Goal: Task Accomplishment & Management: Use online tool/utility

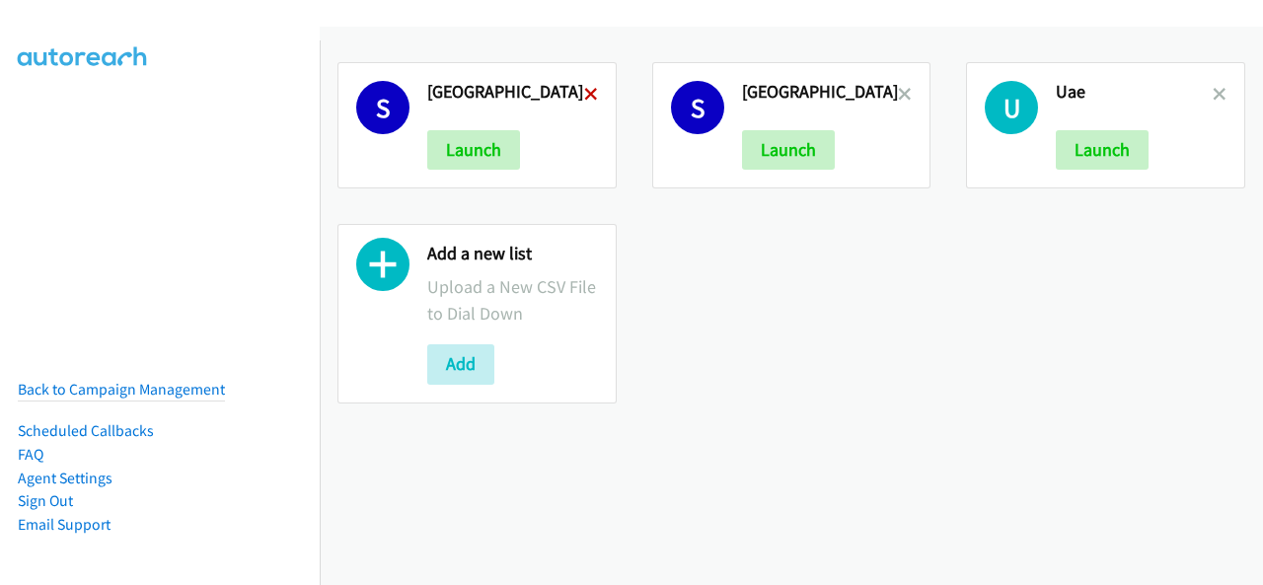
click at [589, 90] on icon at bounding box center [591, 96] width 14 height 14
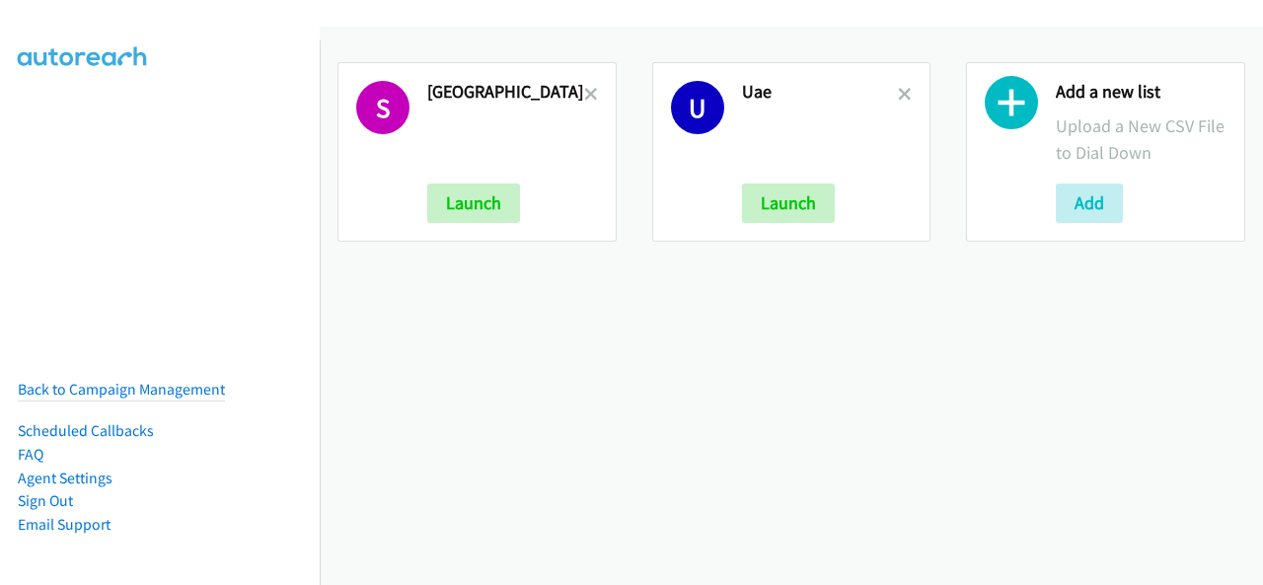
click at [589, 90] on icon at bounding box center [591, 96] width 14 height 14
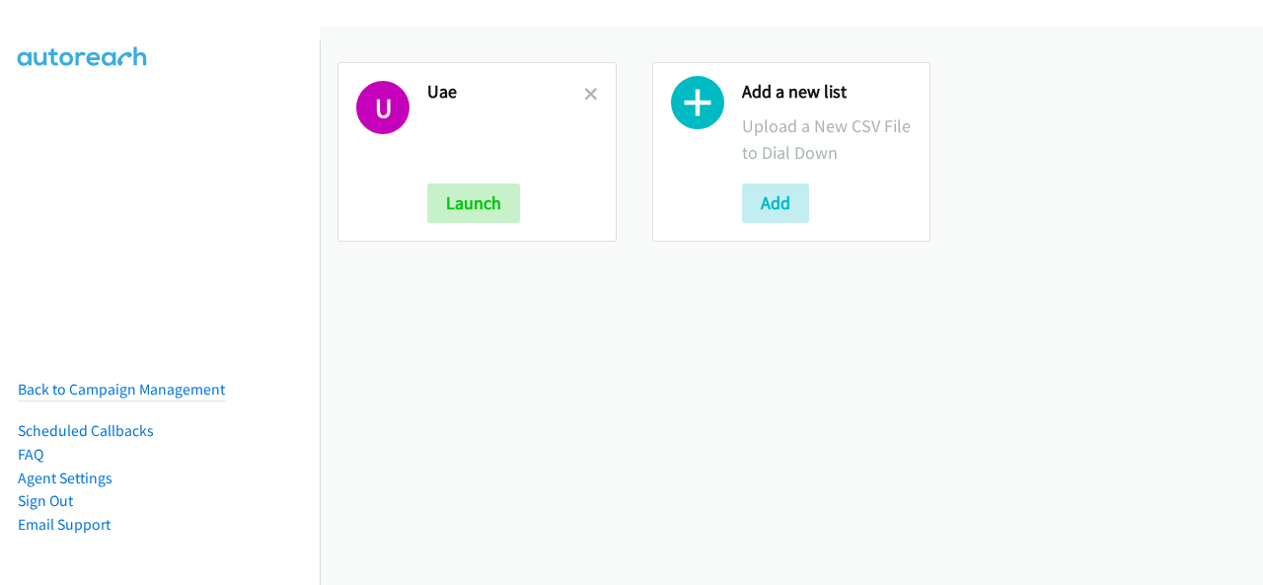
click at [589, 90] on icon at bounding box center [591, 96] width 14 height 14
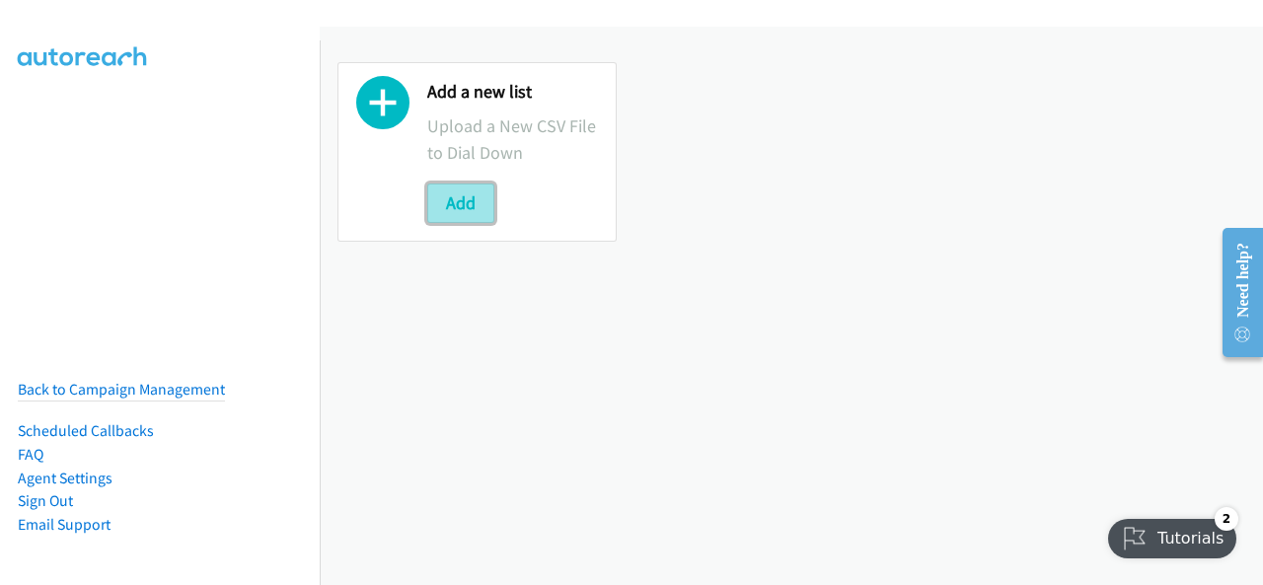
click at [486, 216] on button "Add" at bounding box center [460, 203] width 67 height 39
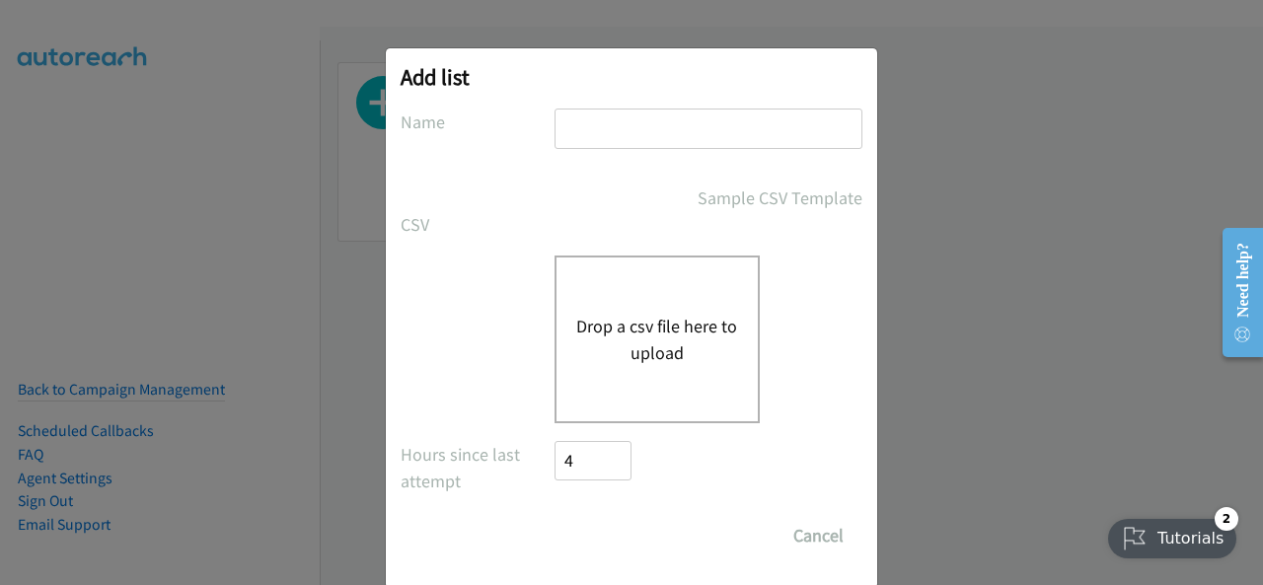
click at [625, 383] on div "Drop a csv file here to upload" at bounding box center [657, 340] width 205 height 168
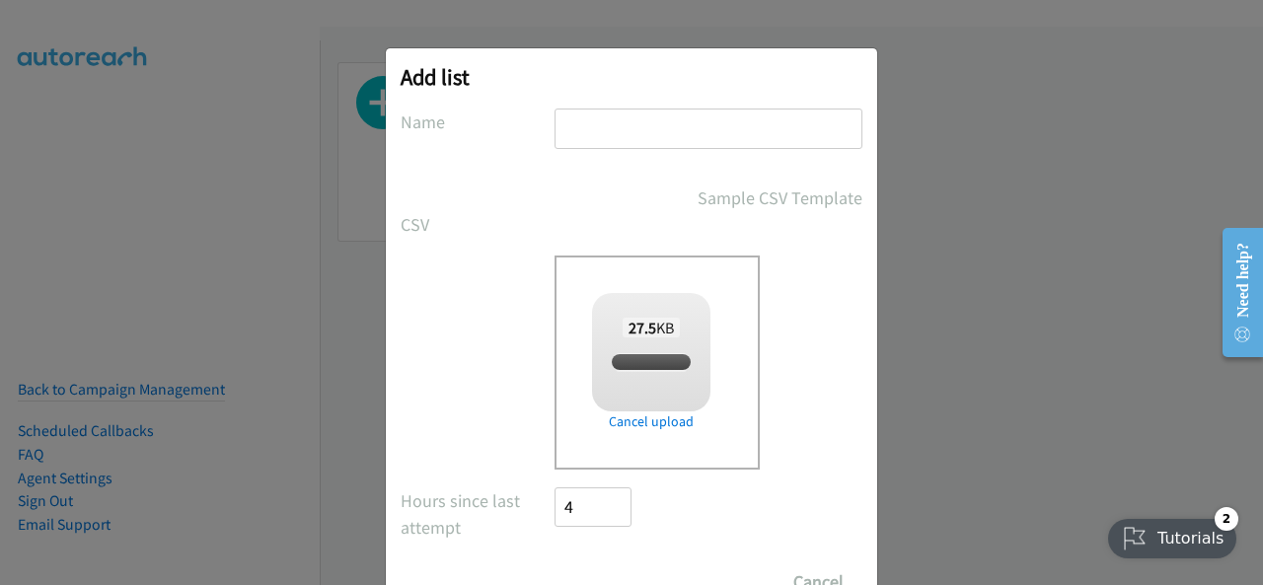
checkbox input "true"
click at [671, 125] on input "text" at bounding box center [709, 129] width 308 height 40
type input "UAE"
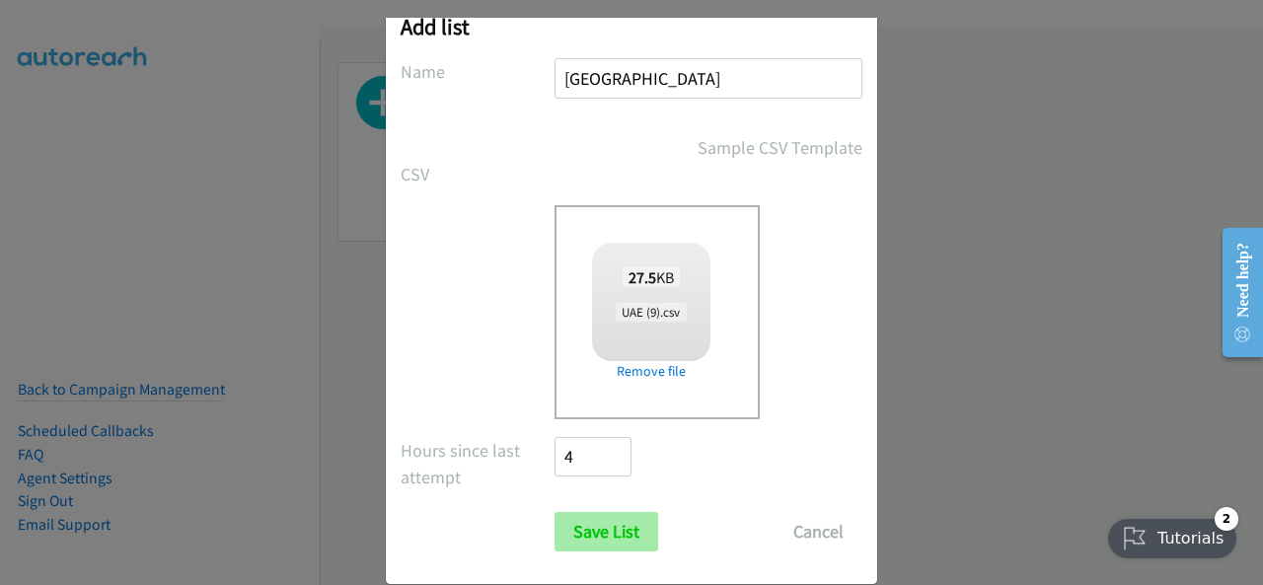
scroll to position [79, 0]
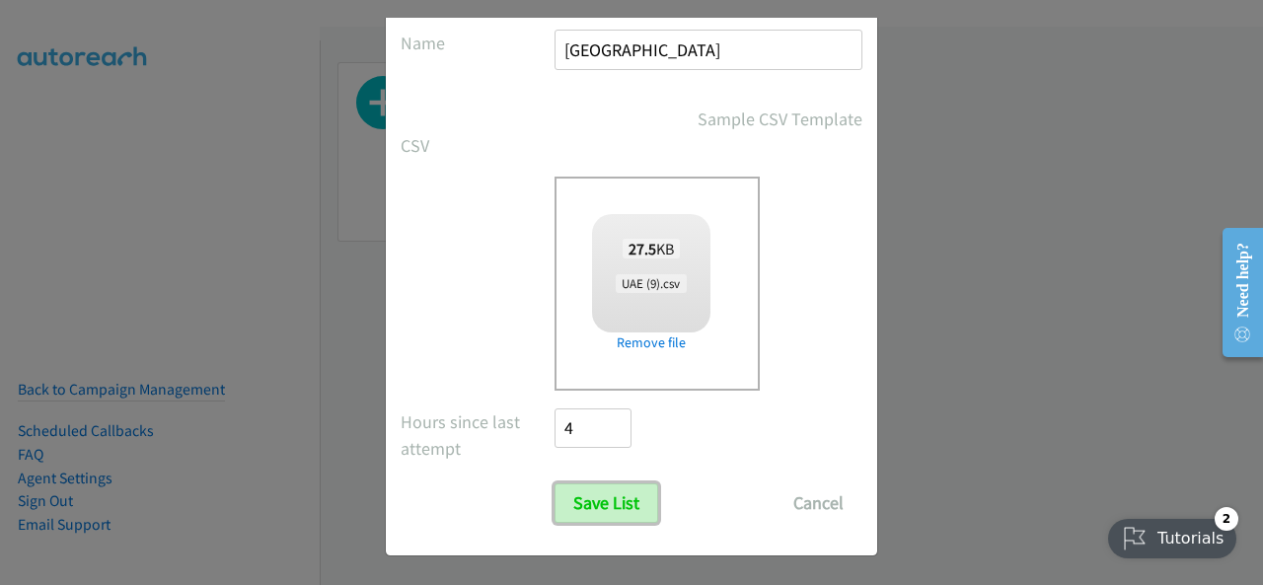
drag, startPoint x: 624, startPoint y: 506, endPoint x: 843, endPoint y: 348, distance: 270.0
click at [625, 506] on input "Save List" at bounding box center [607, 503] width 104 height 39
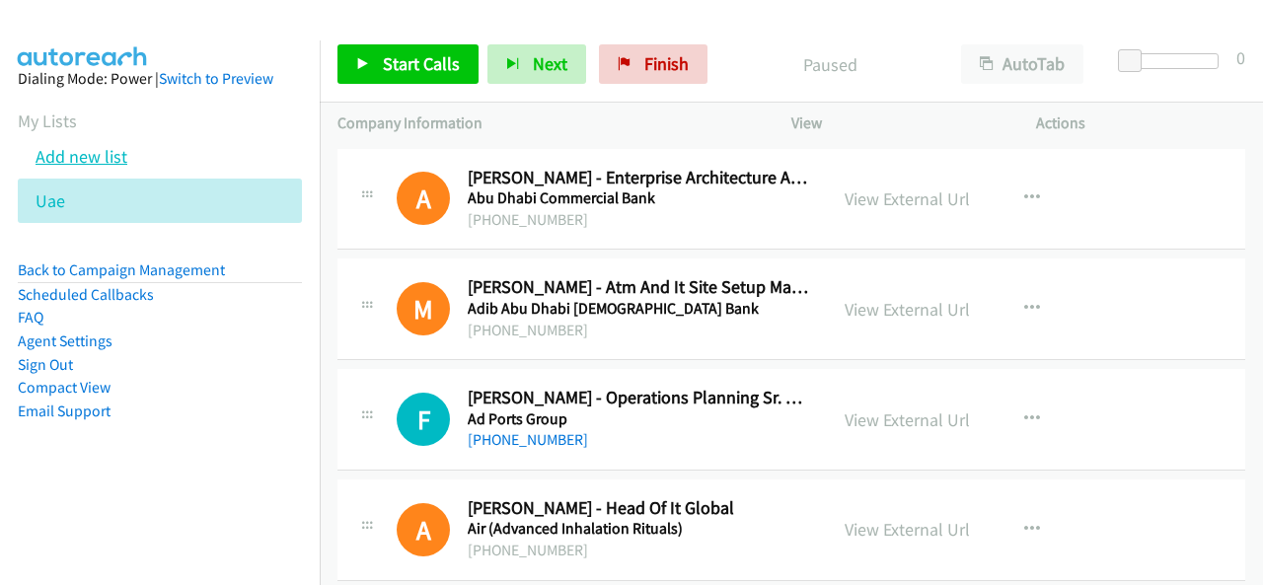
click at [102, 157] on link "Add new list" at bounding box center [82, 156] width 92 height 23
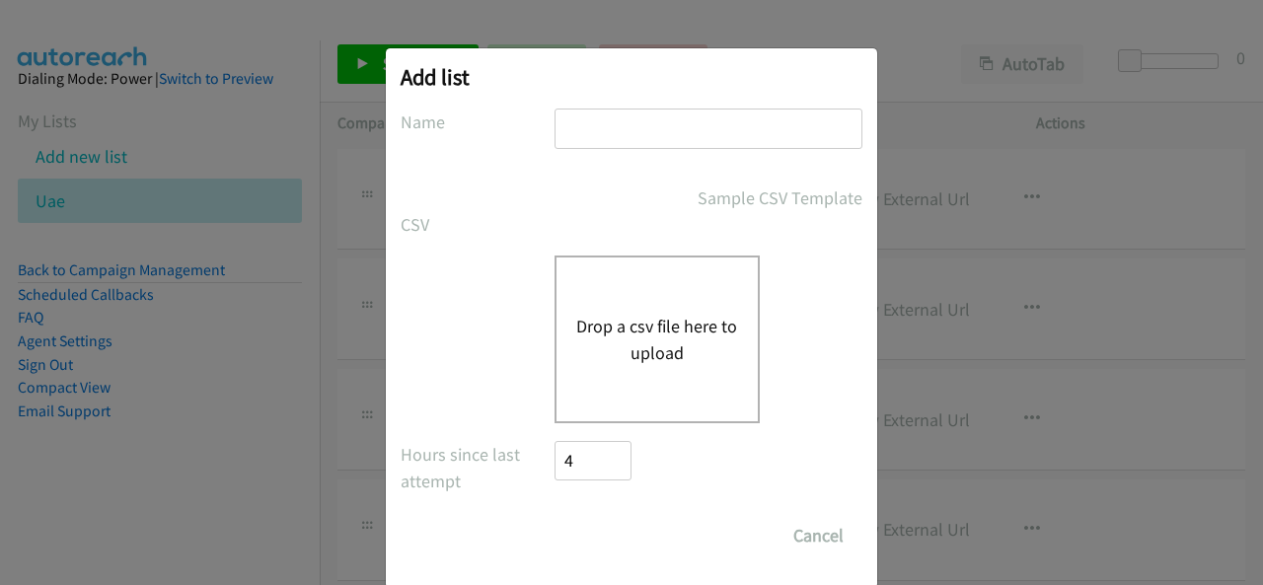
click at [667, 393] on div "Drop a csv file here to upload" at bounding box center [657, 340] width 205 height 168
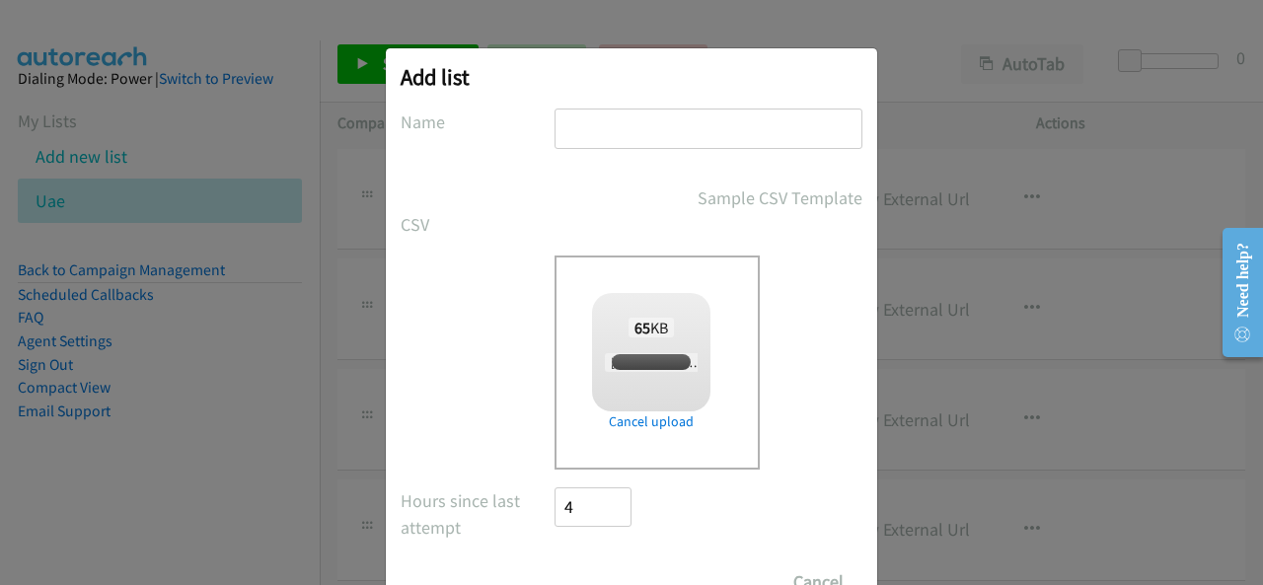
checkbox input "true"
click at [637, 114] on input "text" at bounding box center [709, 129] width 308 height 40
type input "South Africa"
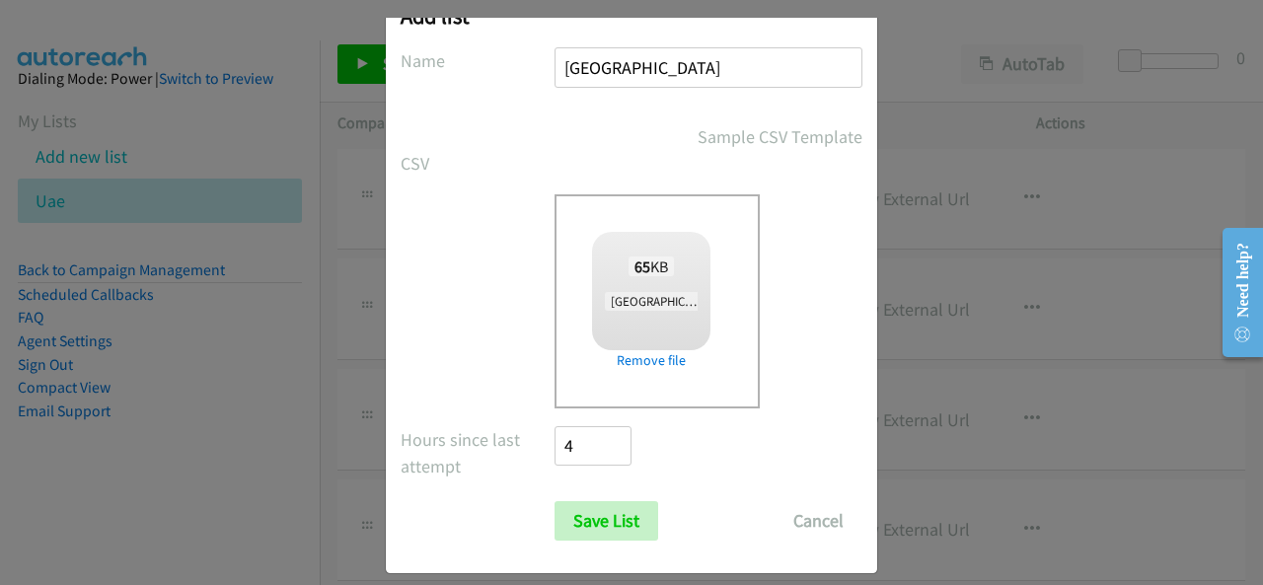
scroll to position [79, 0]
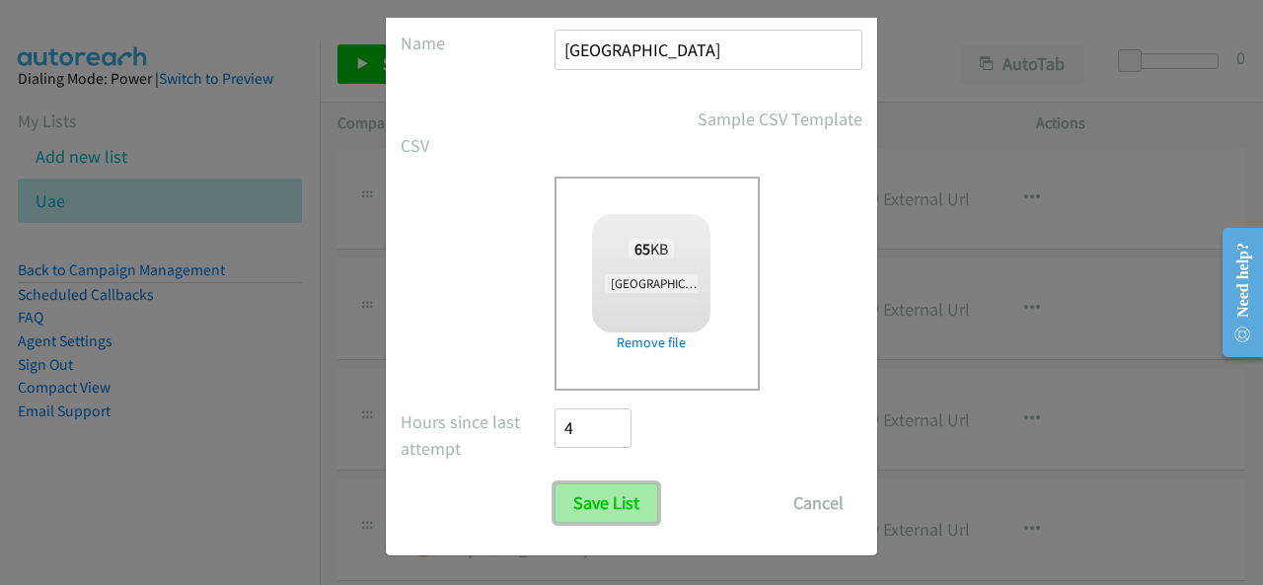
click at [568, 516] on input "Save List" at bounding box center [607, 503] width 104 height 39
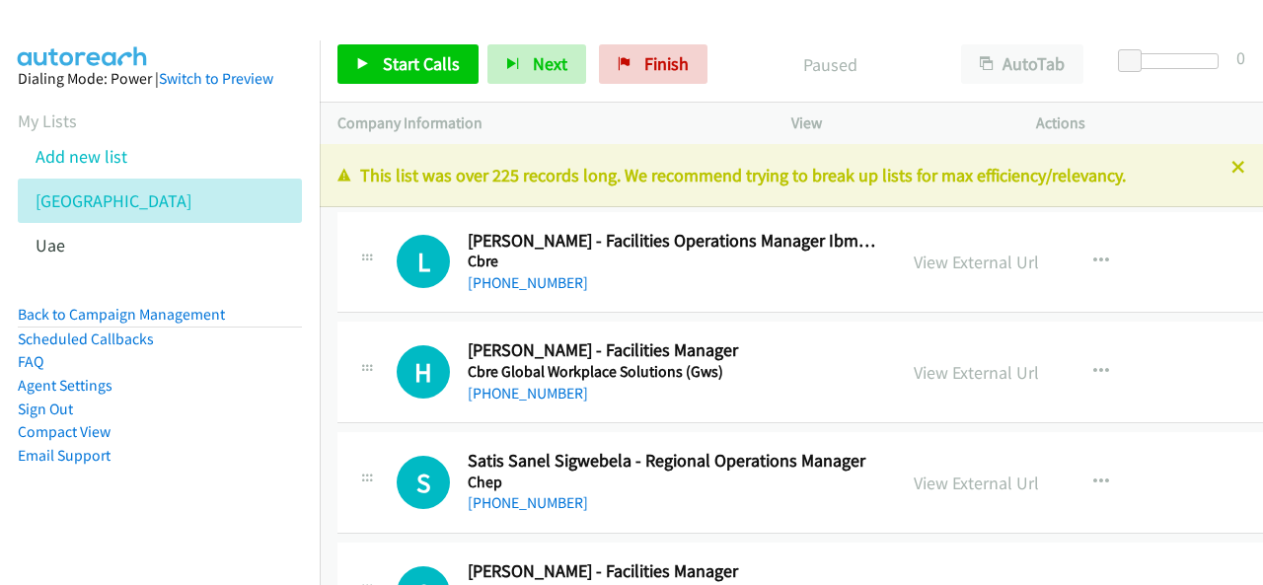
click at [88, 157] on link "Add new list" at bounding box center [82, 156] width 92 height 23
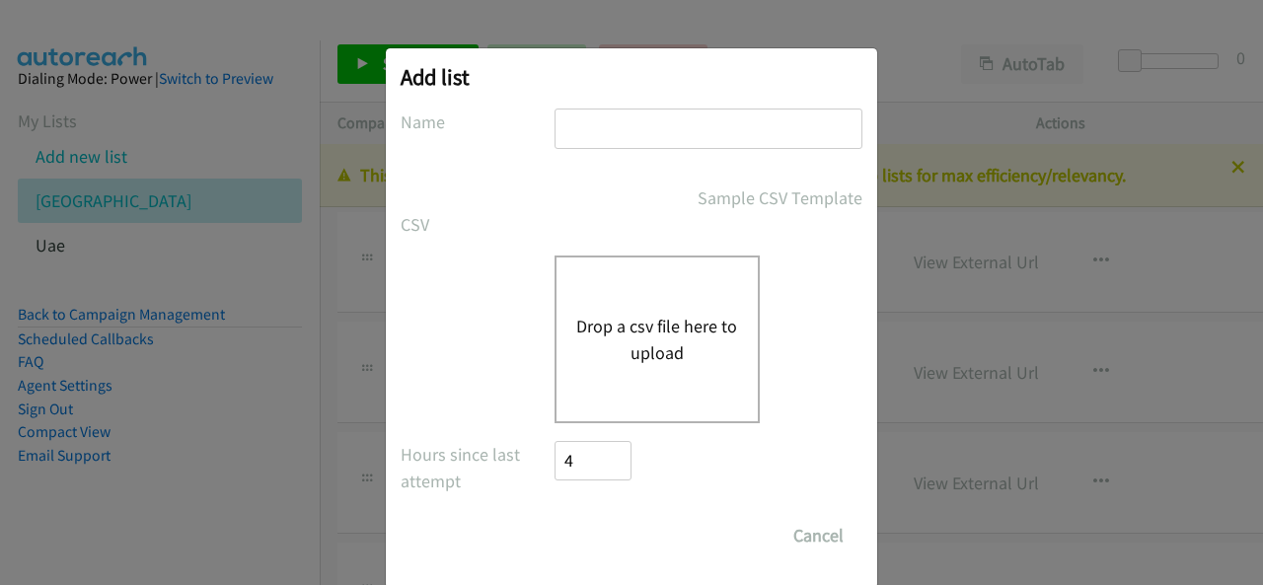
click at [653, 309] on div "Drop a csv file here to upload" at bounding box center [657, 340] width 205 height 168
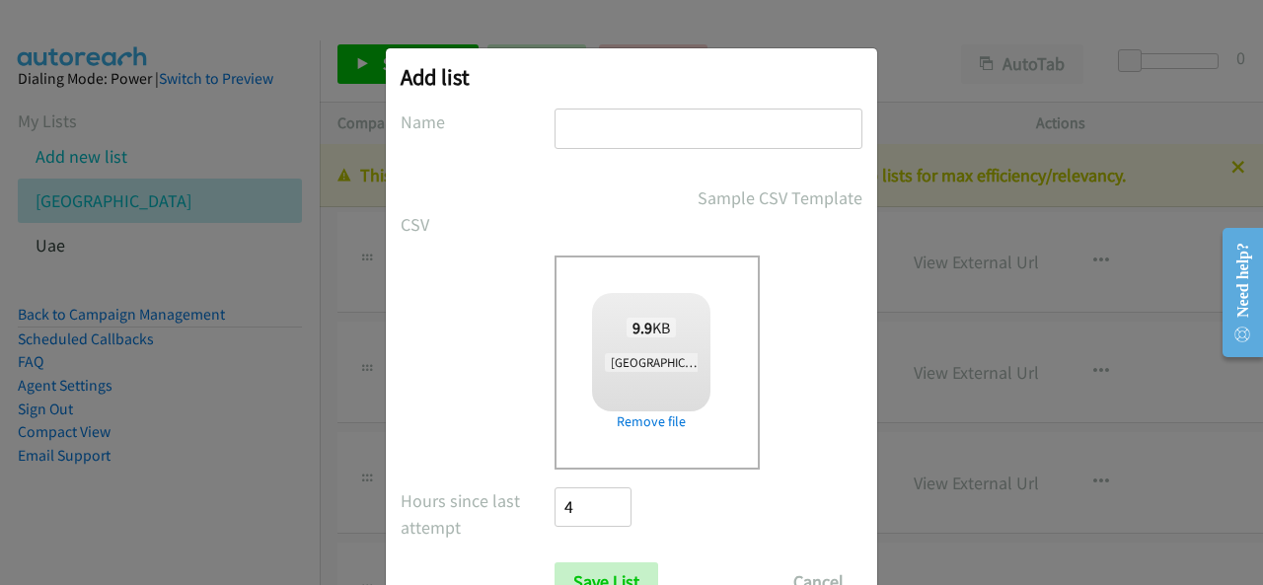
checkbox input "true"
click at [600, 139] on input "text" at bounding box center [709, 129] width 308 height 40
type input "[GEOGRAPHIC_DATA]"
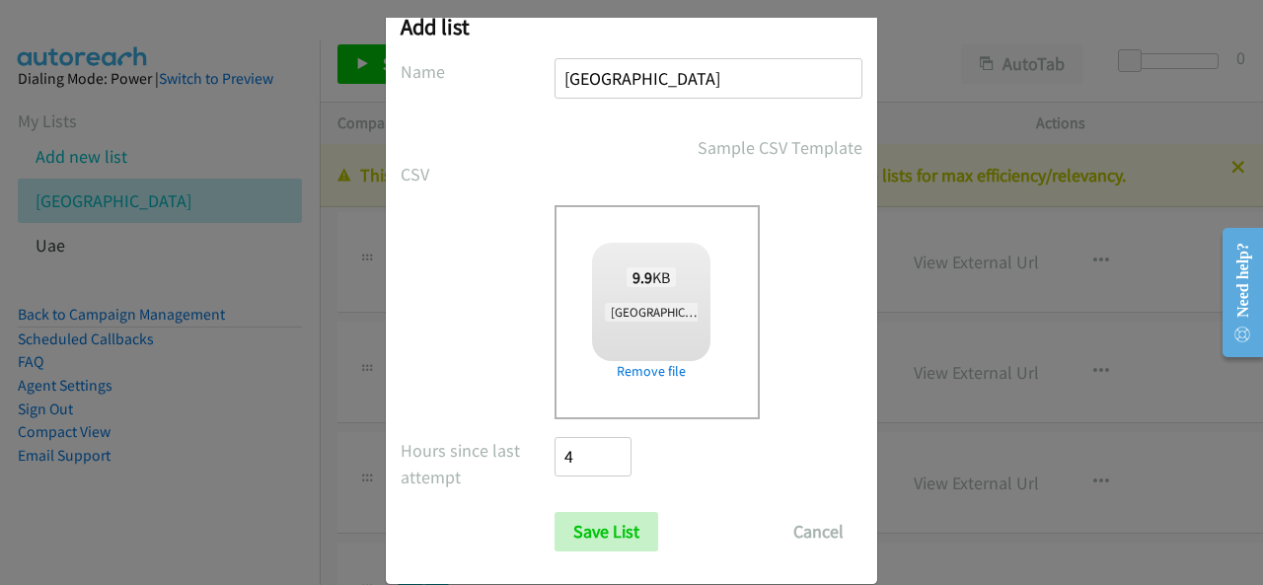
scroll to position [79, 0]
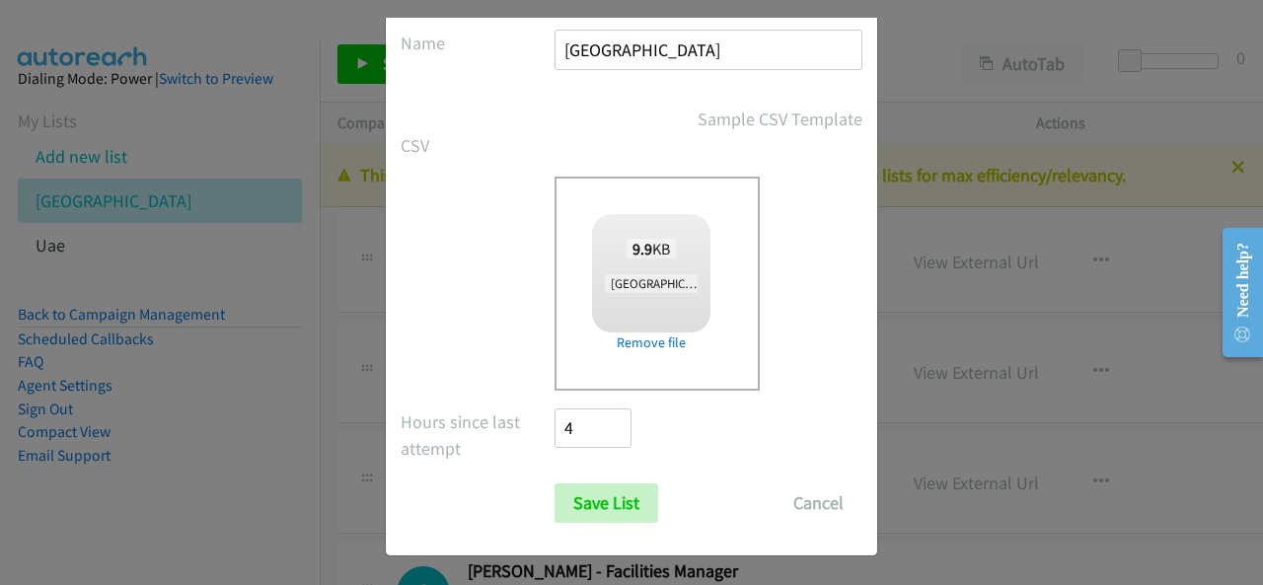
click at [587, 472] on form "No phone fields were returned for that Report or List View Please upload a csv …" at bounding box center [632, 276] width 462 height 493
drag, startPoint x: 591, startPoint y: 495, endPoint x: 774, endPoint y: 453, distance: 187.4
click at [592, 495] on input "Save List" at bounding box center [607, 503] width 104 height 39
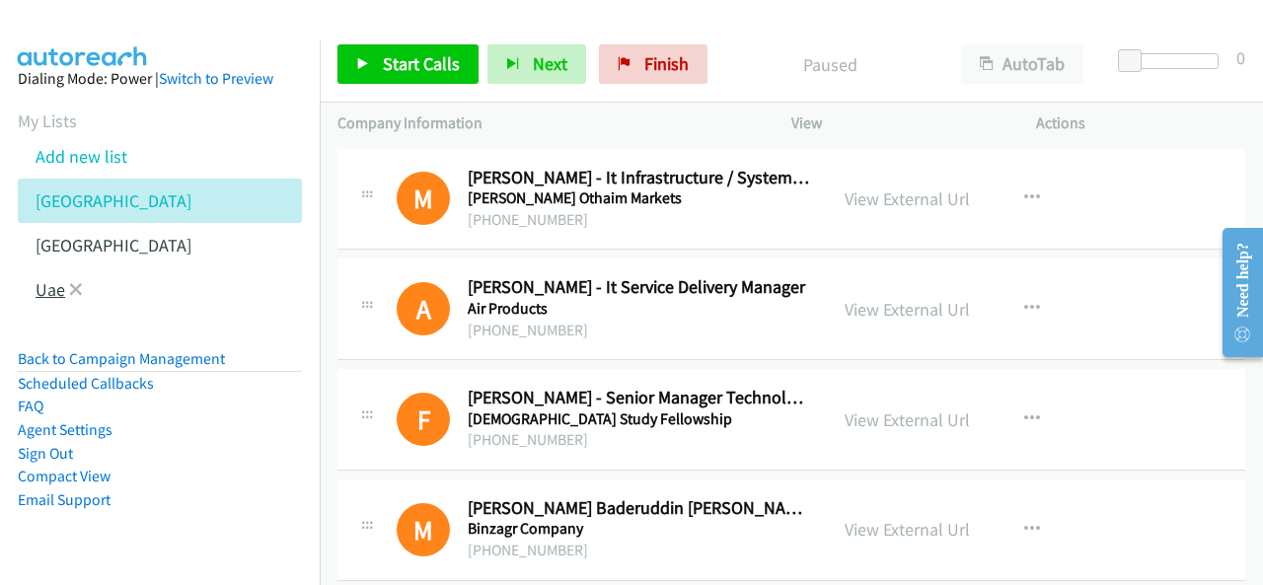
click at [53, 290] on link "Uae" at bounding box center [51, 289] width 30 height 23
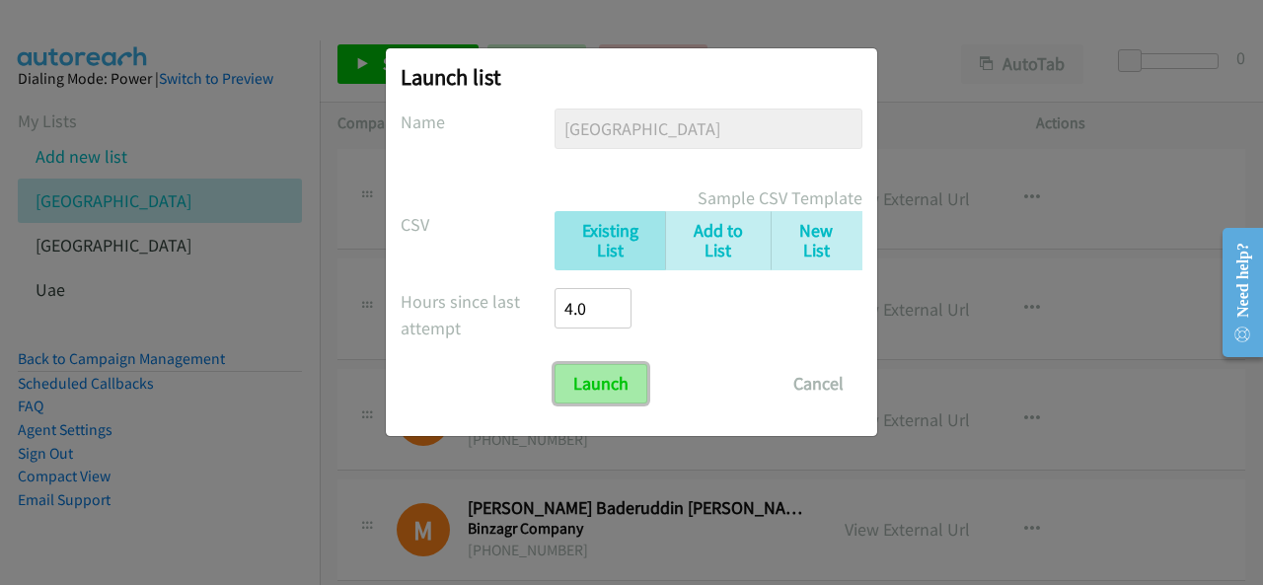
click at [623, 370] on input "Launch" at bounding box center [601, 383] width 93 height 39
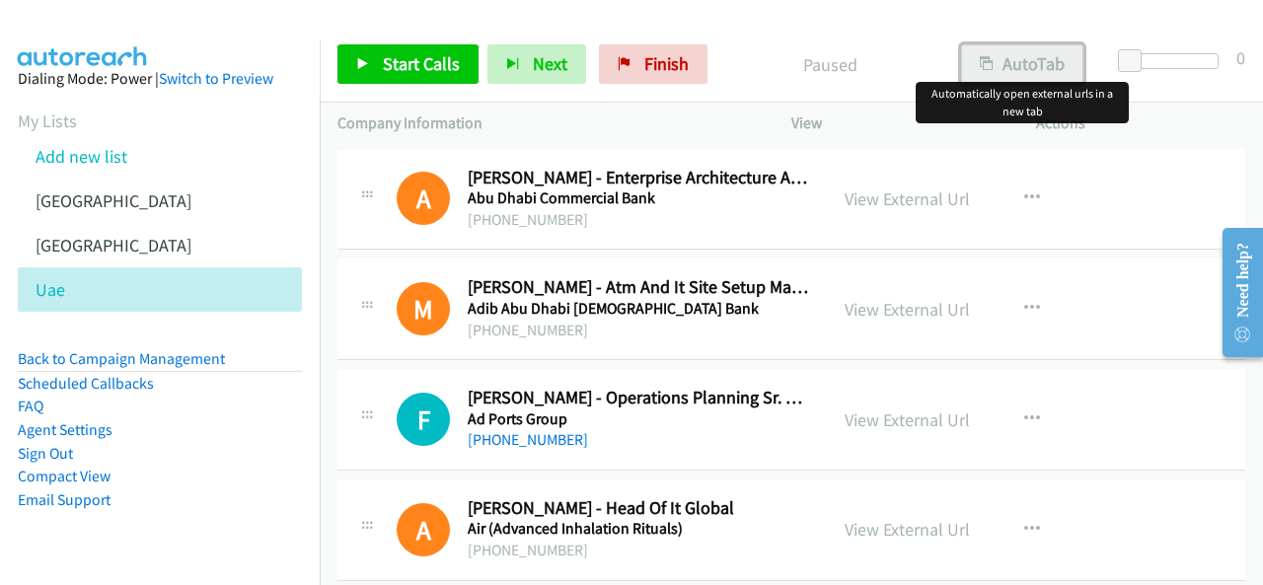
click at [1032, 71] on button "AutoTab" at bounding box center [1022, 63] width 122 height 39
click at [436, 50] on link "Start Calls" at bounding box center [407, 63] width 141 height 39
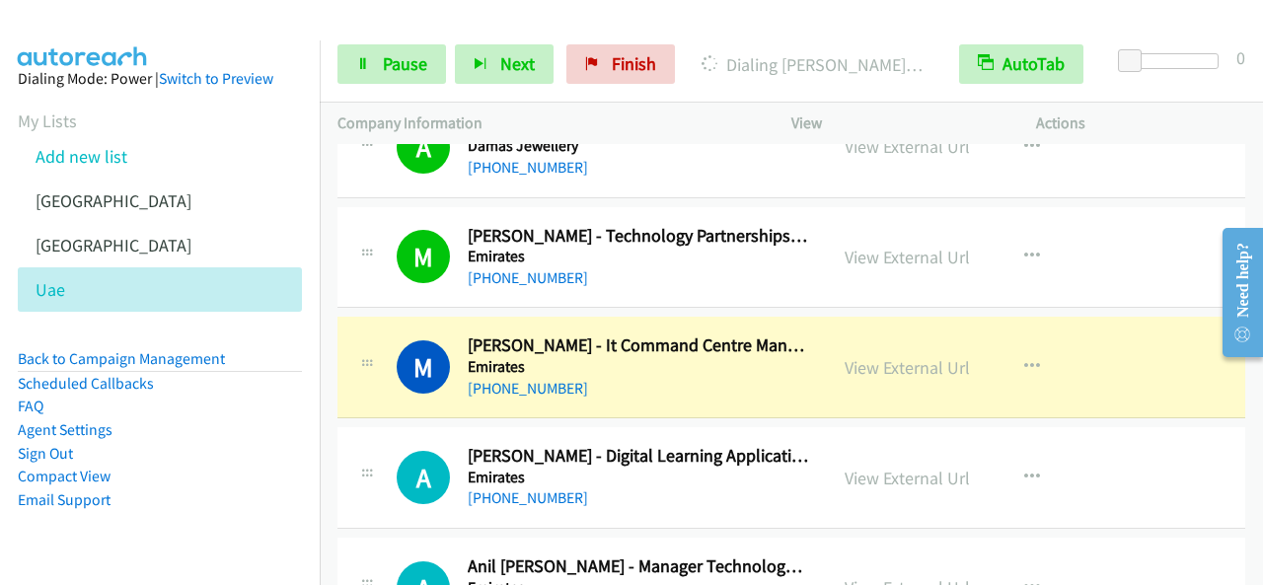
scroll to position [592, 0]
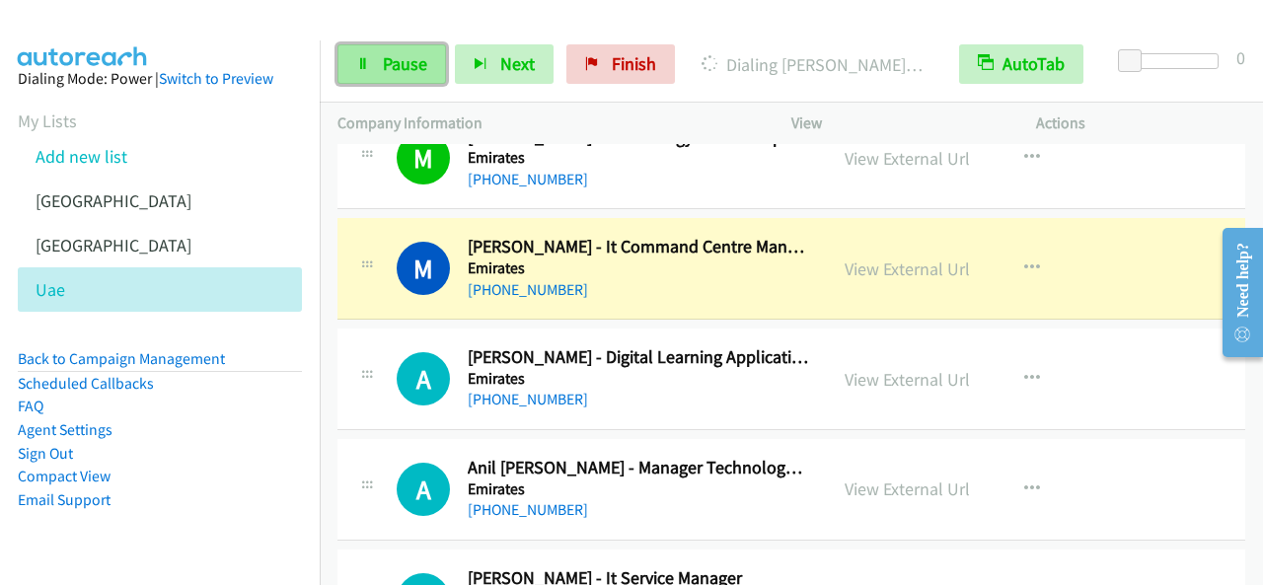
click at [403, 56] on span "Pause" at bounding box center [405, 63] width 44 height 23
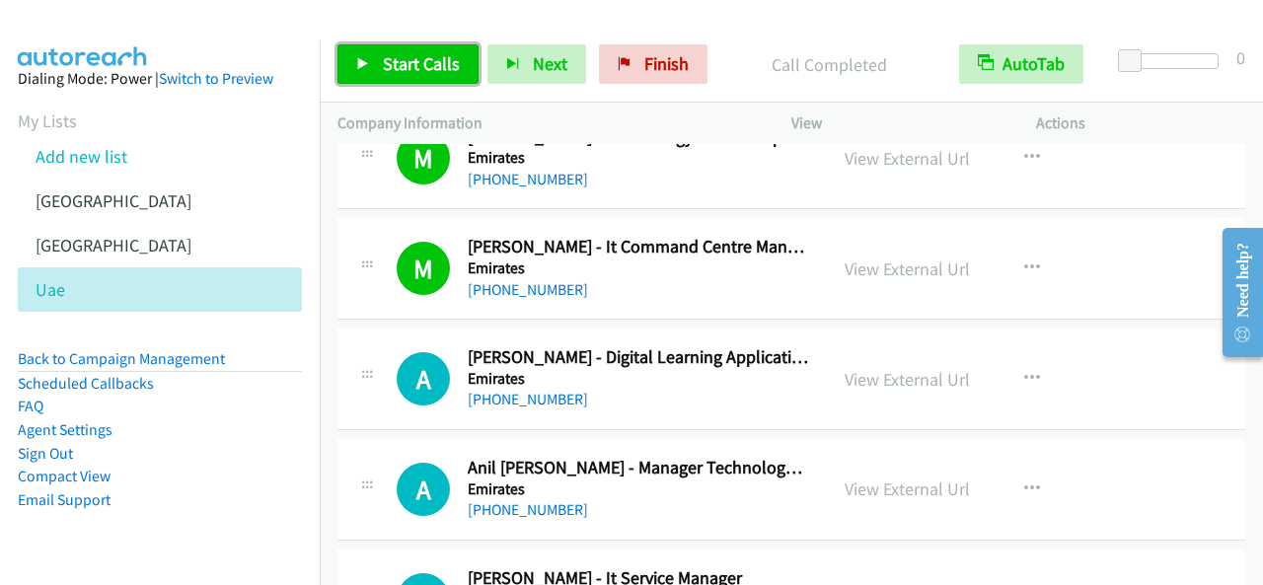
click at [423, 50] on link "Start Calls" at bounding box center [407, 63] width 141 height 39
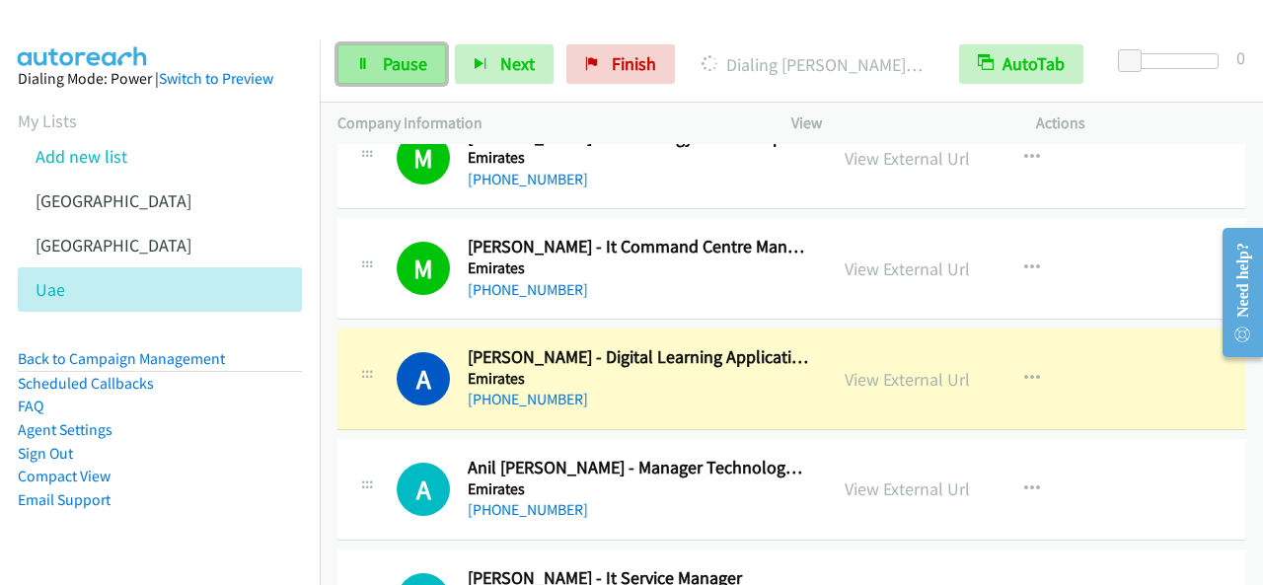
click at [412, 53] on span "Pause" at bounding box center [405, 63] width 44 height 23
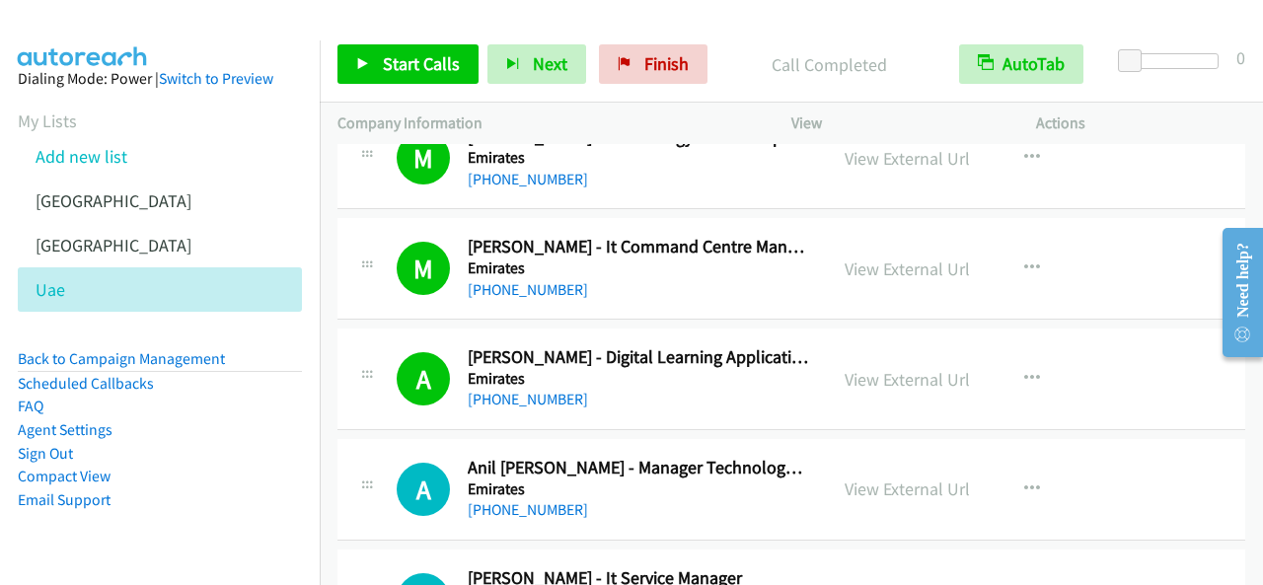
scroll to position [691, 0]
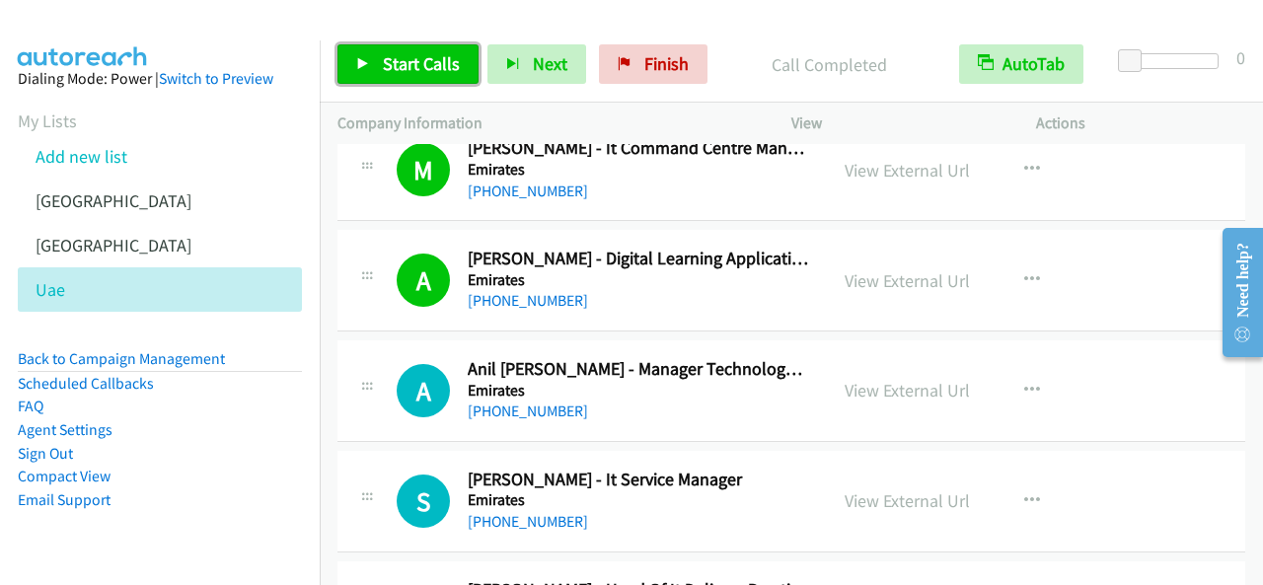
click at [406, 78] on link "Start Calls" at bounding box center [407, 63] width 141 height 39
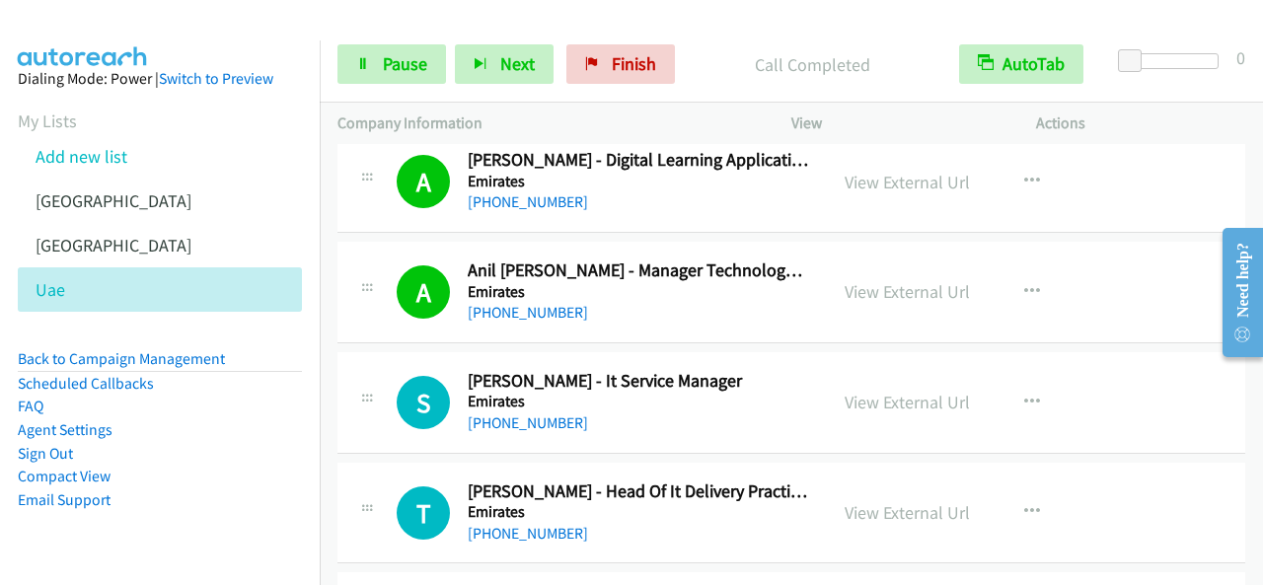
scroll to position [888, 0]
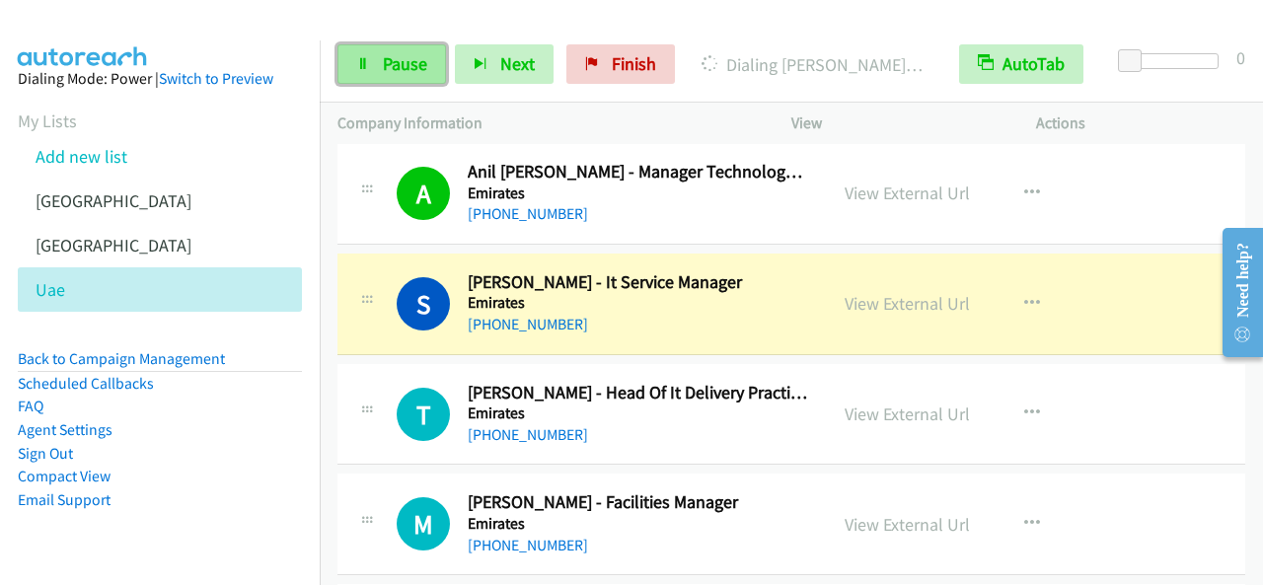
click at [410, 72] on span "Pause" at bounding box center [405, 63] width 44 height 23
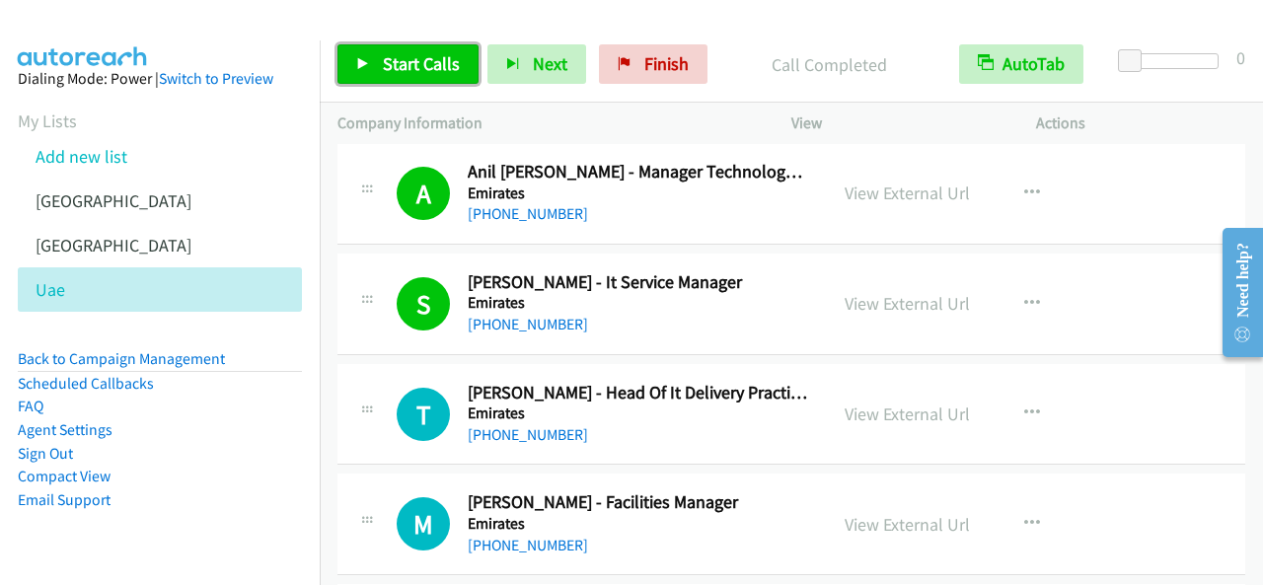
click at [422, 72] on span "Start Calls" at bounding box center [421, 63] width 77 height 23
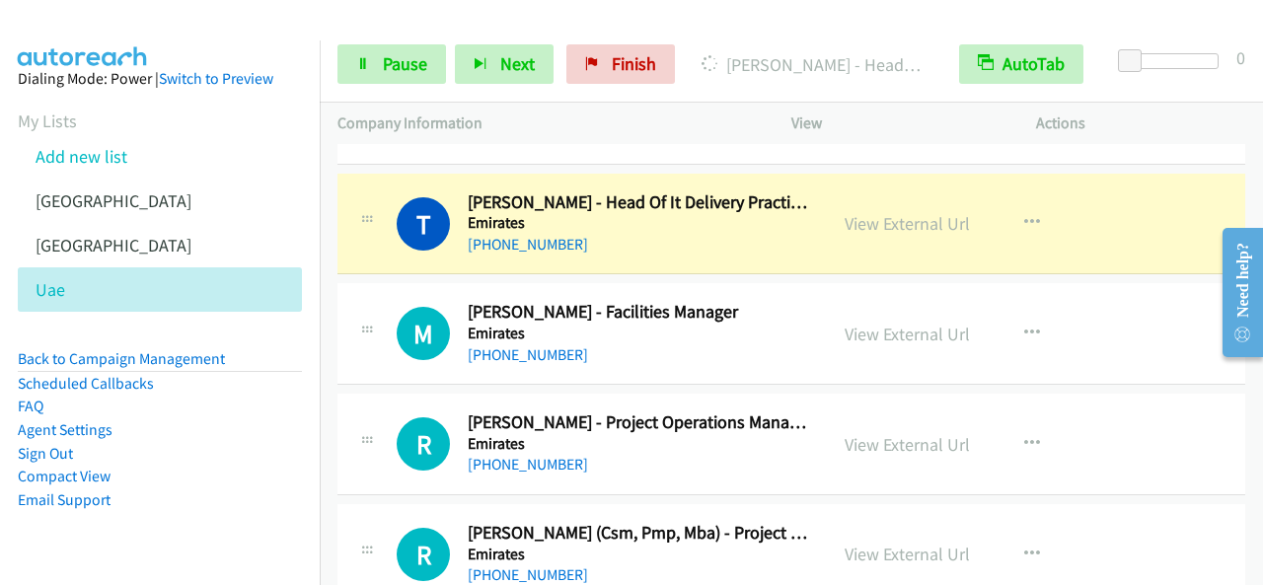
scroll to position [1086, 0]
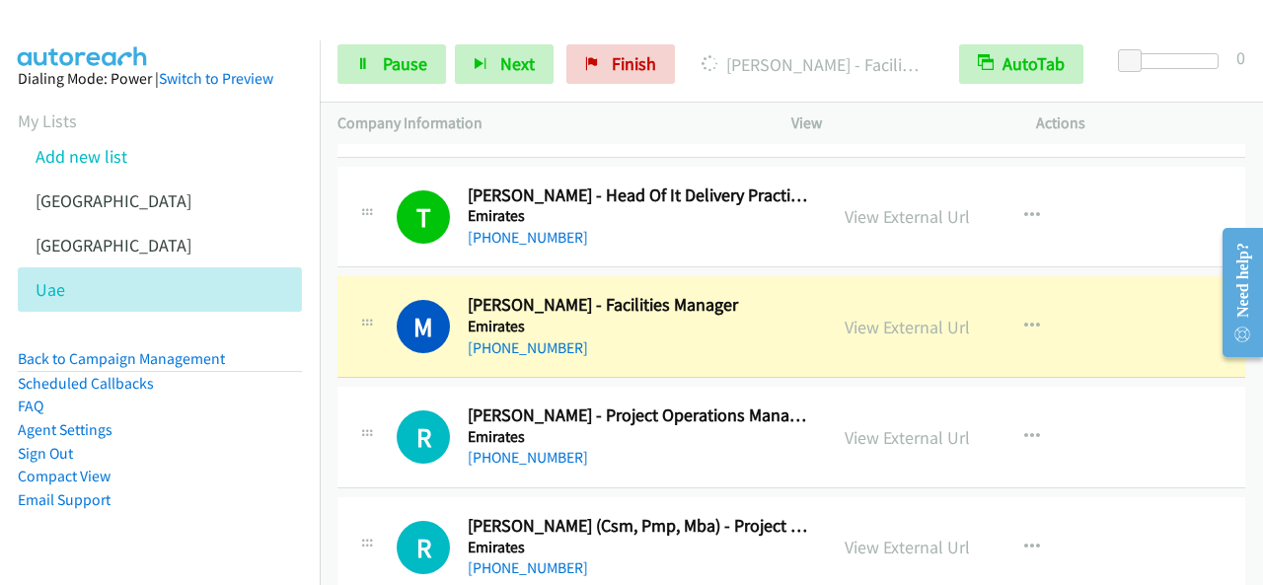
click at [731, 115] on p "Company Information" at bounding box center [546, 124] width 418 height 24
click at [413, 60] on span "Pause" at bounding box center [405, 63] width 44 height 23
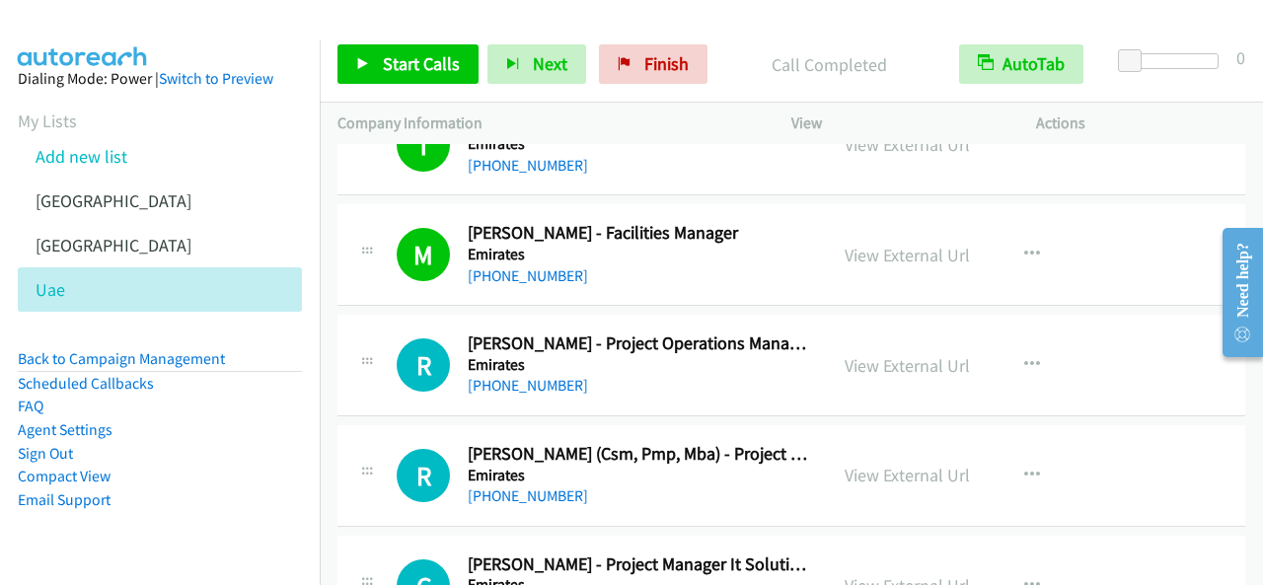
scroll to position [1184, 0]
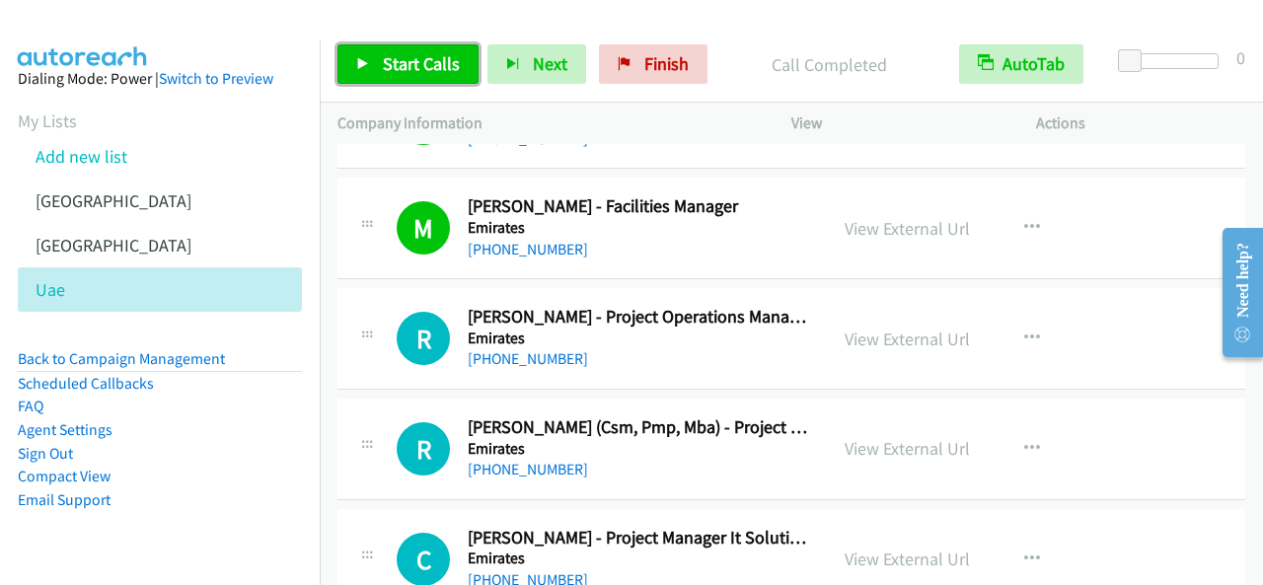
click at [383, 62] on span "Start Calls" at bounding box center [421, 63] width 77 height 23
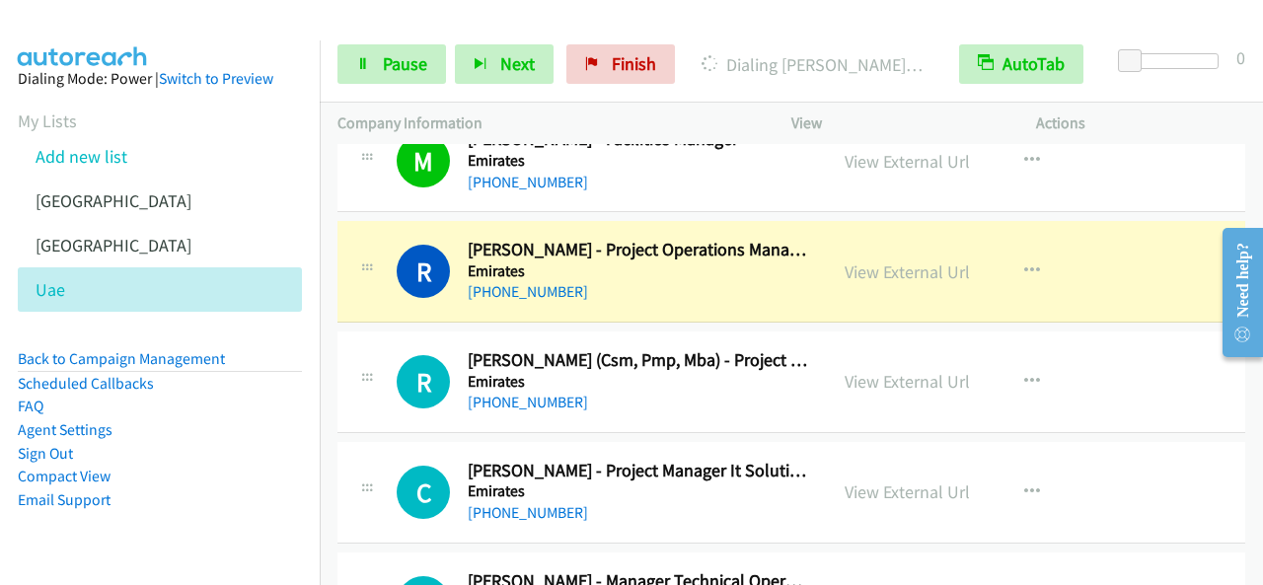
scroll to position [1283, 0]
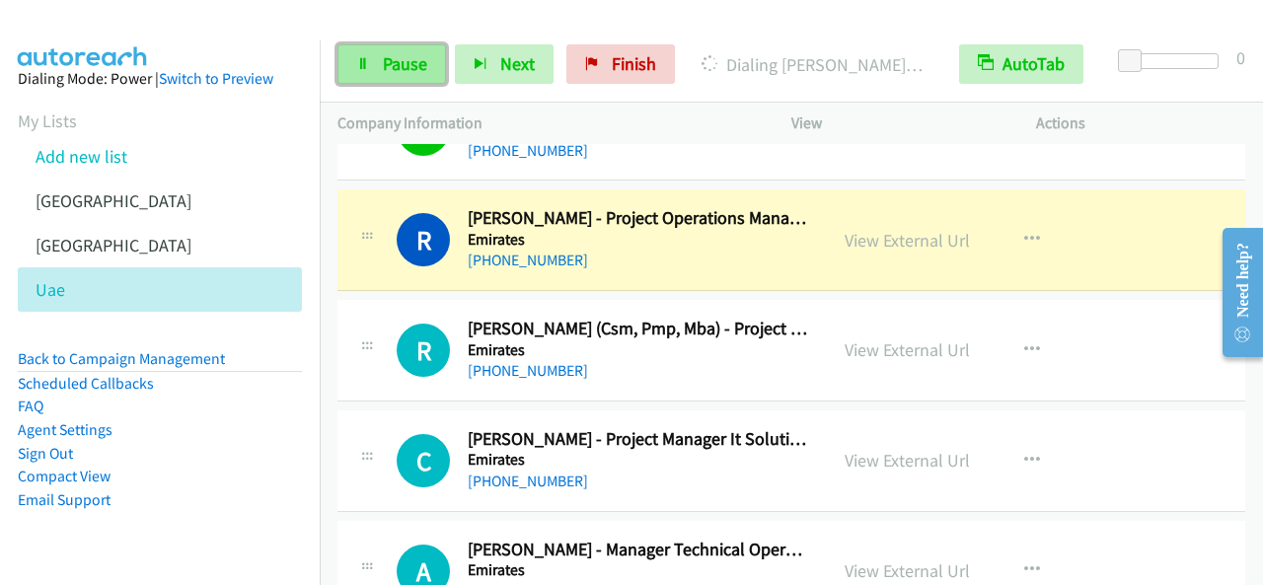
click at [409, 60] on span "Pause" at bounding box center [405, 63] width 44 height 23
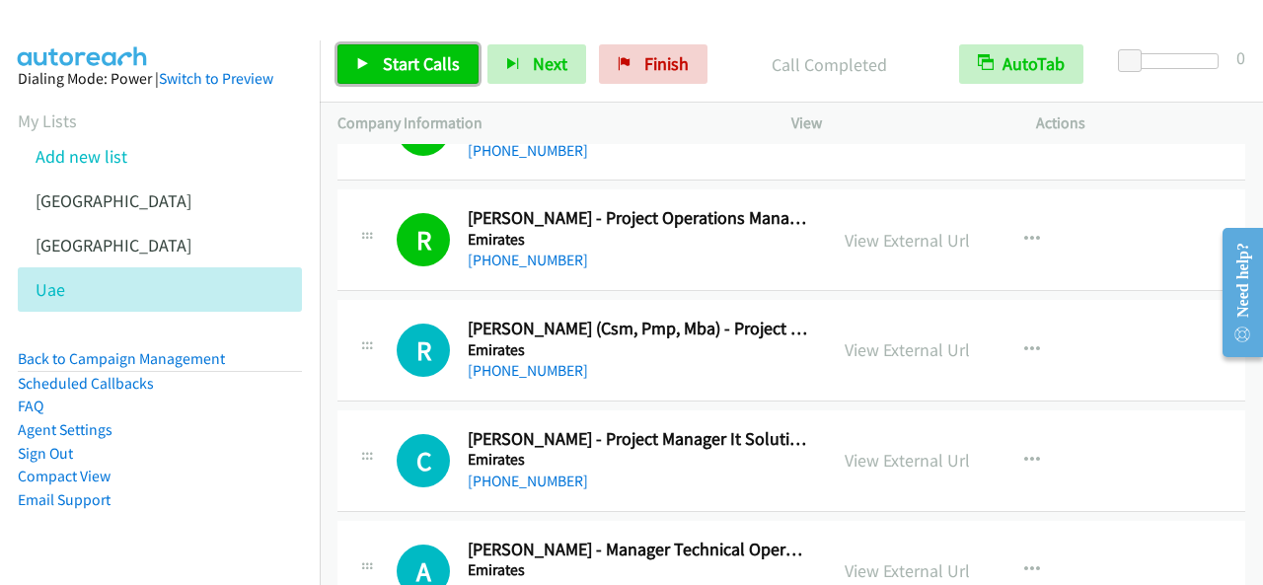
click at [464, 64] on link "Start Calls" at bounding box center [407, 63] width 141 height 39
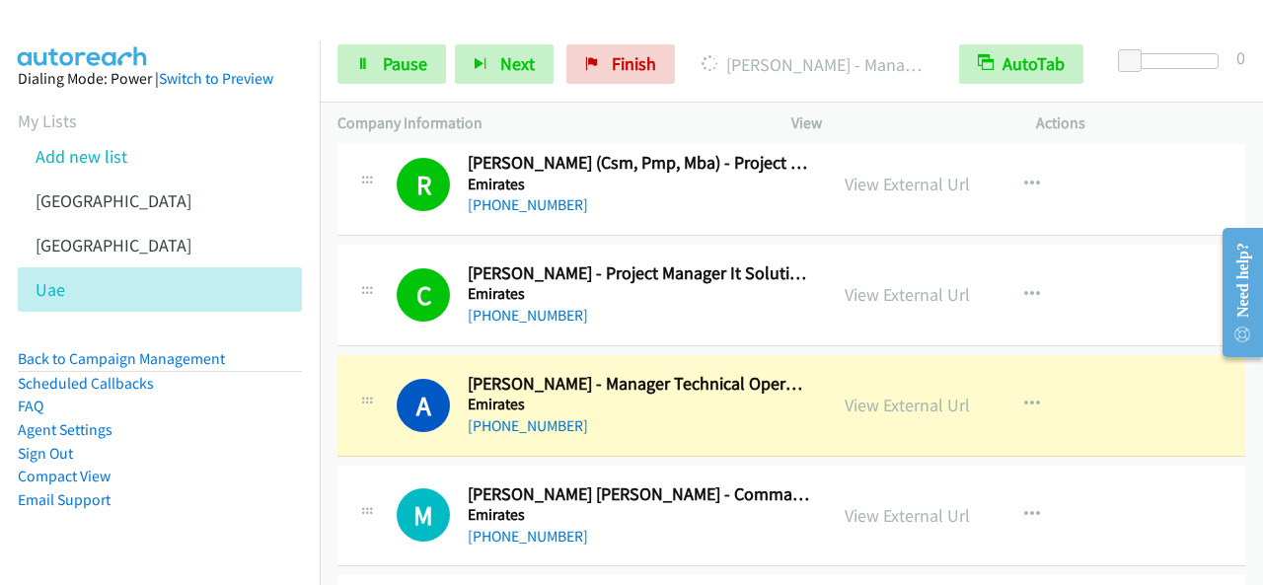
scroll to position [1480, 0]
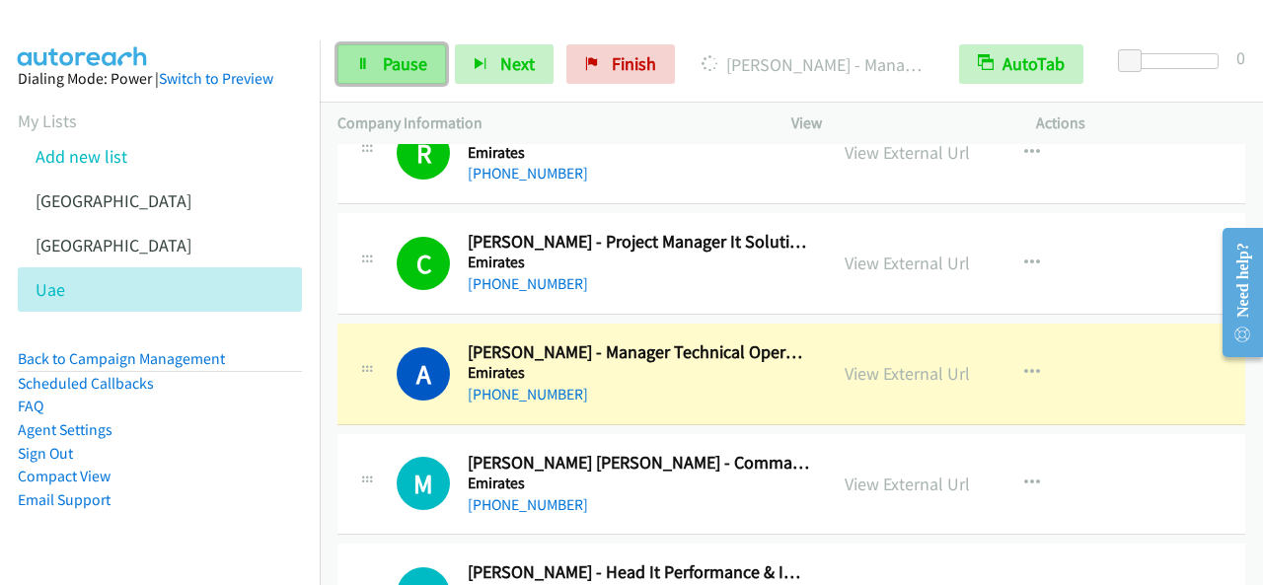
click at [418, 47] on link "Pause" at bounding box center [391, 63] width 109 height 39
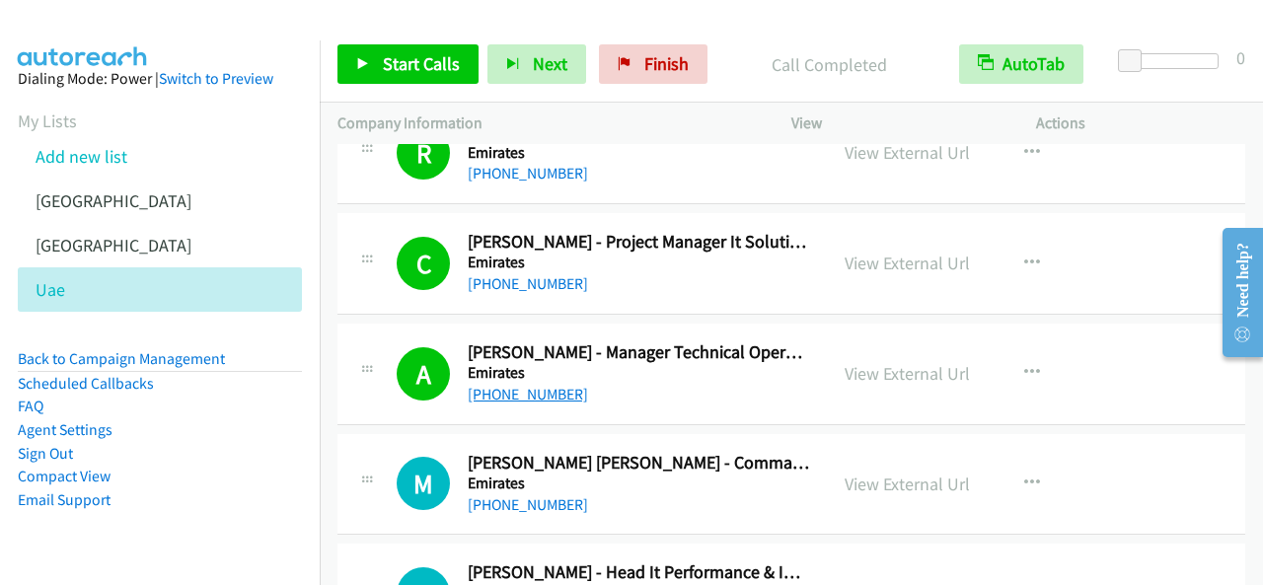
scroll to position [1579, 0]
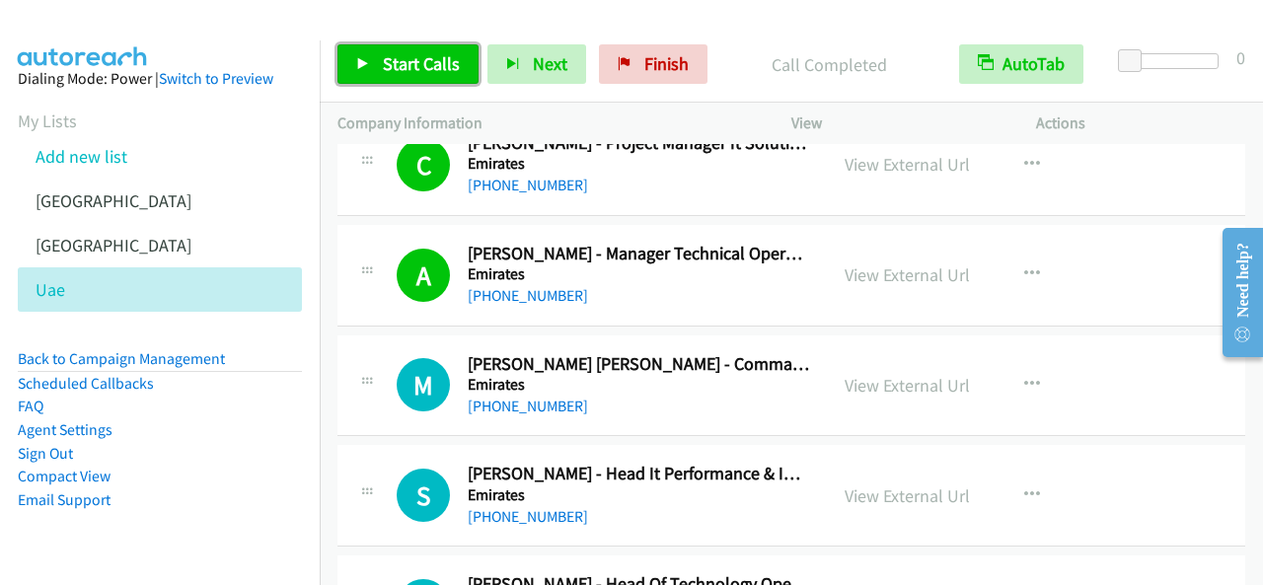
click at [406, 66] on span "Start Calls" at bounding box center [421, 63] width 77 height 23
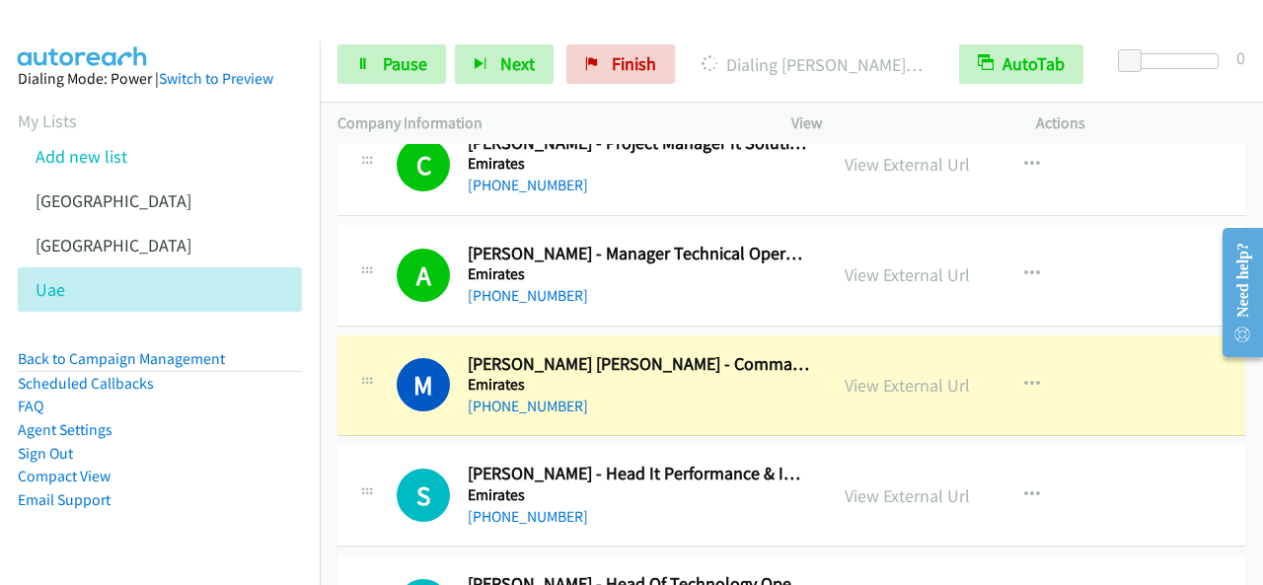
scroll to position [1678, 0]
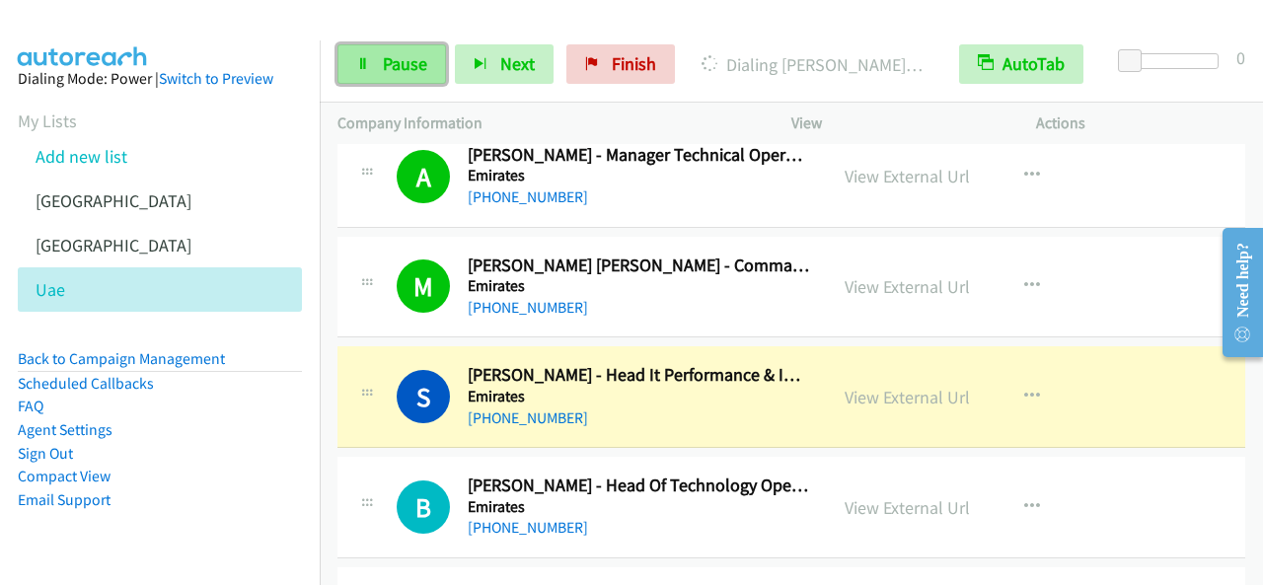
click at [412, 68] on span "Pause" at bounding box center [405, 63] width 44 height 23
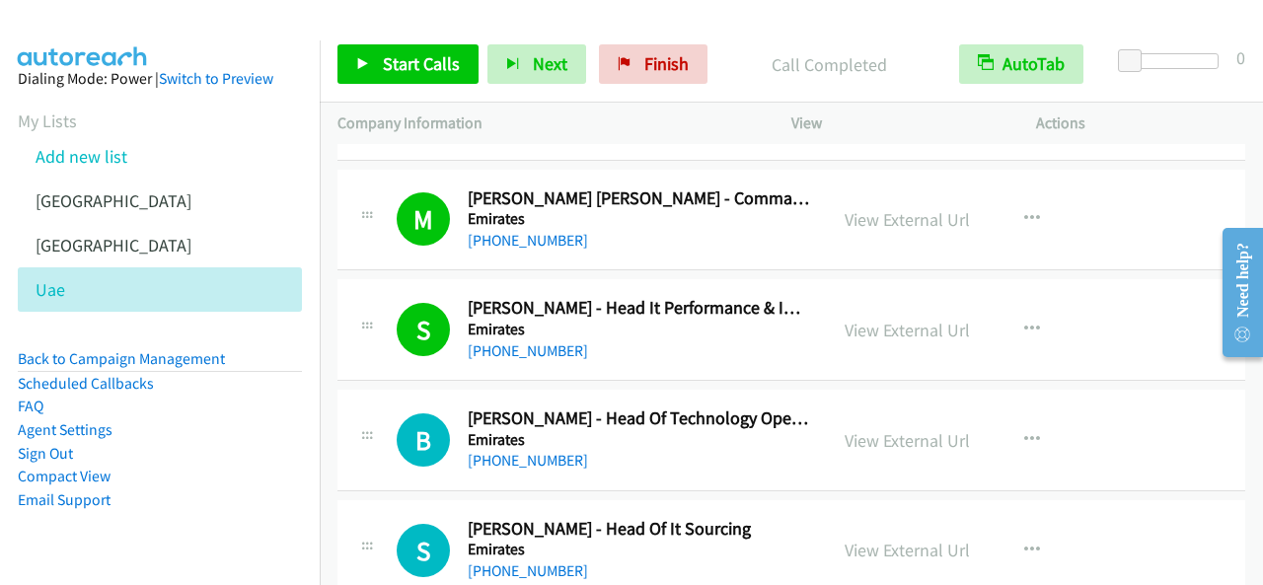
scroll to position [1776, 0]
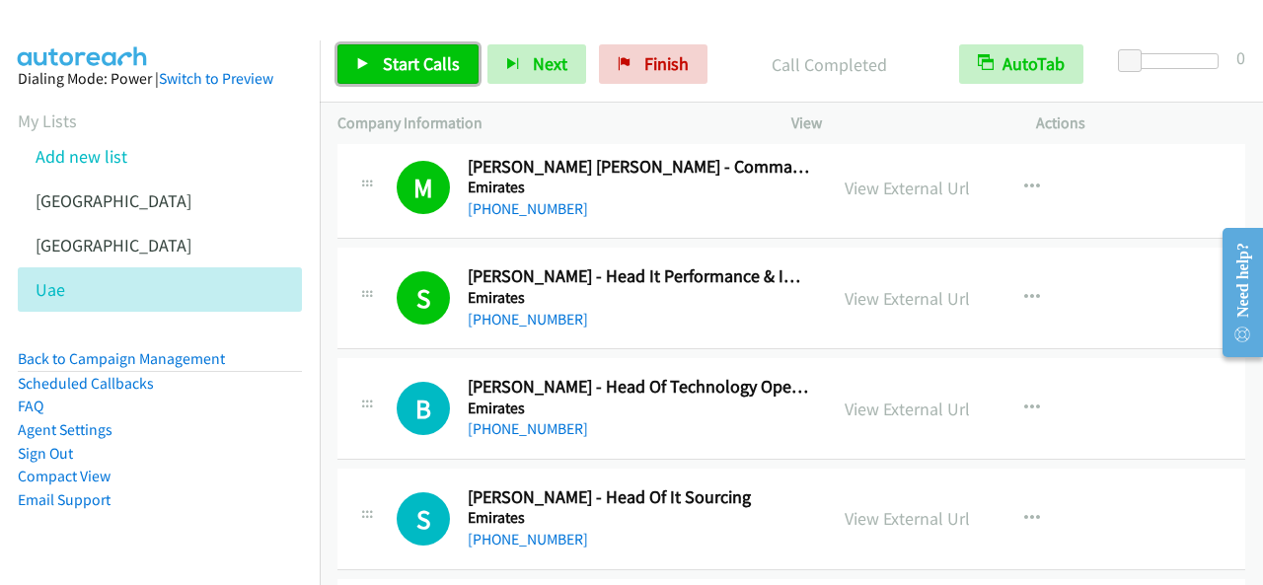
click at [426, 61] on span "Start Calls" at bounding box center [421, 63] width 77 height 23
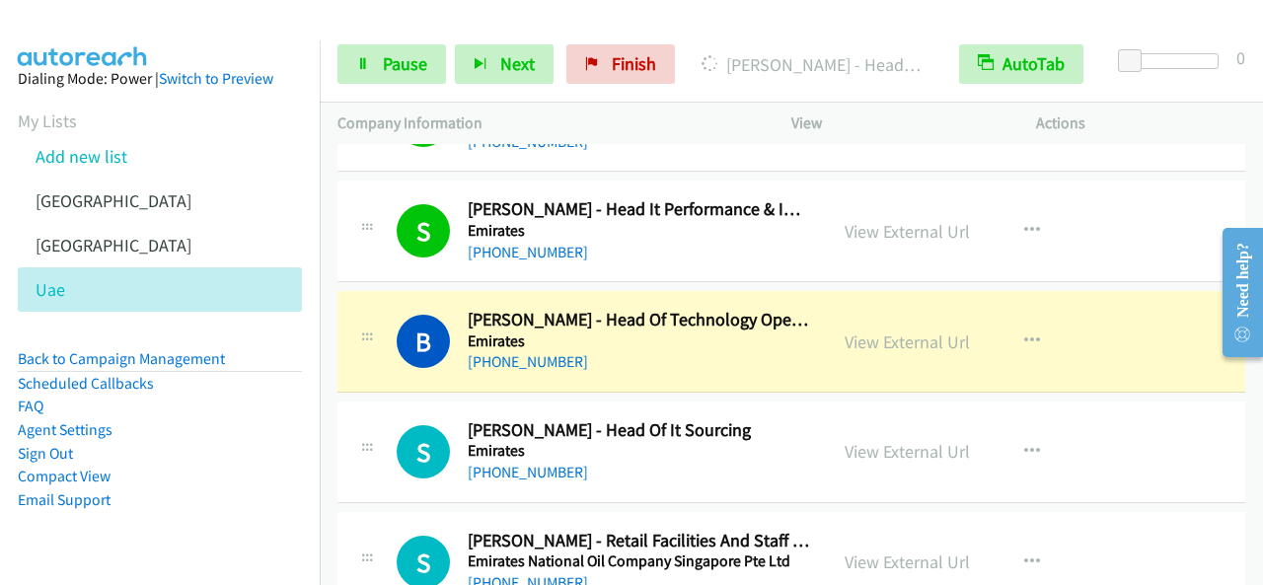
scroll to position [1875, 0]
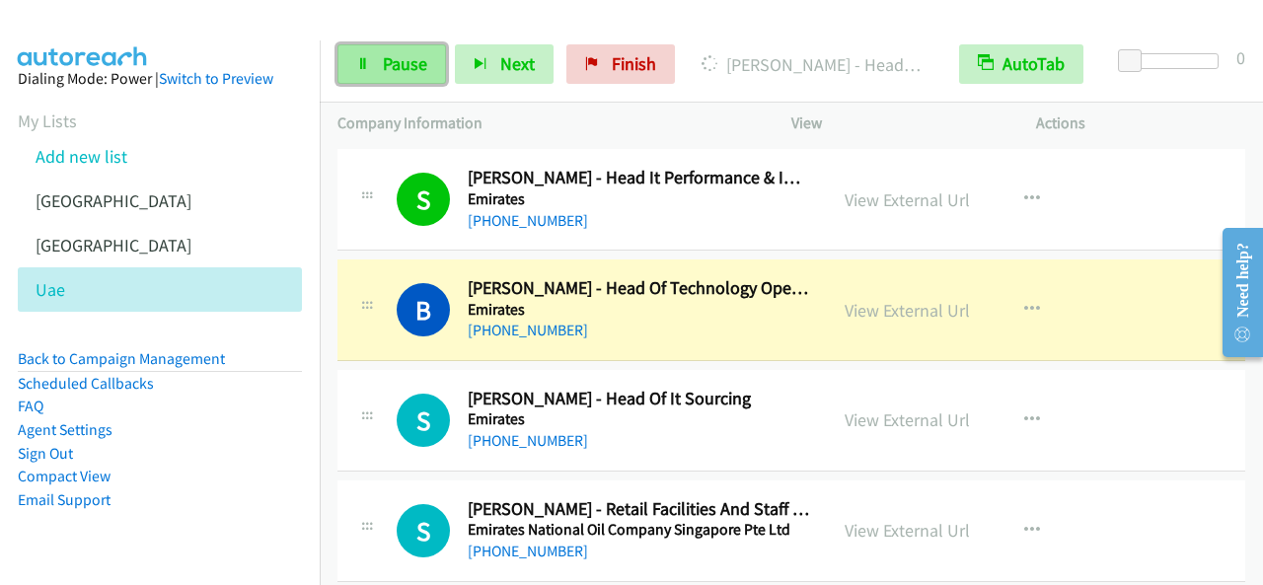
click at [420, 74] on span "Pause" at bounding box center [405, 63] width 44 height 23
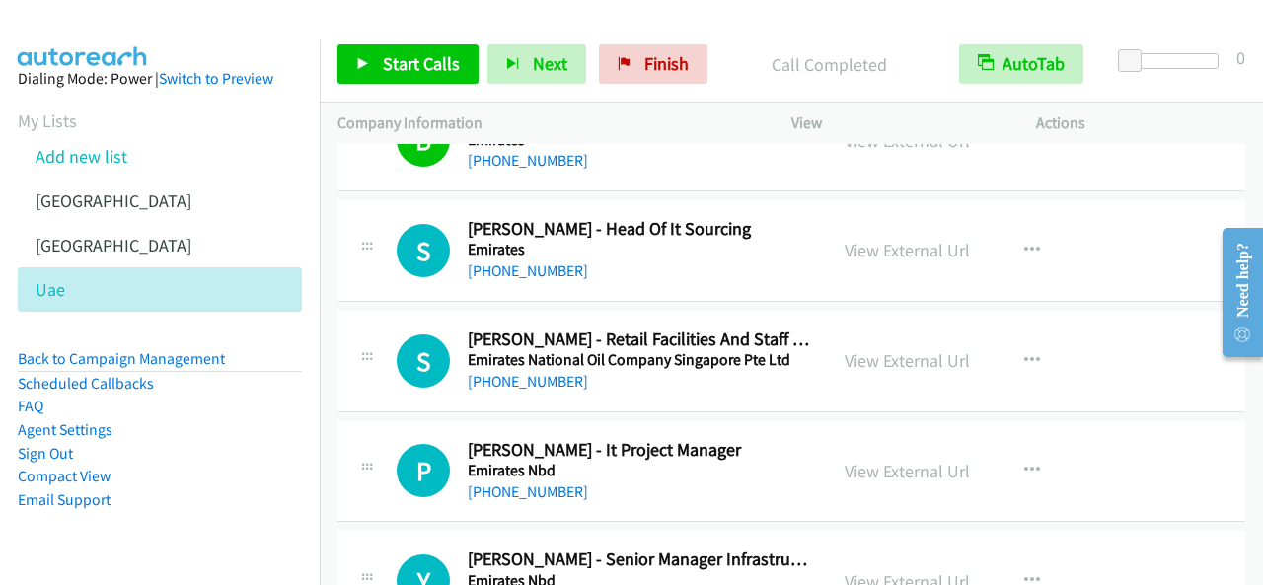
scroll to position [2072, 0]
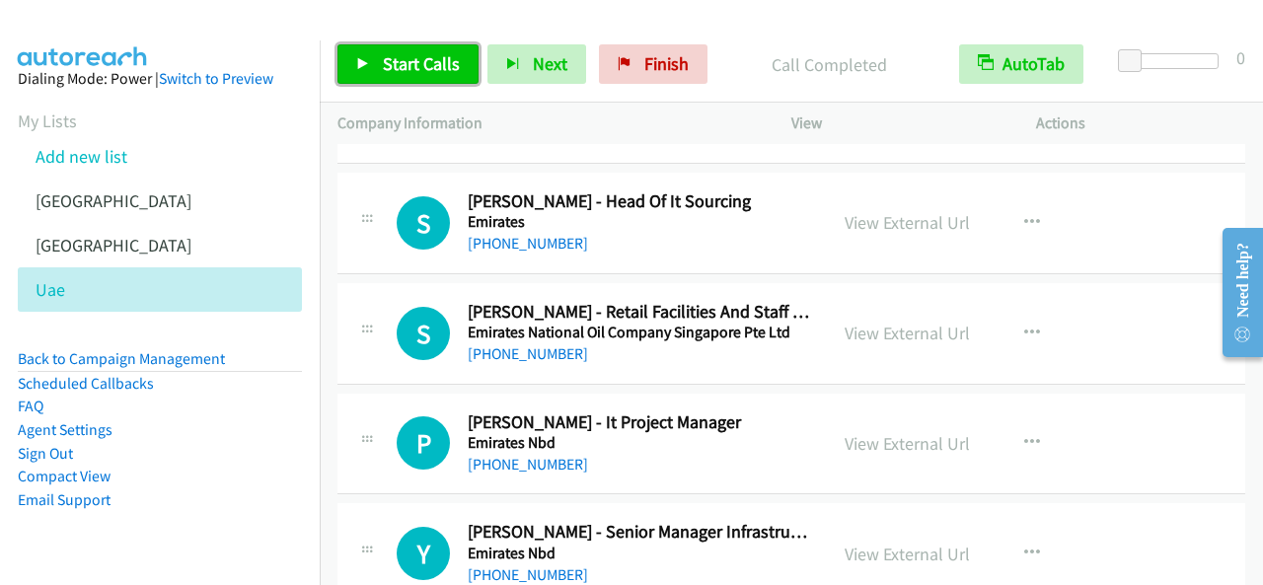
click at [373, 53] on link "Start Calls" at bounding box center [407, 63] width 141 height 39
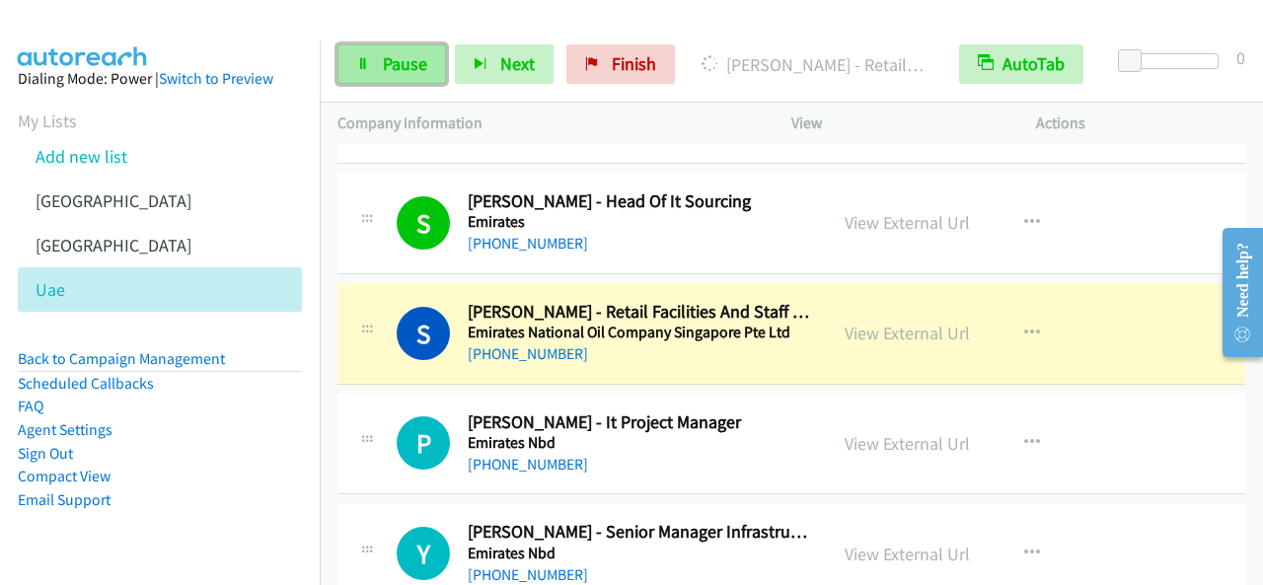
click at [407, 56] on span "Pause" at bounding box center [405, 63] width 44 height 23
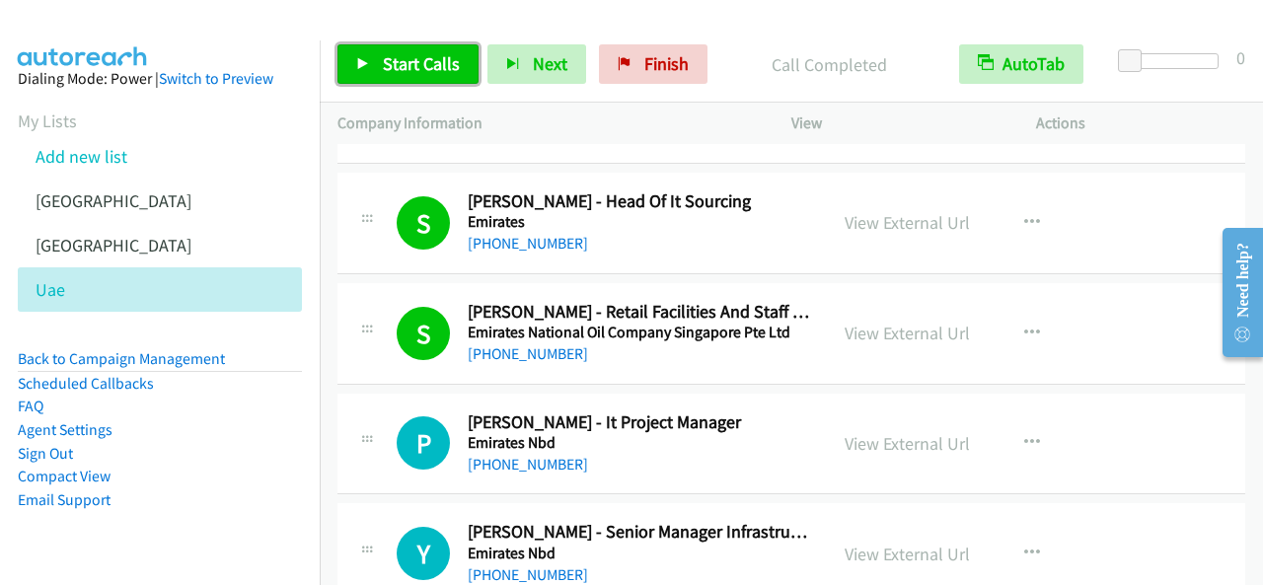
click at [395, 55] on span "Start Calls" at bounding box center [421, 63] width 77 height 23
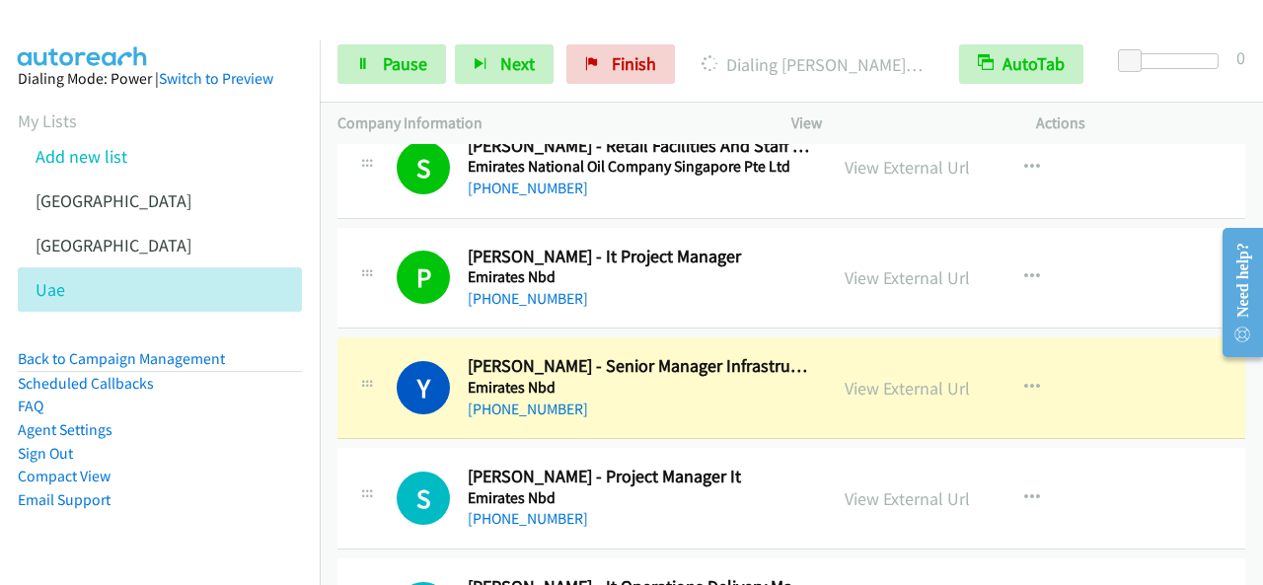
scroll to position [2270, 0]
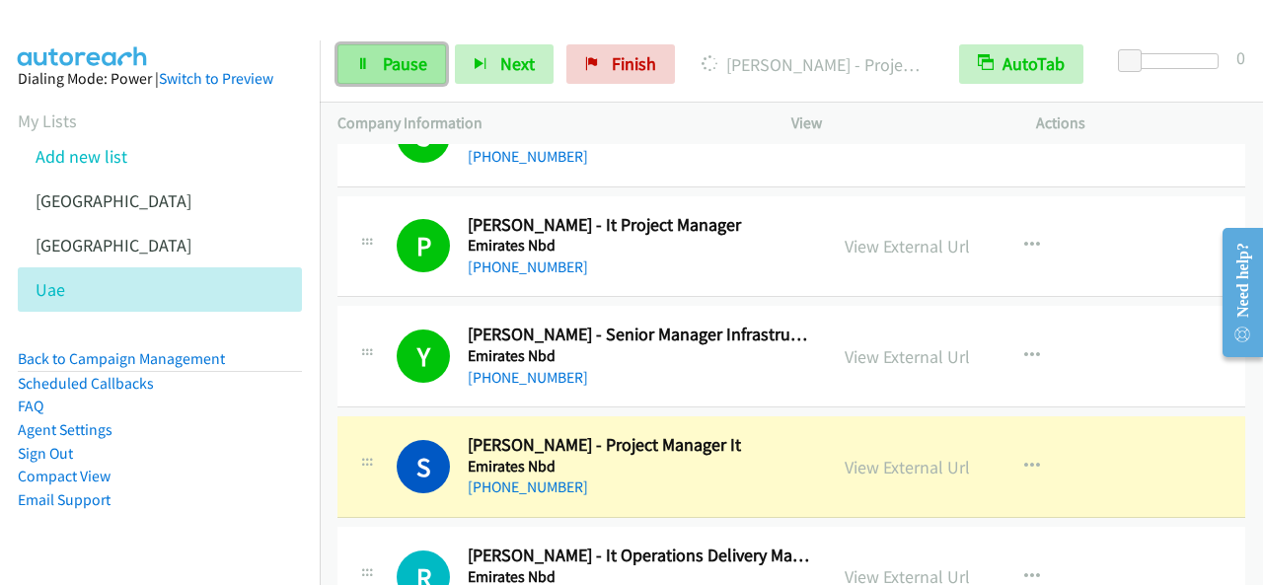
click at [398, 52] on span "Pause" at bounding box center [405, 63] width 44 height 23
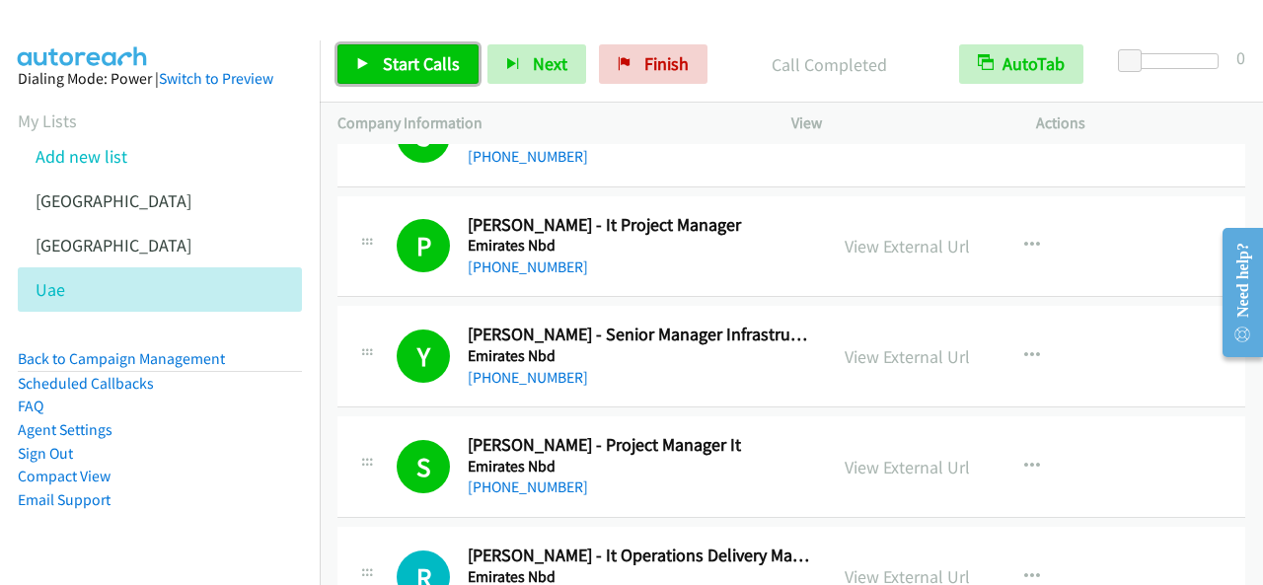
click at [385, 55] on span "Start Calls" at bounding box center [421, 63] width 77 height 23
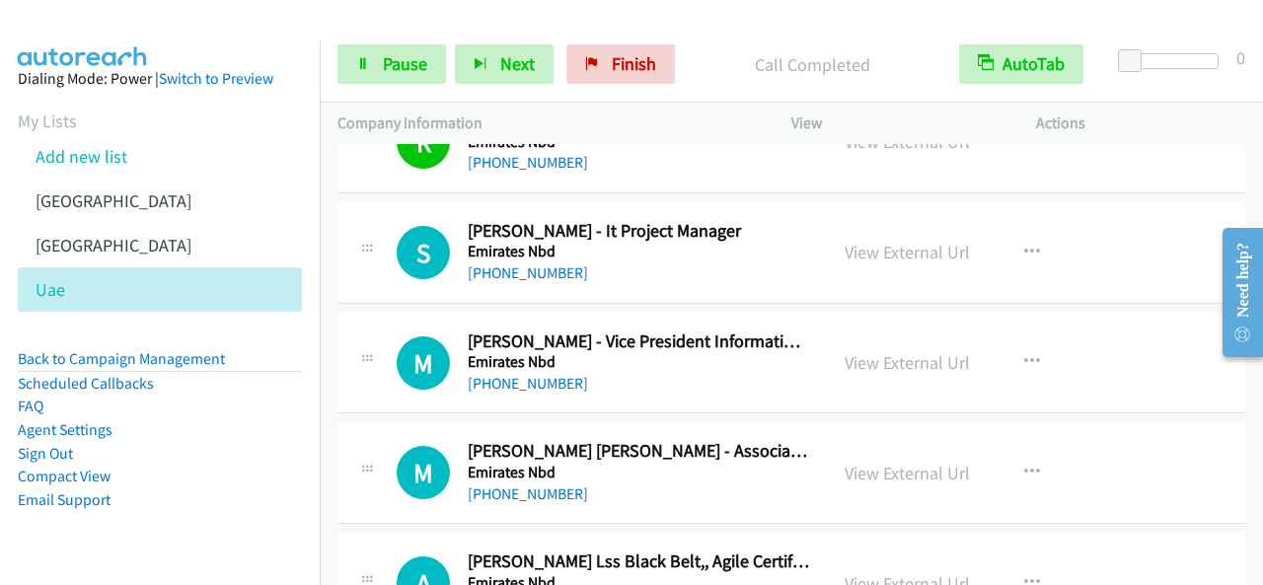
scroll to position [2763, 0]
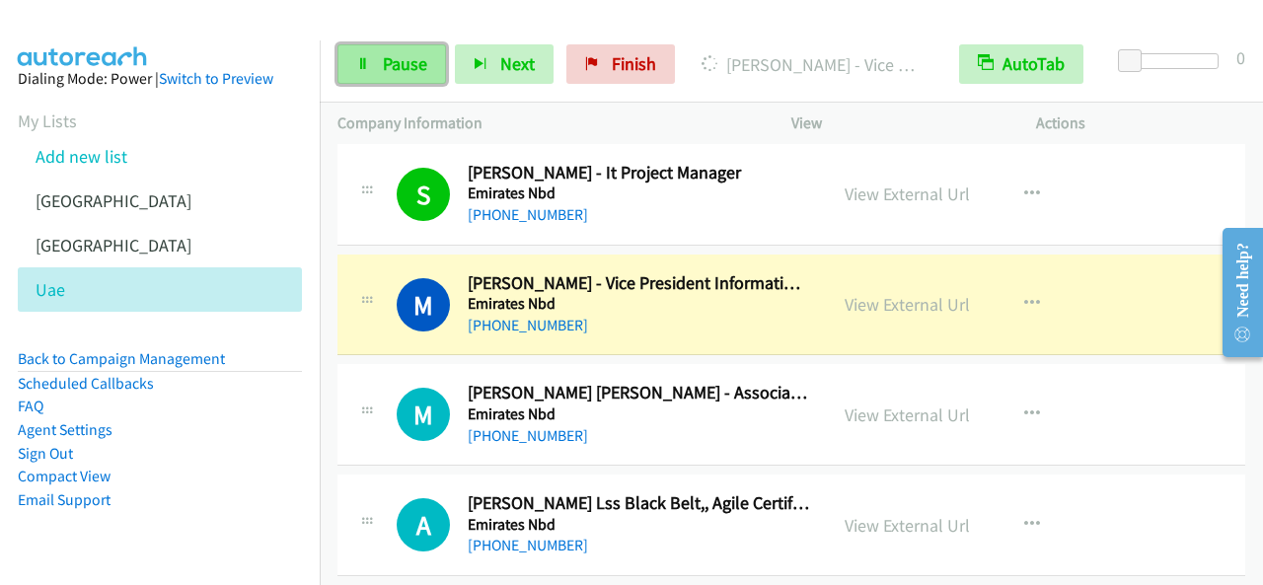
click at [395, 62] on span "Pause" at bounding box center [405, 63] width 44 height 23
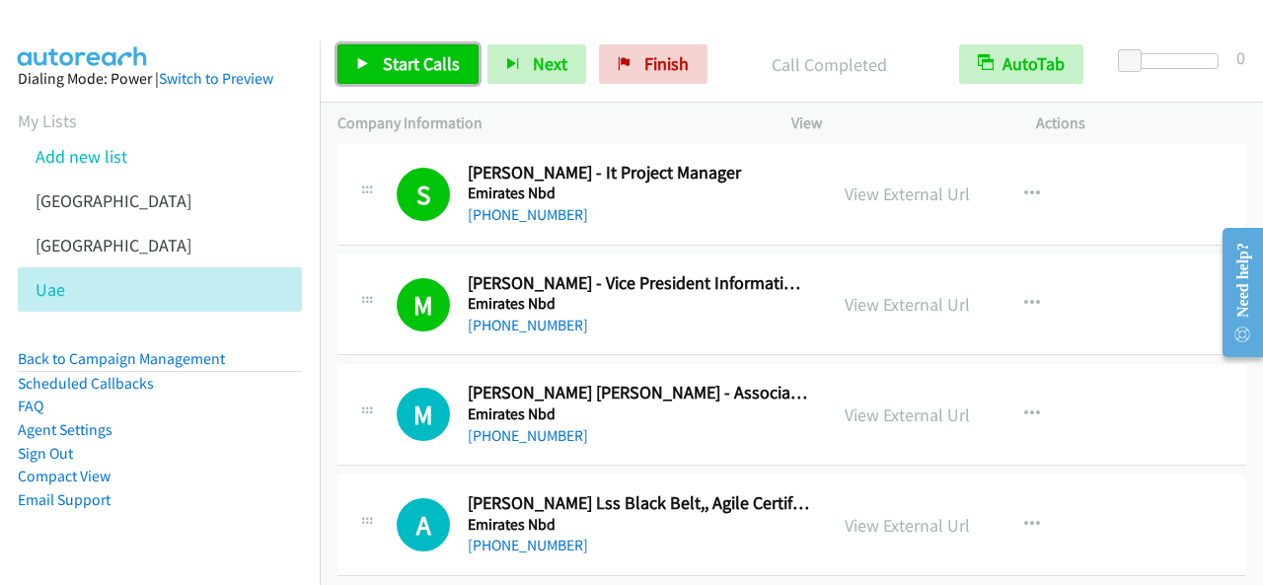
click at [406, 60] on span "Start Calls" at bounding box center [421, 63] width 77 height 23
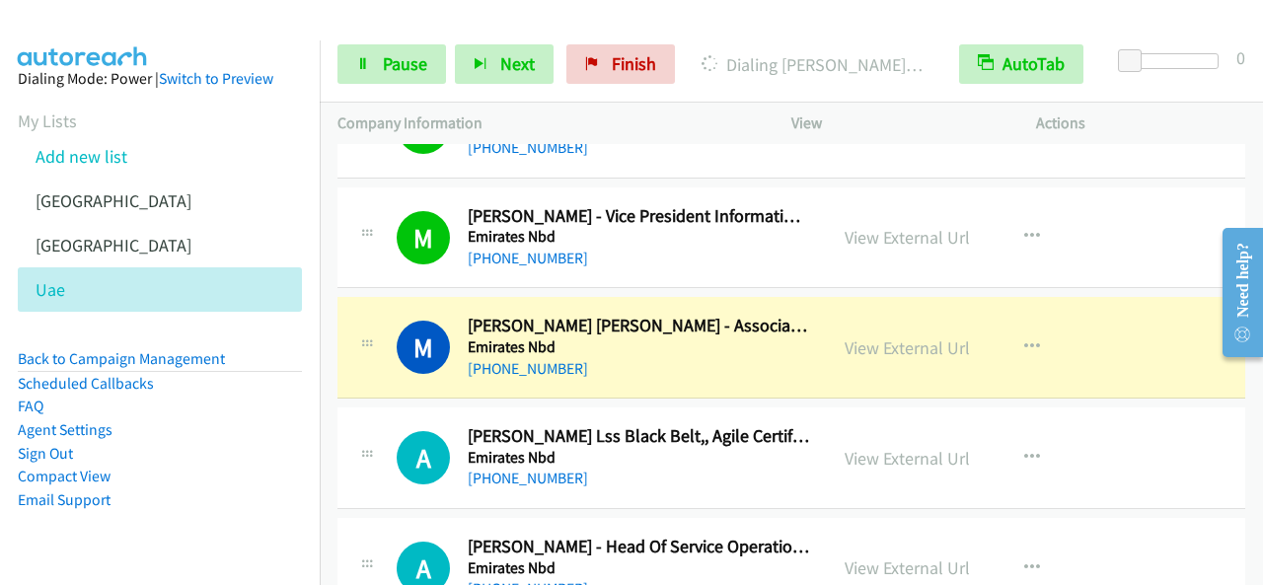
scroll to position [2862, 0]
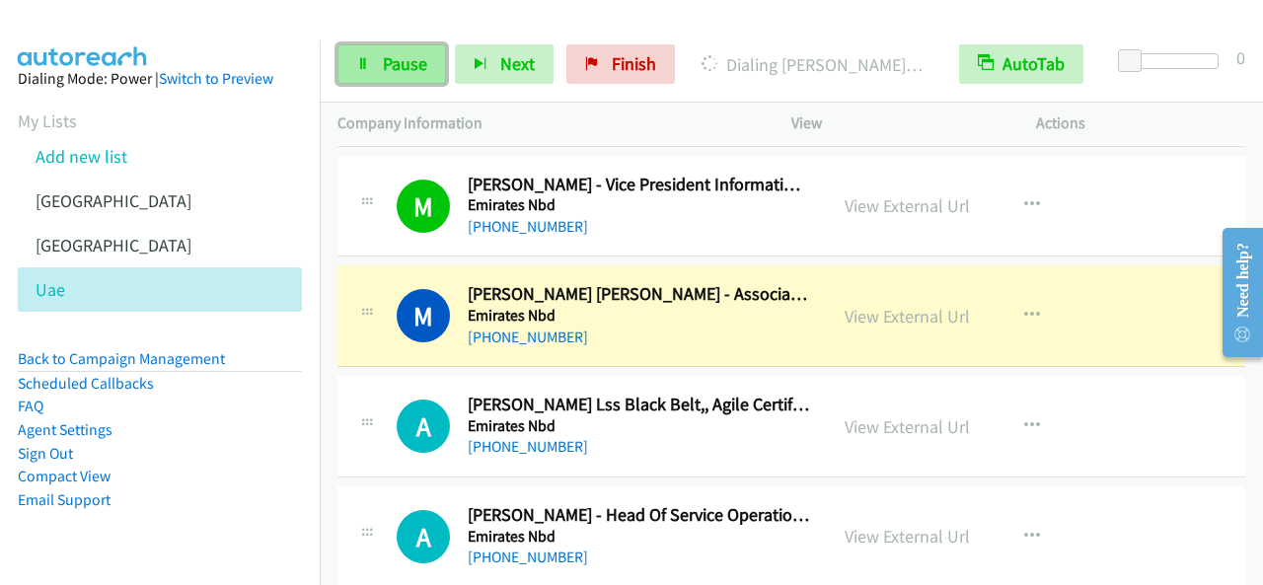
click at [437, 68] on link "Pause" at bounding box center [391, 63] width 109 height 39
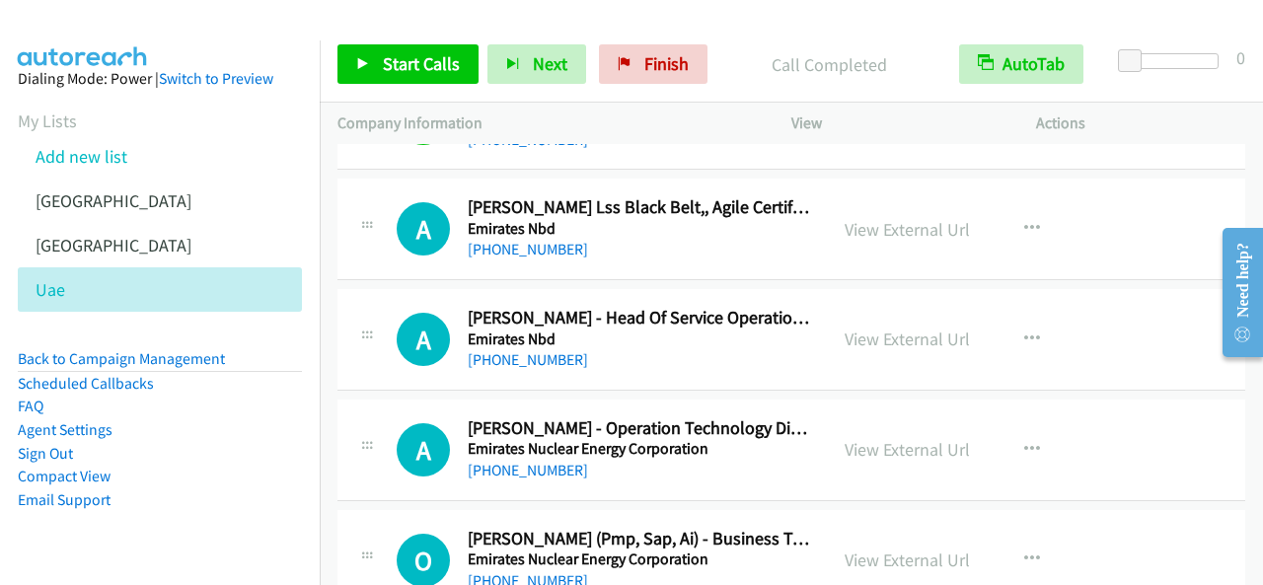
scroll to position [2960, 0]
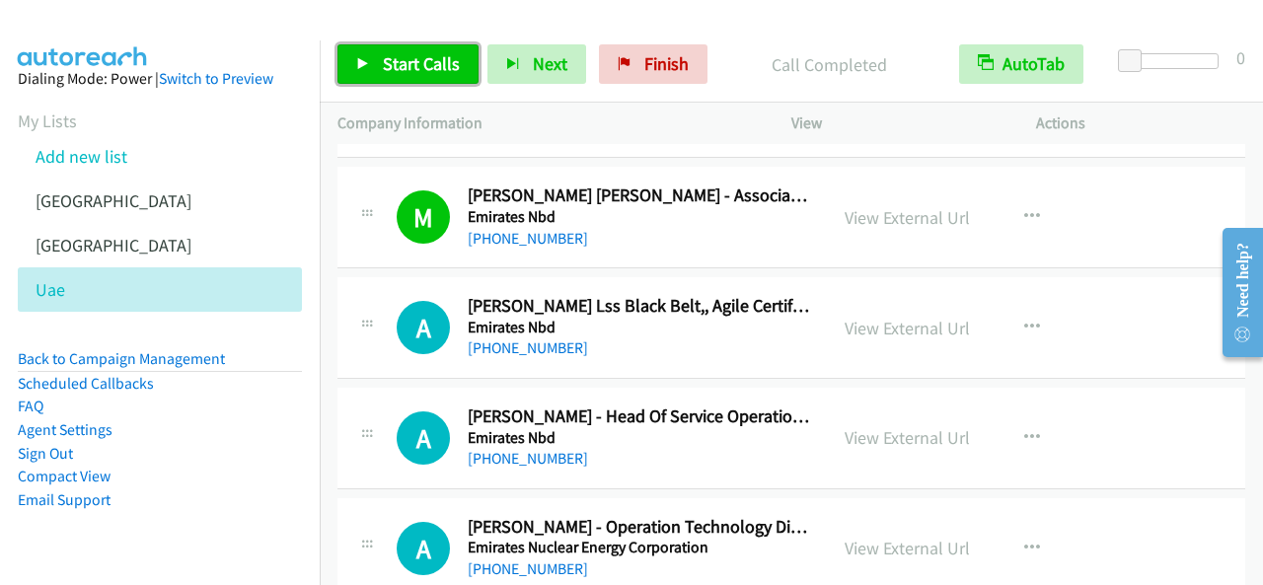
click at [414, 60] on span "Start Calls" at bounding box center [421, 63] width 77 height 23
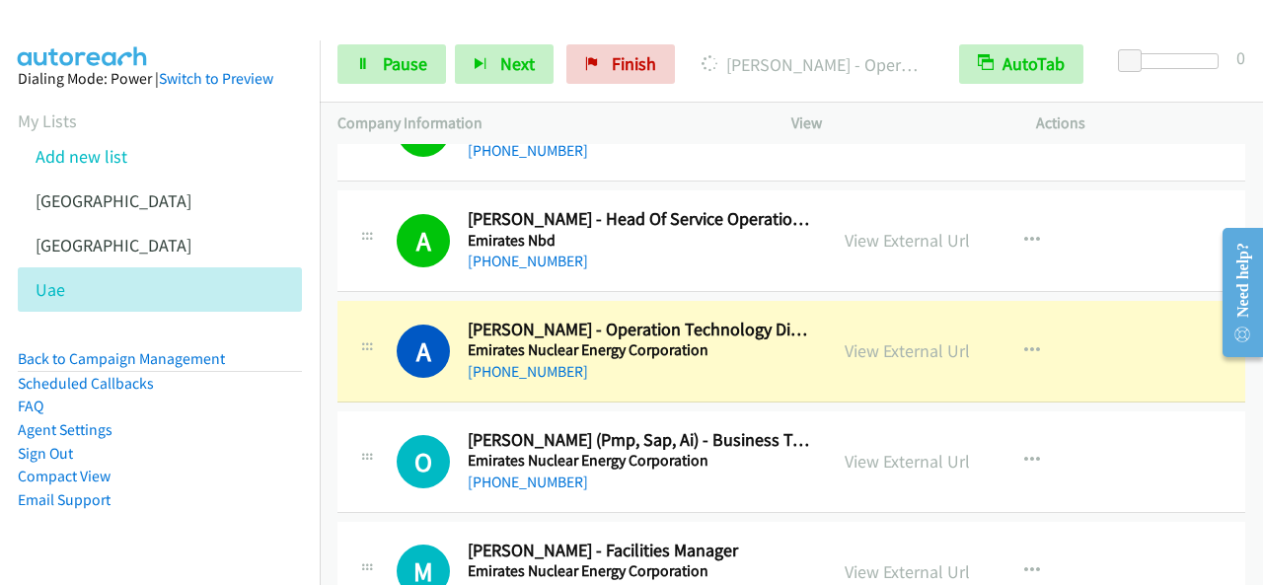
scroll to position [3257, 0]
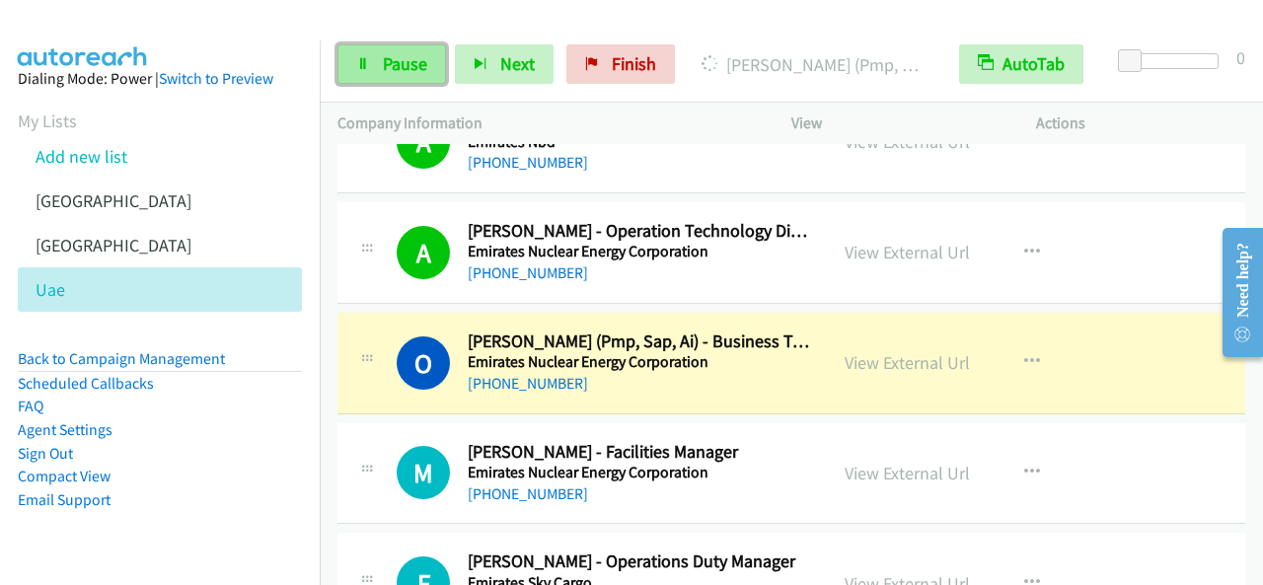
click at [397, 72] on span "Pause" at bounding box center [405, 63] width 44 height 23
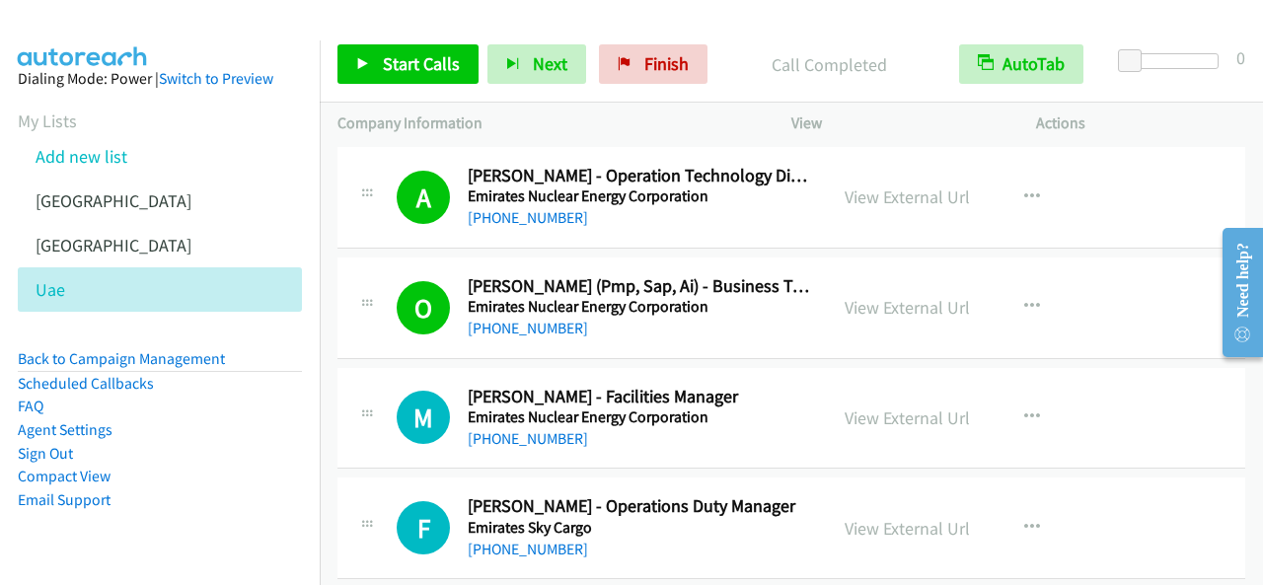
scroll to position [3355, 0]
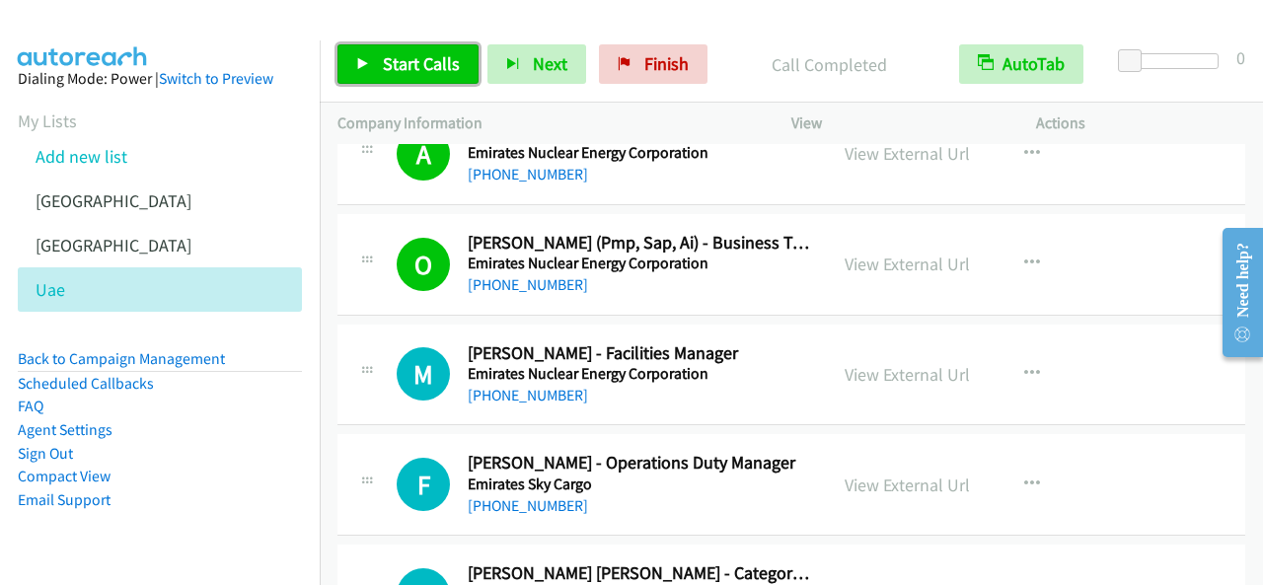
click at [426, 52] on span "Start Calls" at bounding box center [421, 63] width 77 height 23
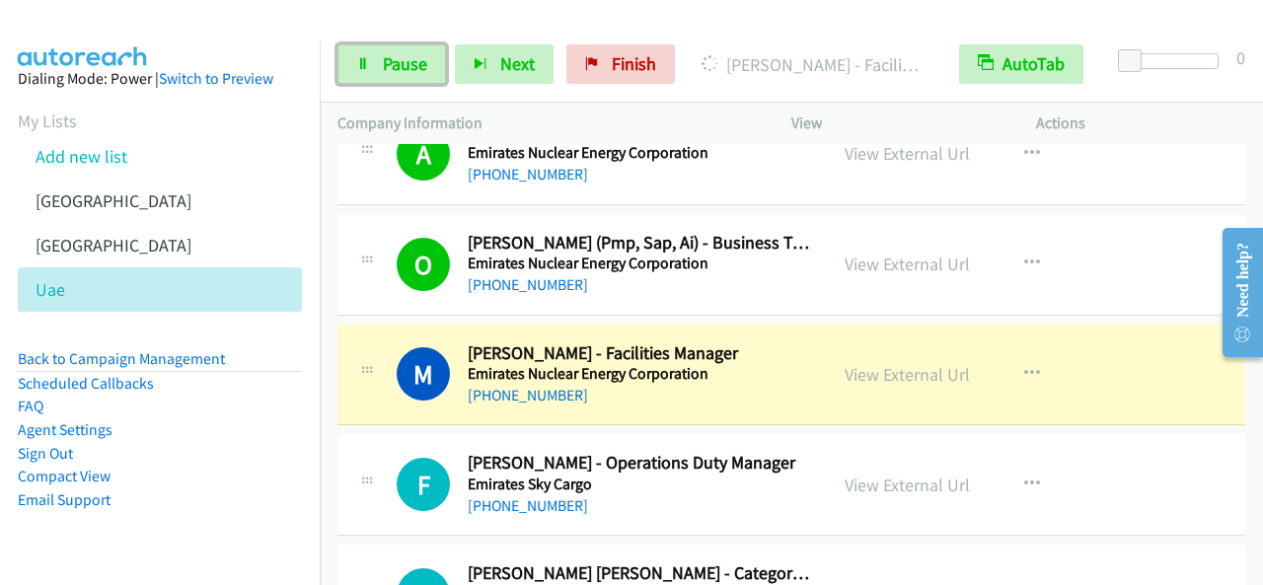
drag, startPoint x: 413, startPoint y: 72, endPoint x: 434, endPoint y: 177, distance: 106.6
click at [413, 71] on span "Pause" at bounding box center [405, 63] width 44 height 23
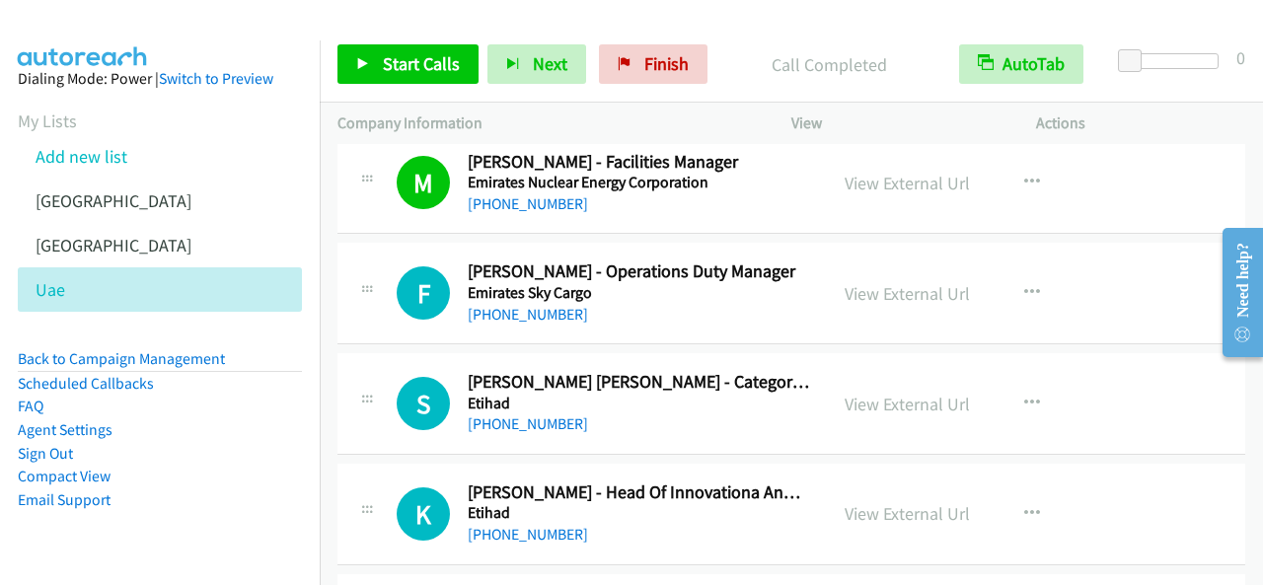
scroll to position [3553, 0]
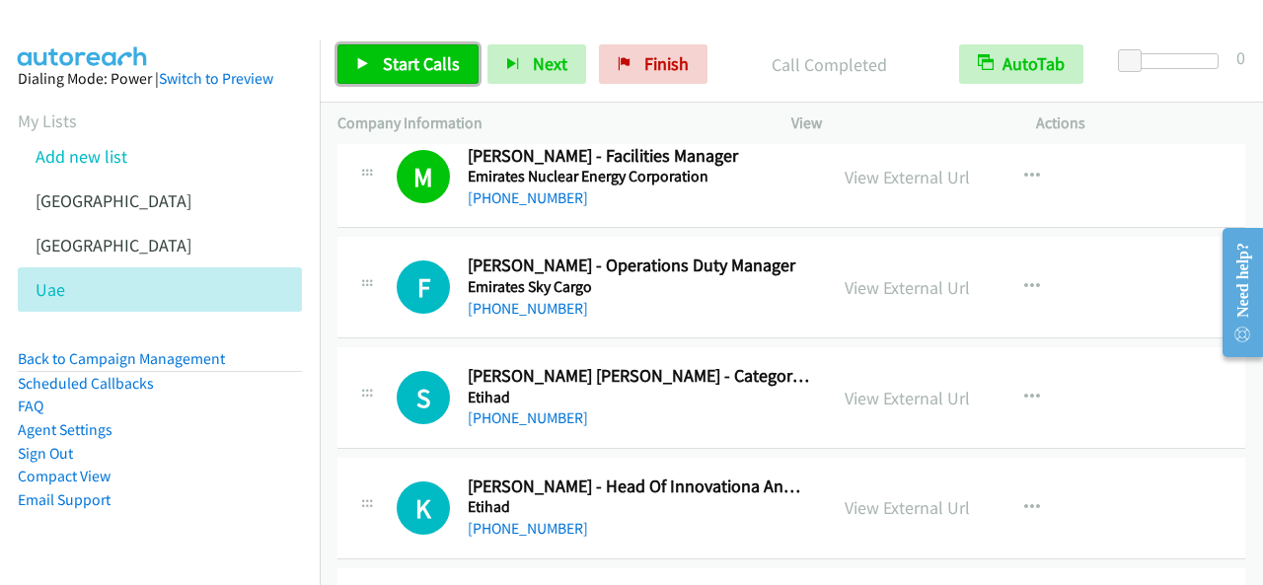
click at [416, 51] on link "Start Calls" at bounding box center [407, 63] width 141 height 39
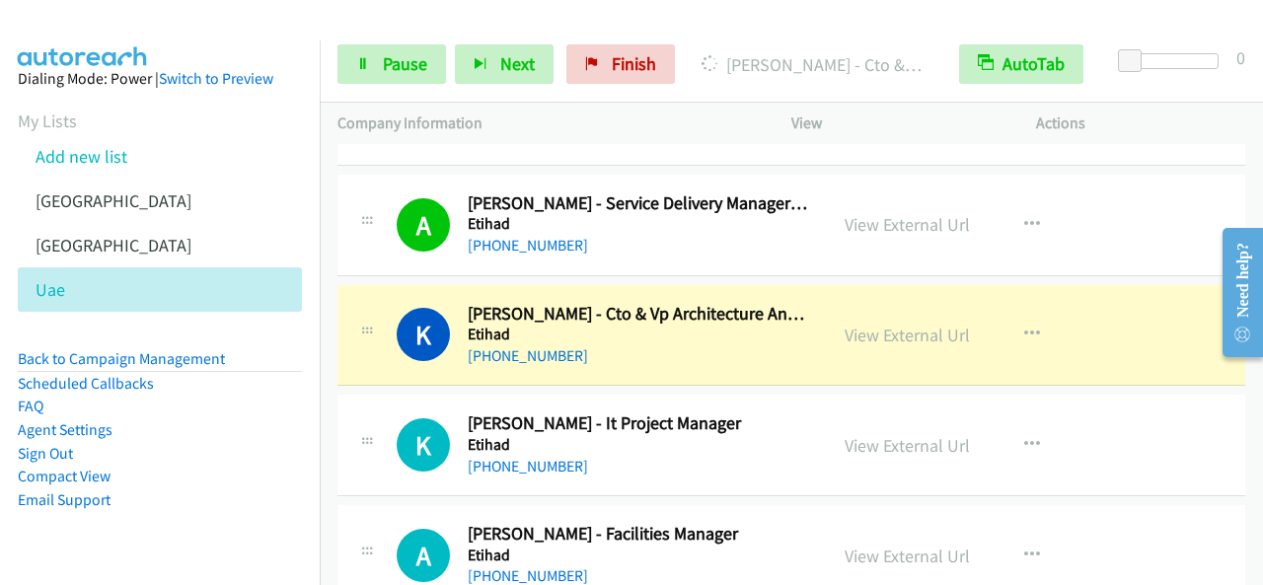
scroll to position [3947, 0]
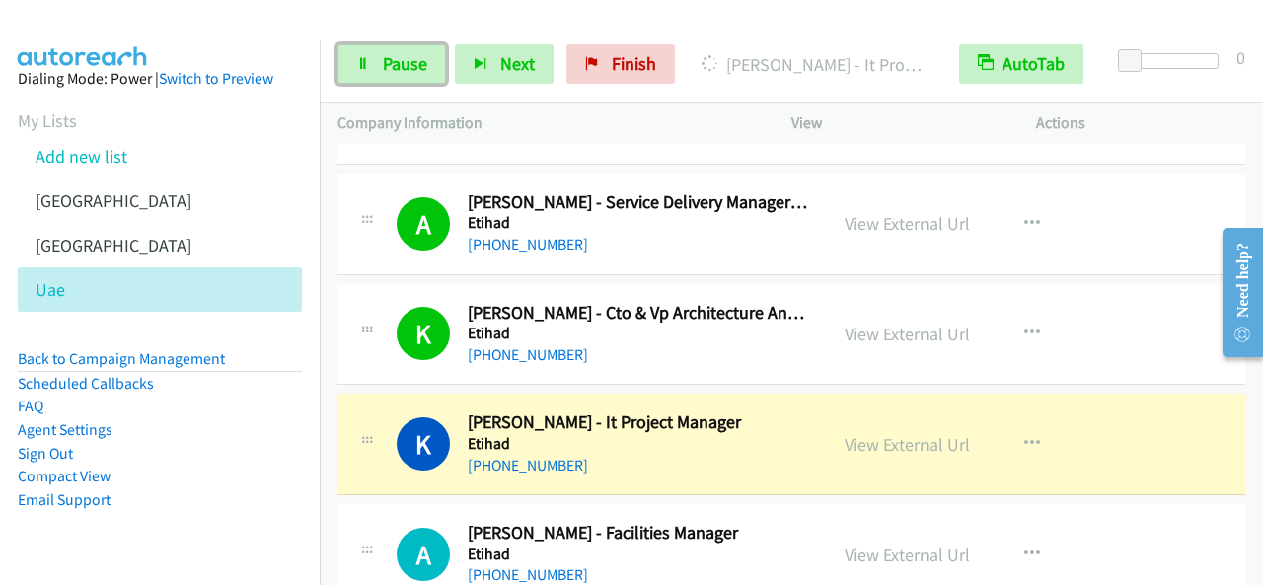
click at [429, 80] on link "Pause" at bounding box center [391, 63] width 109 height 39
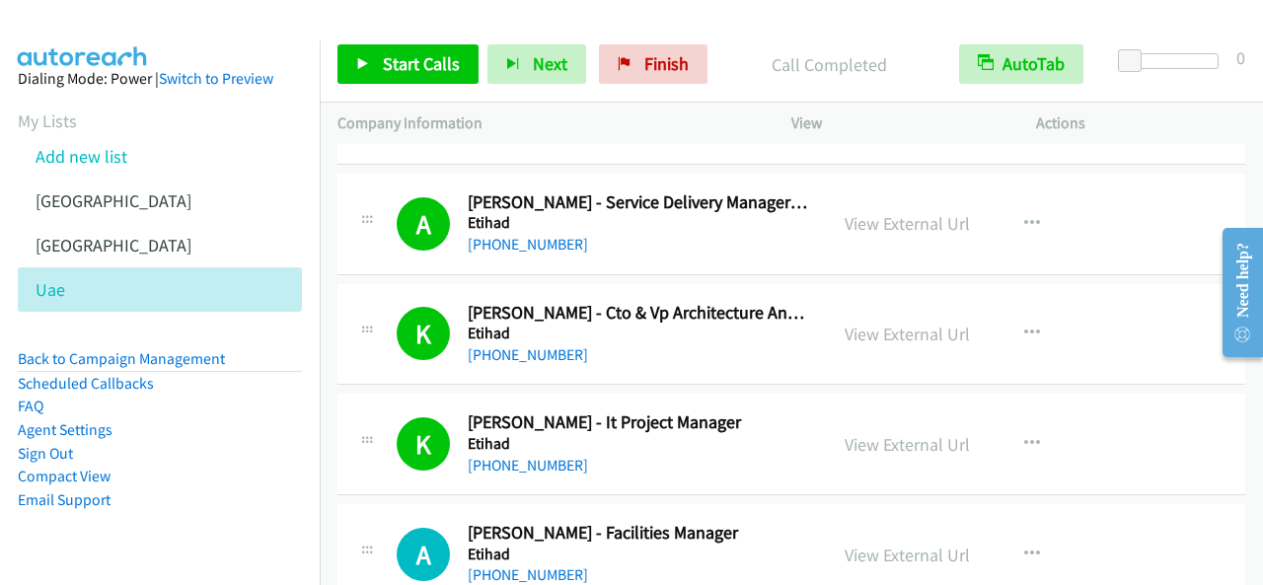
scroll to position [4046, 0]
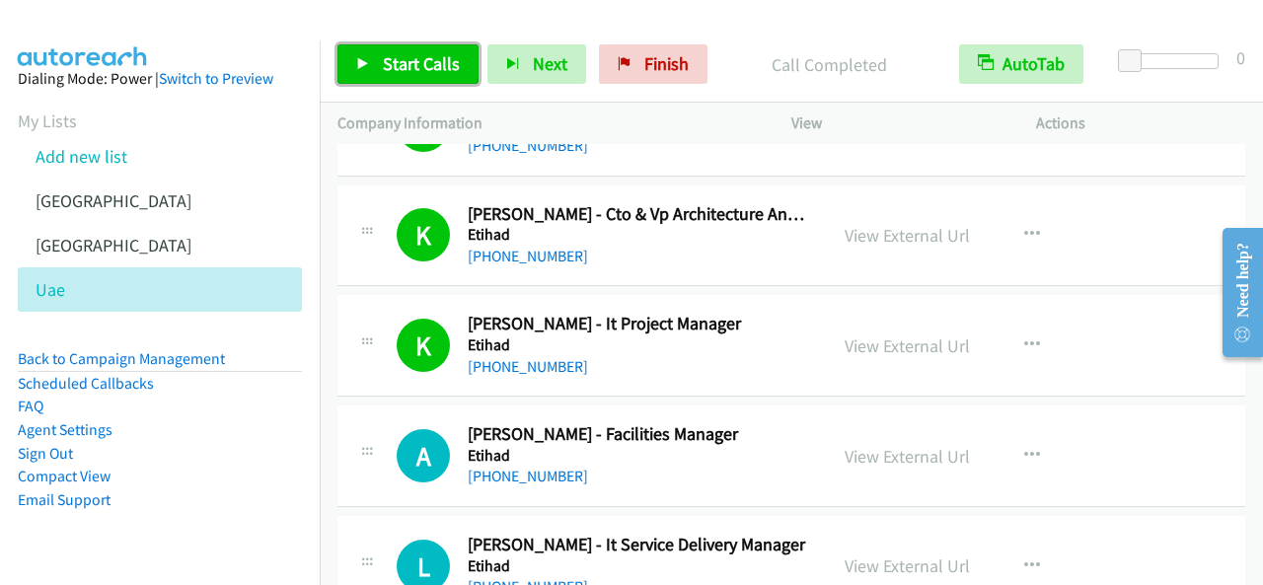
click at [390, 48] on link "Start Calls" at bounding box center [407, 63] width 141 height 39
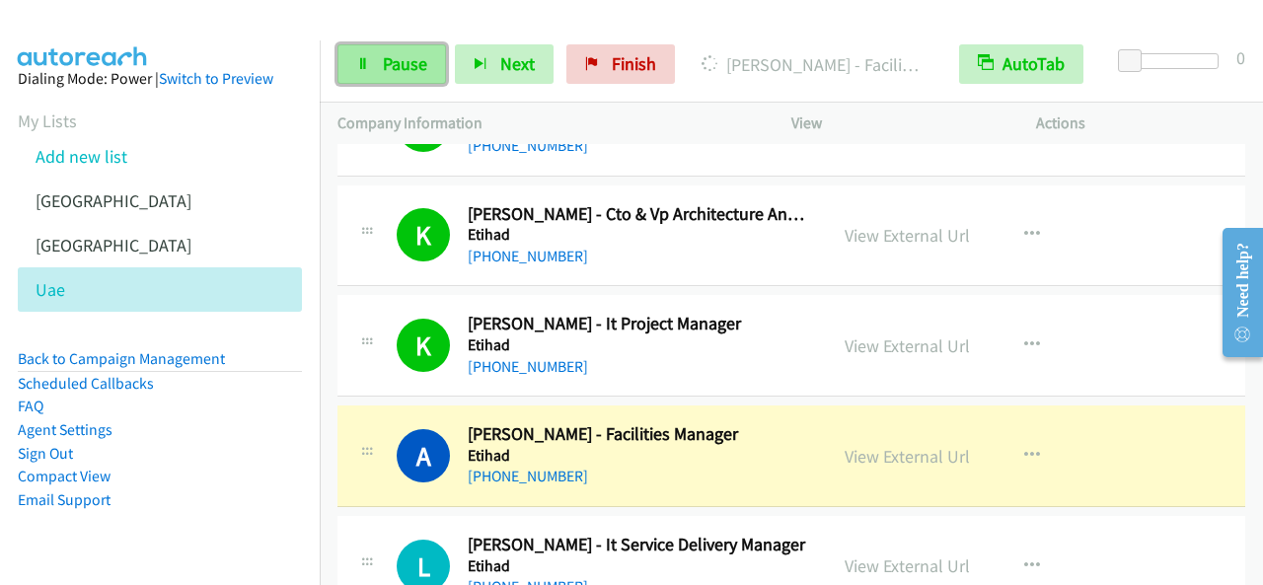
click at [428, 65] on link "Pause" at bounding box center [391, 63] width 109 height 39
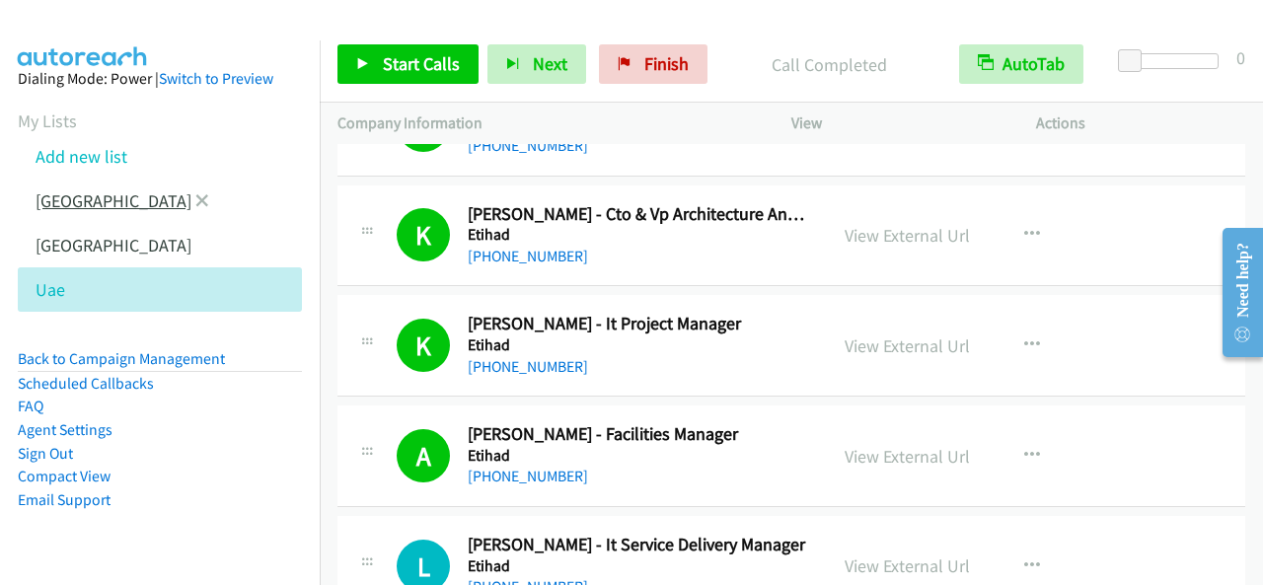
click at [61, 191] on link "[GEOGRAPHIC_DATA]" at bounding box center [114, 200] width 156 height 23
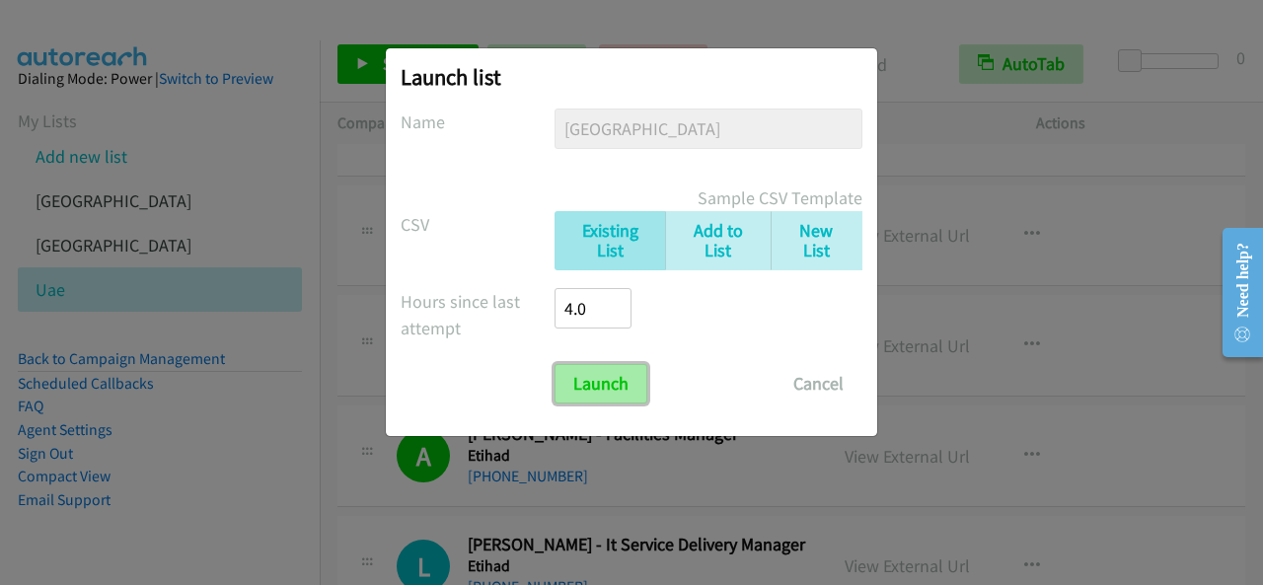
click at [602, 373] on input "Launch" at bounding box center [601, 383] width 93 height 39
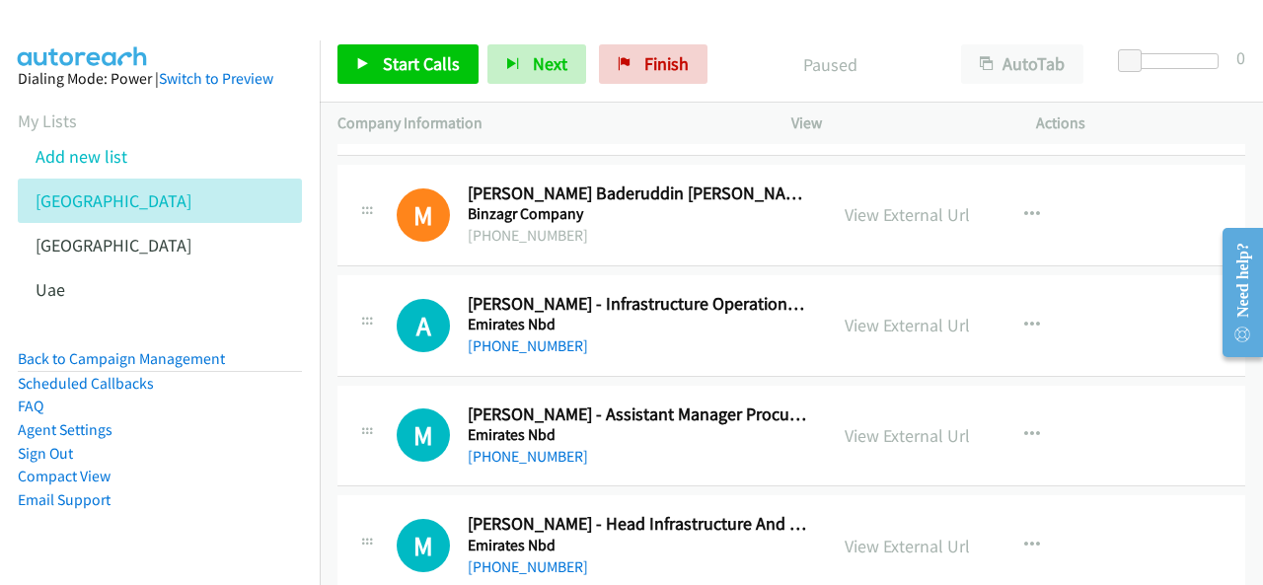
scroll to position [296, 0]
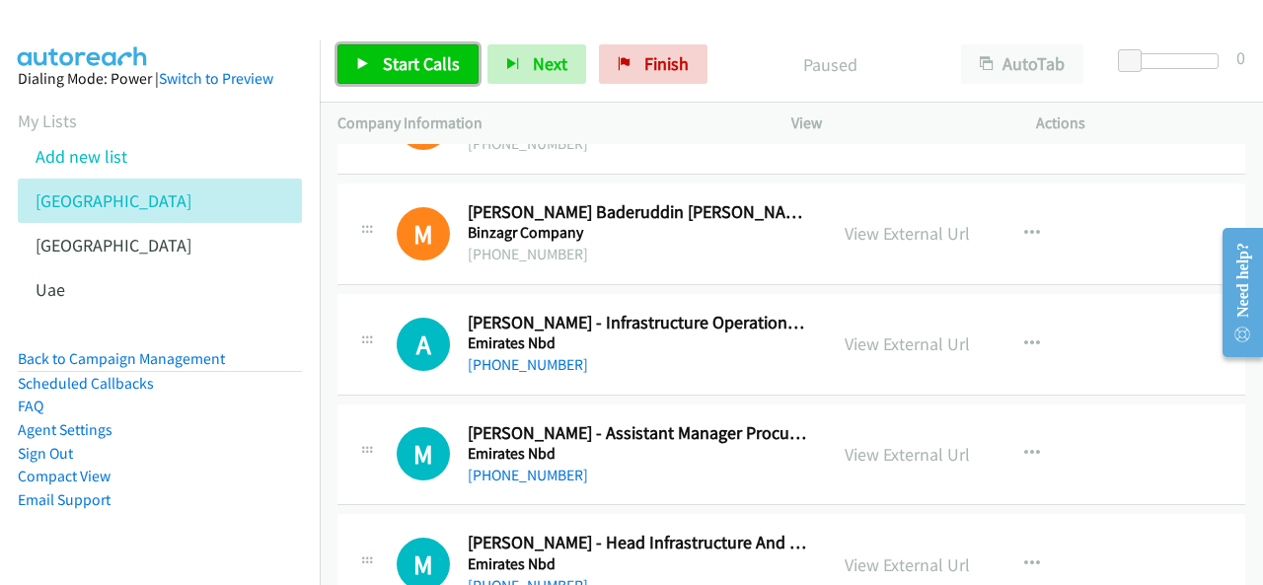
click at [436, 78] on link "Start Calls" at bounding box center [407, 63] width 141 height 39
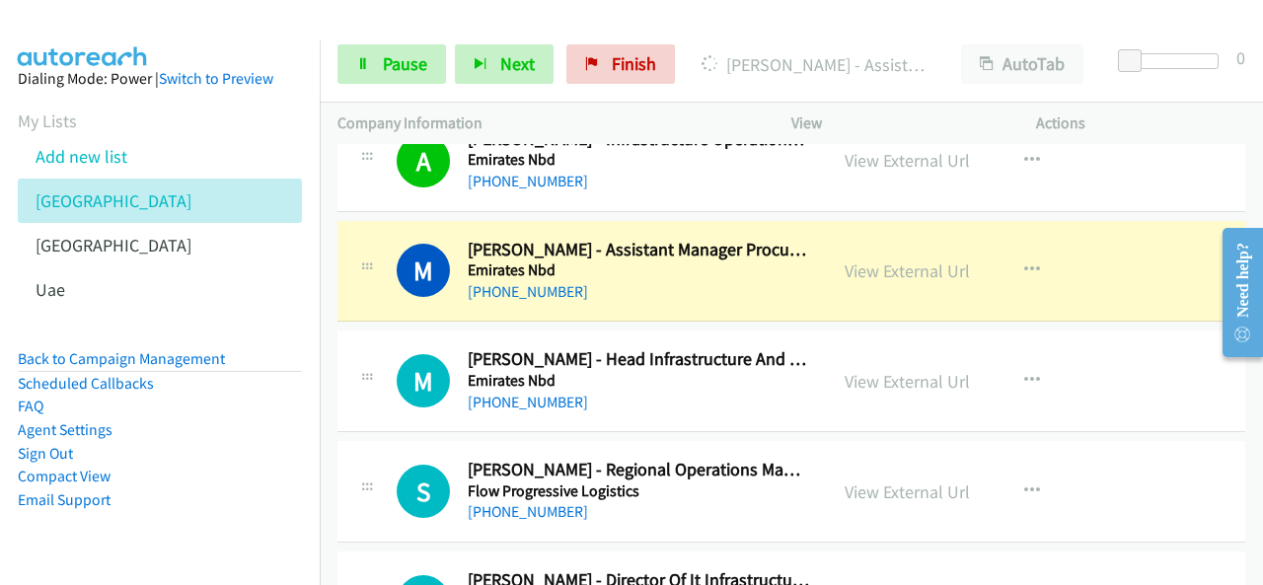
scroll to position [493, 0]
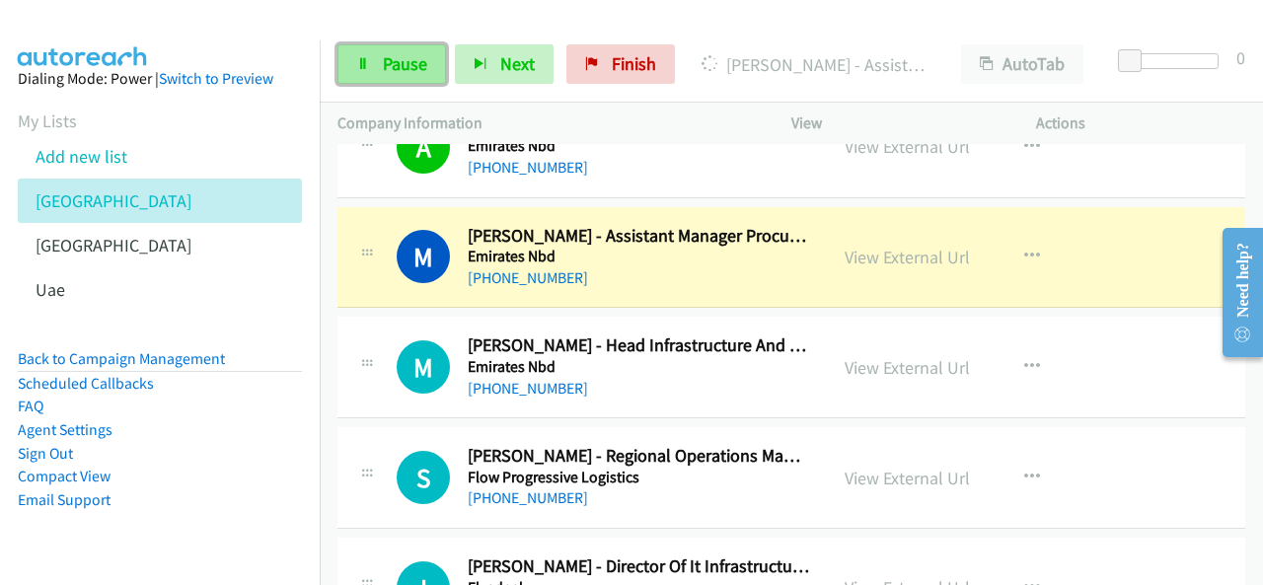
click at [433, 78] on link "Pause" at bounding box center [391, 63] width 109 height 39
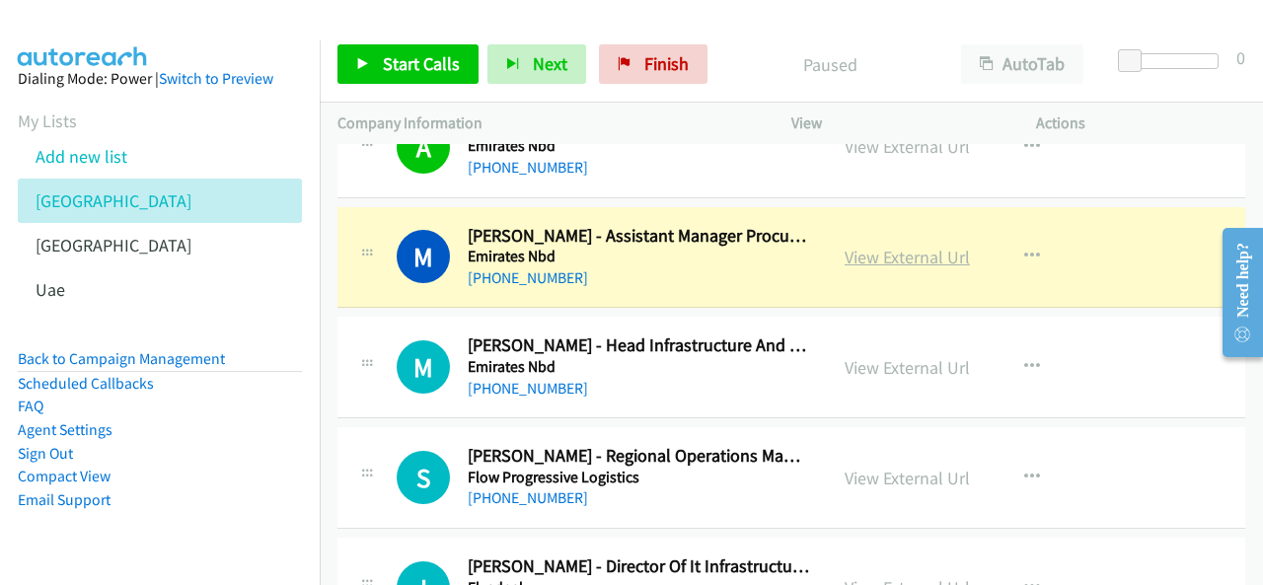
click at [891, 251] on link "View External Url" at bounding box center [907, 257] width 125 height 23
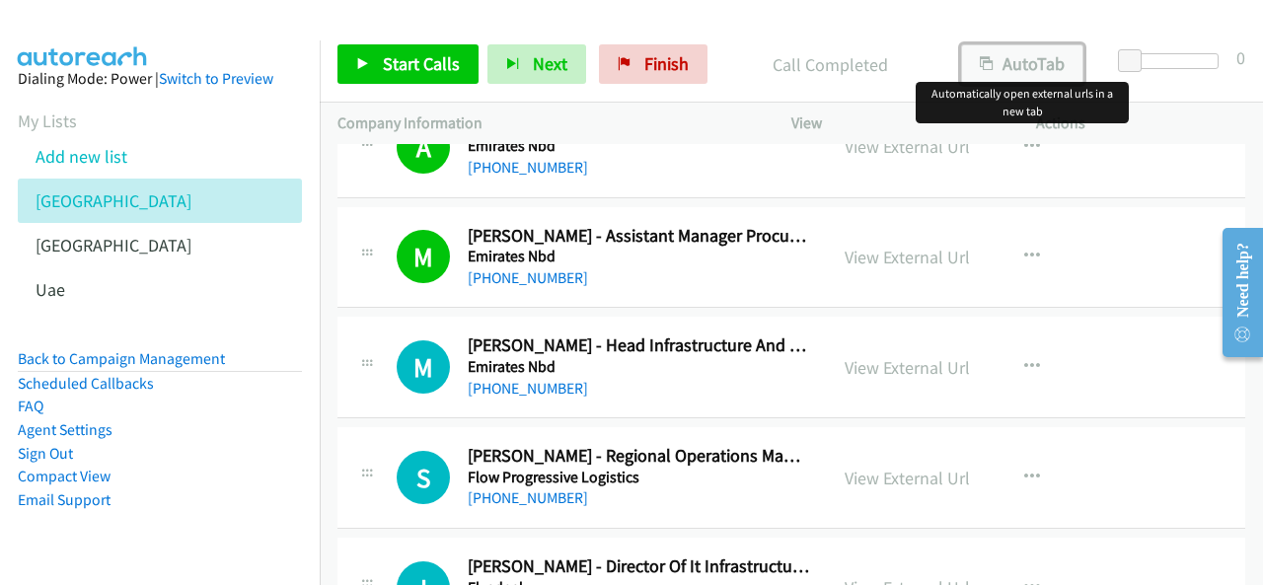
click at [1050, 78] on button "AutoTab" at bounding box center [1022, 63] width 122 height 39
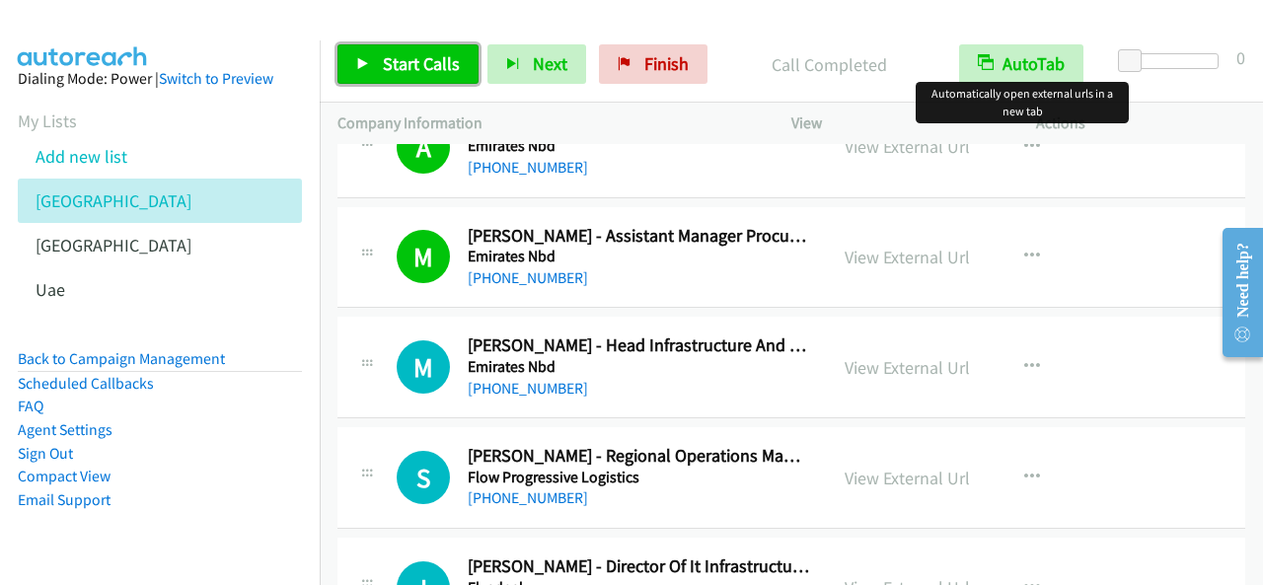
click at [424, 70] on span "Start Calls" at bounding box center [421, 63] width 77 height 23
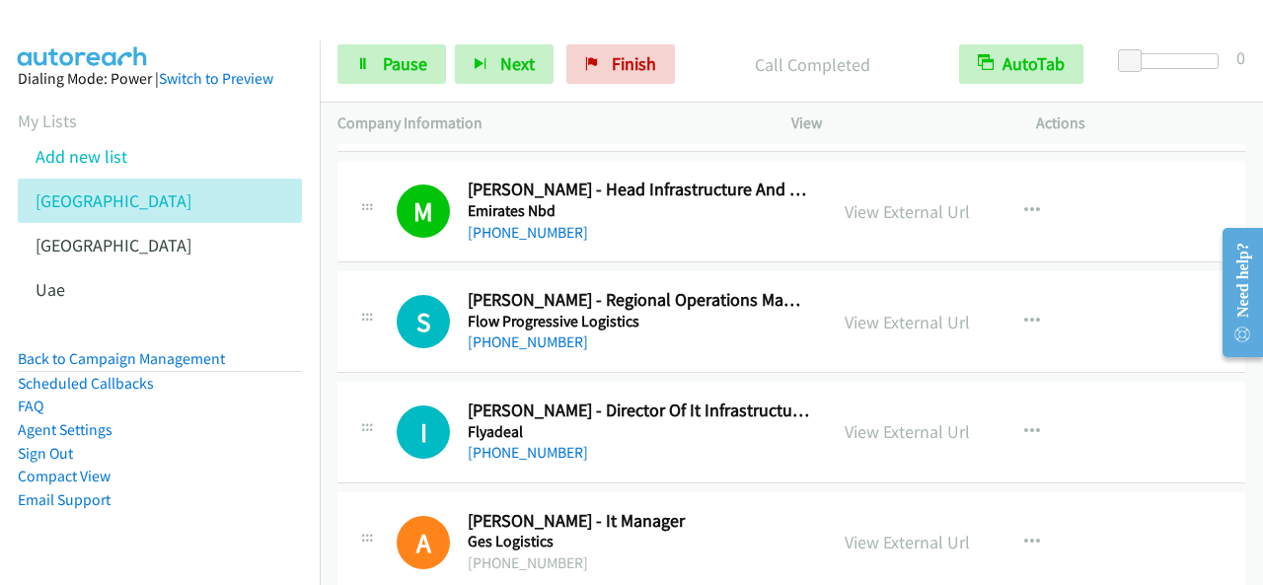
scroll to position [691, 0]
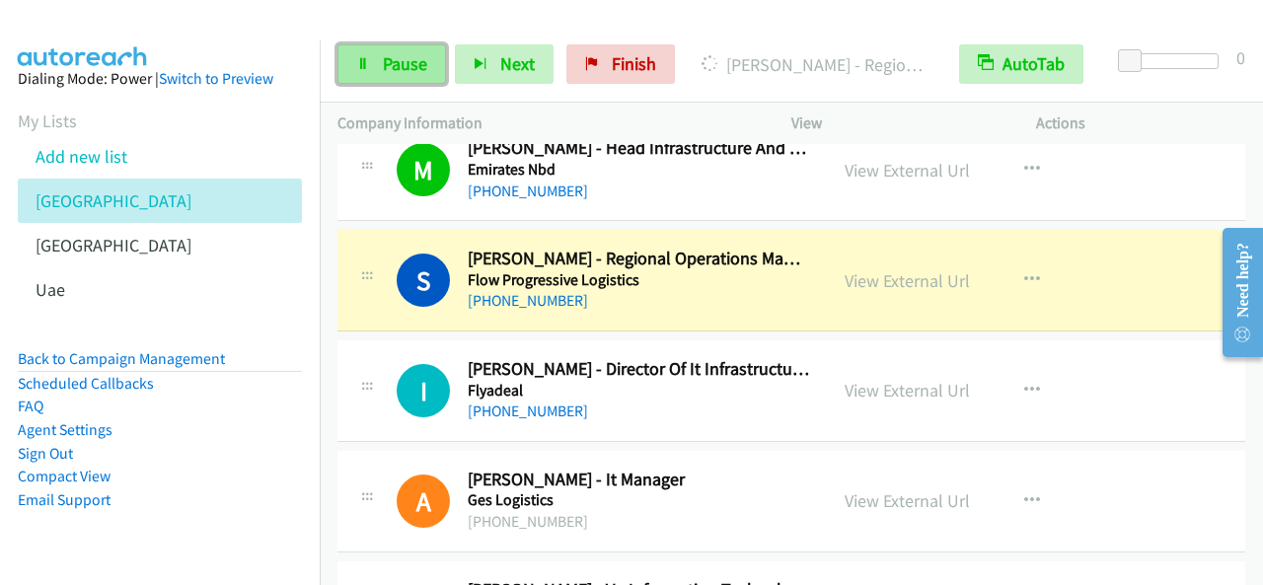
click at [411, 64] on span "Pause" at bounding box center [405, 63] width 44 height 23
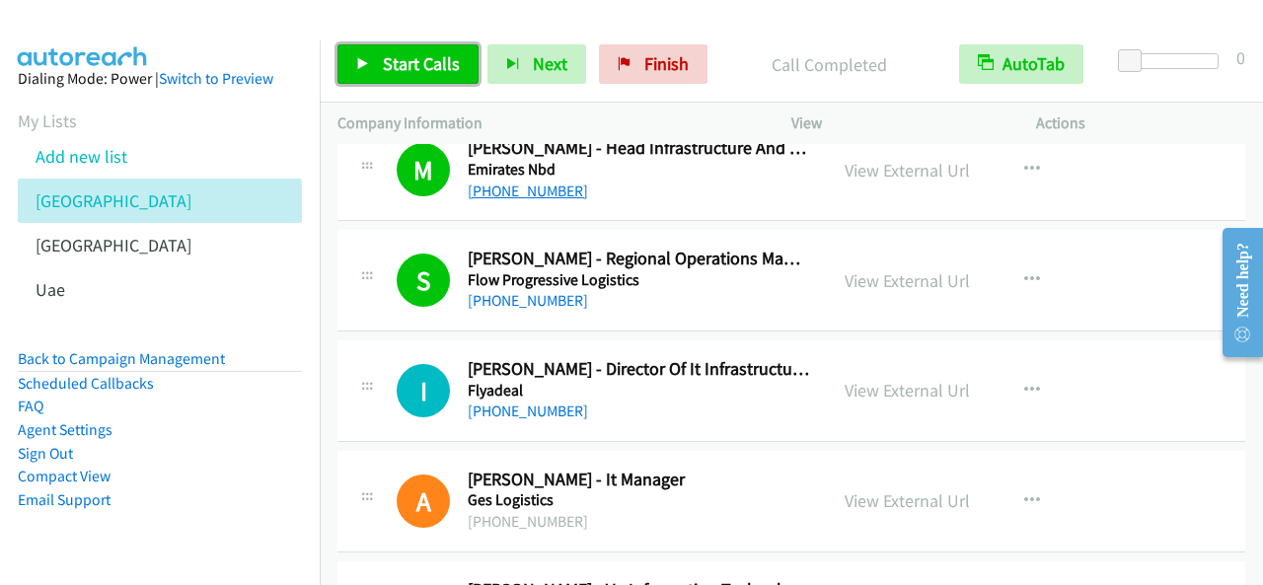
drag, startPoint x: 388, startPoint y: 56, endPoint x: 575, endPoint y: 181, distance: 225.0
click at [389, 56] on span "Start Calls" at bounding box center [421, 63] width 77 height 23
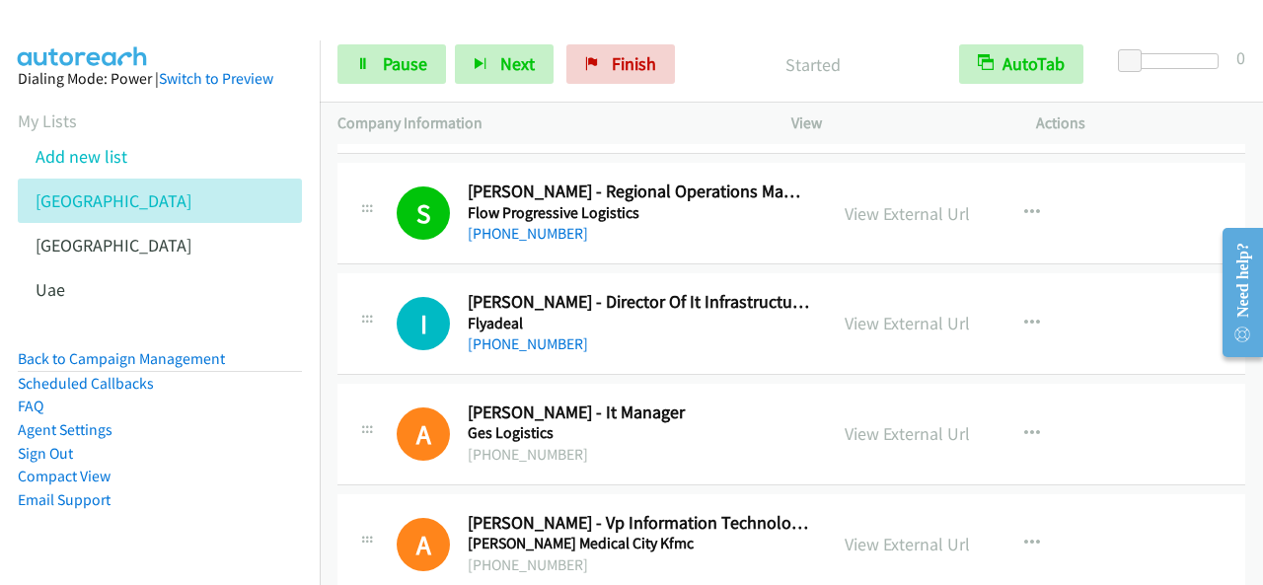
scroll to position [789, 0]
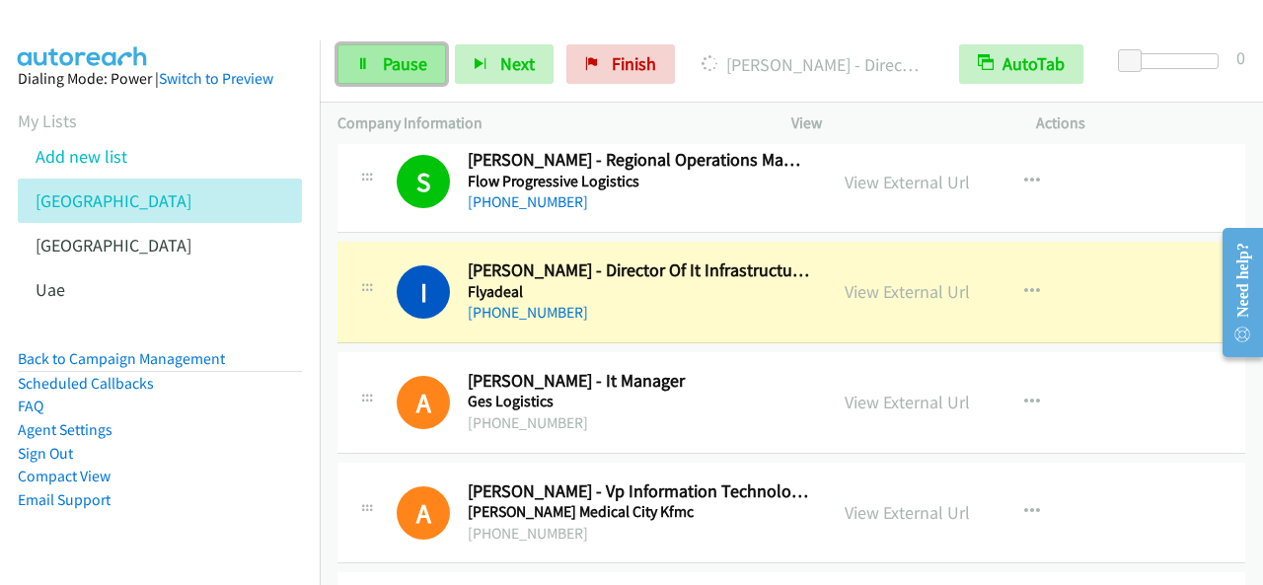
click at [416, 78] on link "Pause" at bounding box center [391, 63] width 109 height 39
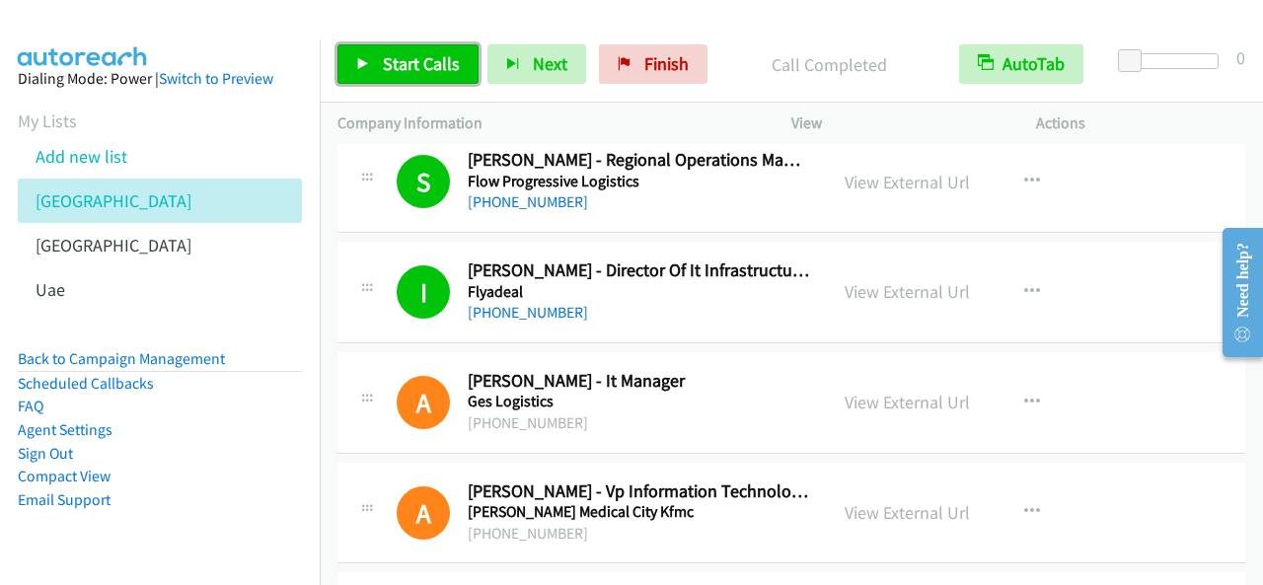
click at [414, 69] on span "Start Calls" at bounding box center [421, 63] width 77 height 23
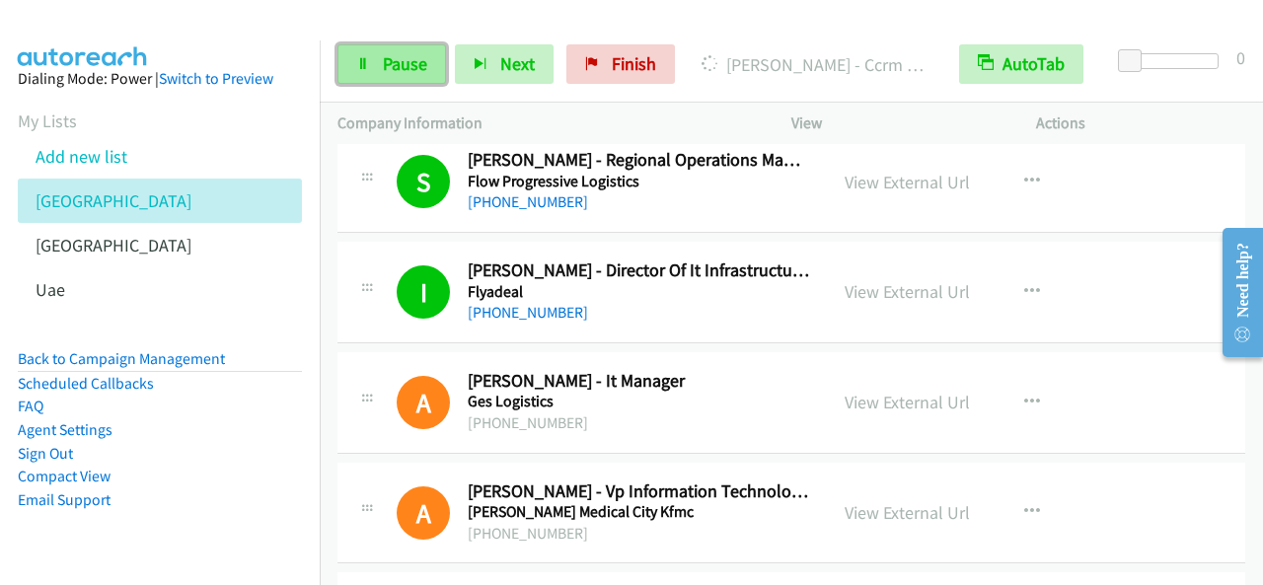
click at [430, 72] on link "Pause" at bounding box center [391, 63] width 109 height 39
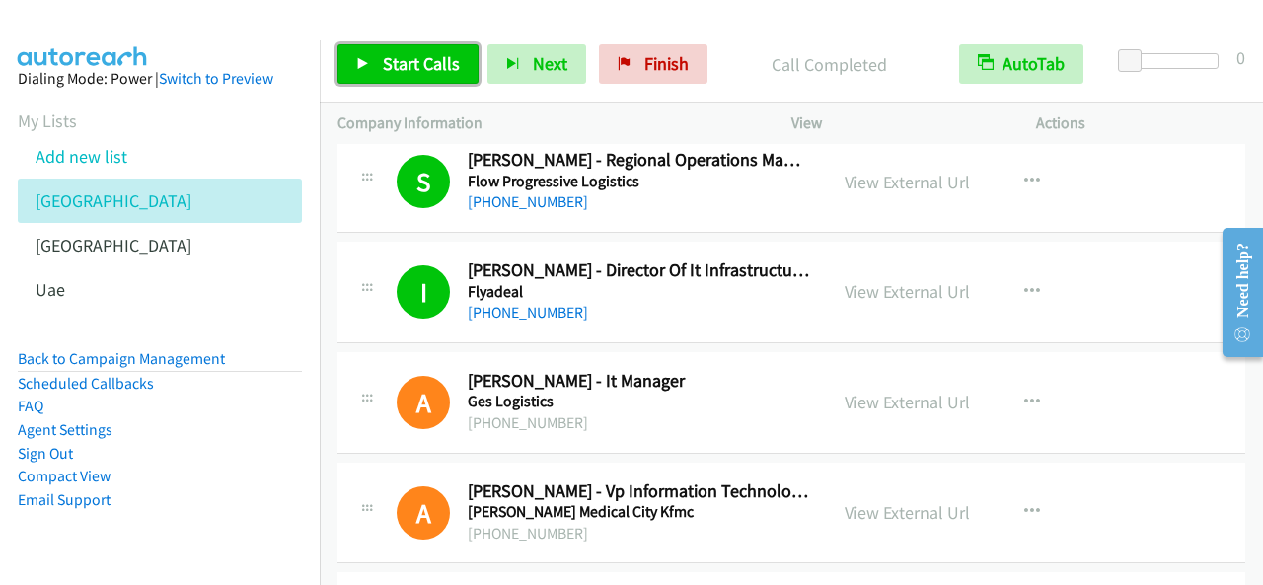
drag, startPoint x: 397, startPoint y: 58, endPoint x: 408, endPoint y: 63, distance: 11.9
click at [398, 58] on span "Start Calls" at bounding box center [421, 63] width 77 height 23
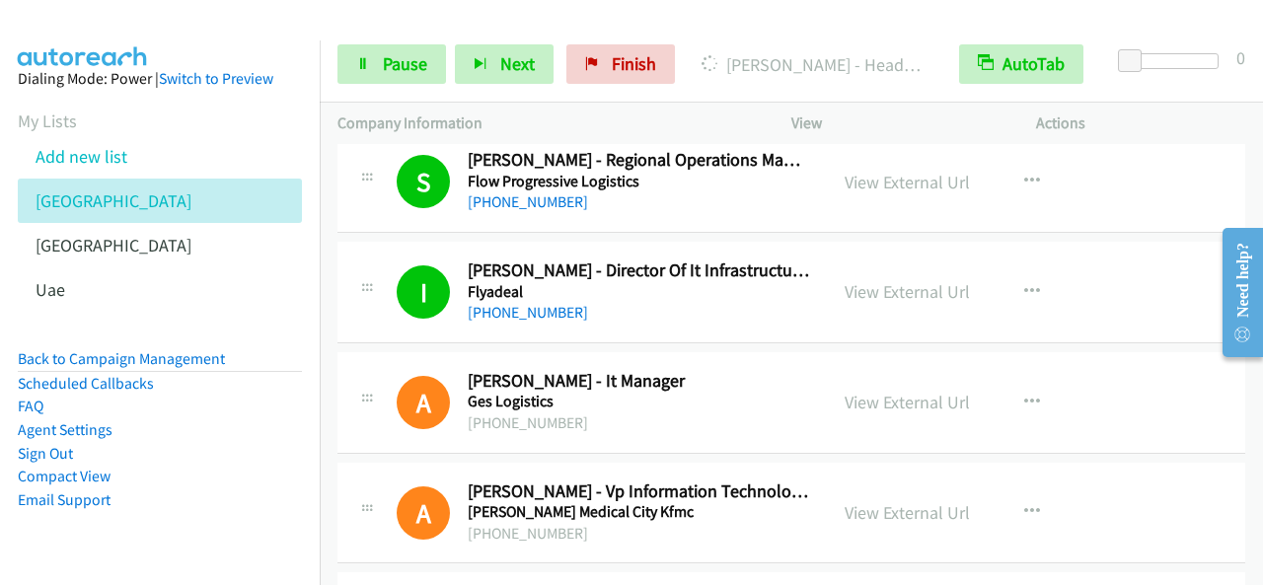
scroll to position [888, 0]
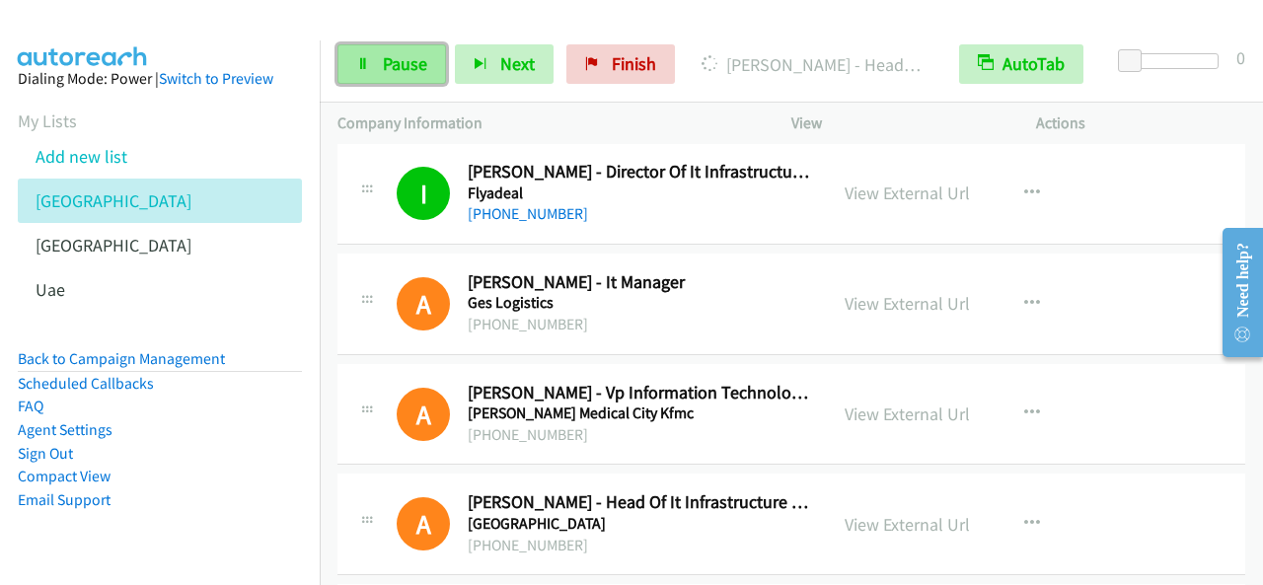
click at [431, 51] on link "Pause" at bounding box center [391, 63] width 109 height 39
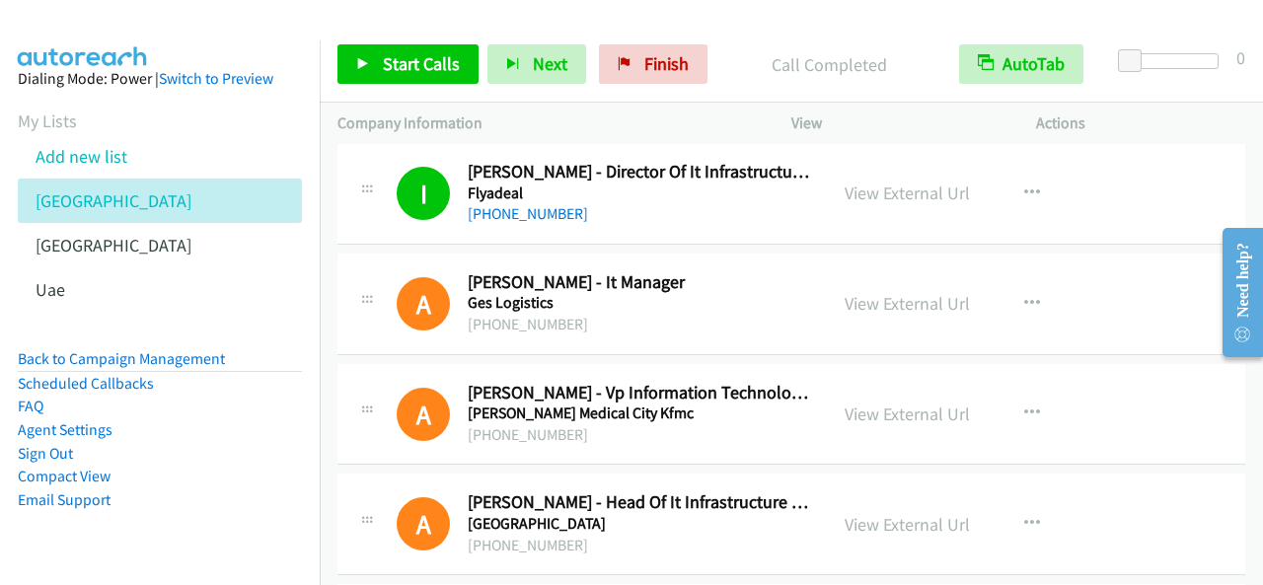
click at [407, 84] on div "Start Calls Pause Next Finish Call Completed AutoTab AutoTab 0" at bounding box center [791, 65] width 943 height 76
click at [412, 69] on span "Start Calls" at bounding box center [421, 63] width 77 height 23
click at [458, 74] on link "Start Calls" at bounding box center [407, 63] width 141 height 39
click at [409, 66] on span "Start Calls" at bounding box center [421, 63] width 77 height 23
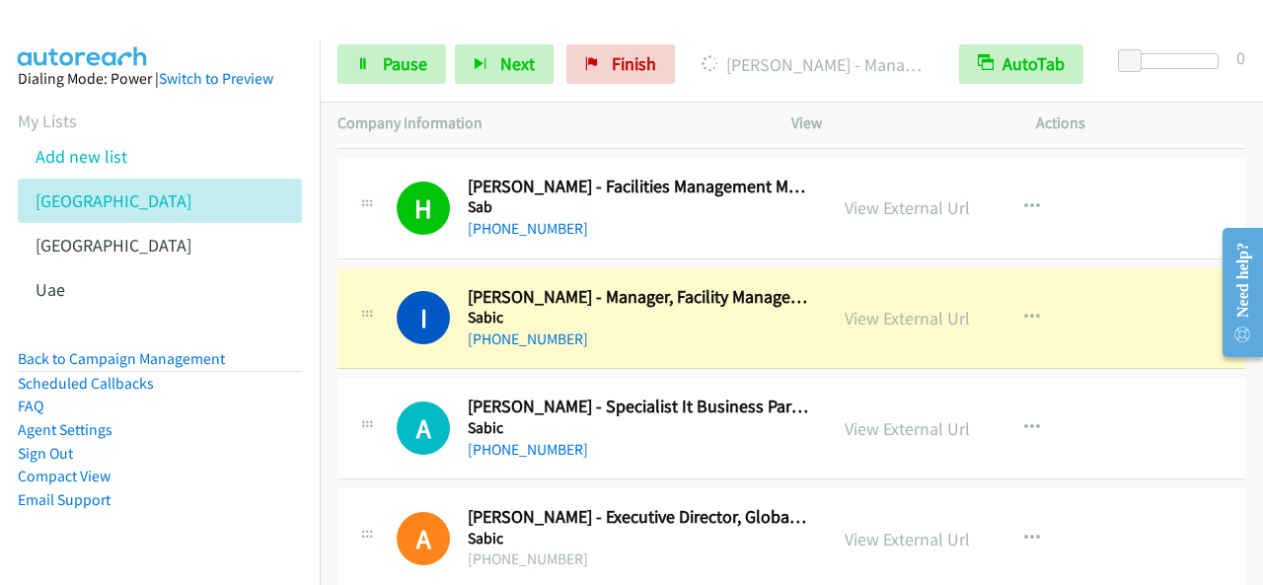
scroll to position [1678, 0]
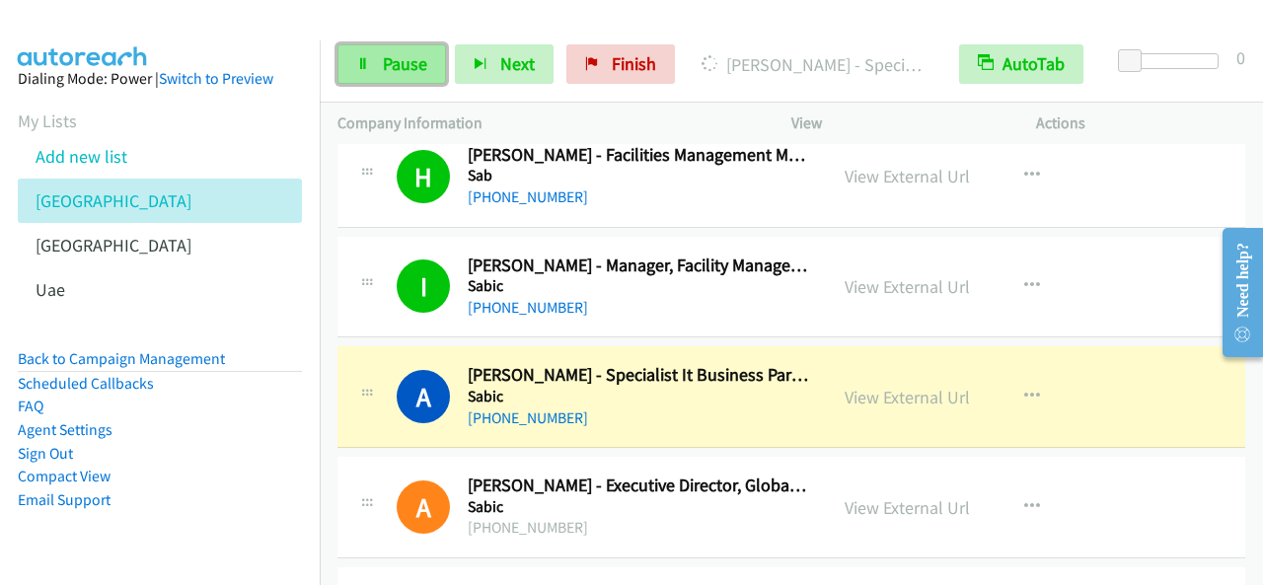
click at [428, 76] on link "Pause" at bounding box center [391, 63] width 109 height 39
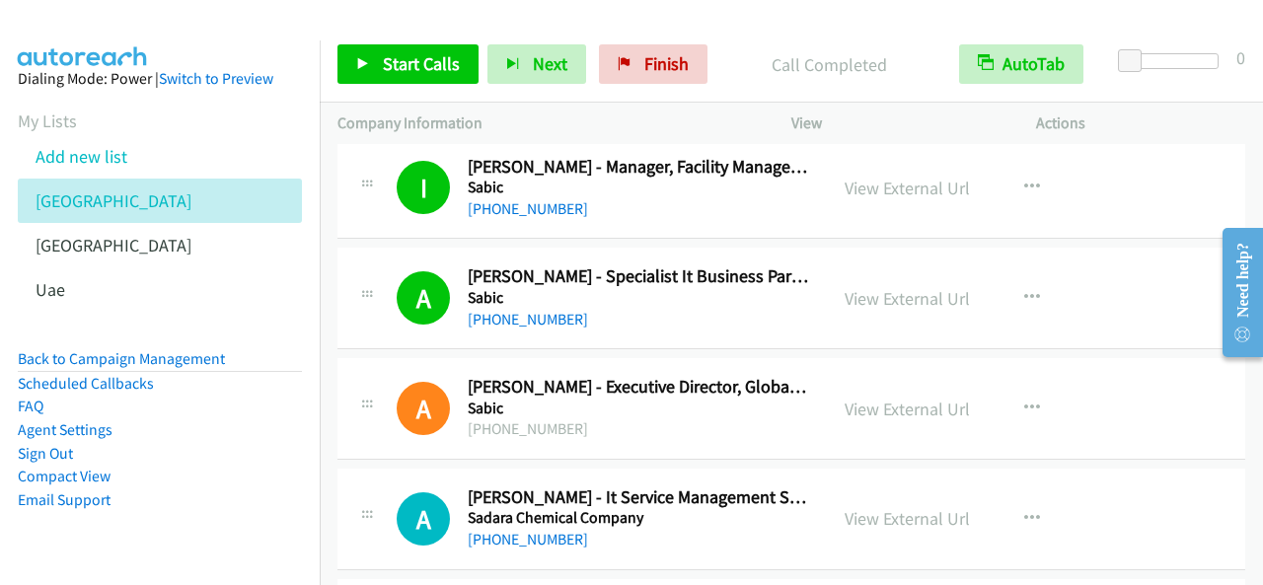
scroll to position [1875, 0]
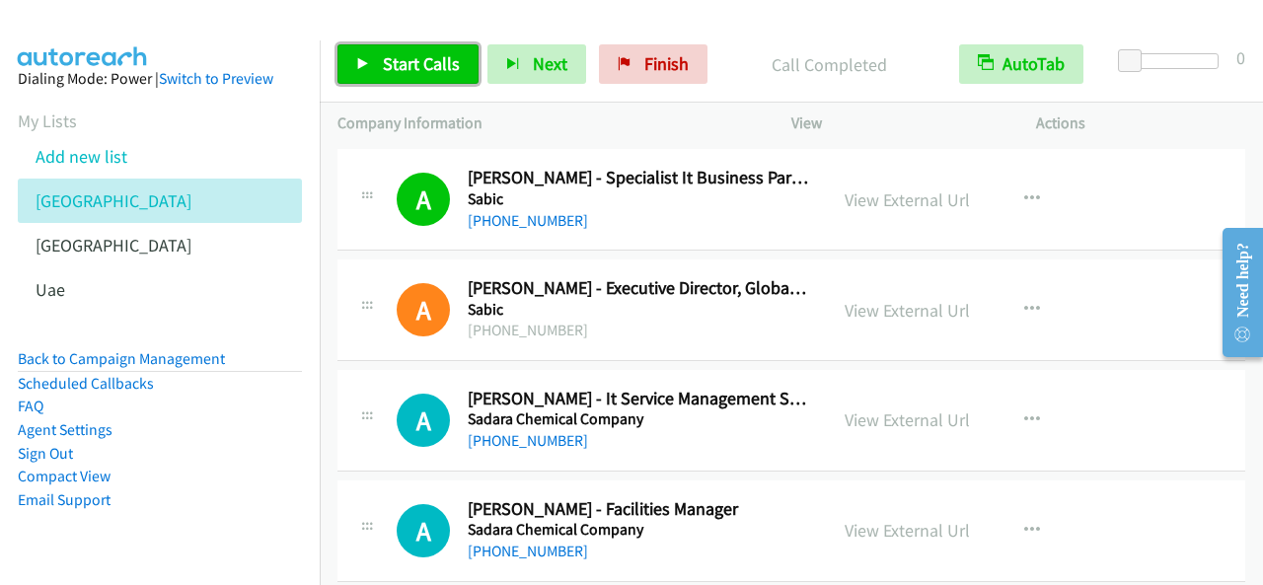
click at [447, 72] on span "Start Calls" at bounding box center [421, 63] width 77 height 23
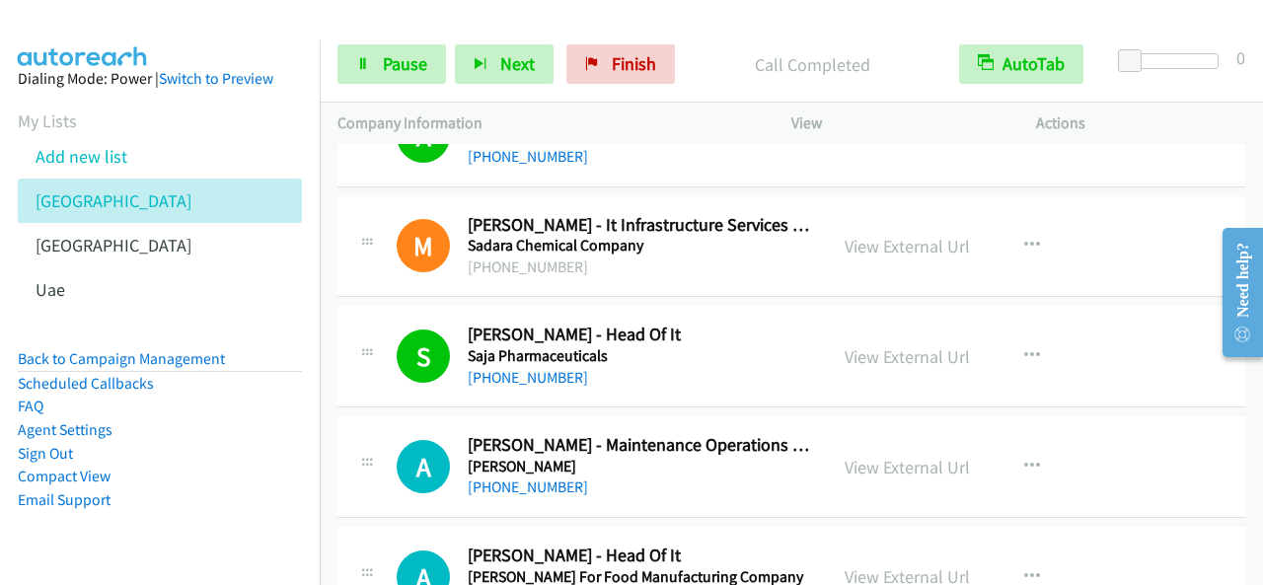
scroll to position [2368, 0]
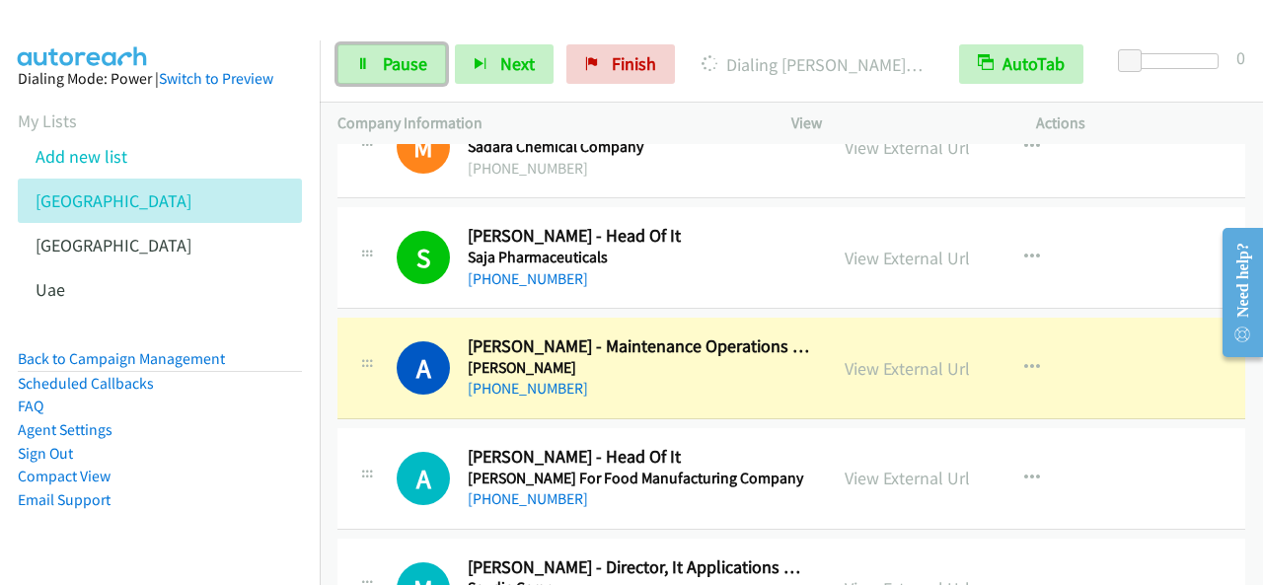
drag, startPoint x: 399, startPoint y: 58, endPoint x: 450, endPoint y: 147, distance: 102.6
click at [399, 59] on span "Pause" at bounding box center [405, 63] width 44 height 23
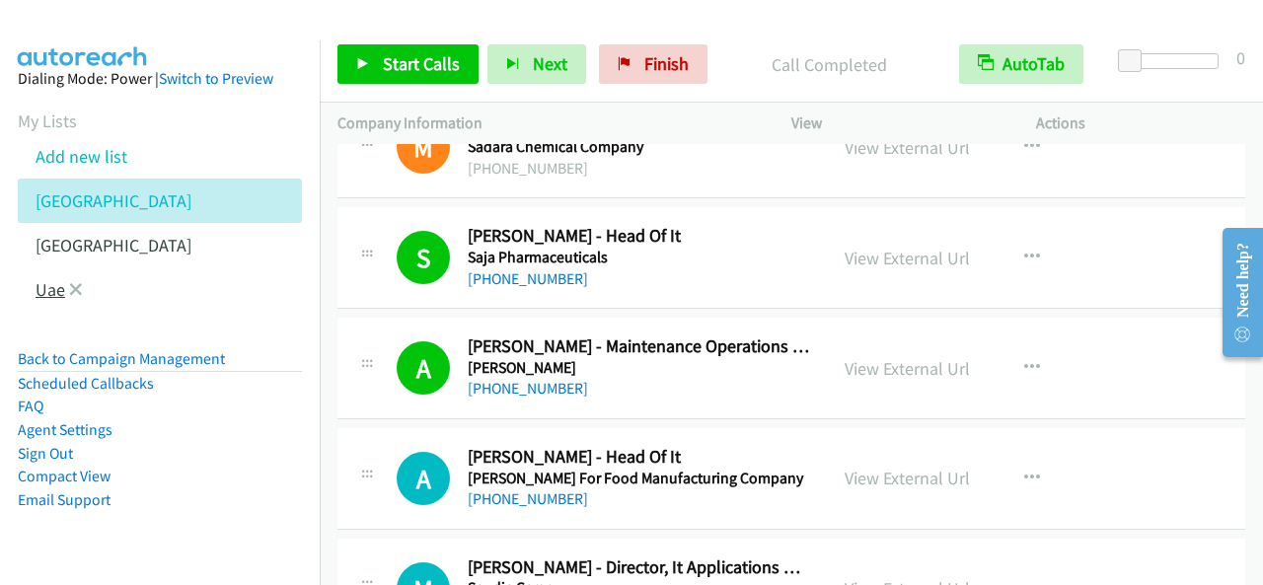
click at [49, 285] on link "Uae" at bounding box center [51, 289] width 30 height 23
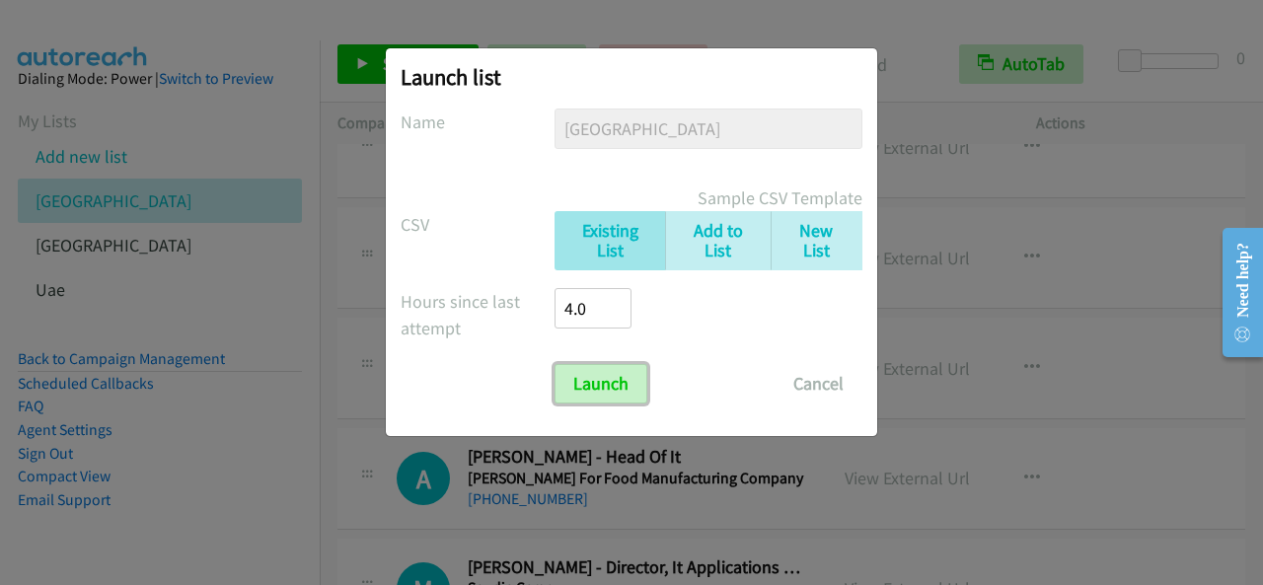
drag, startPoint x: 600, startPoint y: 372, endPoint x: 791, endPoint y: 300, distance: 204.5
click at [600, 372] on input "Launch" at bounding box center [601, 383] width 93 height 39
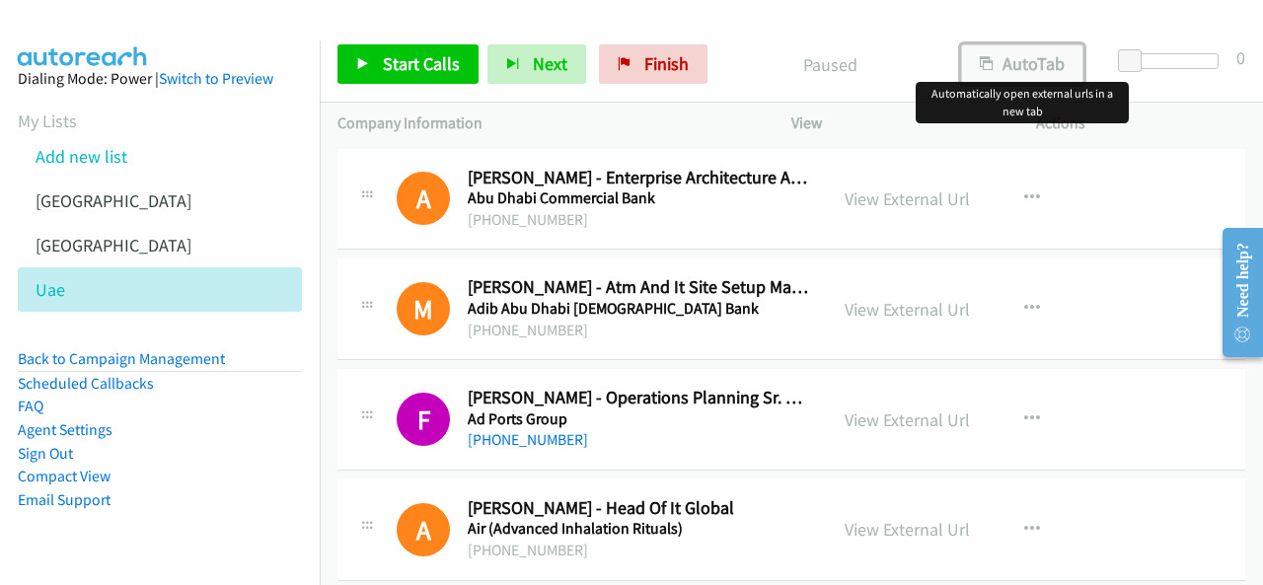
click at [982, 54] on button "AutoTab" at bounding box center [1022, 63] width 122 height 39
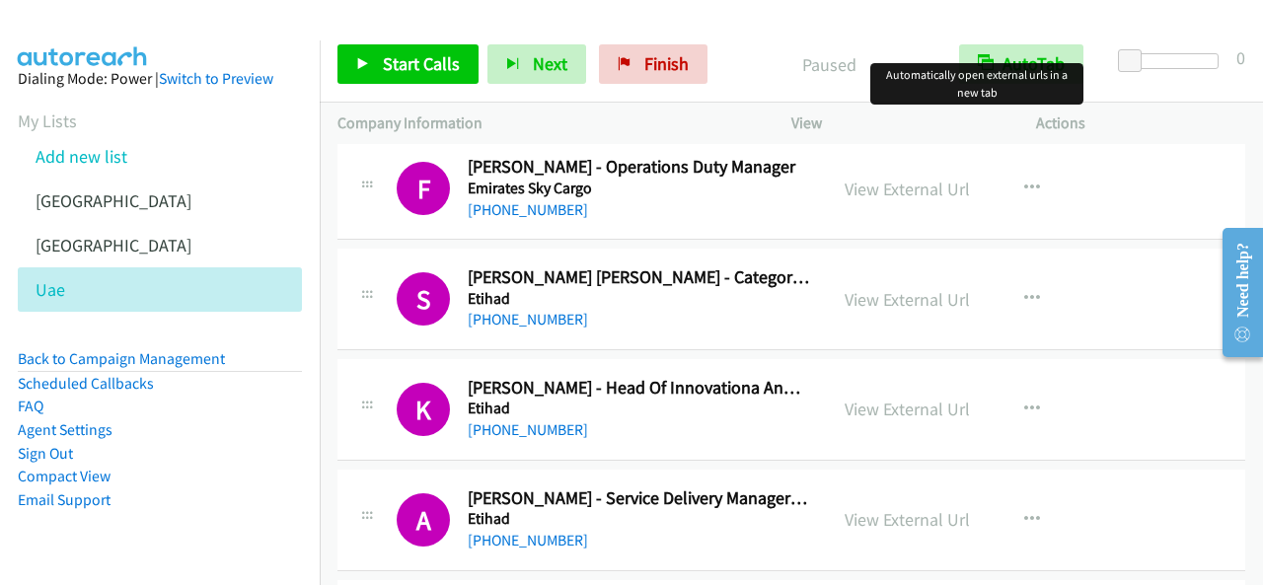
scroll to position [4243, 0]
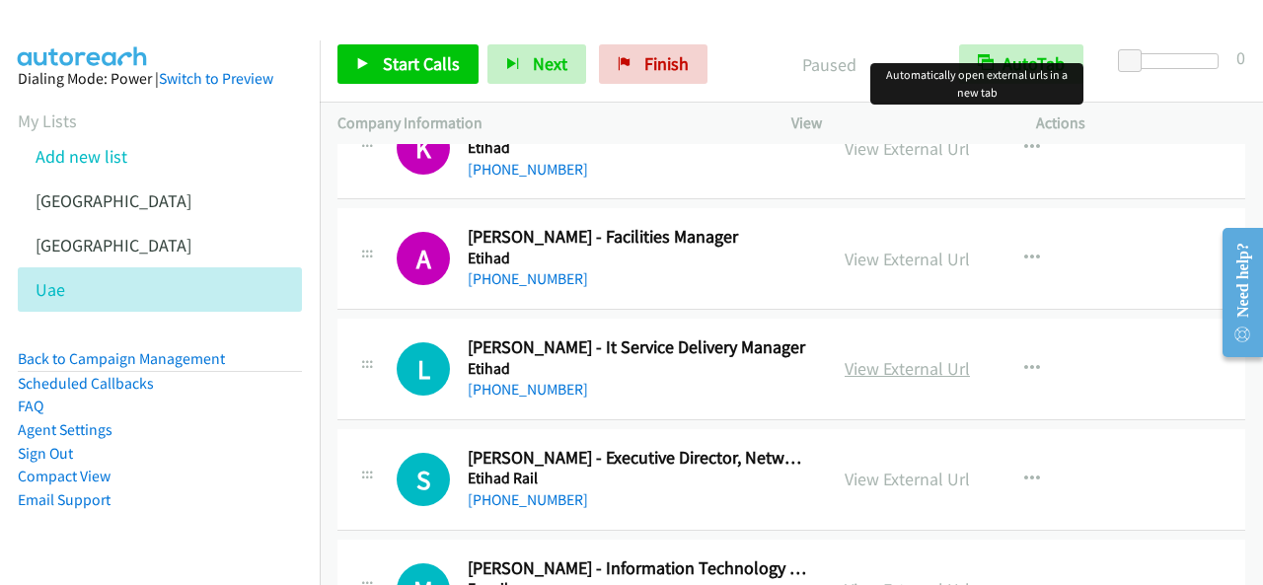
click at [934, 358] on link "View External Url" at bounding box center [907, 368] width 125 height 23
click at [1031, 349] on button "button" at bounding box center [1032, 368] width 53 height 39
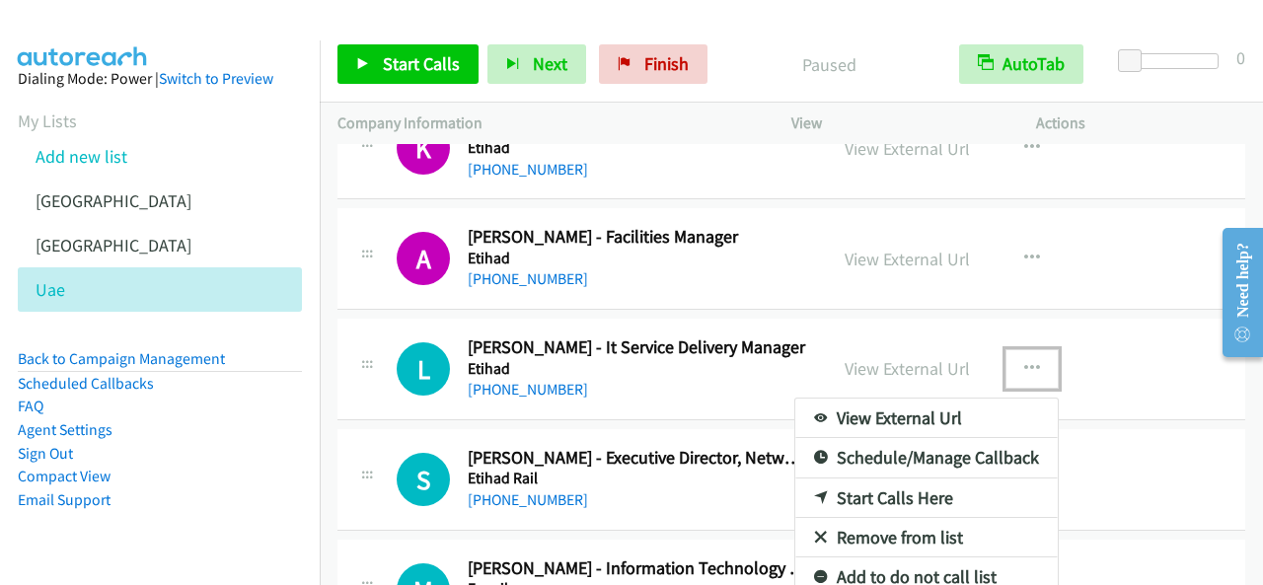
click at [888, 481] on link "Start Calls Here" at bounding box center [926, 498] width 262 height 39
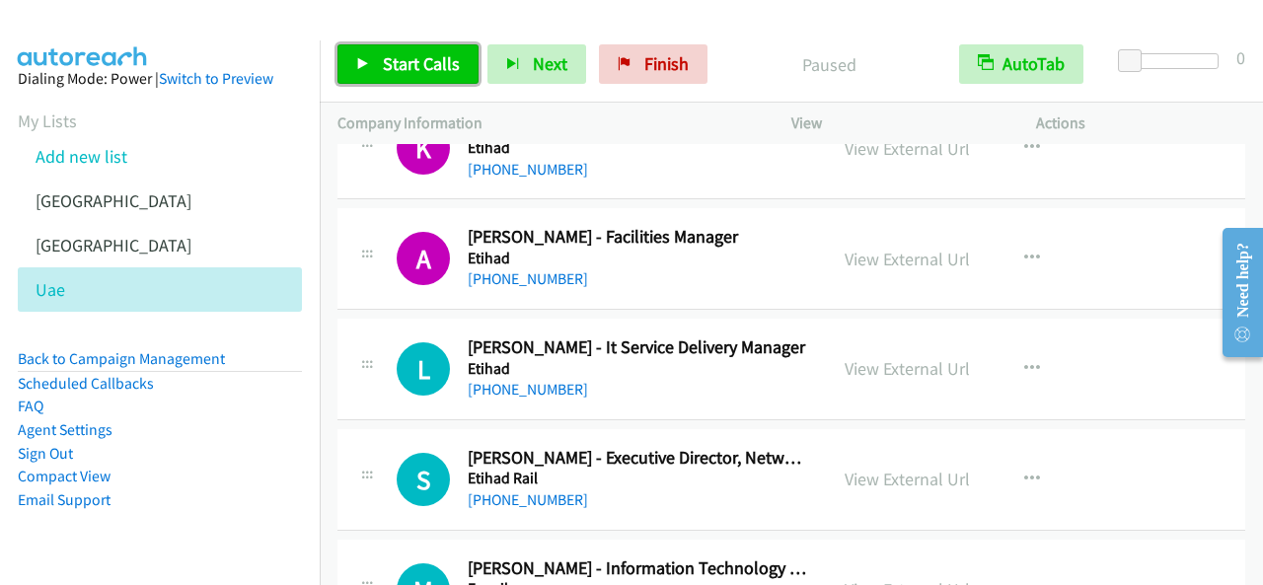
drag, startPoint x: 391, startPoint y: 58, endPoint x: 519, endPoint y: 90, distance: 132.1
click at [391, 58] on span "Start Calls" at bounding box center [421, 63] width 77 height 23
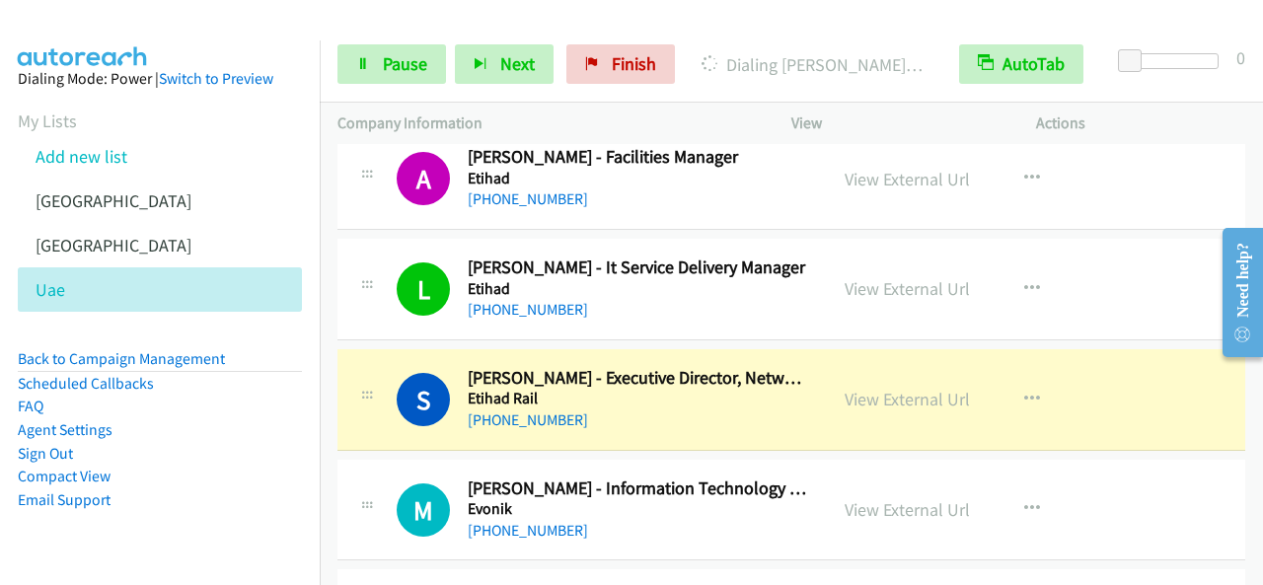
scroll to position [4342, 0]
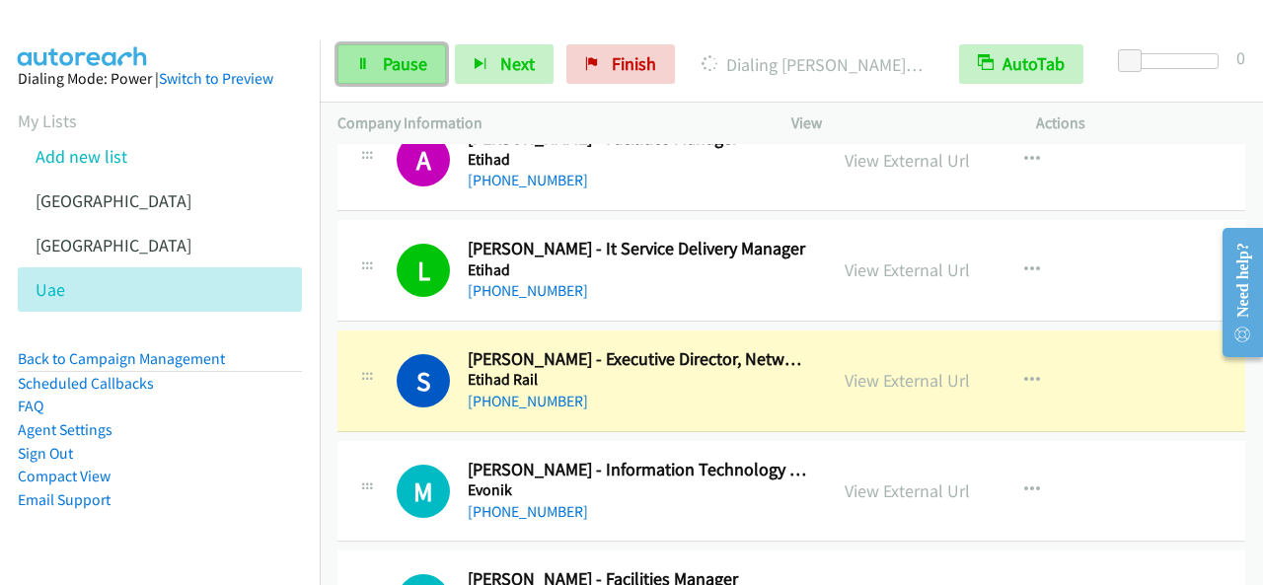
drag, startPoint x: 408, startPoint y: 75, endPoint x: 418, endPoint y: 76, distance: 10.9
click at [408, 73] on link "Pause" at bounding box center [391, 63] width 109 height 39
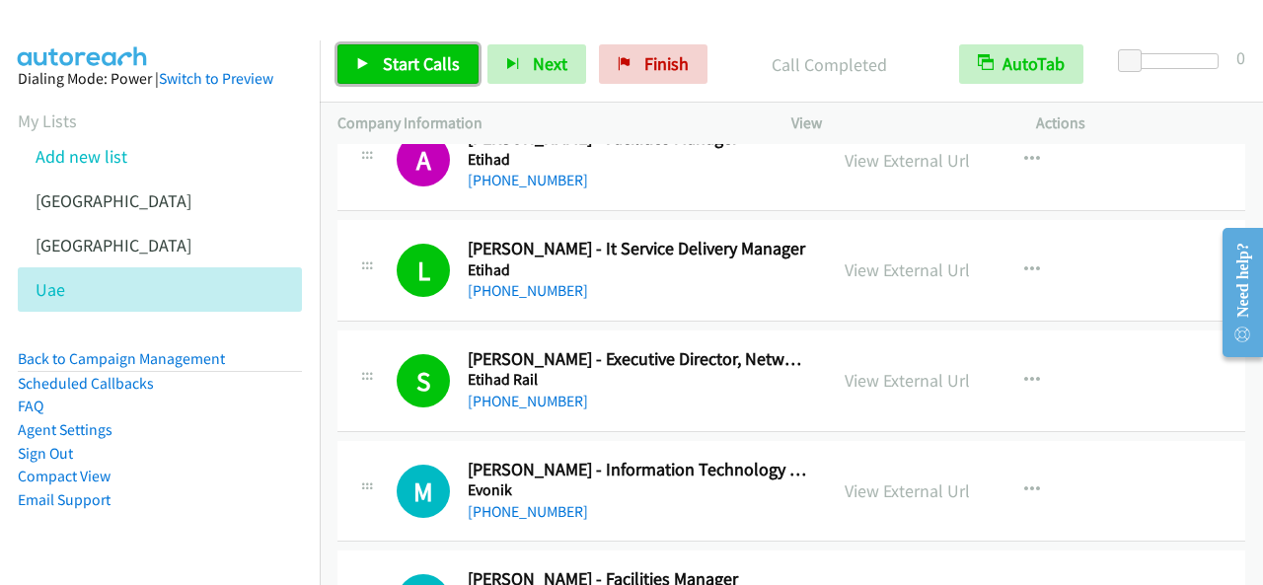
click at [421, 77] on link "Start Calls" at bounding box center [407, 63] width 141 height 39
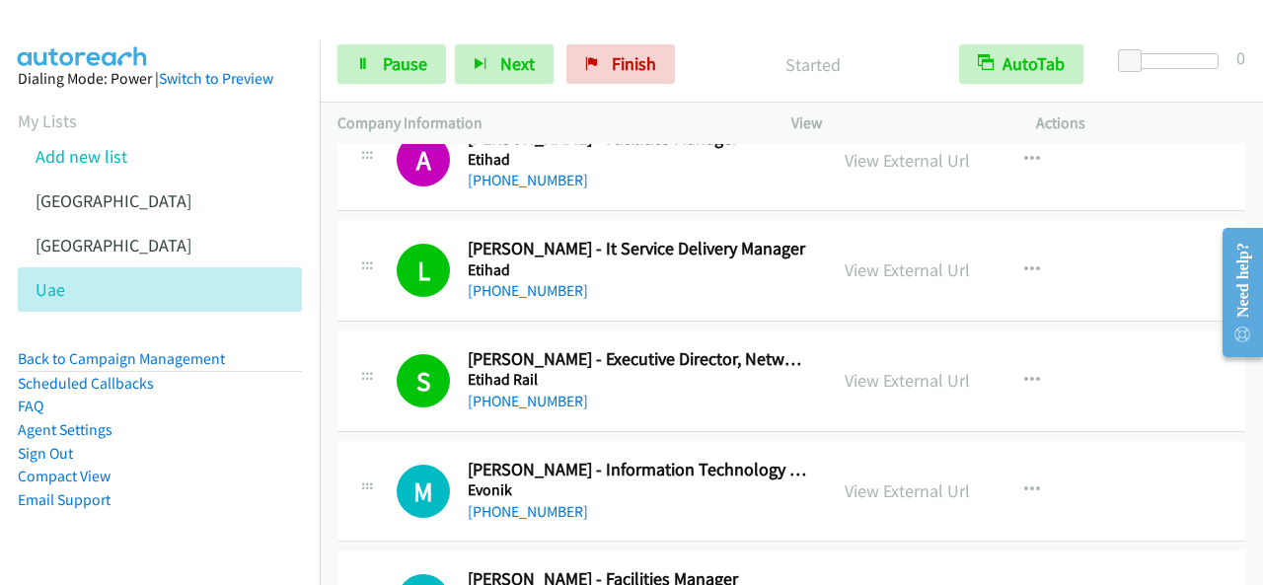
scroll to position [4539, 0]
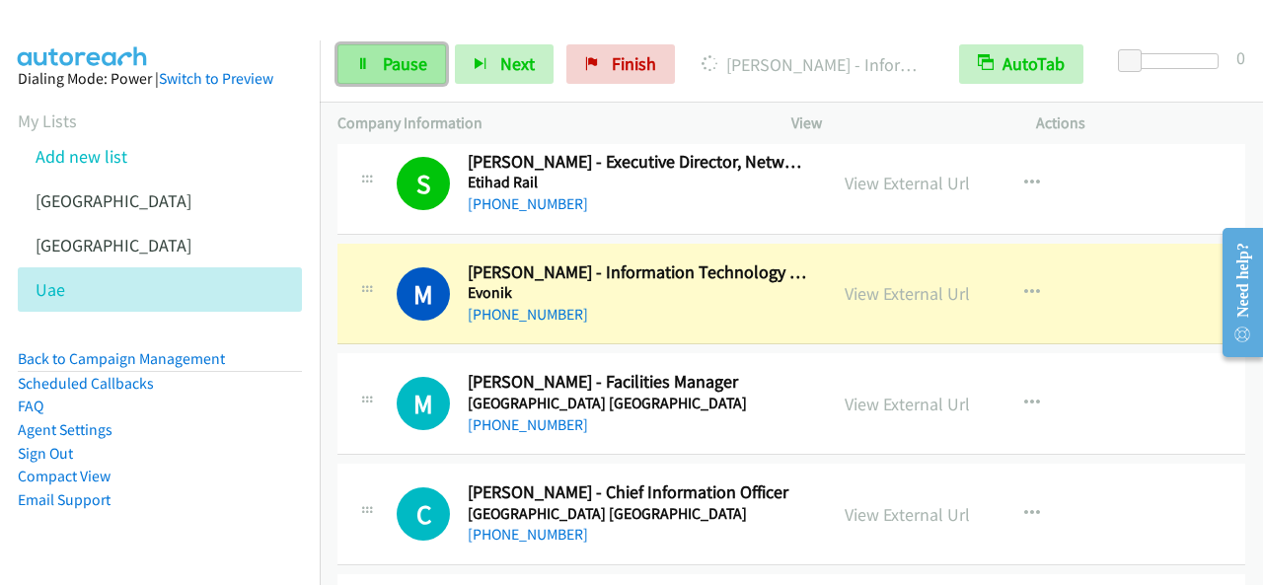
click at [351, 69] on link "Pause" at bounding box center [391, 63] width 109 height 39
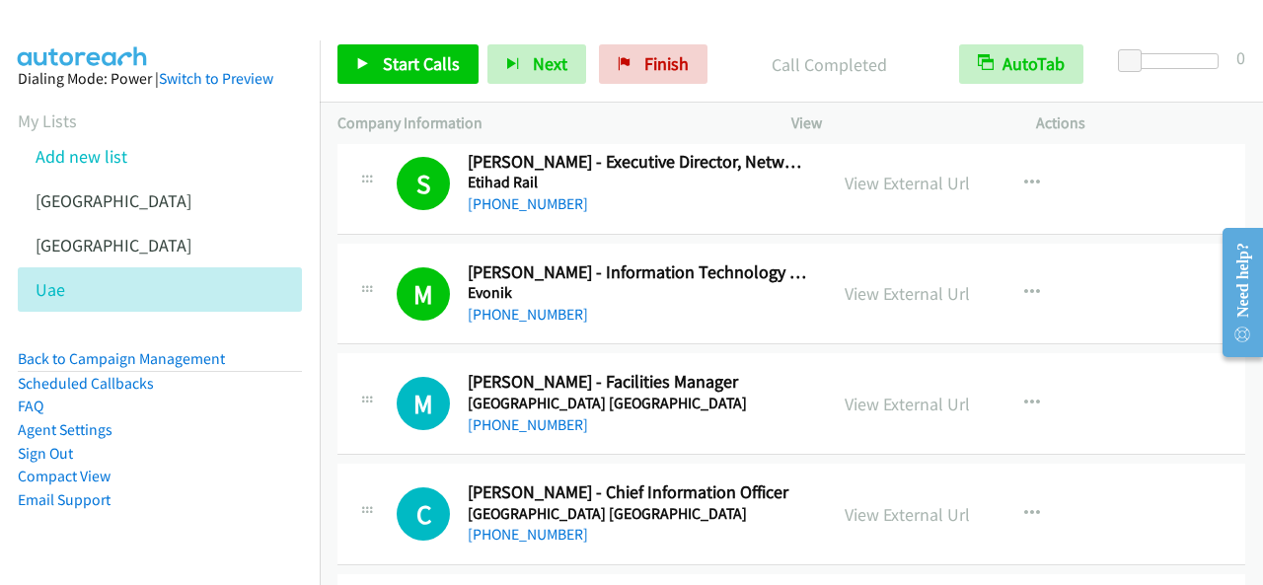
scroll to position [4638, 0]
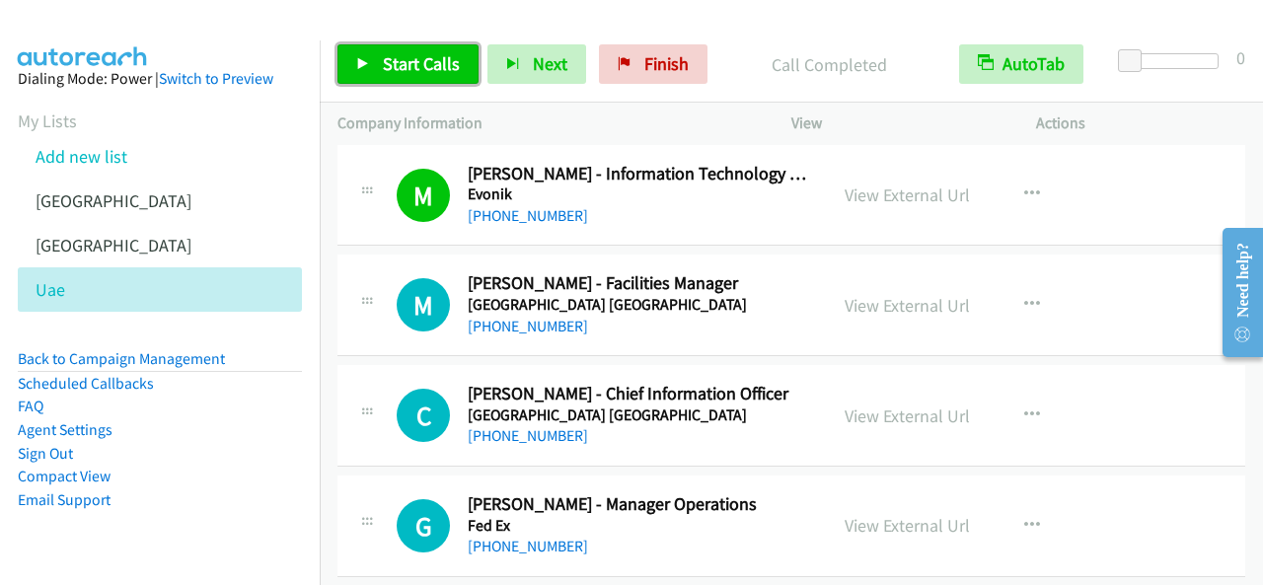
click at [430, 74] on span "Start Calls" at bounding box center [421, 63] width 77 height 23
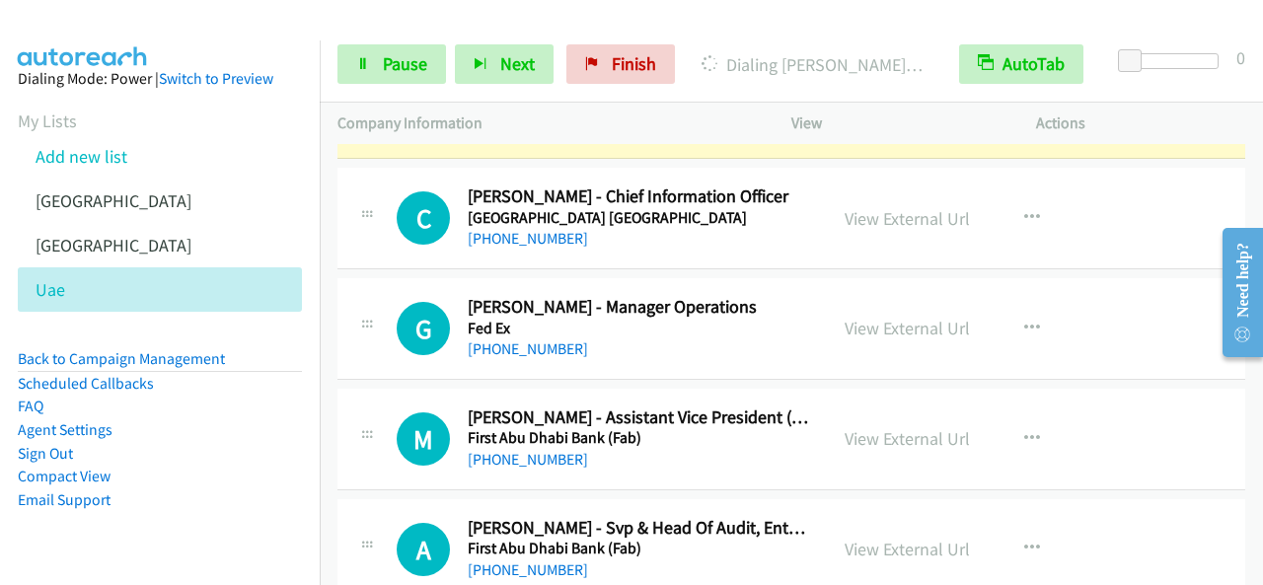
scroll to position [4737, 0]
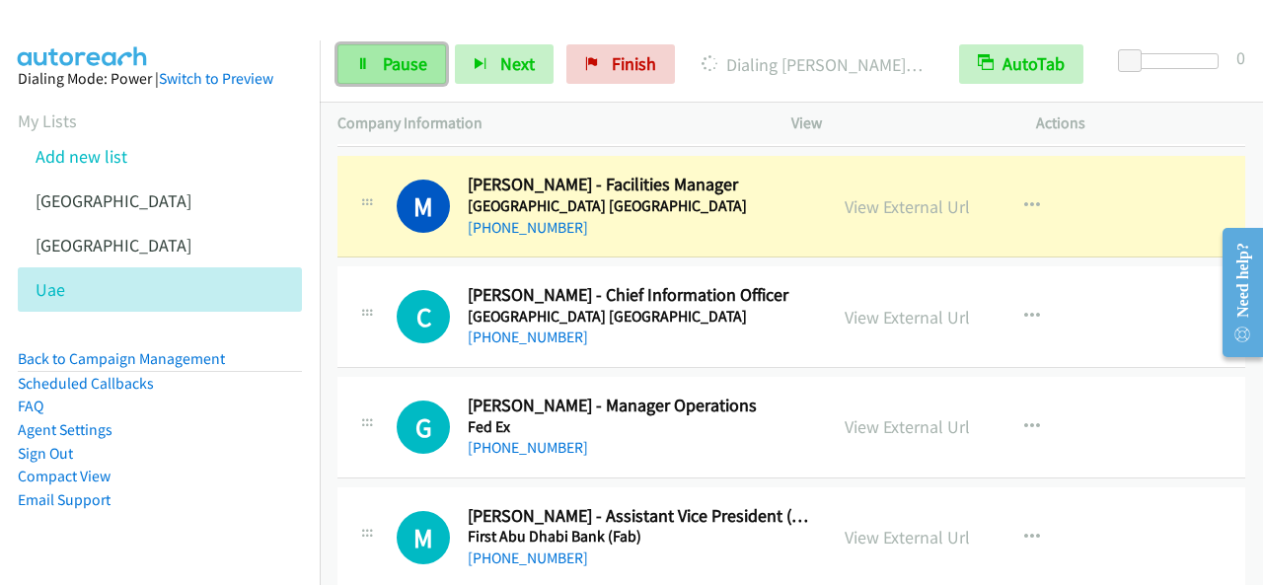
click at [409, 70] on span "Pause" at bounding box center [405, 63] width 44 height 23
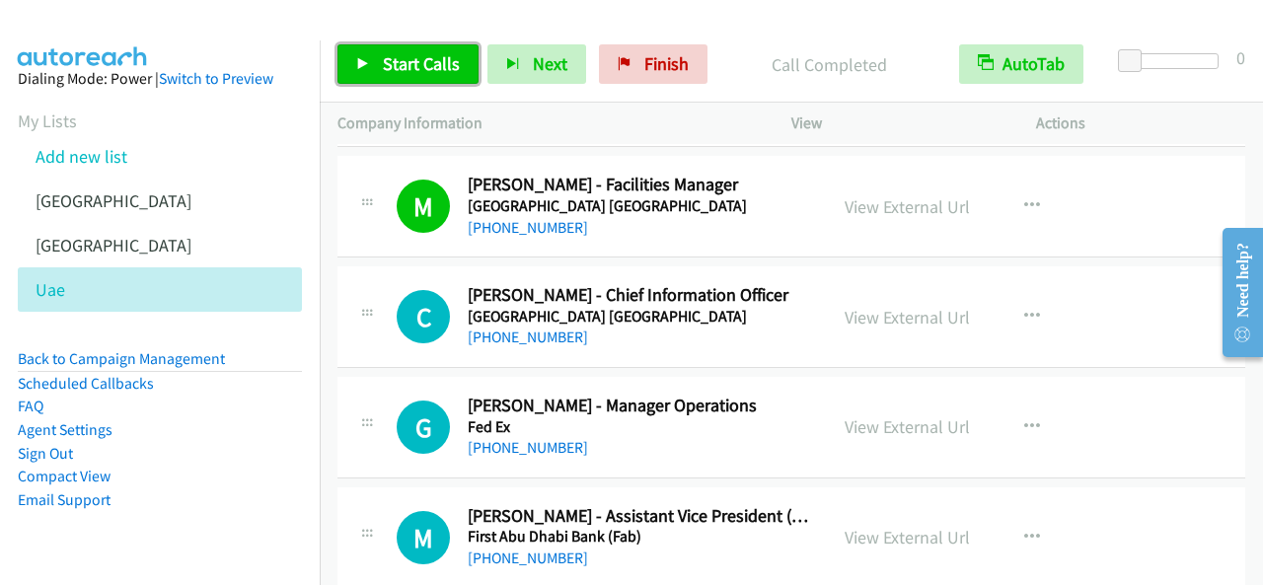
click at [399, 69] on span "Start Calls" at bounding box center [421, 63] width 77 height 23
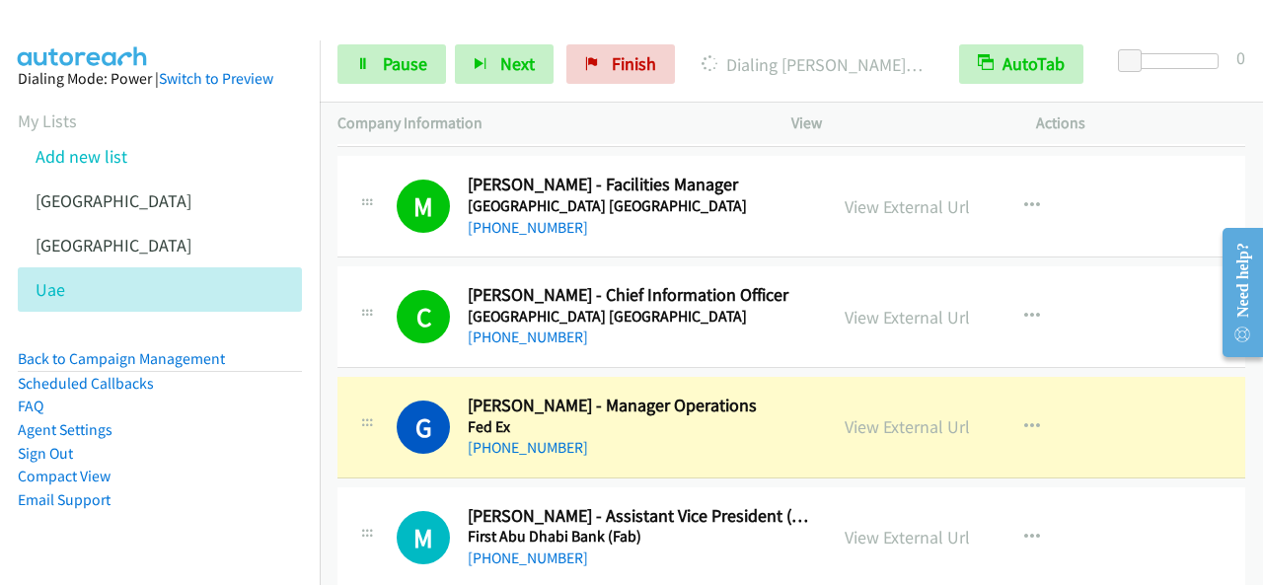
click at [1070, 25] on div at bounding box center [622, 38] width 1245 height 76
click at [795, 16] on div at bounding box center [622, 38] width 1245 height 76
click at [872, 25] on div at bounding box center [622, 38] width 1245 height 76
drag, startPoint x: 791, startPoint y: 552, endPoint x: 782, endPoint y: 545, distance: 12.0
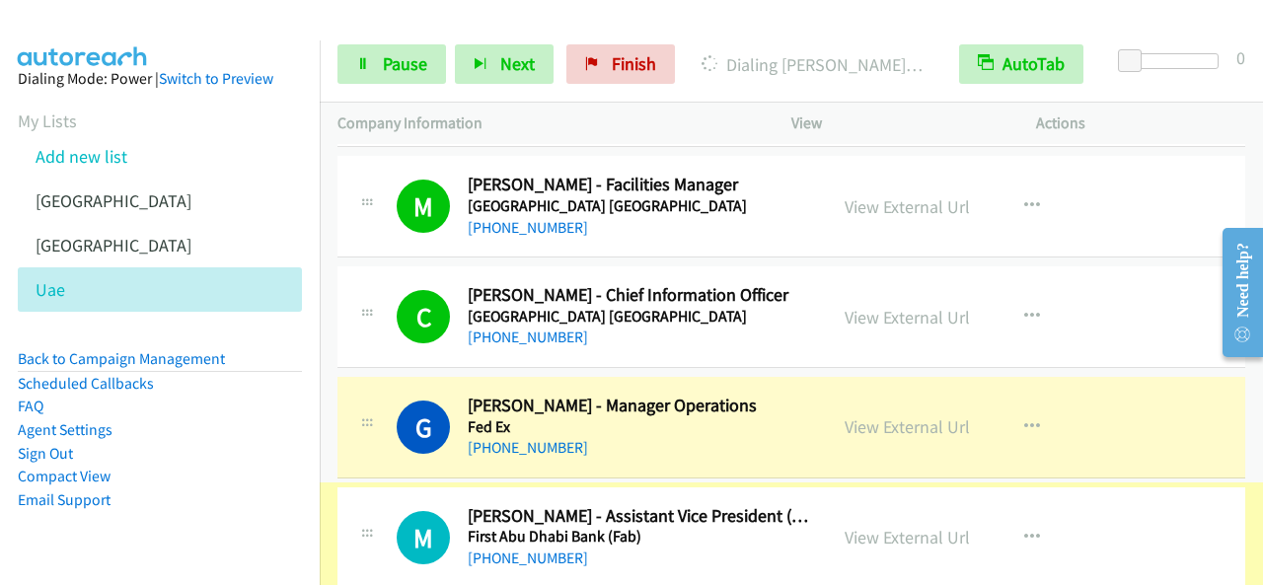
click at [829, 550] on div "View External Url View External Url Schedule/Manage Callback Start Calls Here R…" at bounding box center [958, 537] width 262 height 65
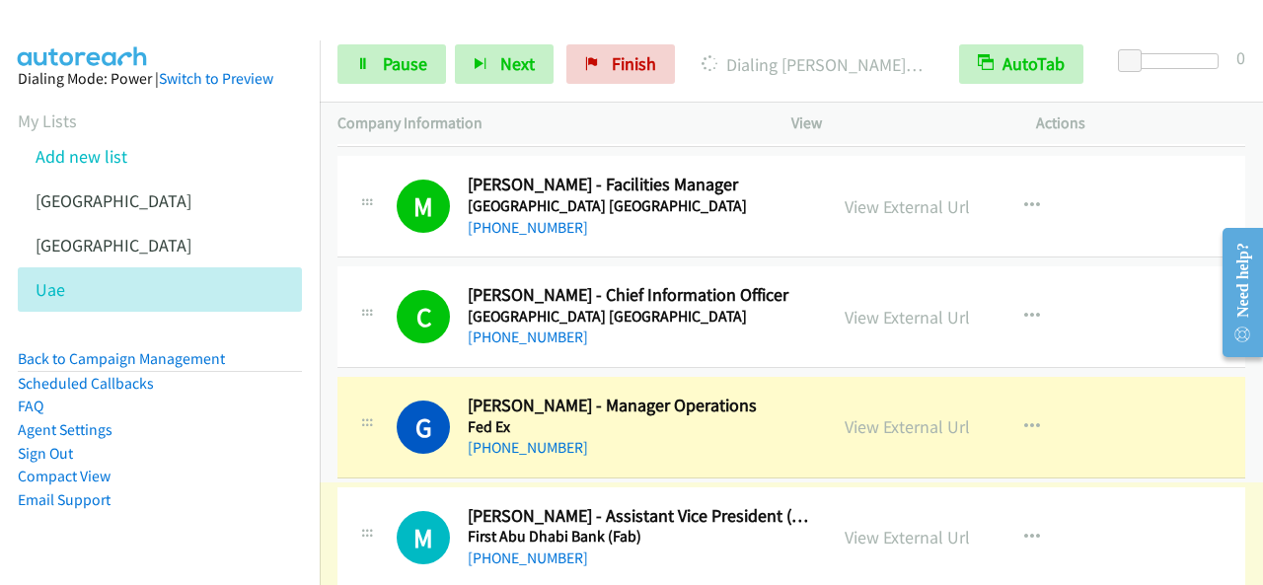
click at [829, 550] on div "View External Url View External Url Schedule/Manage Callback Start Calls Here R…" at bounding box center [958, 537] width 262 height 65
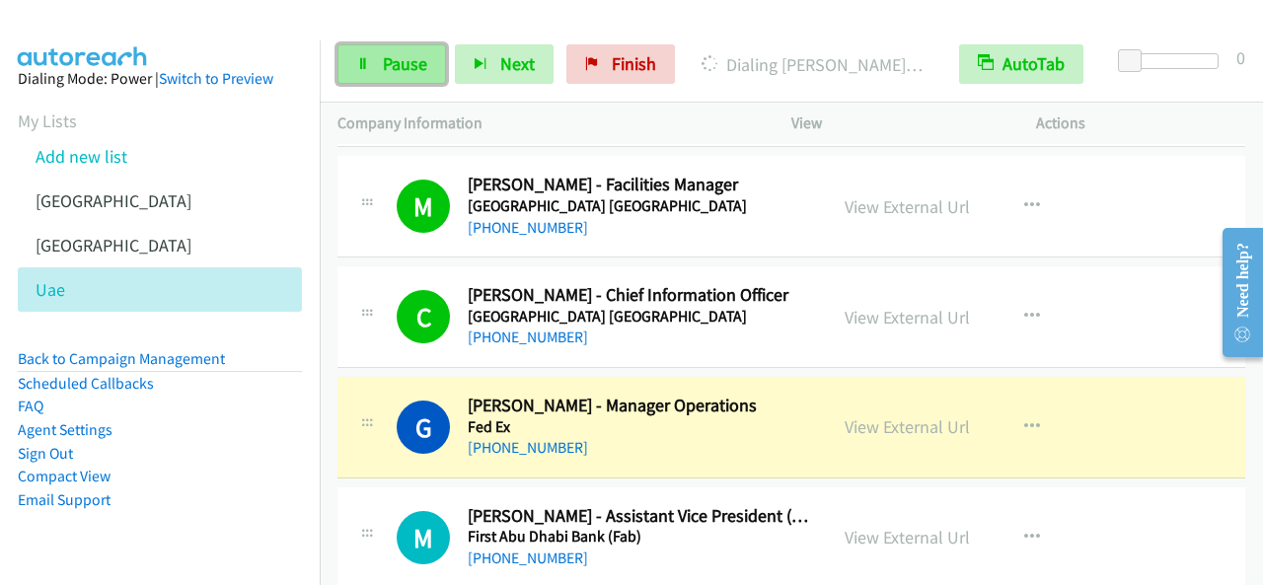
click at [400, 59] on span "Pause" at bounding box center [405, 63] width 44 height 23
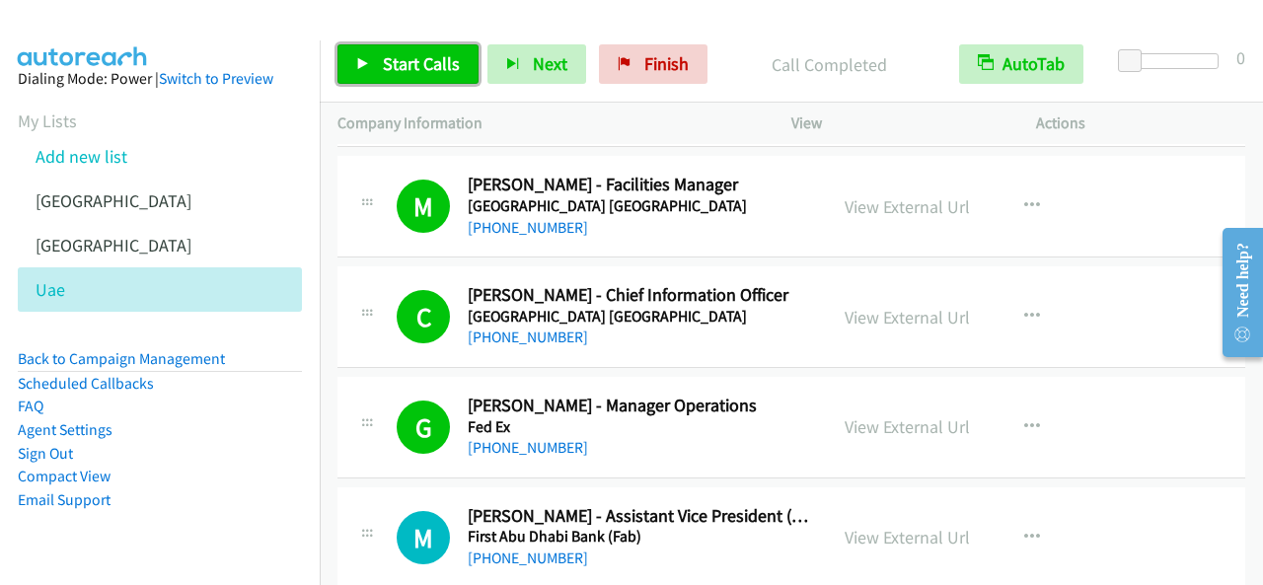
click at [447, 67] on span "Start Calls" at bounding box center [421, 63] width 77 height 23
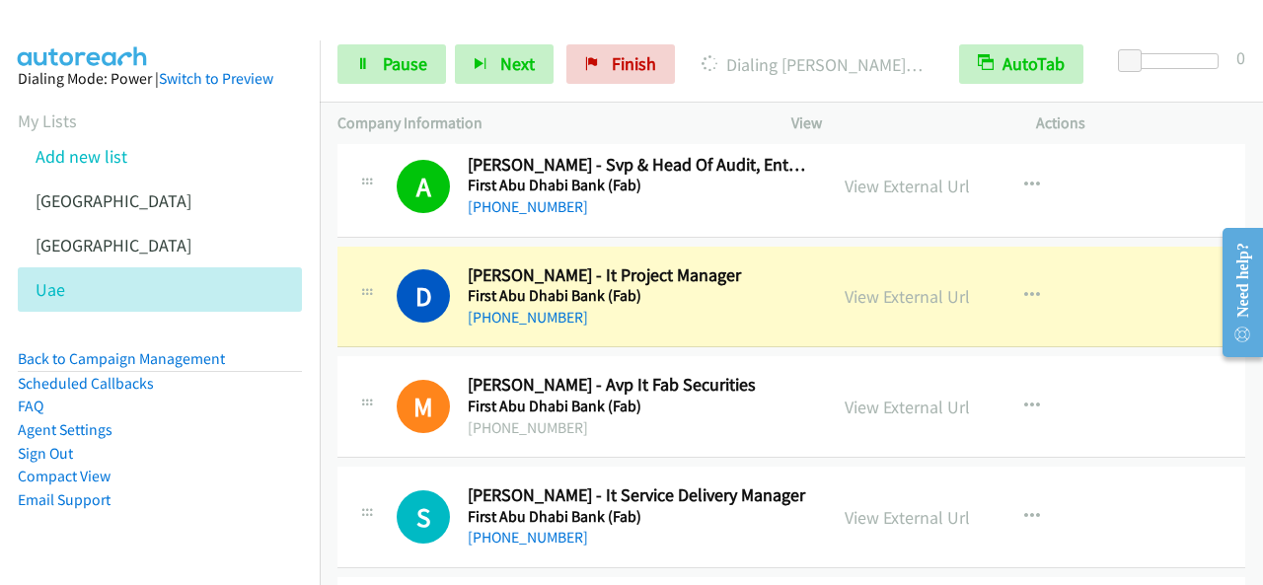
scroll to position [5230, 0]
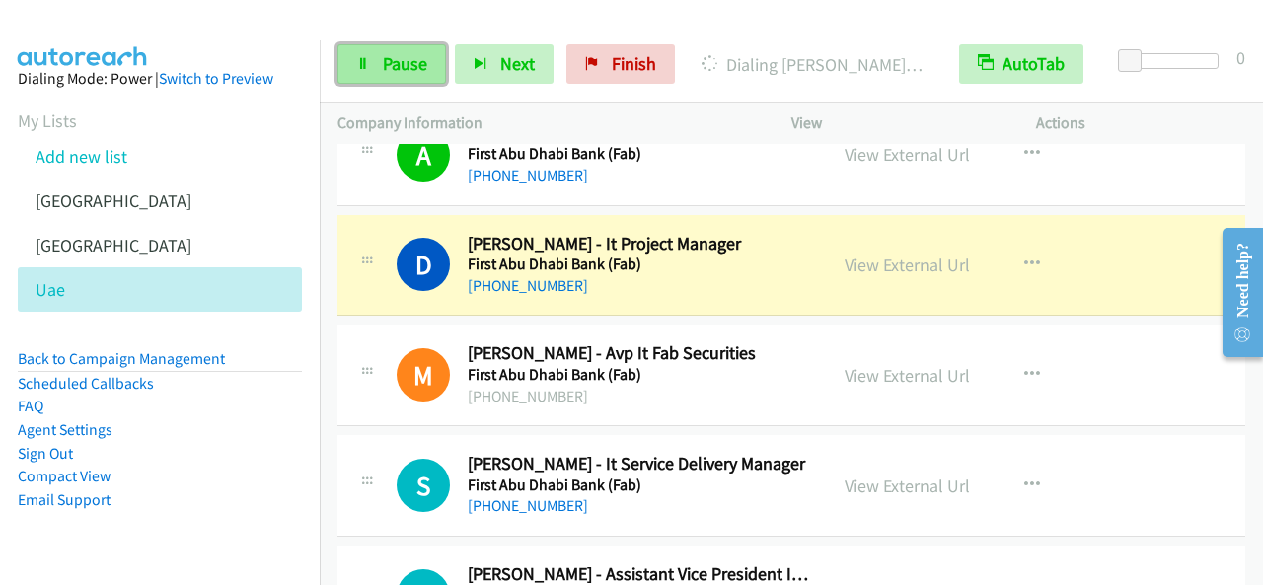
click at [418, 70] on span "Pause" at bounding box center [405, 63] width 44 height 23
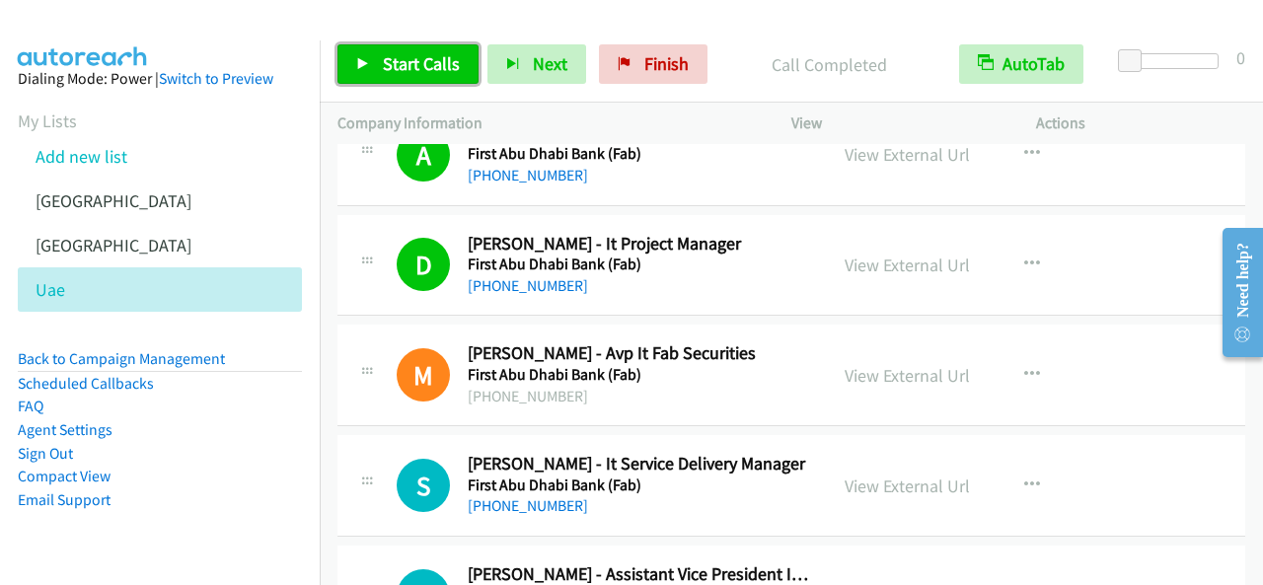
click at [389, 56] on span "Start Calls" at bounding box center [421, 63] width 77 height 23
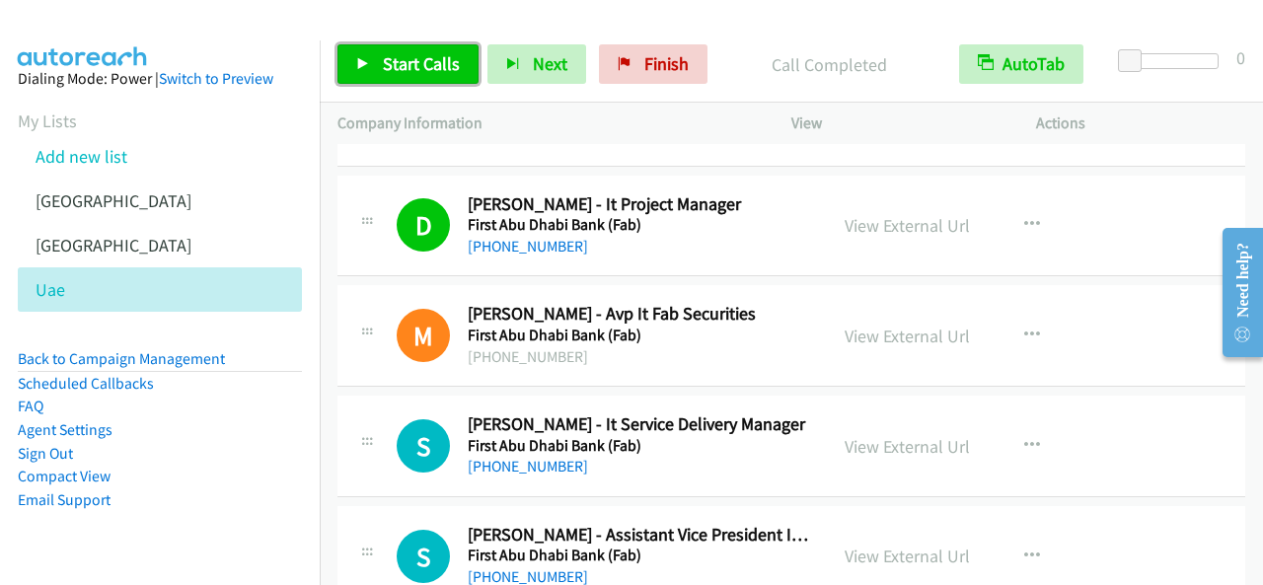
scroll to position [5329, 0]
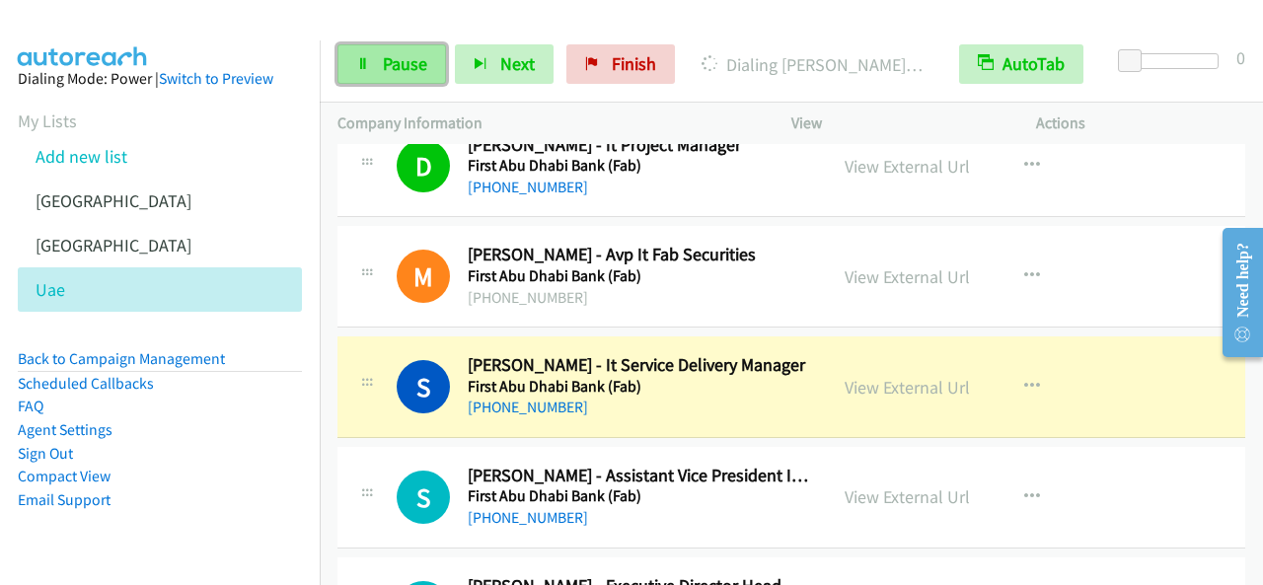
click at [413, 59] on span "Pause" at bounding box center [405, 63] width 44 height 23
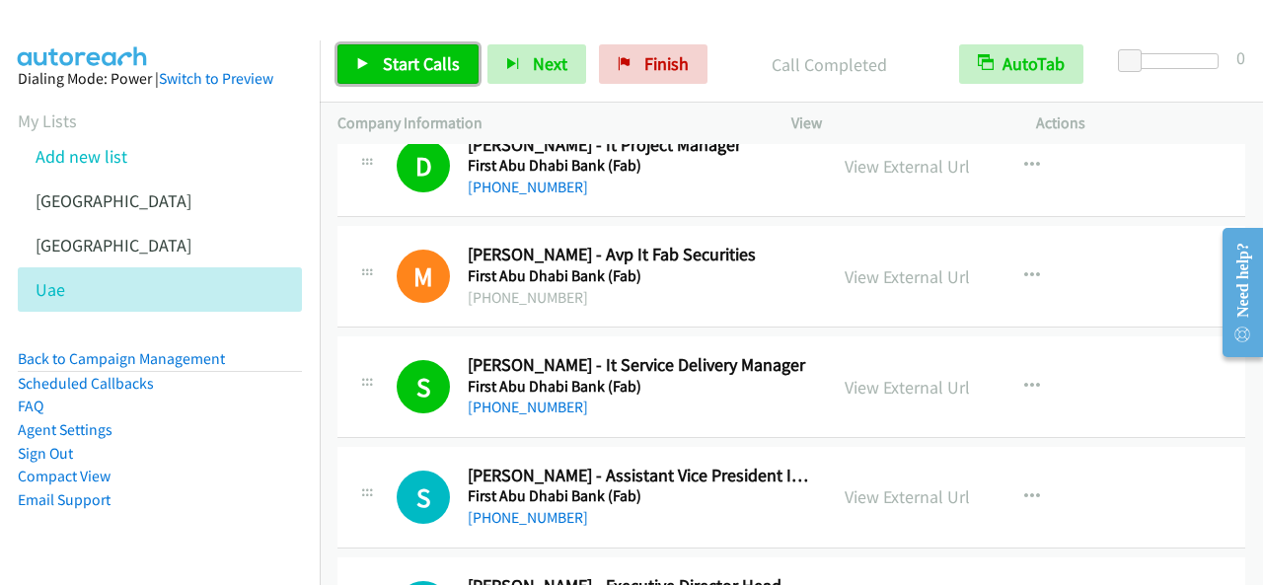
click at [443, 73] on span "Start Calls" at bounding box center [421, 63] width 77 height 23
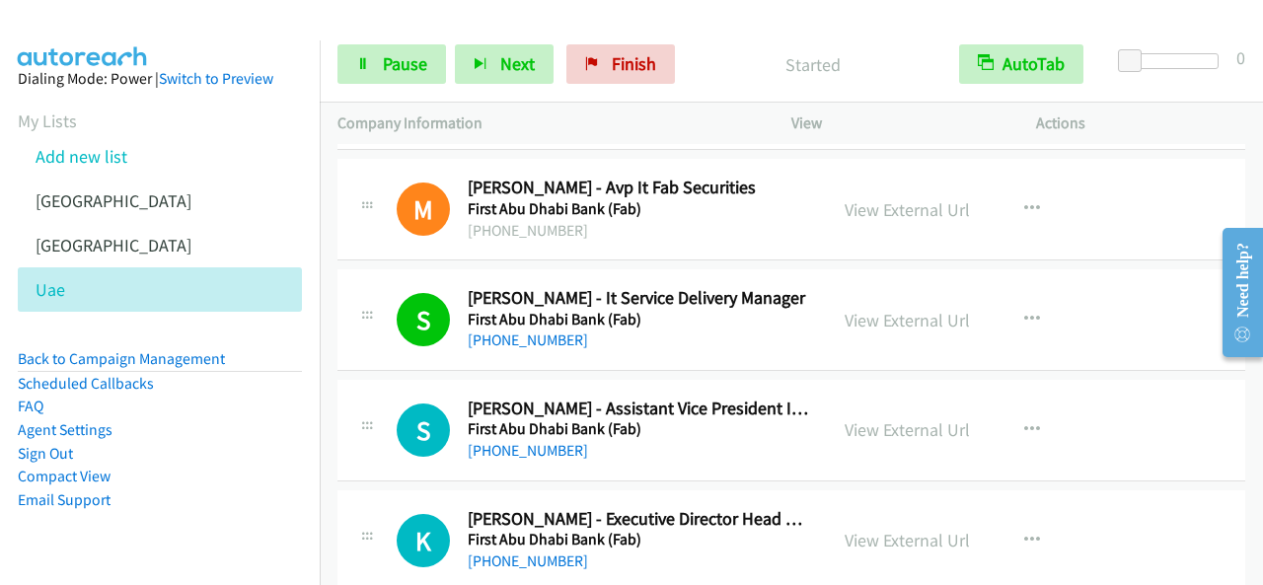
scroll to position [5428, 0]
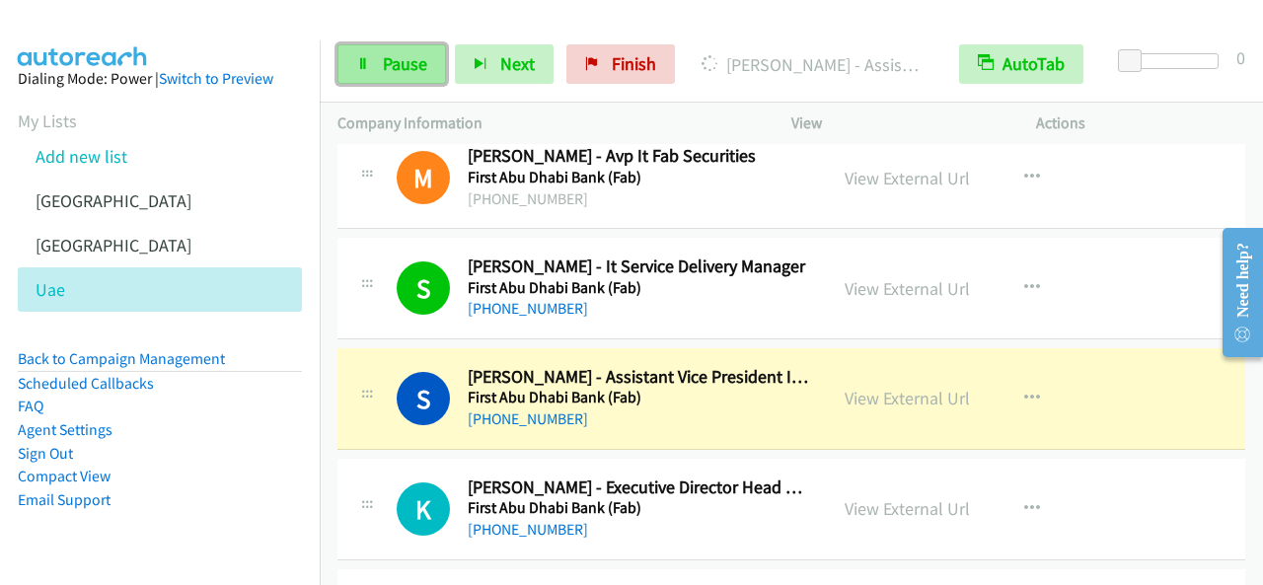
click at [397, 51] on link "Pause" at bounding box center [391, 63] width 109 height 39
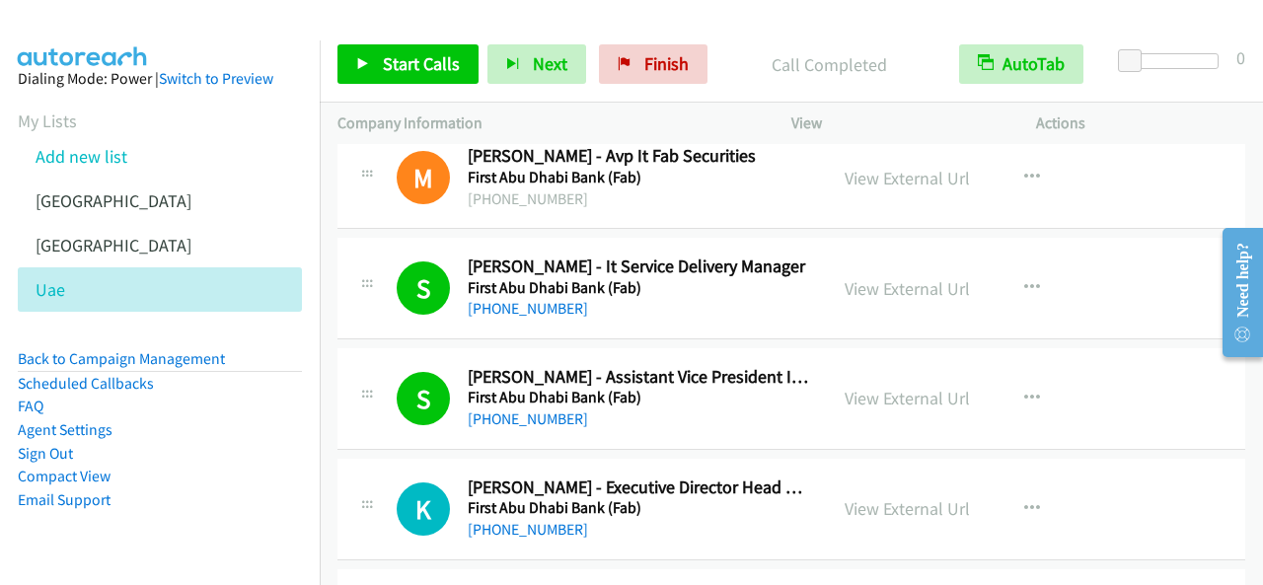
drag, startPoint x: 416, startPoint y: 40, endPoint x: 446, endPoint y: 60, distance: 35.6
click at [419, 40] on div "Start Calls Pause Next Finish Call Completed AutoTab AutoTab 0" at bounding box center [791, 65] width 943 height 76
click at [446, 60] on span "Start Calls" at bounding box center [421, 63] width 77 height 23
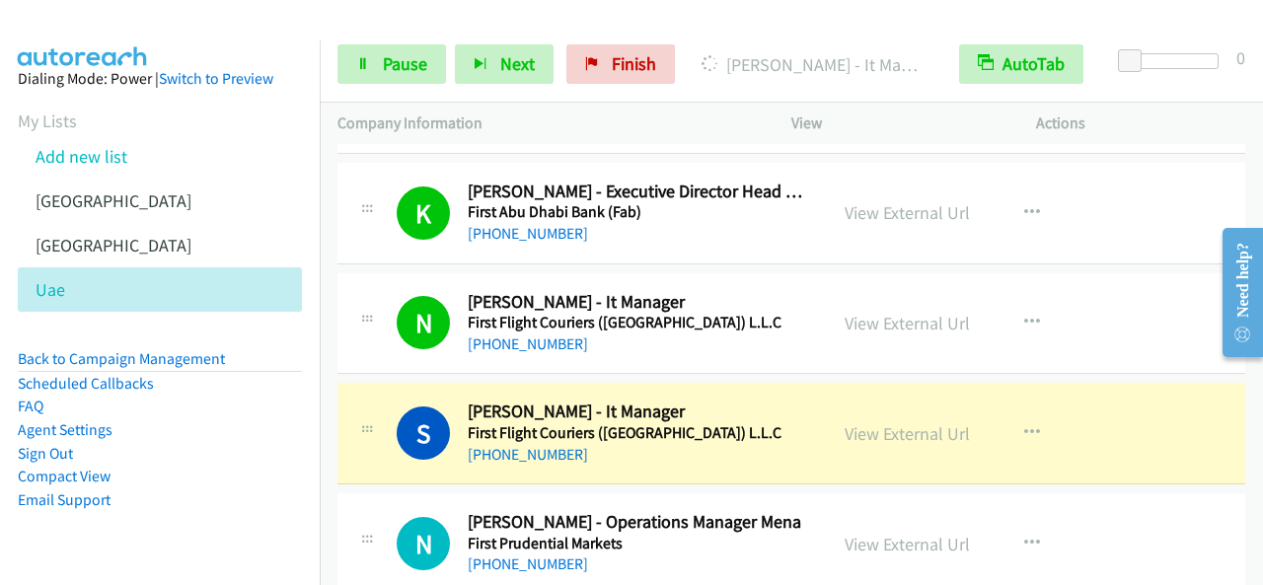
scroll to position [5822, 0]
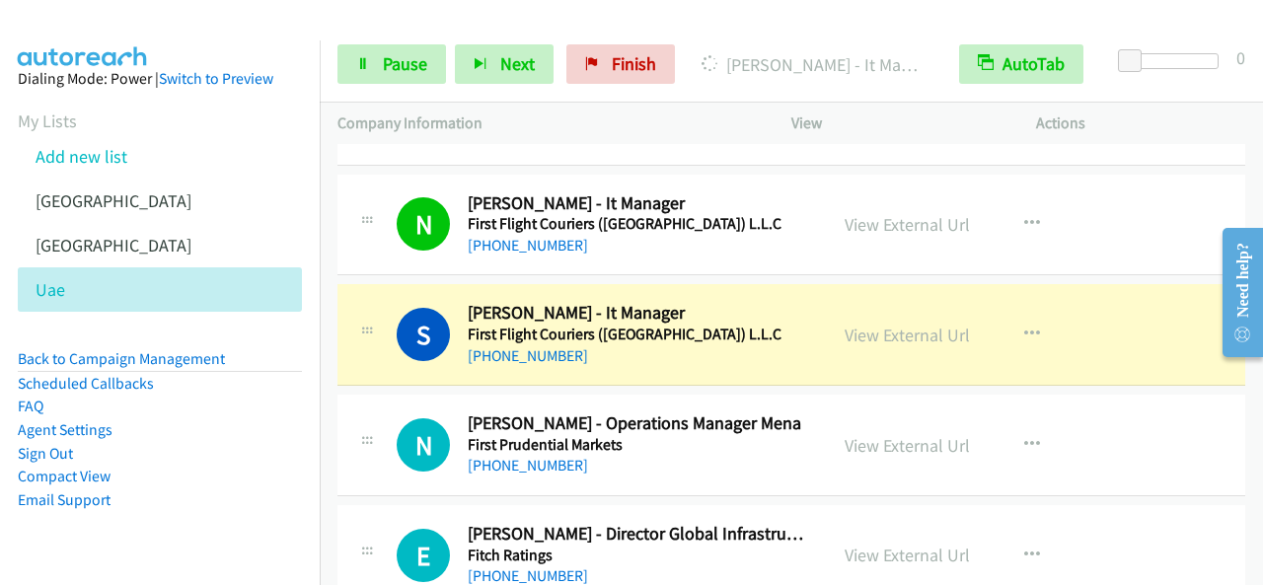
click at [392, 38] on div "Start Calls Pause Next Finish Dialing Sasi Kumar - It Manager AutoTab AutoTab 0" at bounding box center [791, 65] width 943 height 76
click at [397, 57] on span "Pause" at bounding box center [405, 63] width 44 height 23
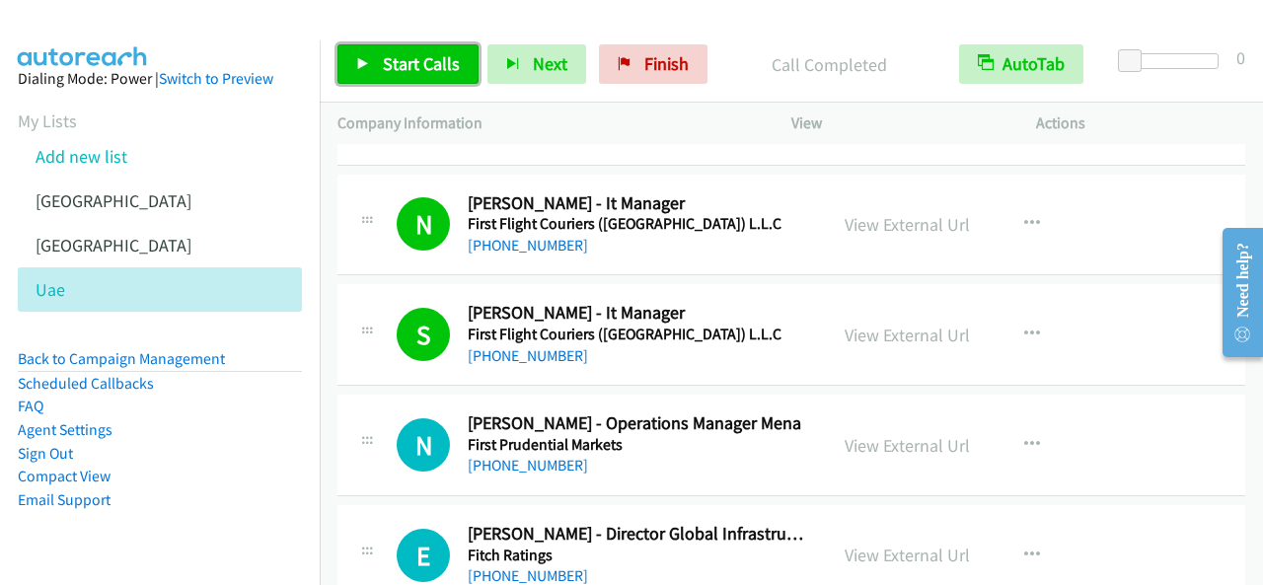
click at [412, 50] on link "Start Calls" at bounding box center [407, 63] width 141 height 39
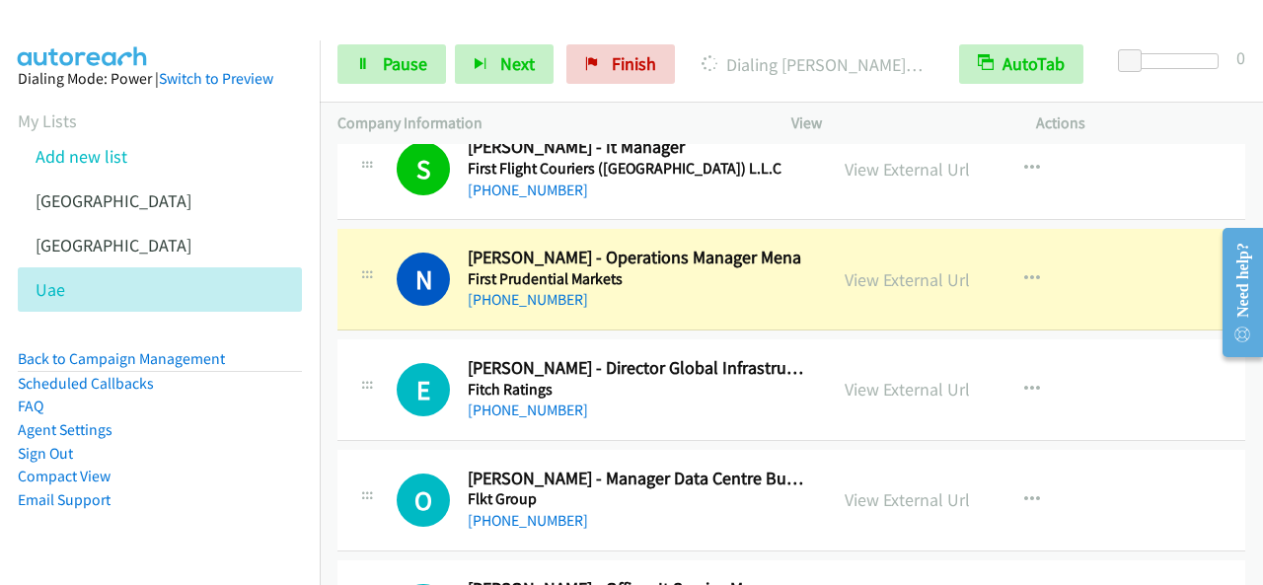
scroll to position [6020, 0]
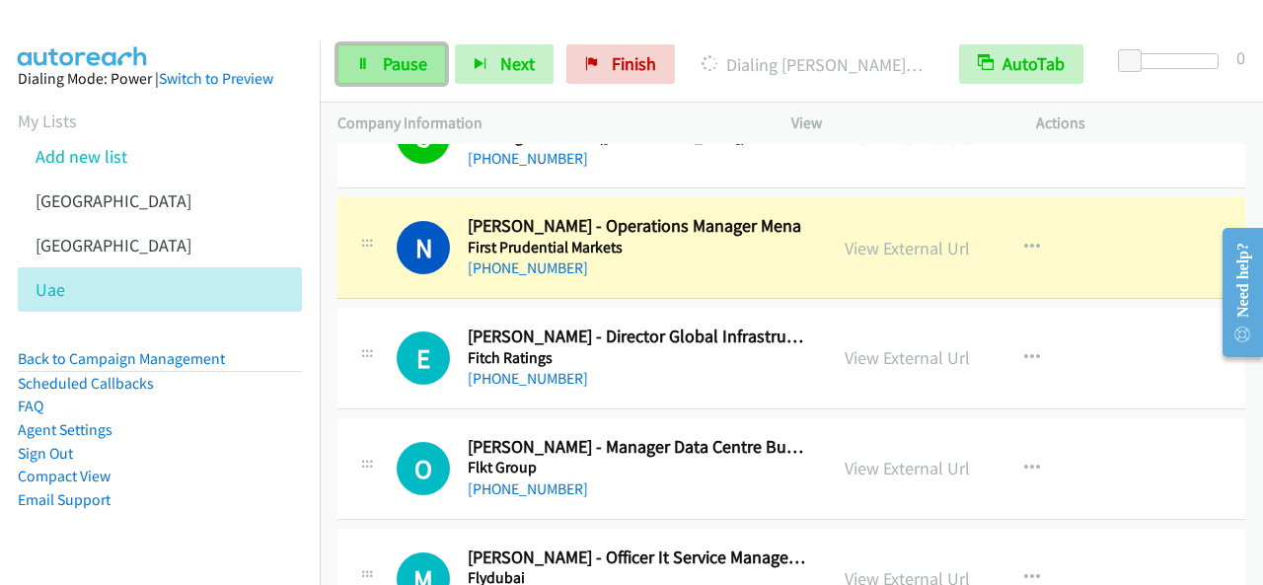
click at [363, 53] on link "Pause" at bounding box center [391, 63] width 109 height 39
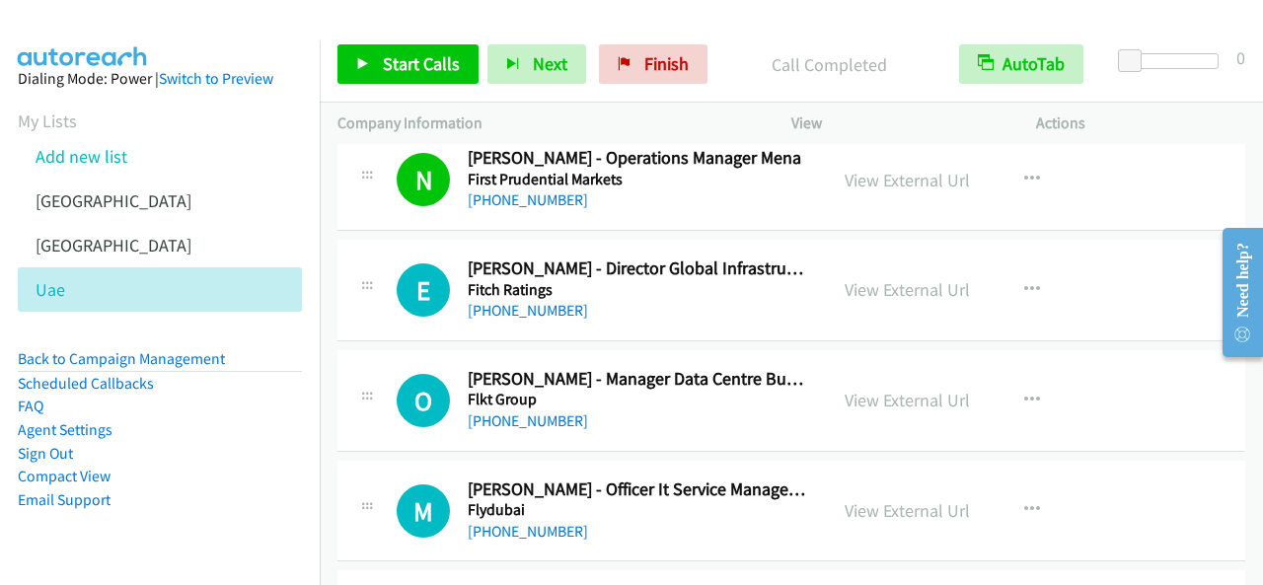
scroll to position [6118, 0]
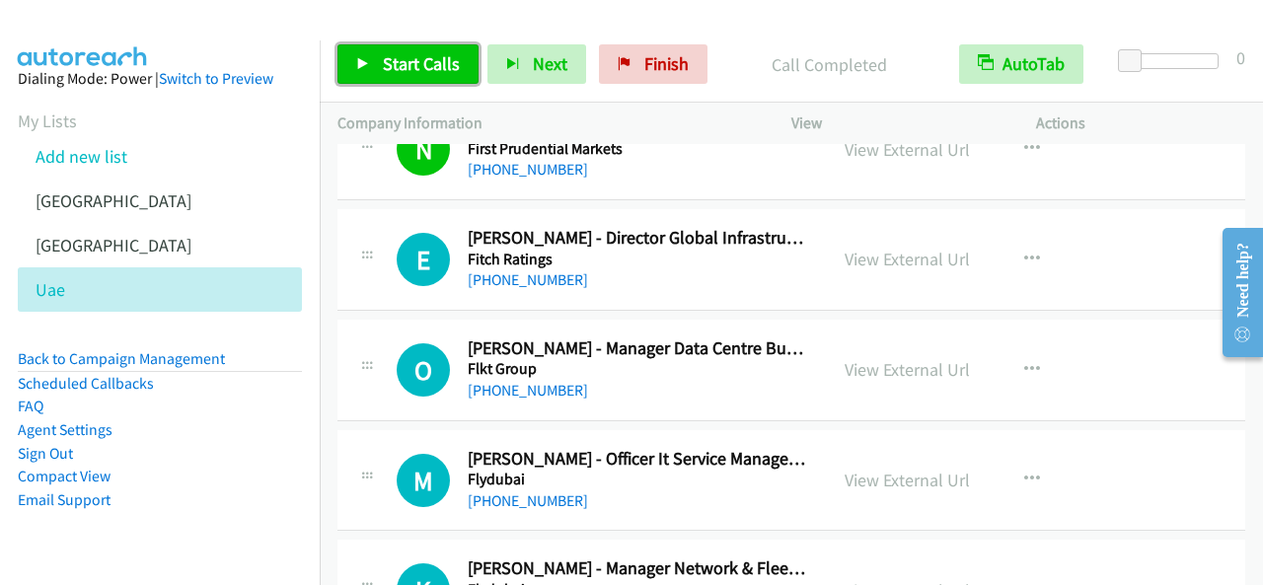
click at [427, 64] on span "Start Calls" at bounding box center [421, 63] width 77 height 23
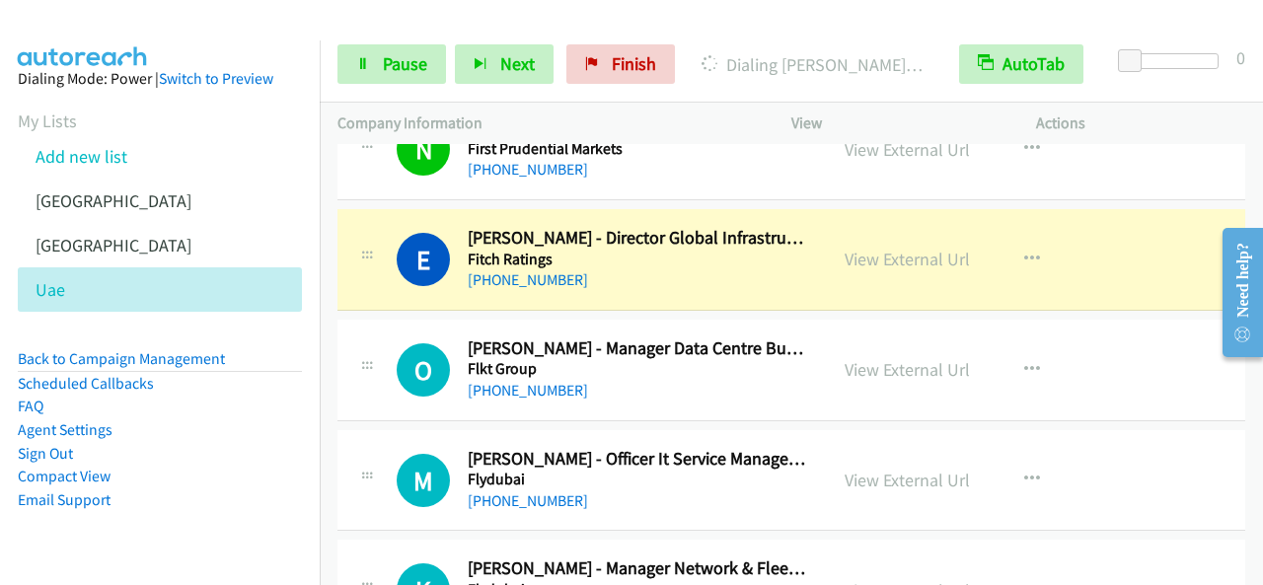
click at [1147, 448] on div "M Callback Scheduled Mark Joseph Fresnido - Officer It Service Management Flydu…" at bounding box center [791, 481] width 908 height 102
click at [369, 66] on link "Pause" at bounding box center [391, 63] width 109 height 39
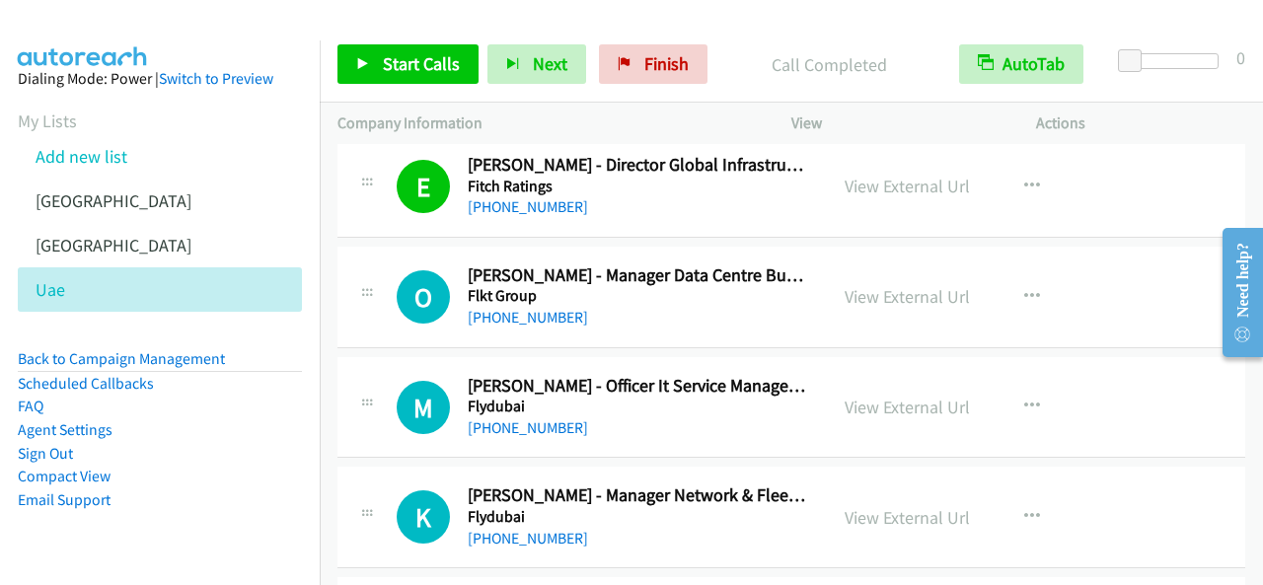
scroll to position [6217, 0]
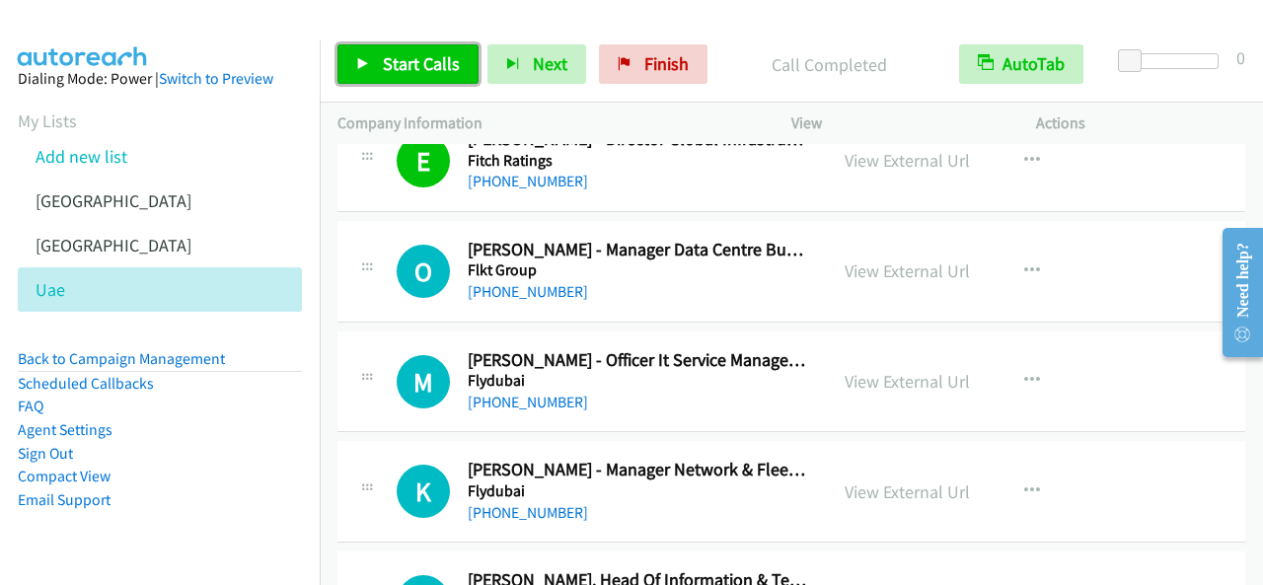
click at [383, 68] on span "Start Calls" at bounding box center [421, 63] width 77 height 23
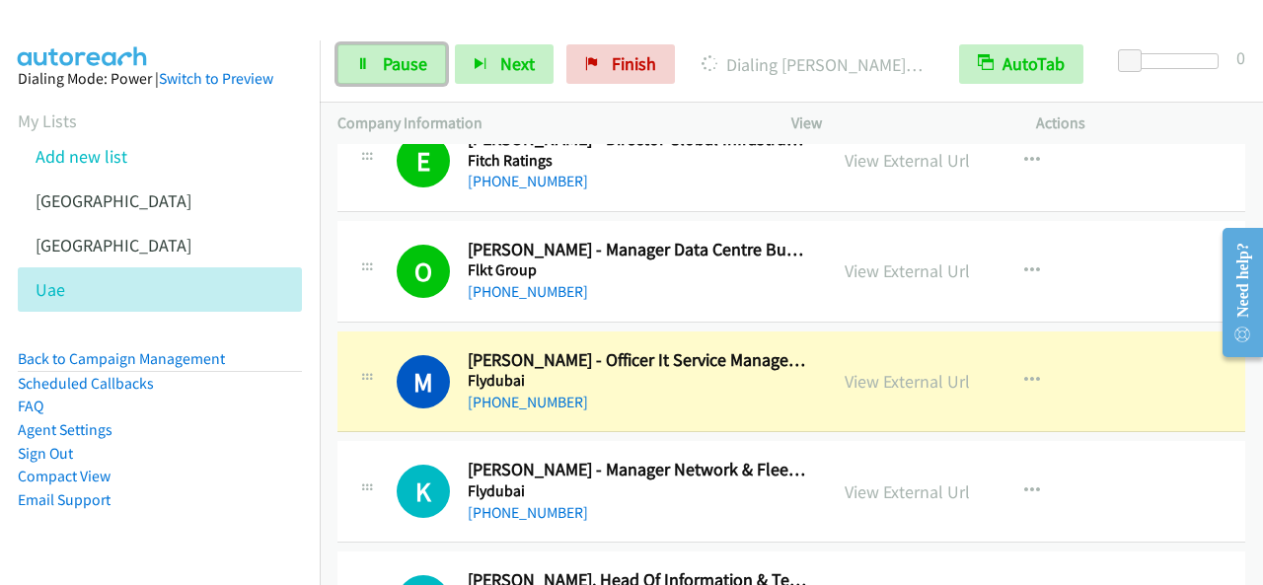
drag, startPoint x: 383, startPoint y: 60, endPoint x: 448, endPoint y: 90, distance: 71.5
click at [384, 60] on span "Pause" at bounding box center [405, 63] width 44 height 23
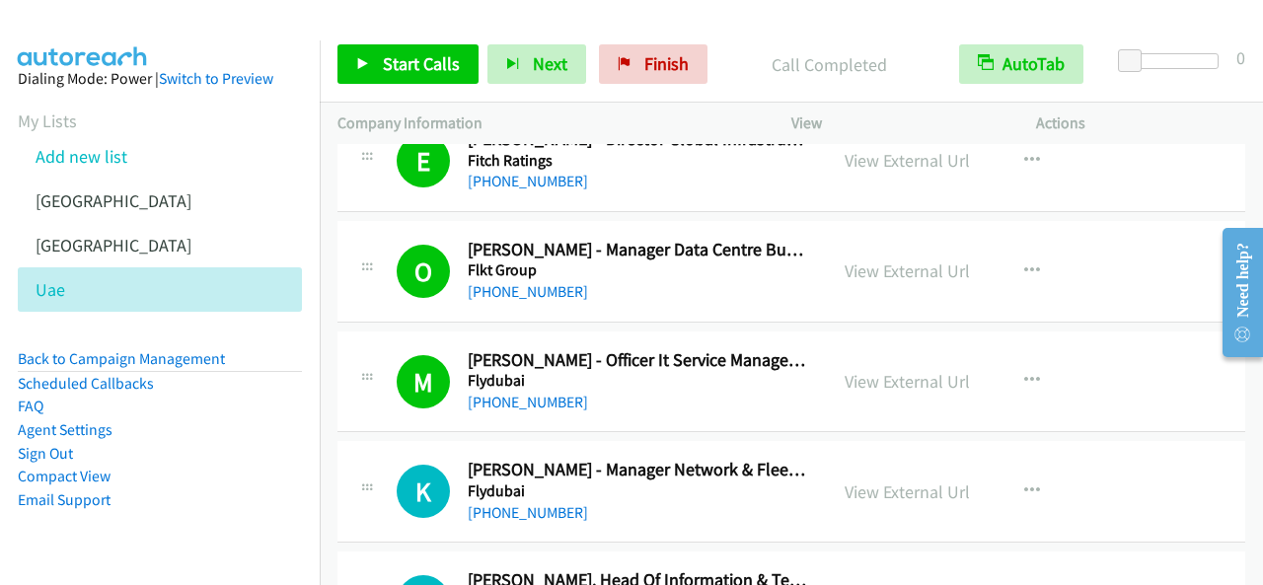
scroll to position [6316, 0]
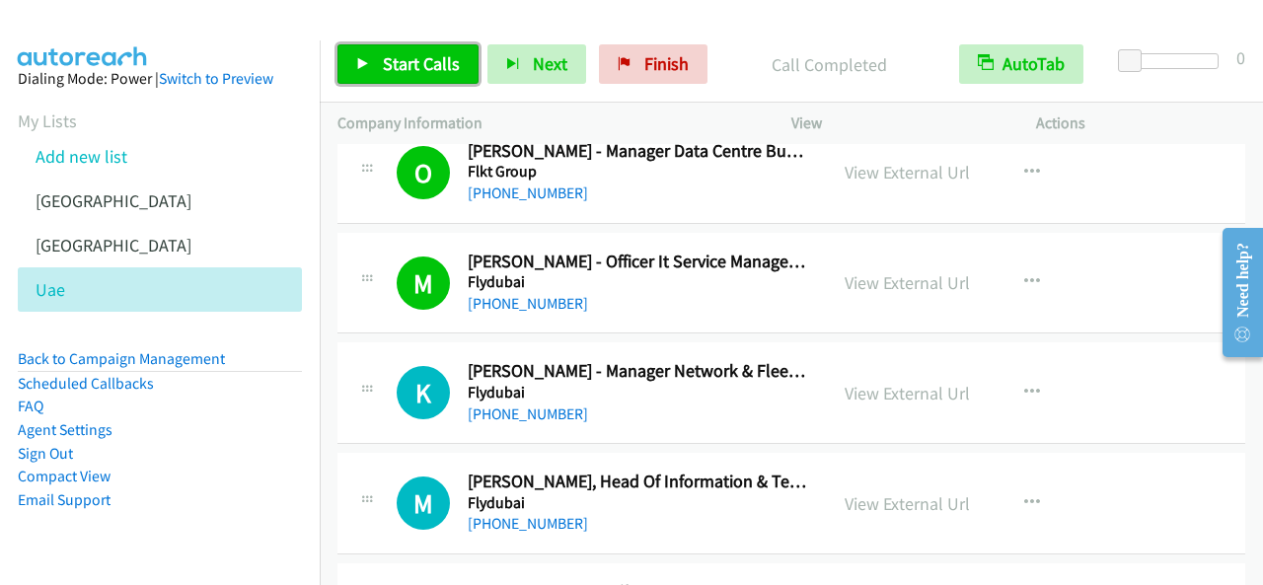
click at [391, 50] on link "Start Calls" at bounding box center [407, 63] width 141 height 39
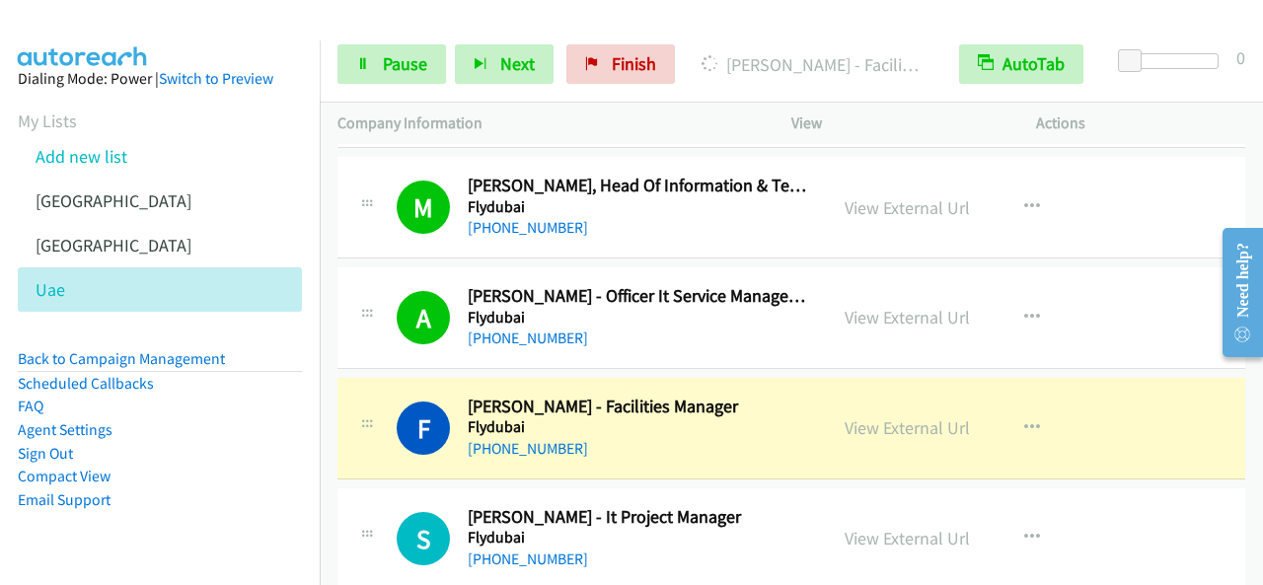
scroll to position [6710, 0]
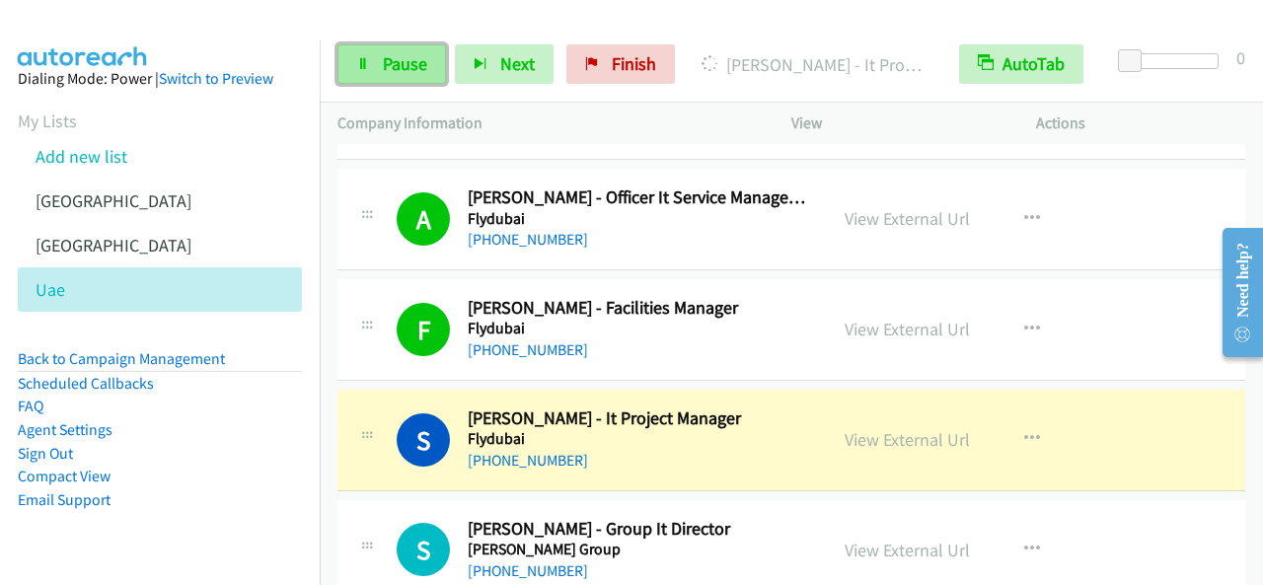
click at [418, 71] on span "Pause" at bounding box center [405, 63] width 44 height 23
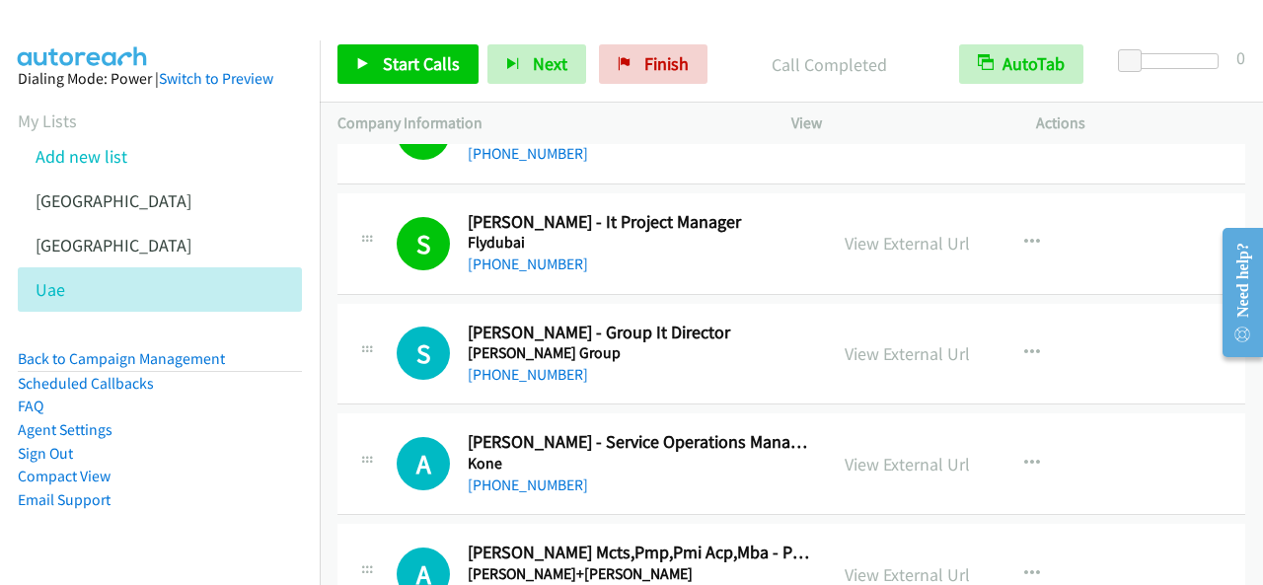
scroll to position [6908, 0]
click at [437, 73] on span "Start Calls" at bounding box center [421, 63] width 77 height 23
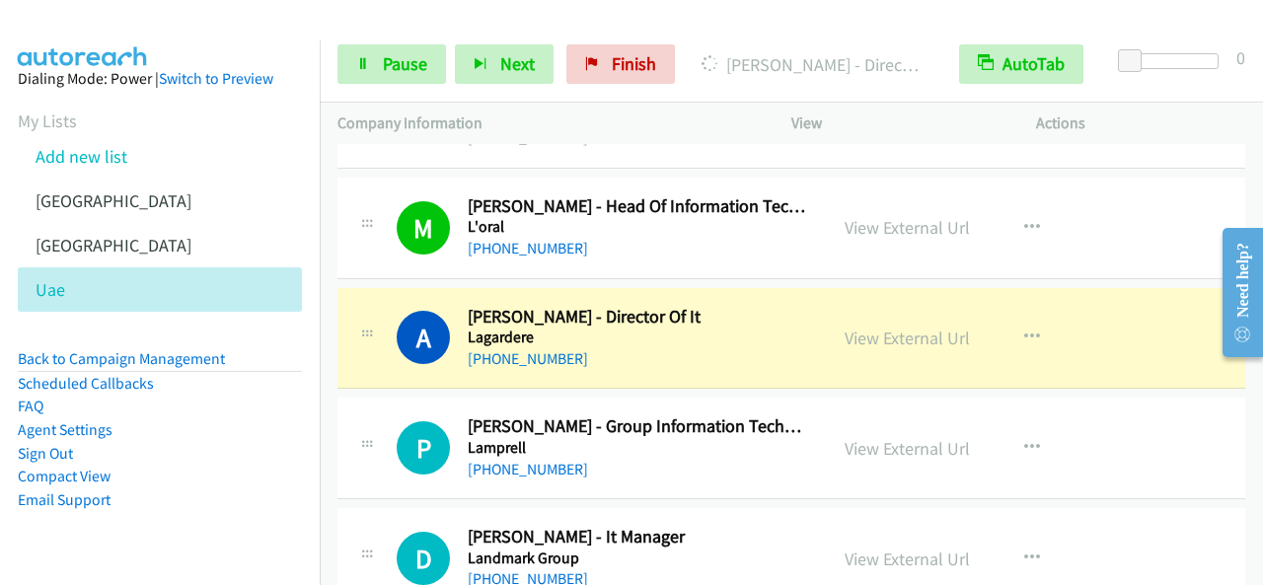
scroll to position [7500, 0]
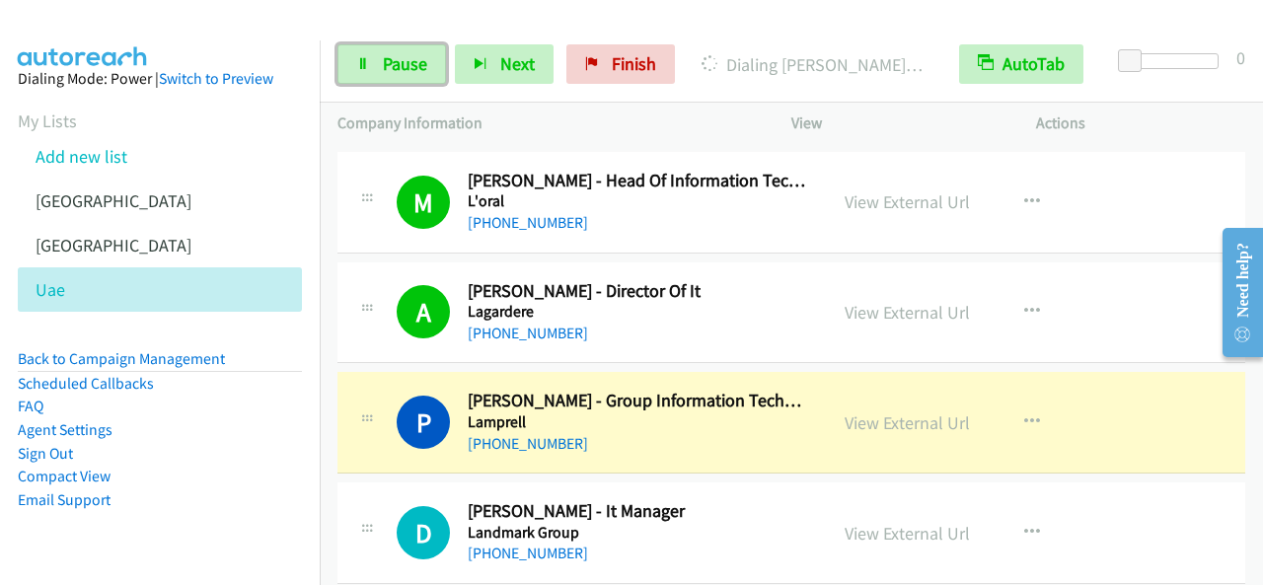
drag, startPoint x: 412, startPoint y: 67, endPoint x: 475, endPoint y: 222, distance: 167.3
click at [411, 66] on span "Pause" at bounding box center [405, 63] width 44 height 23
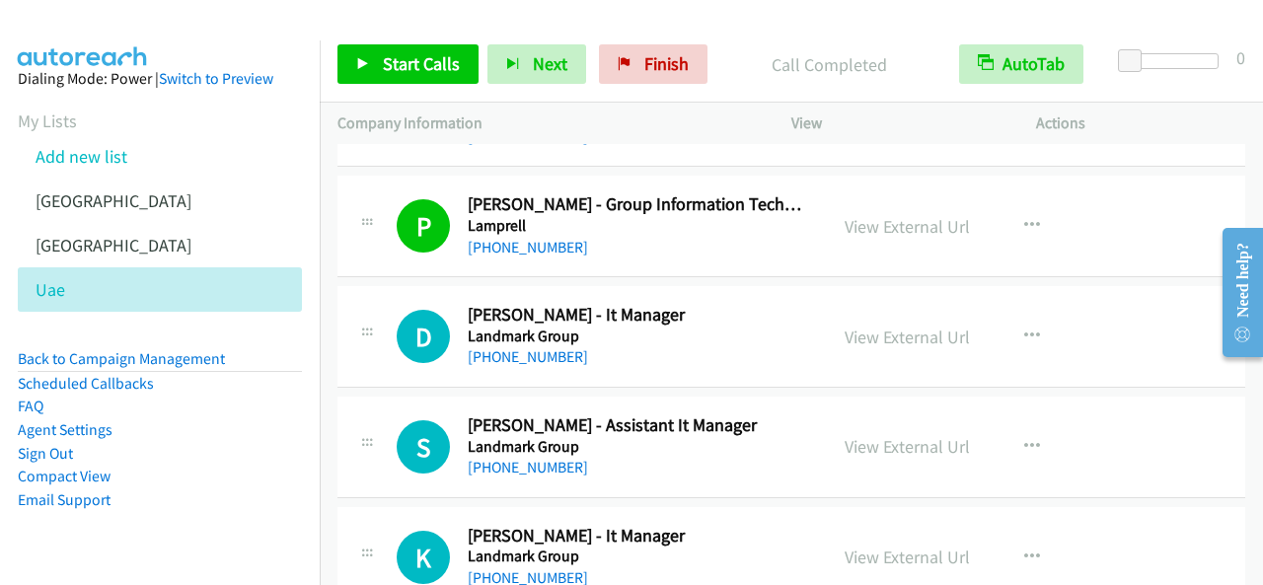
scroll to position [7697, 0]
click at [460, 70] on link "Start Calls" at bounding box center [407, 63] width 141 height 39
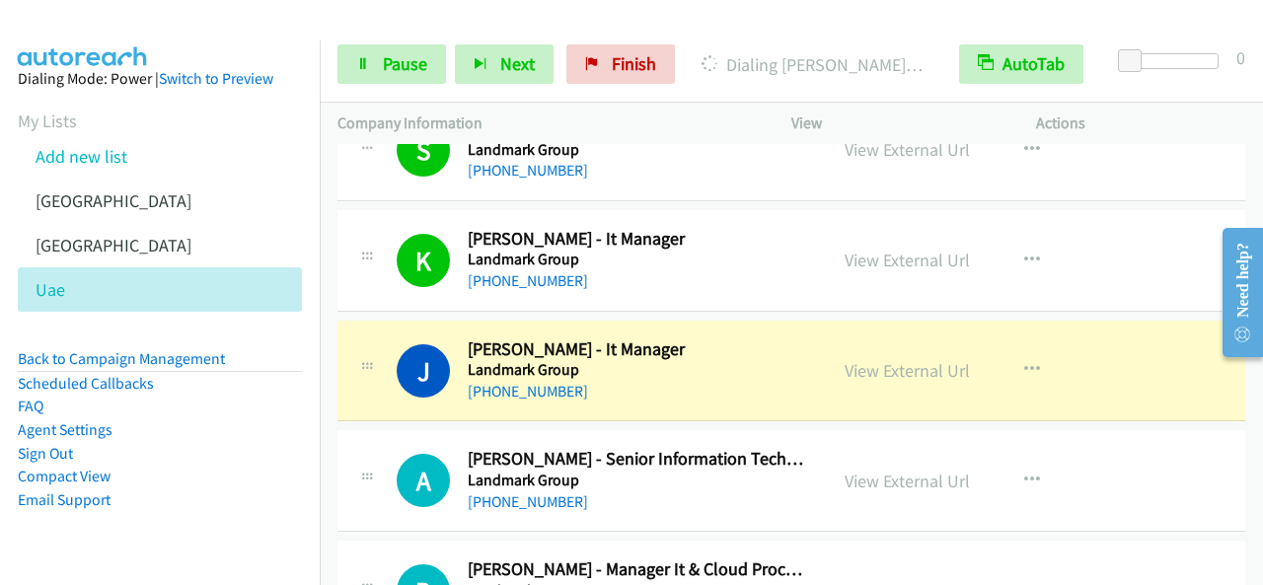
scroll to position [8092, 0]
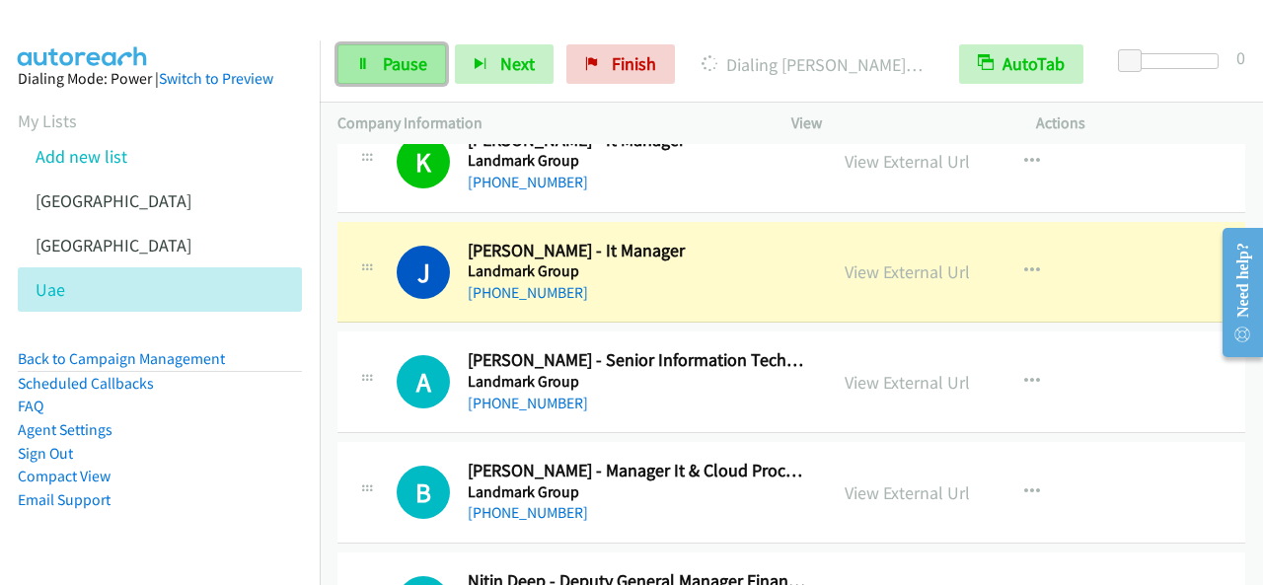
click at [418, 64] on span "Pause" at bounding box center [405, 63] width 44 height 23
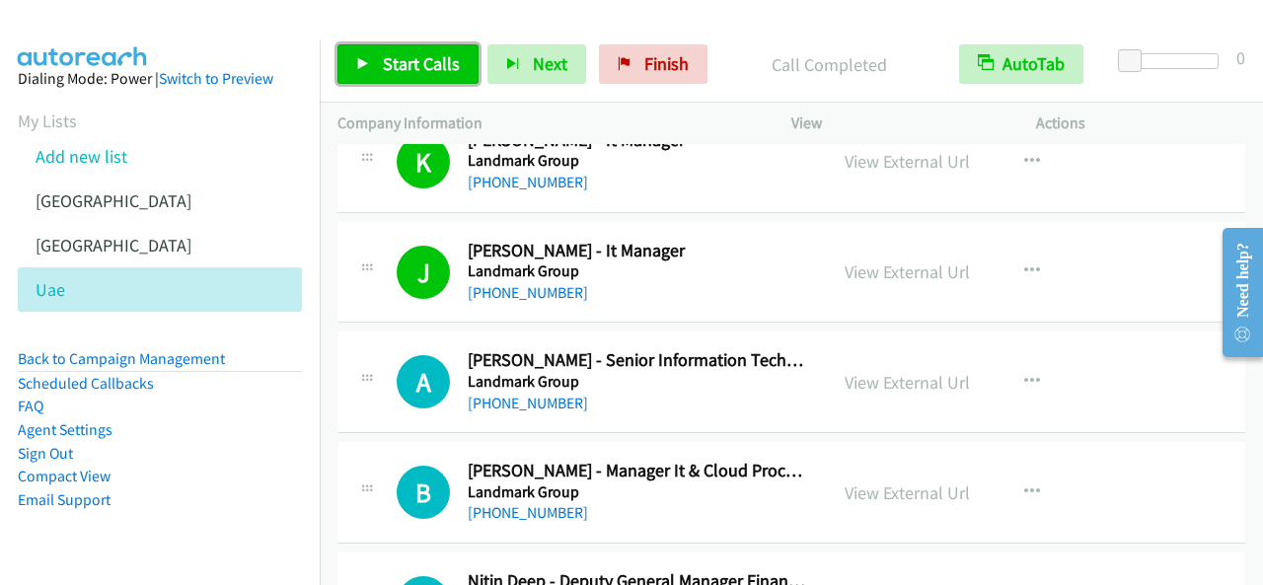
drag, startPoint x: 444, startPoint y: 63, endPoint x: 456, endPoint y: 71, distance: 14.2
click at [446, 63] on span "Start Calls" at bounding box center [421, 63] width 77 height 23
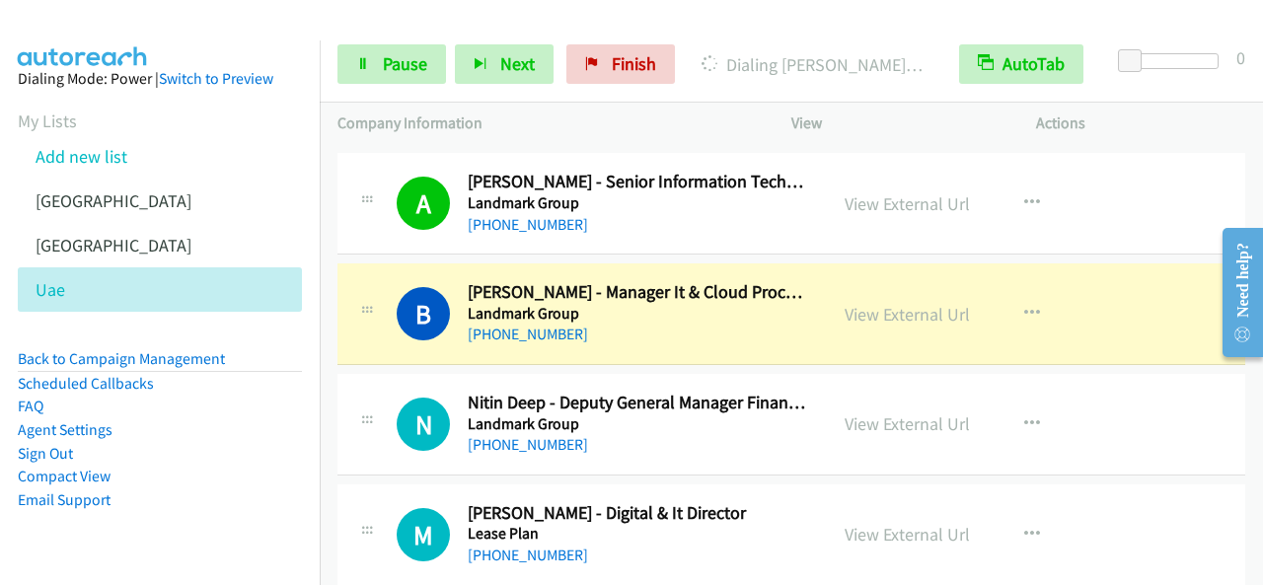
scroll to position [8289, 0]
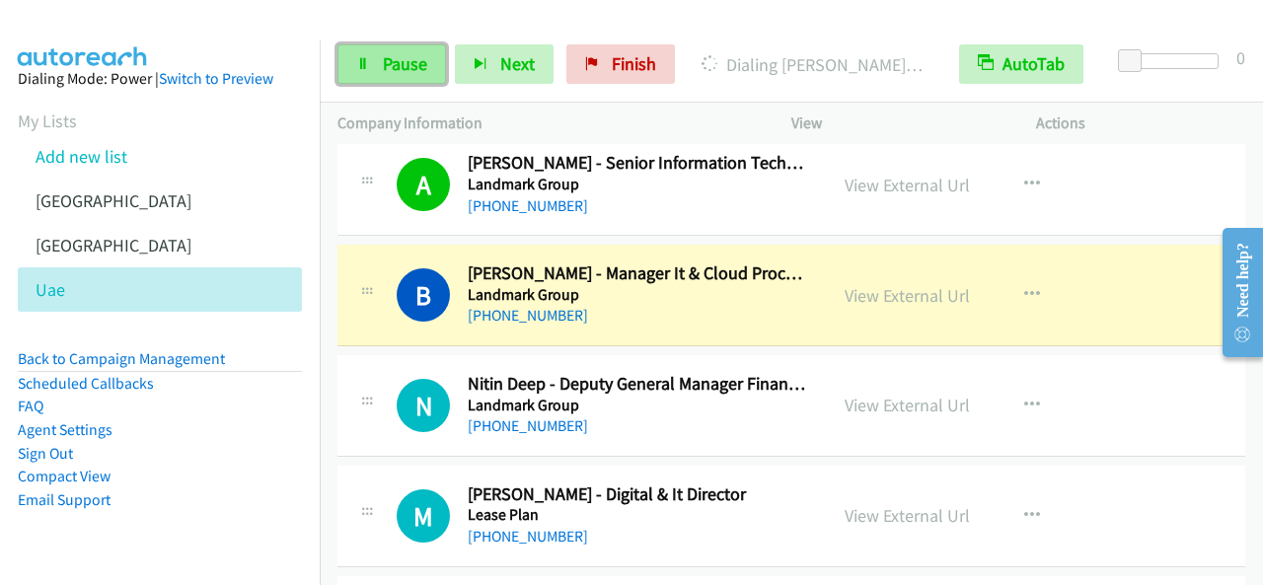
click at [419, 62] on span "Pause" at bounding box center [405, 63] width 44 height 23
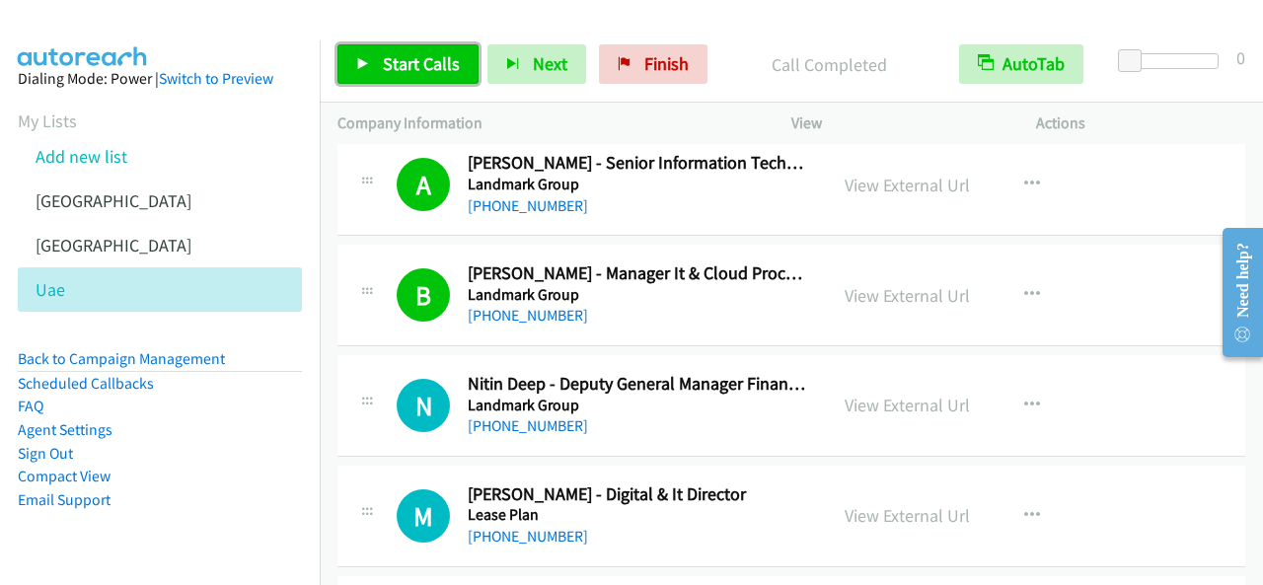
drag, startPoint x: 401, startPoint y: 45, endPoint x: 409, endPoint y: 52, distance: 10.5
click at [402, 45] on link "Start Calls" at bounding box center [407, 63] width 141 height 39
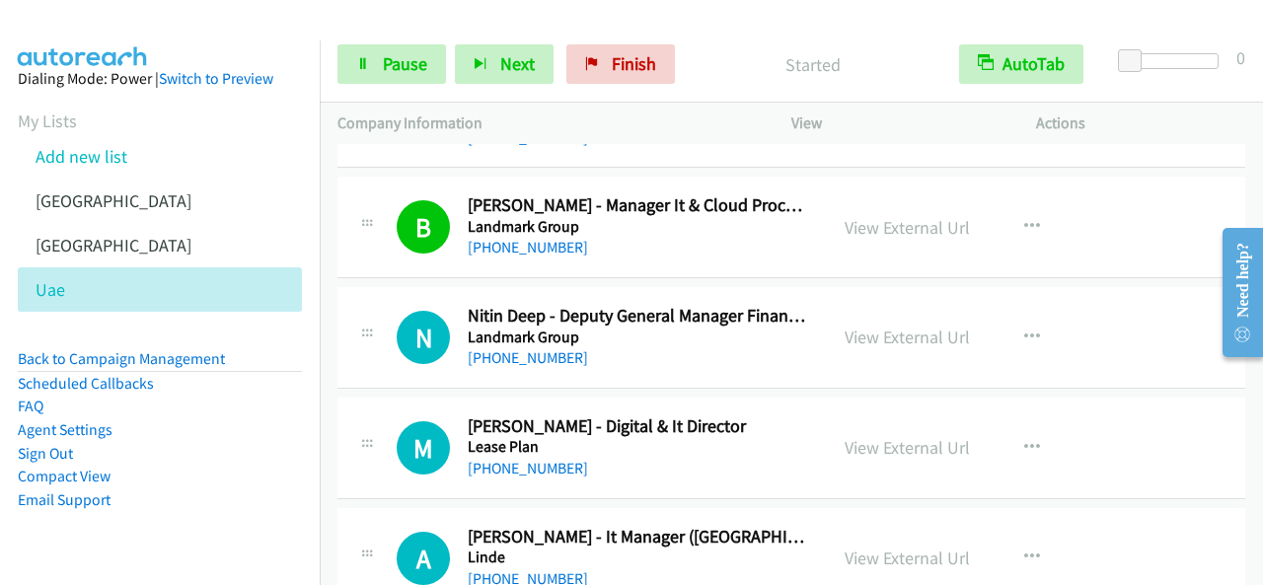
scroll to position [8388, 0]
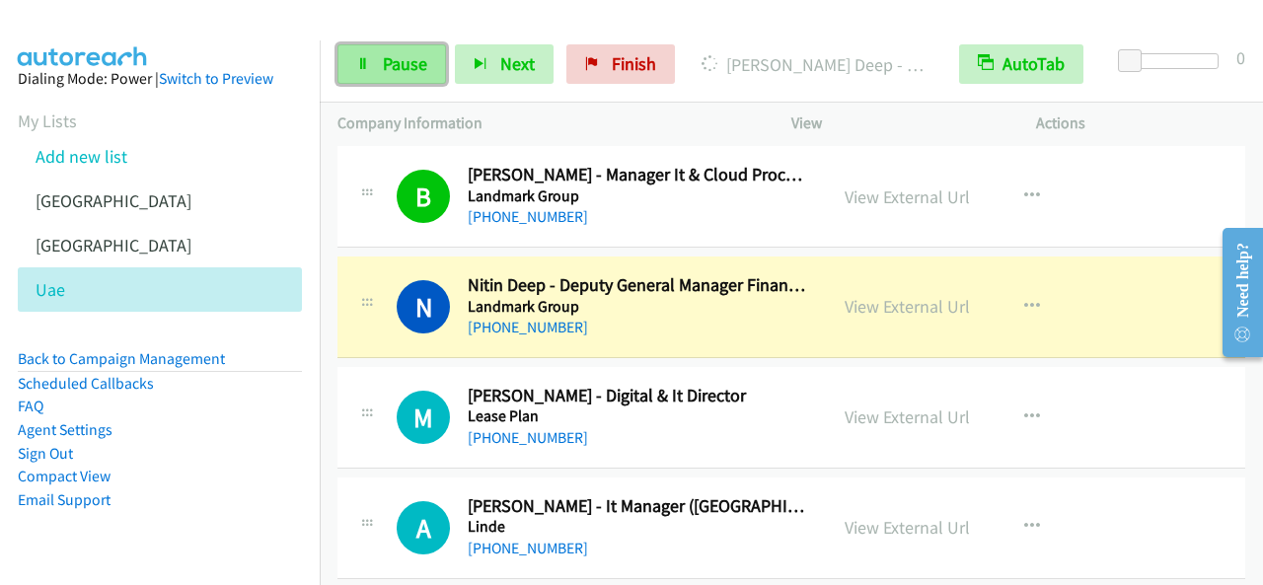
click at [416, 62] on span "Pause" at bounding box center [405, 63] width 44 height 23
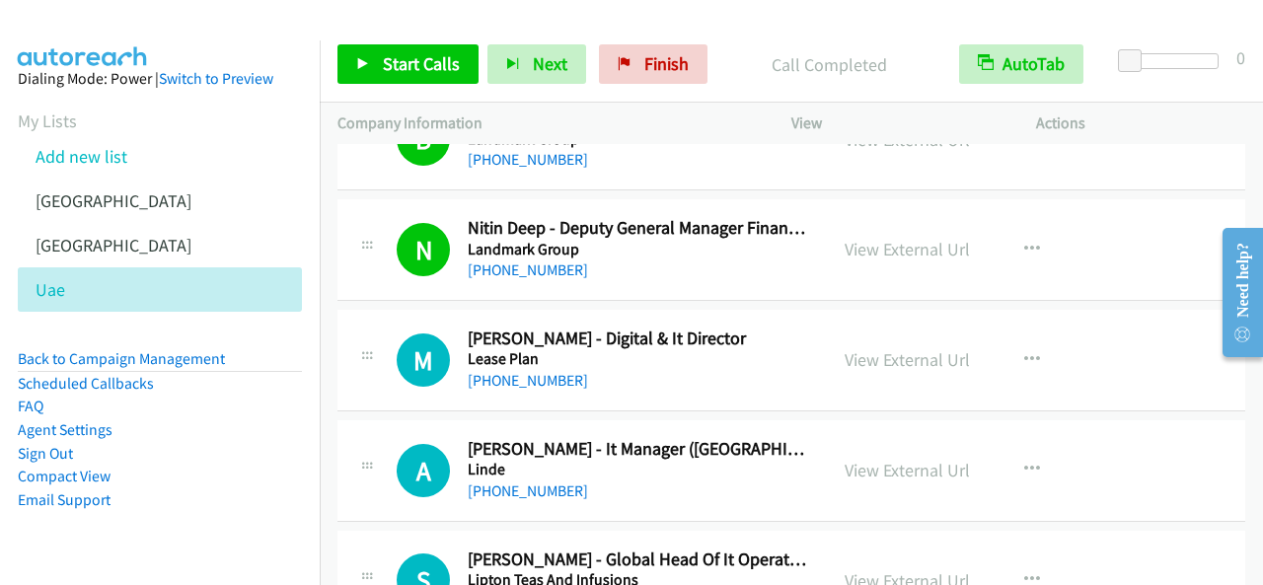
scroll to position [8487, 0]
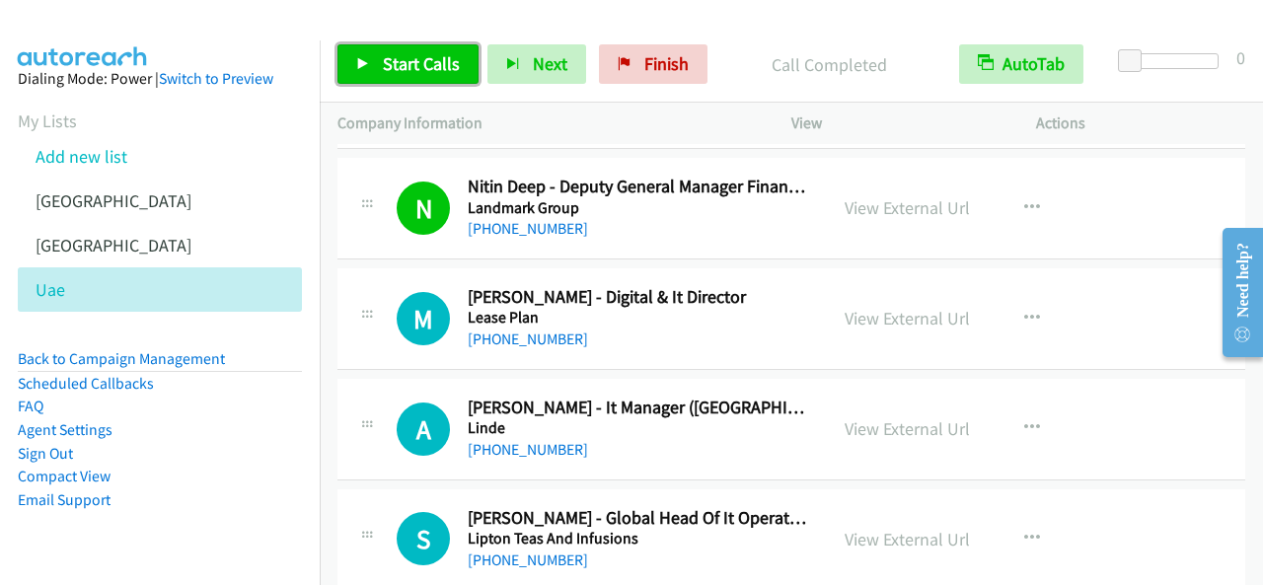
click at [438, 64] on span "Start Calls" at bounding box center [421, 63] width 77 height 23
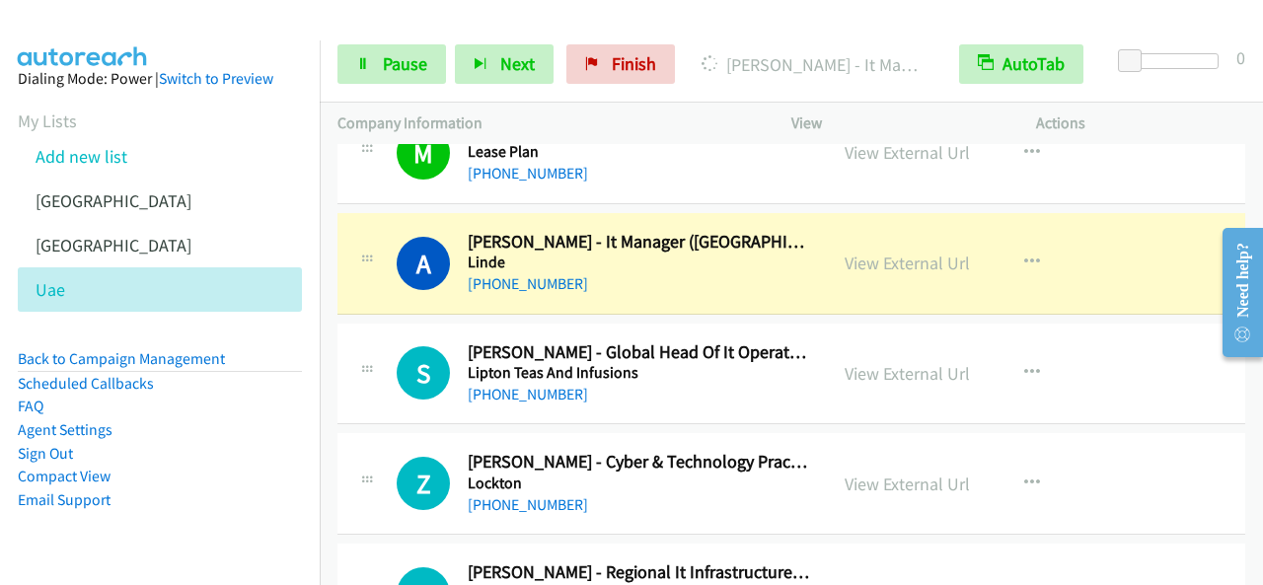
scroll to position [8684, 0]
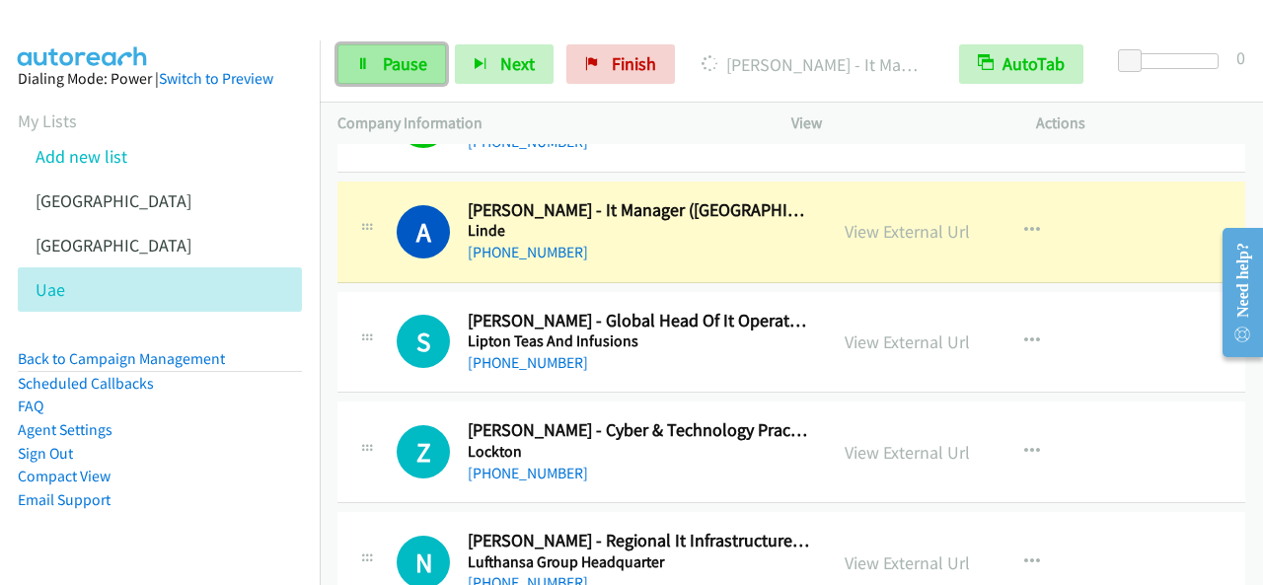
click at [407, 70] on span "Pause" at bounding box center [405, 63] width 44 height 23
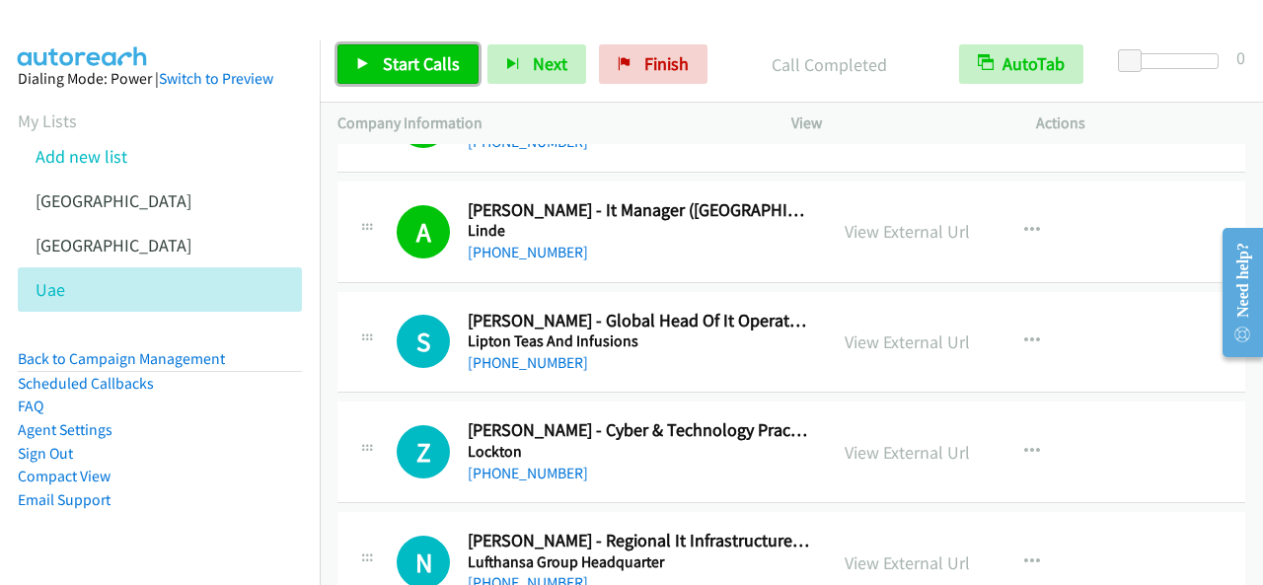
click at [436, 60] on span "Start Calls" at bounding box center [421, 63] width 77 height 23
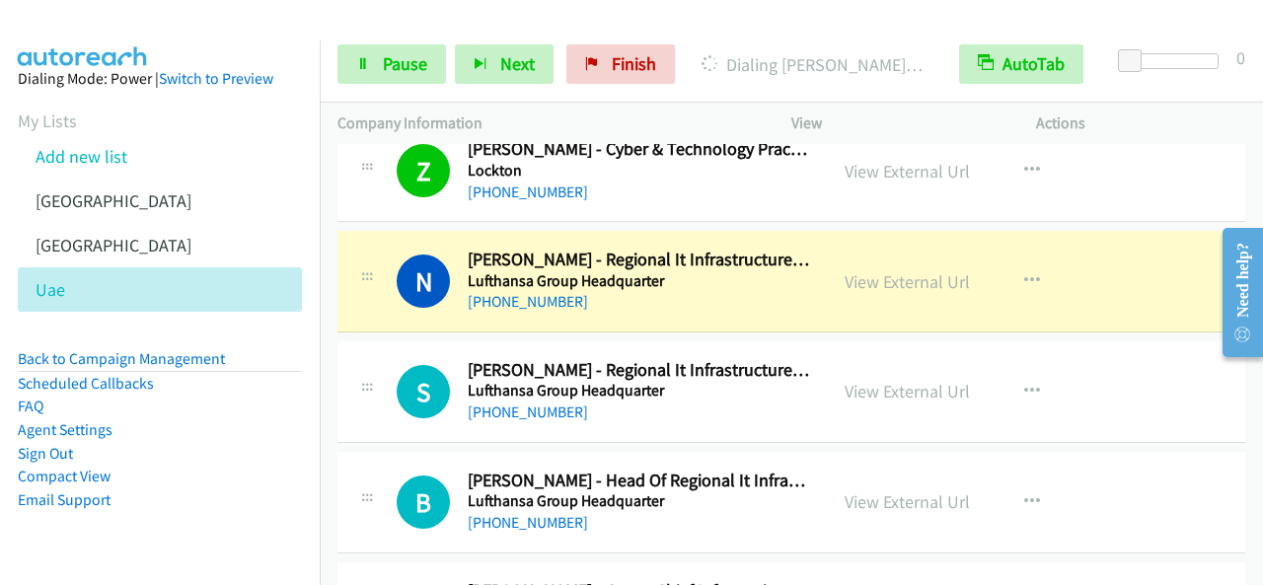
scroll to position [8980, 0]
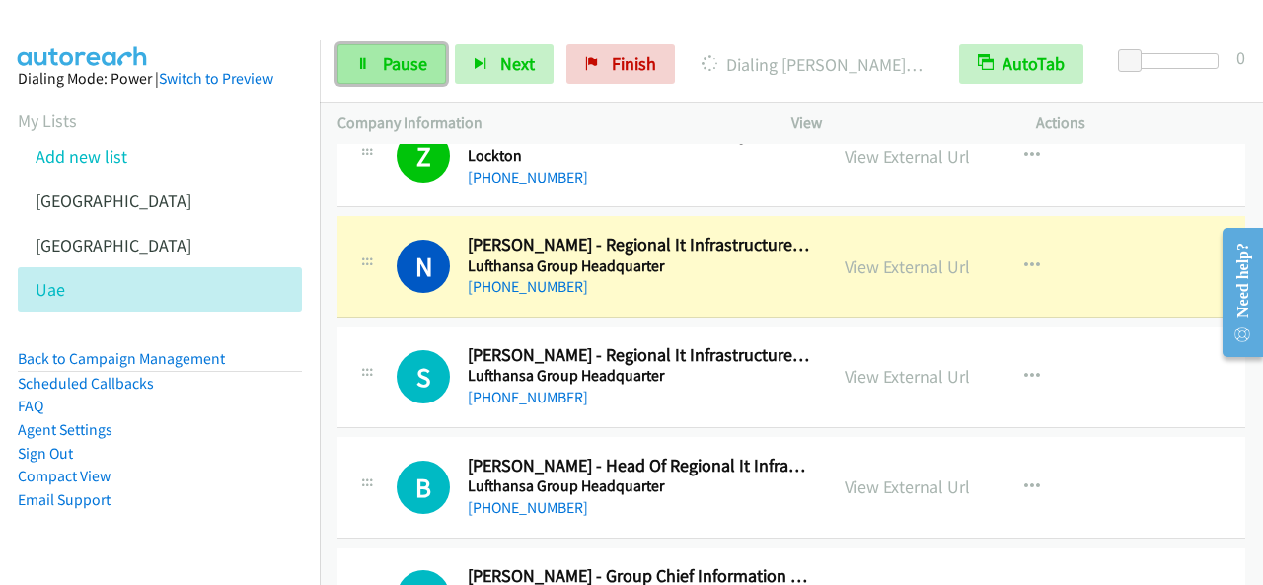
click at [381, 46] on link "Pause" at bounding box center [391, 63] width 109 height 39
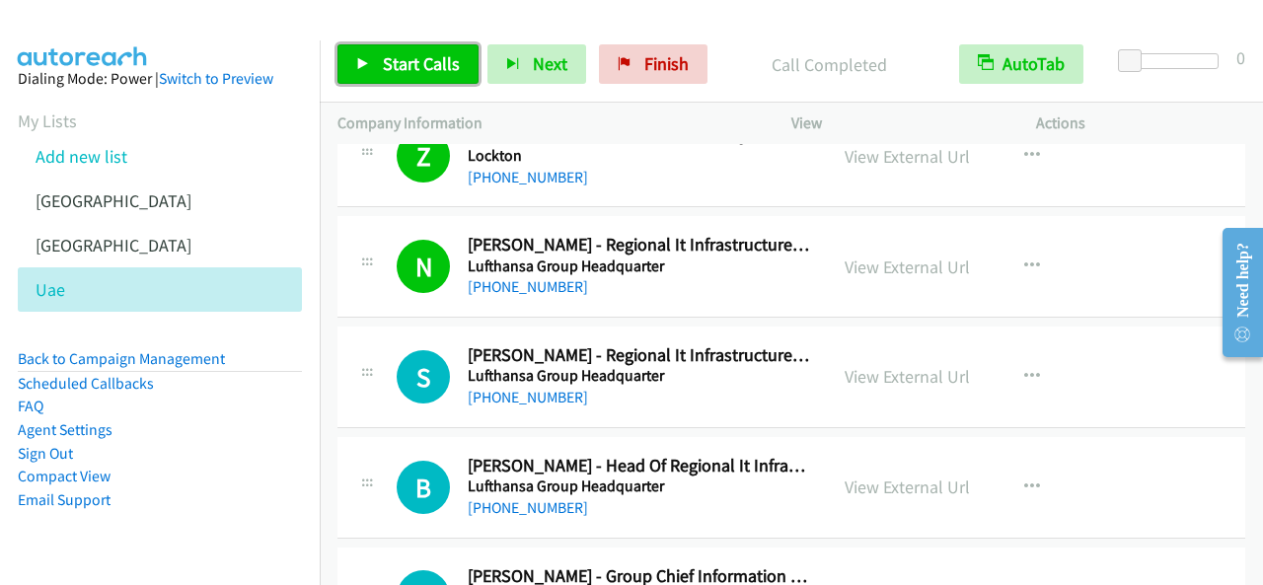
click at [411, 62] on span "Start Calls" at bounding box center [421, 63] width 77 height 23
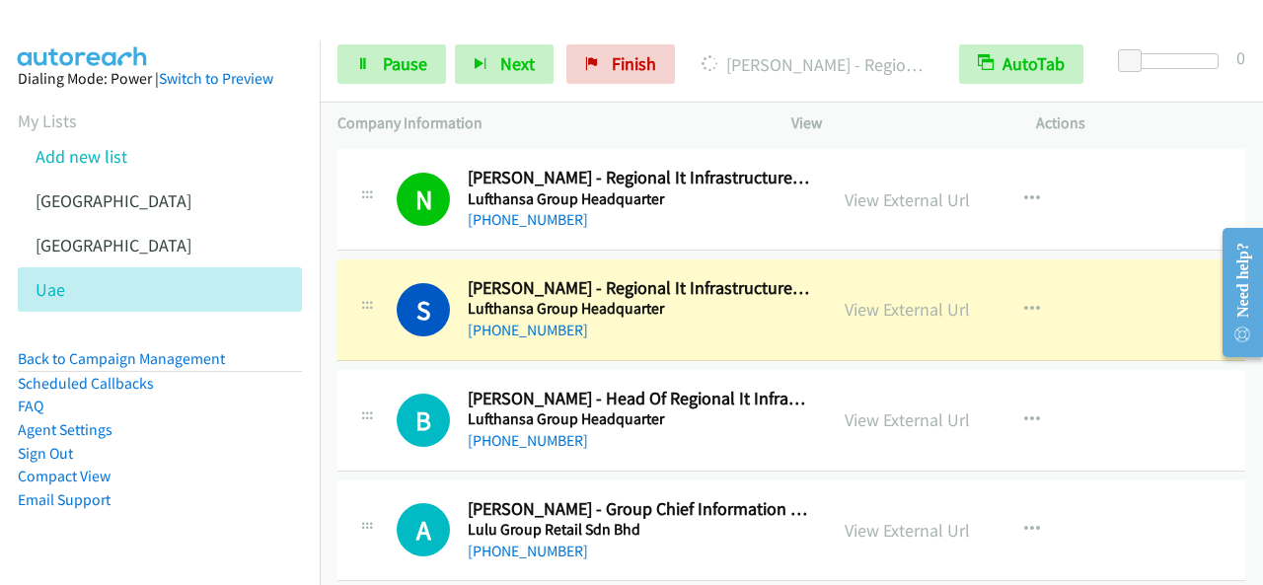
scroll to position [9079, 0]
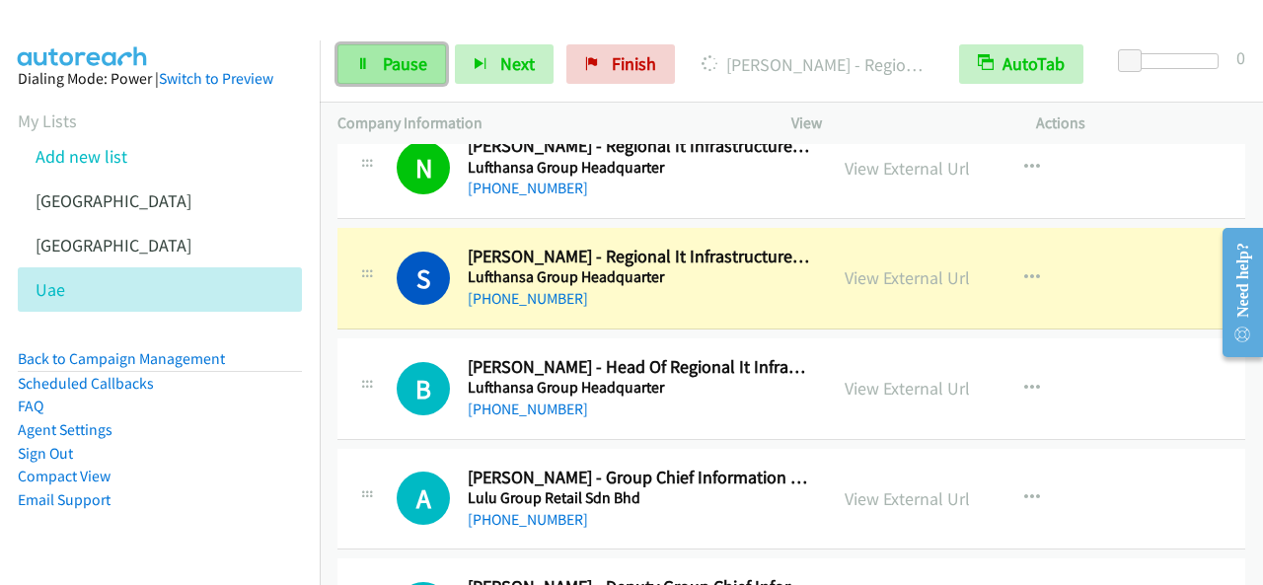
click at [432, 70] on link "Pause" at bounding box center [391, 63] width 109 height 39
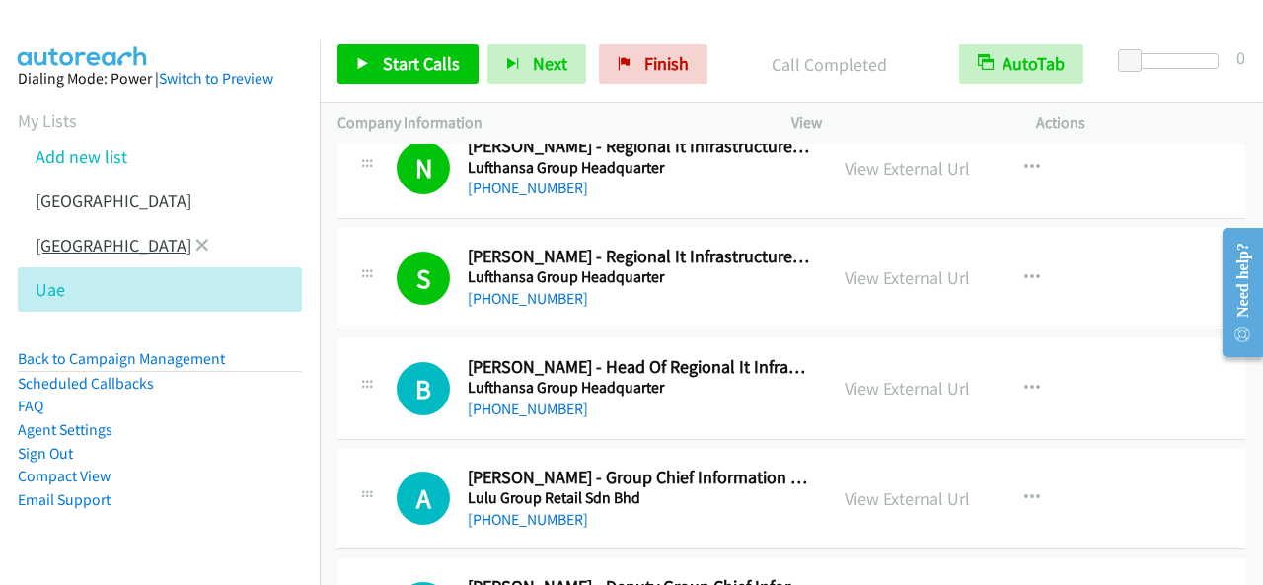
click at [55, 252] on link "[GEOGRAPHIC_DATA]" at bounding box center [114, 245] width 156 height 23
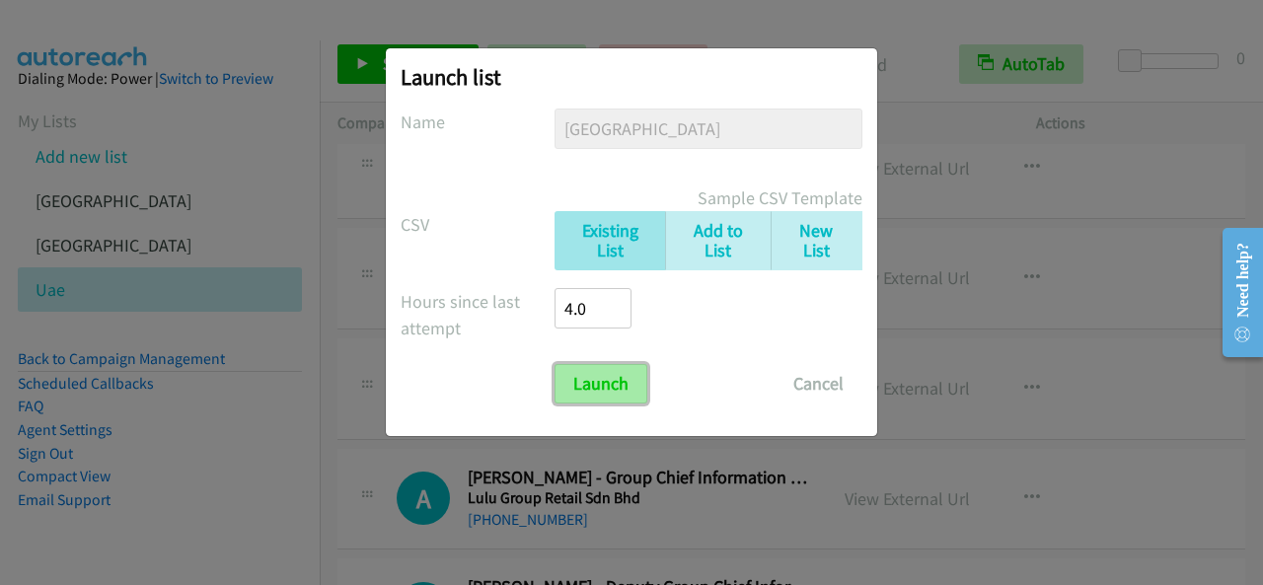
click at [593, 390] on input "Launch" at bounding box center [601, 383] width 93 height 39
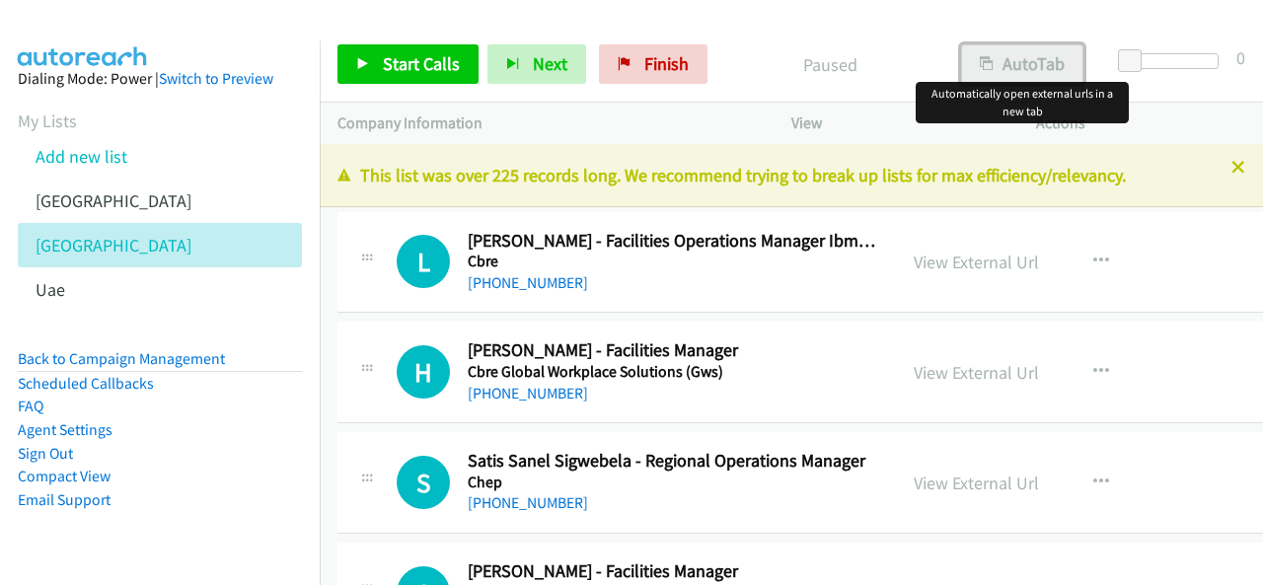
click at [1022, 74] on button "AutoTab" at bounding box center [1022, 63] width 122 height 39
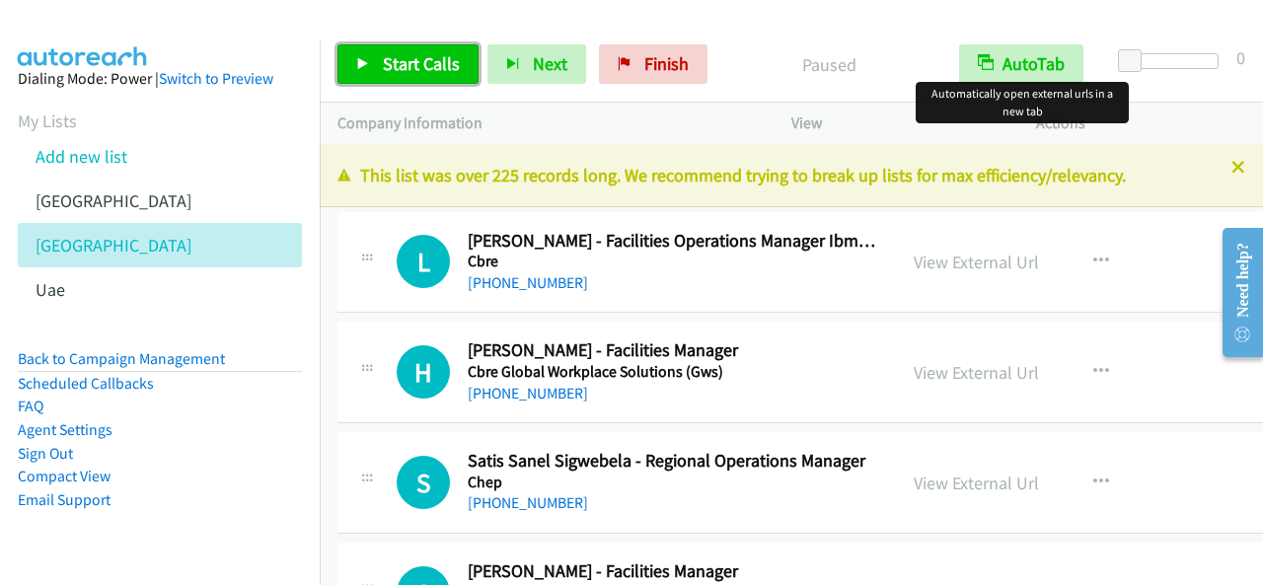
click at [420, 64] on span "Start Calls" at bounding box center [421, 63] width 77 height 23
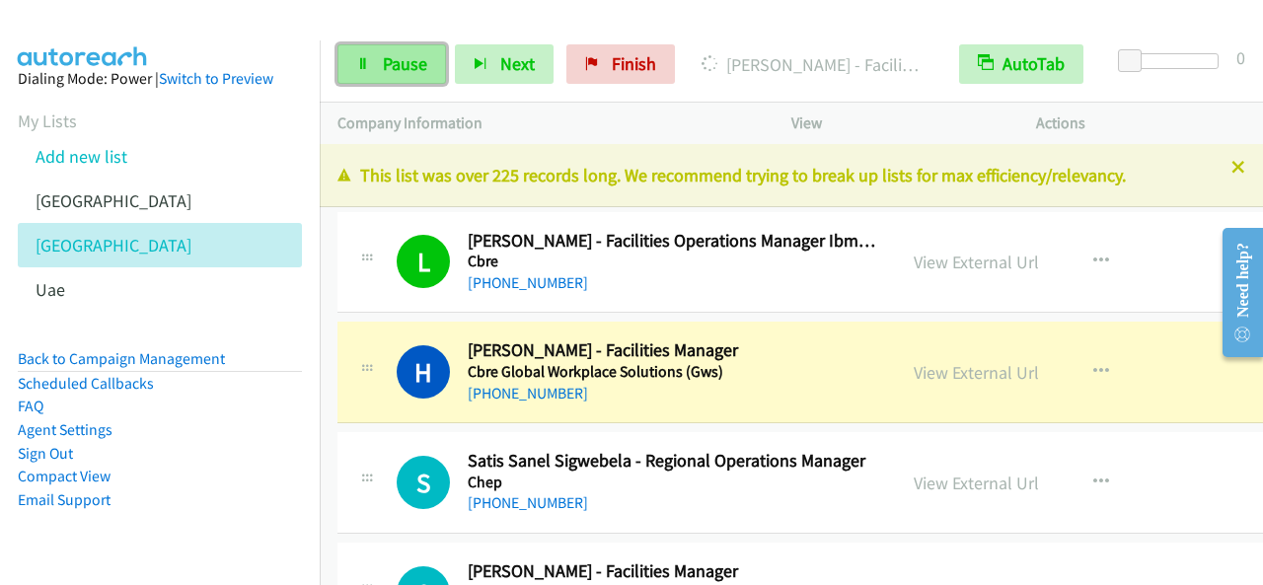
click at [428, 78] on link "Pause" at bounding box center [391, 63] width 109 height 39
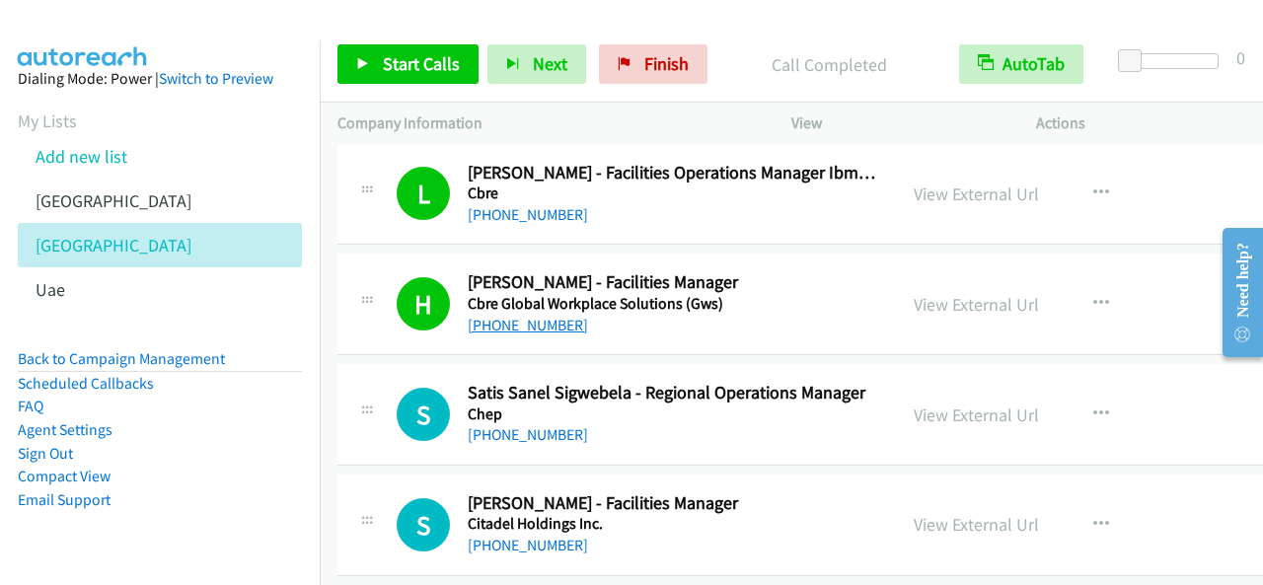
scroll to position [99, 0]
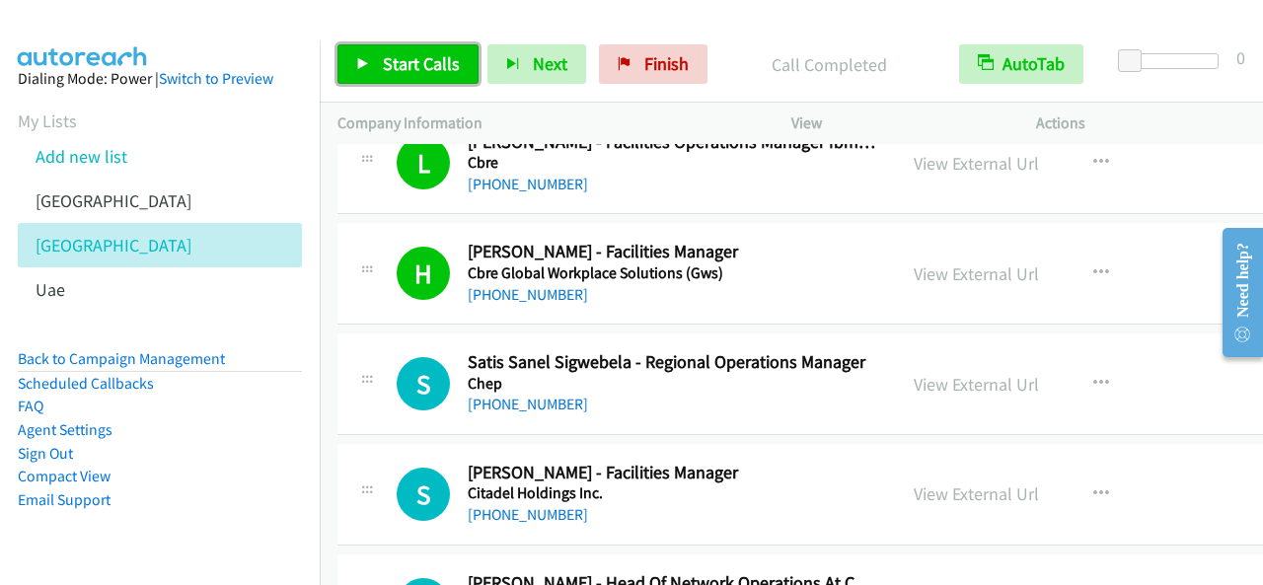
click at [379, 73] on link "Start Calls" at bounding box center [407, 63] width 141 height 39
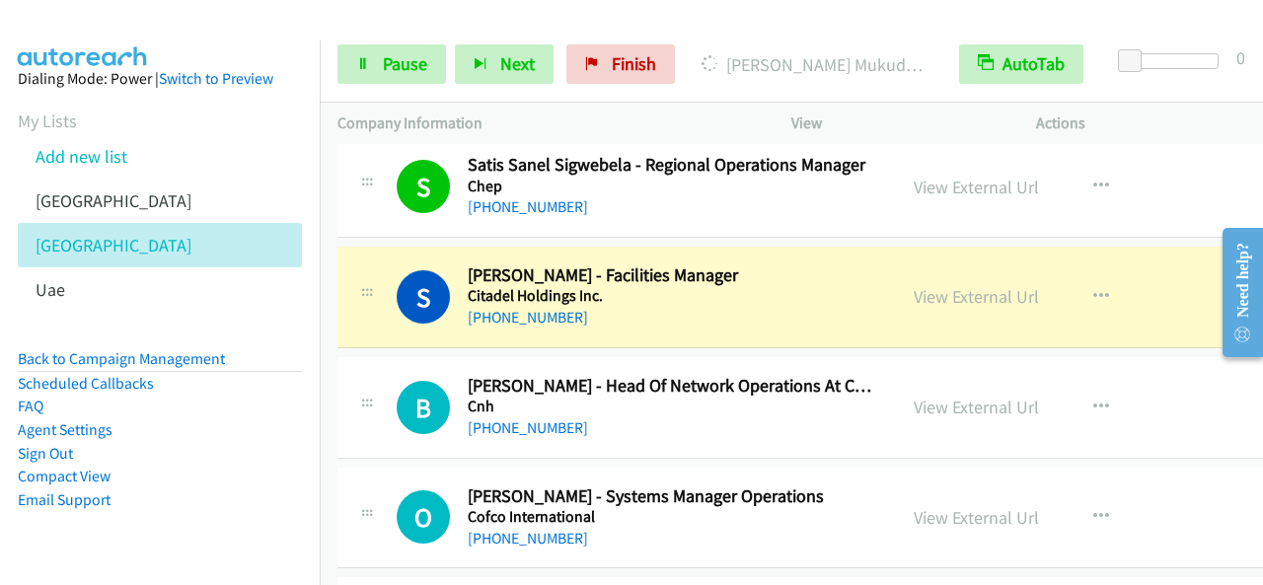
scroll to position [395, 0]
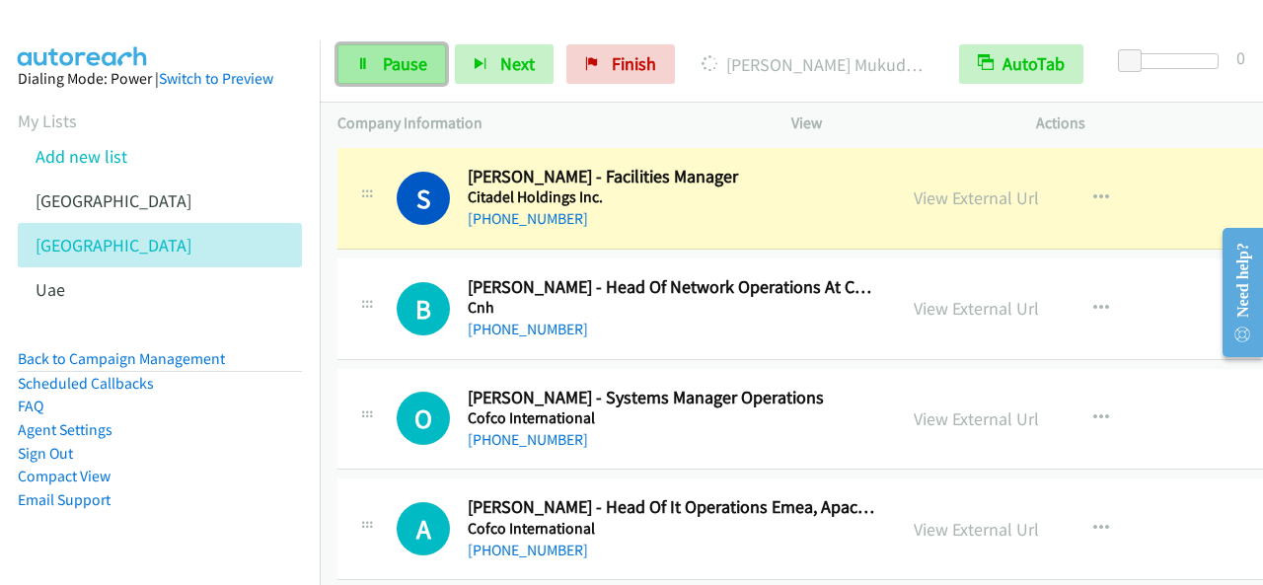
click at [407, 64] on span "Pause" at bounding box center [405, 63] width 44 height 23
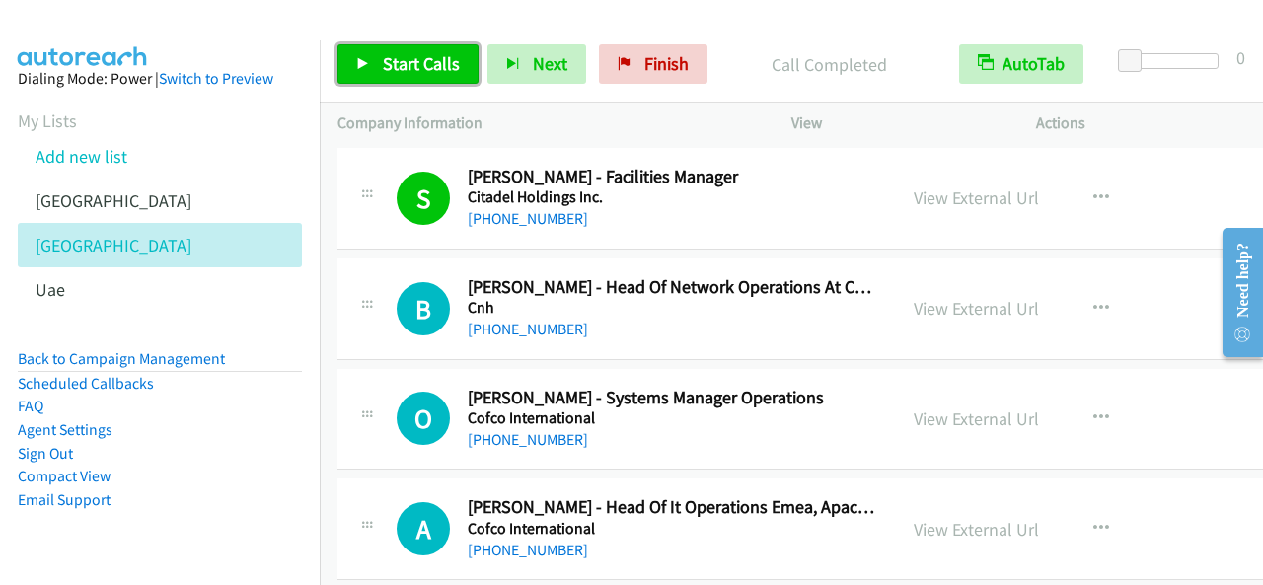
click at [443, 61] on span "Start Calls" at bounding box center [421, 63] width 77 height 23
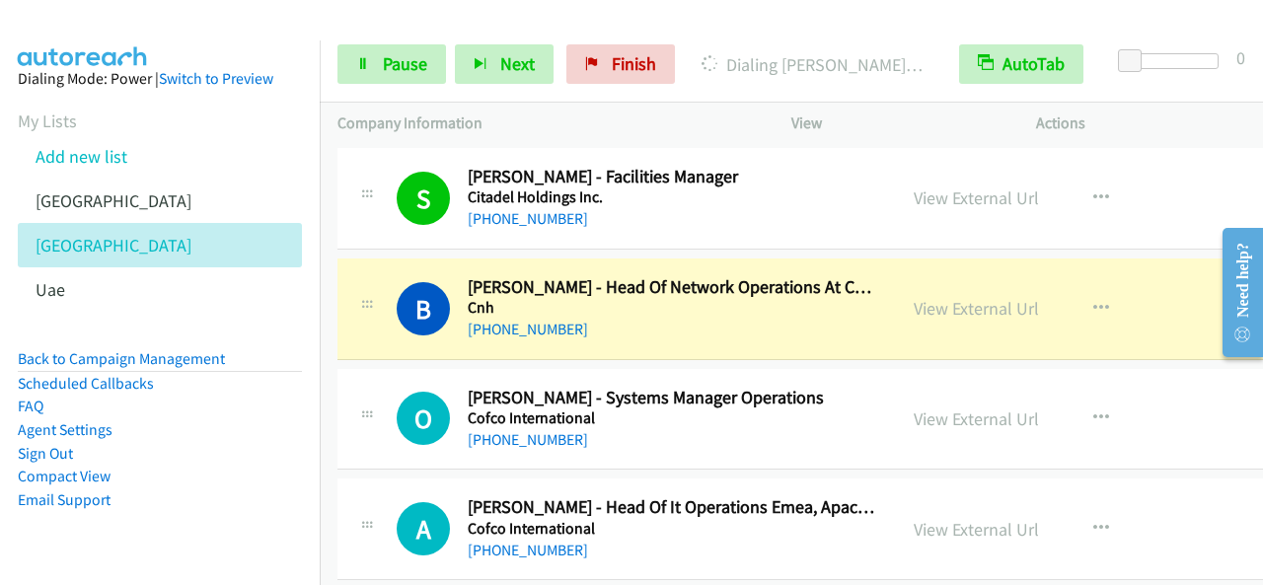
scroll to position [493, 0]
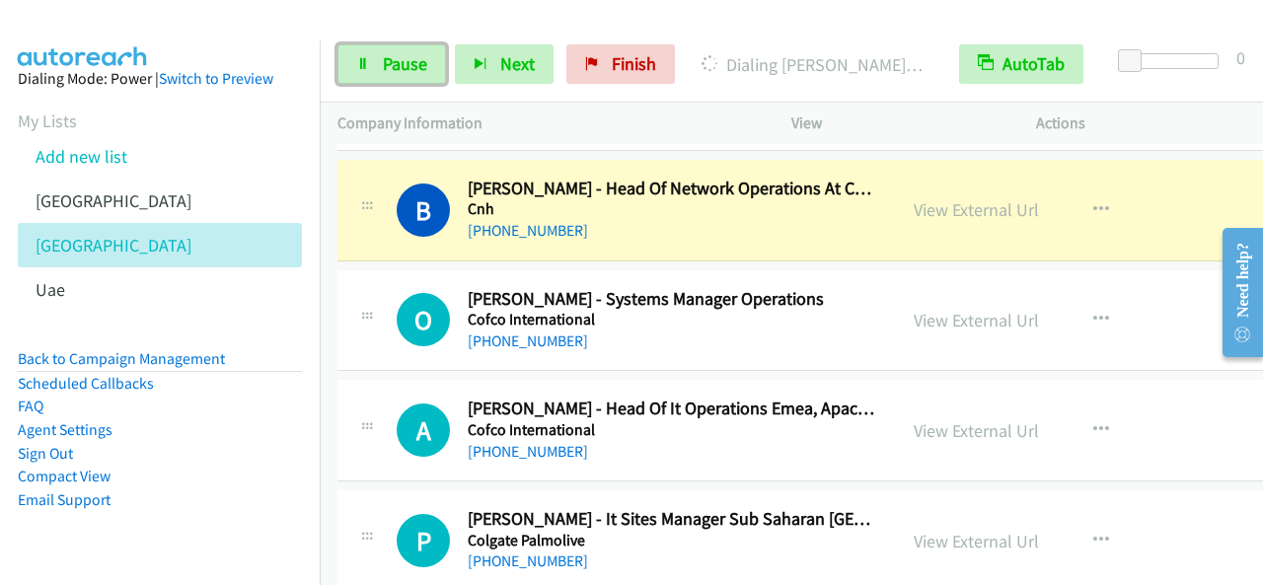
drag, startPoint x: 411, startPoint y: 54, endPoint x: 499, endPoint y: 238, distance: 203.9
click at [411, 55] on span "Pause" at bounding box center [405, 63] width 44 height 23
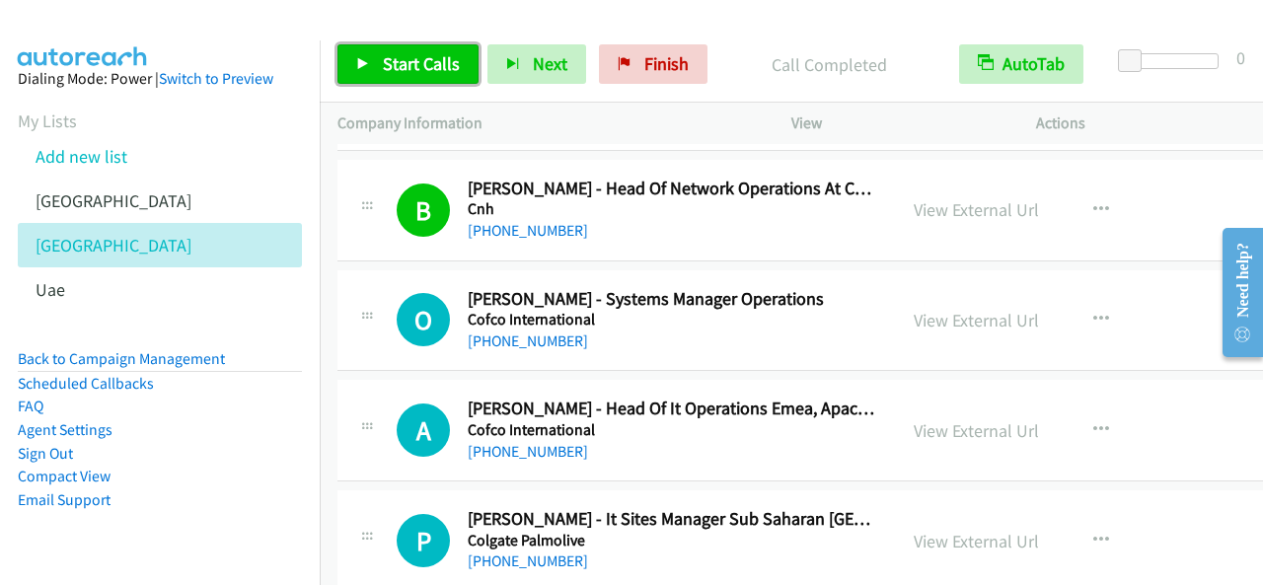
click at [403, 66] on span "Start Calls" at bounding box center [421, 63] width 77 height 23
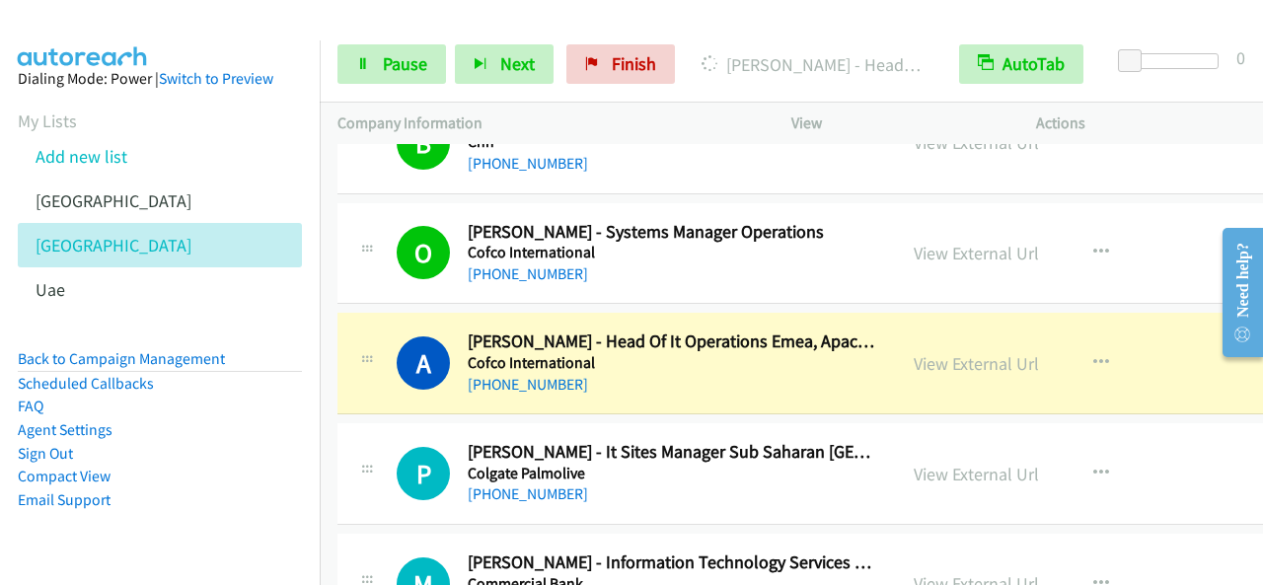
scroll to position [592, 0]
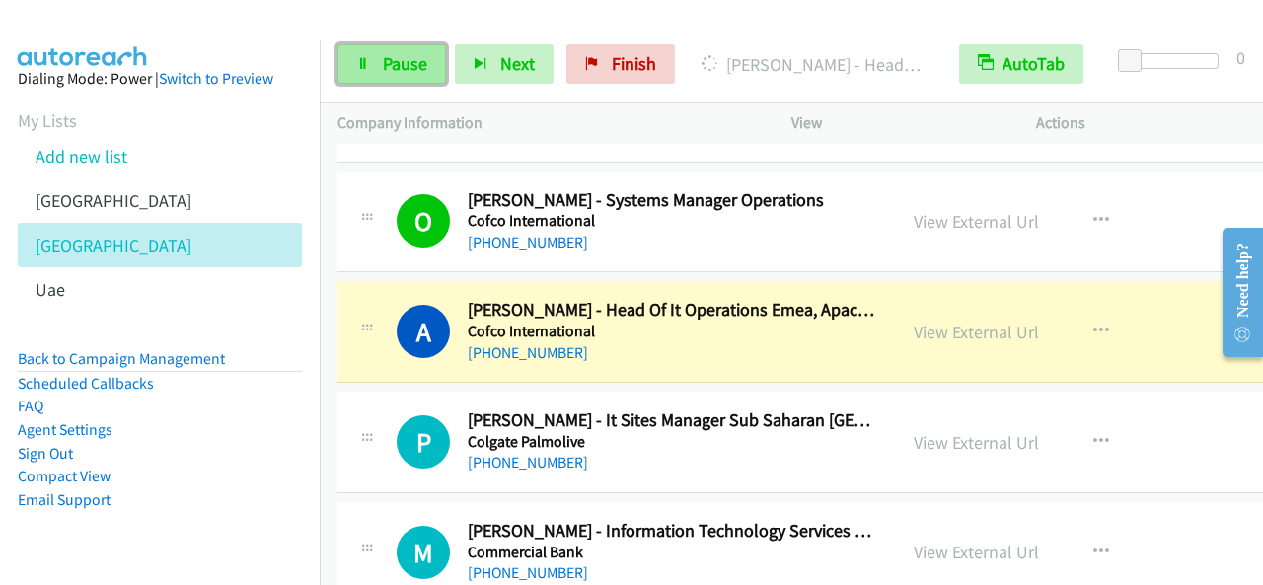
click at [374, 70] on link "Pause" at bounding box center [391, 63] width 109 height 39
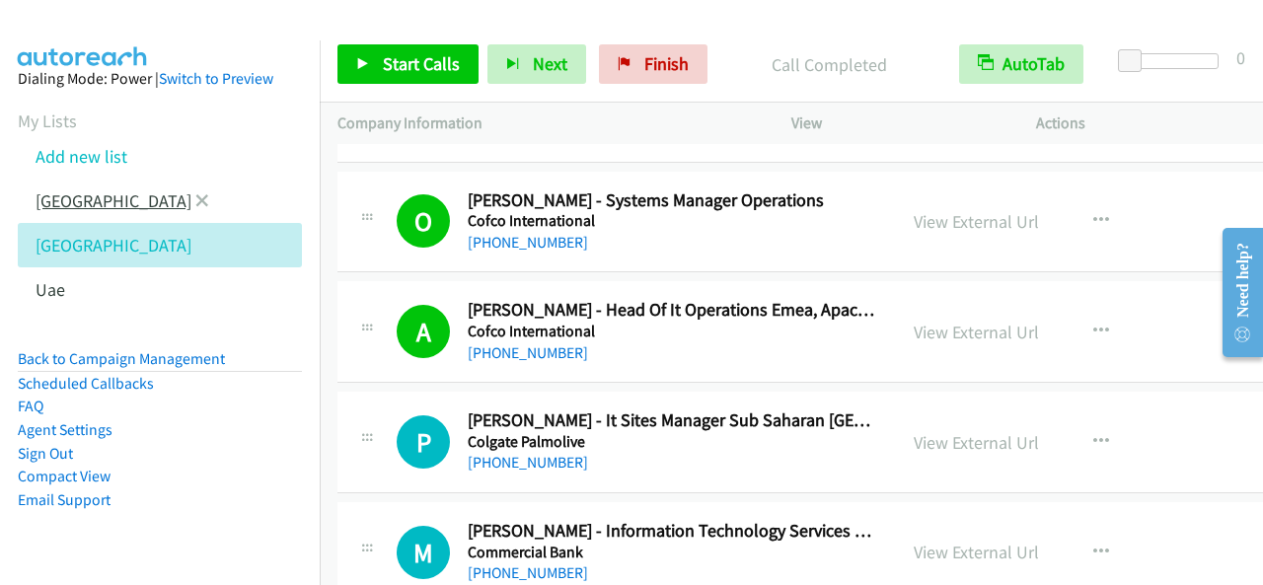
click at [53, 196] on link "[GEOGRAPHIC_DATA]" at bounding box center [114, 200] width 156 height 23
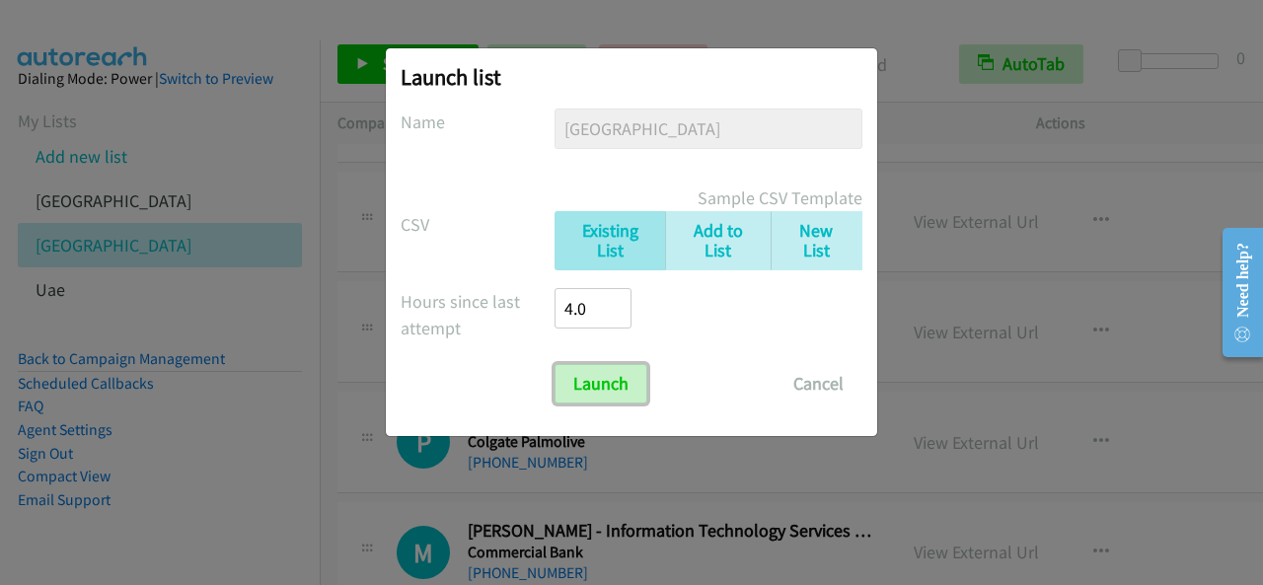
click at [634, 378] on input "Launch" at bounding box center [601, 383] width 93 height 39
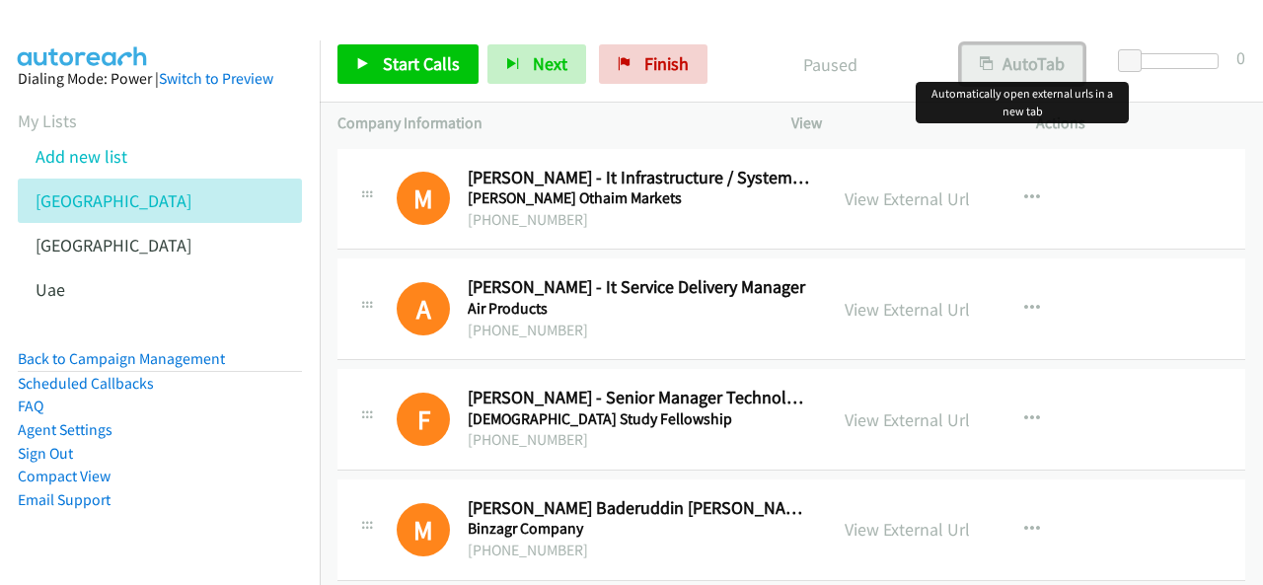
click at [1013, 68] on button "AutoTab" at bounding box center [1022, 63] width 122 height 39
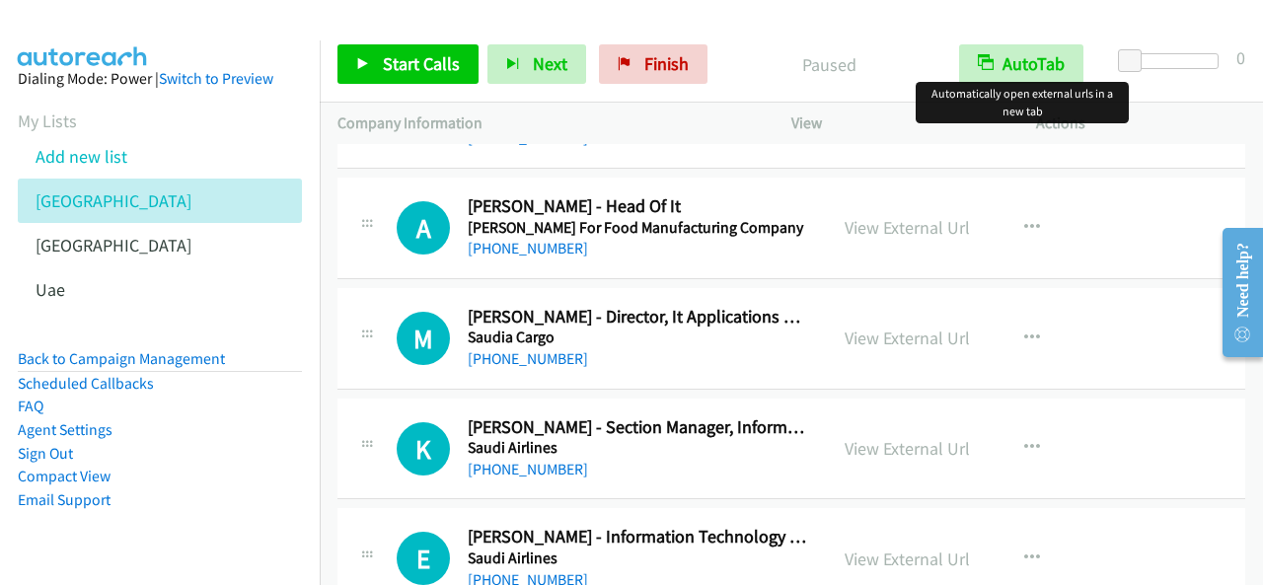
scroll to position [2566, 0]
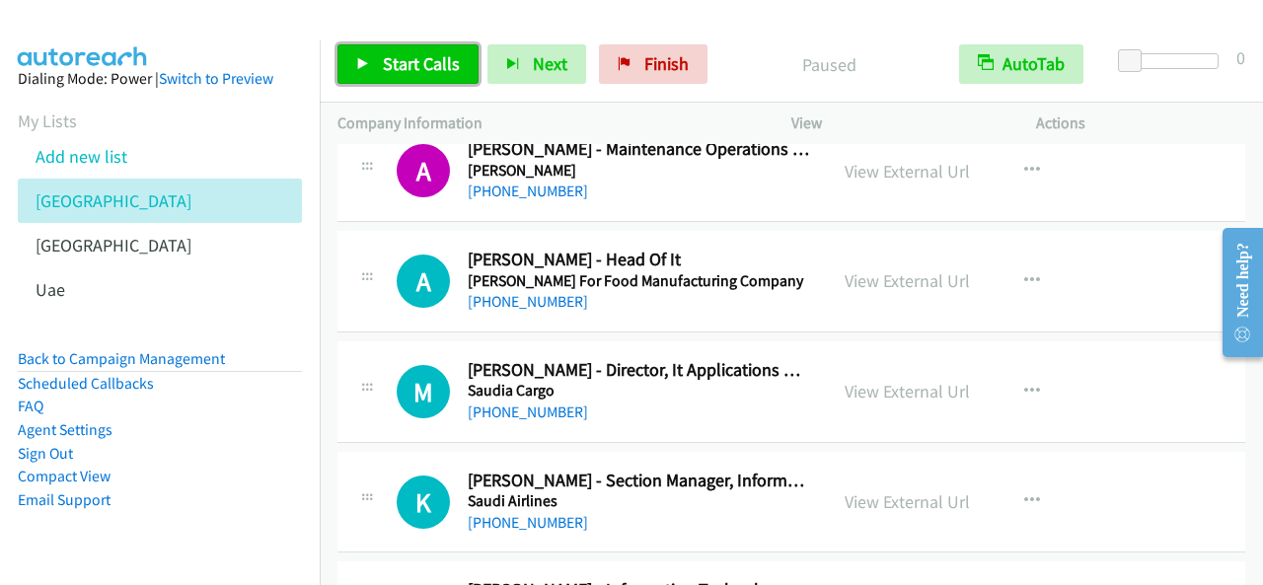
drag, startPoint x: 416, startPoint y: 56, endPoint x: 695, endPoint y: 92, distance: 280.5
click at [417, 54] on span "Start Calls" at bounding box center [421, 63] width 77 height 23
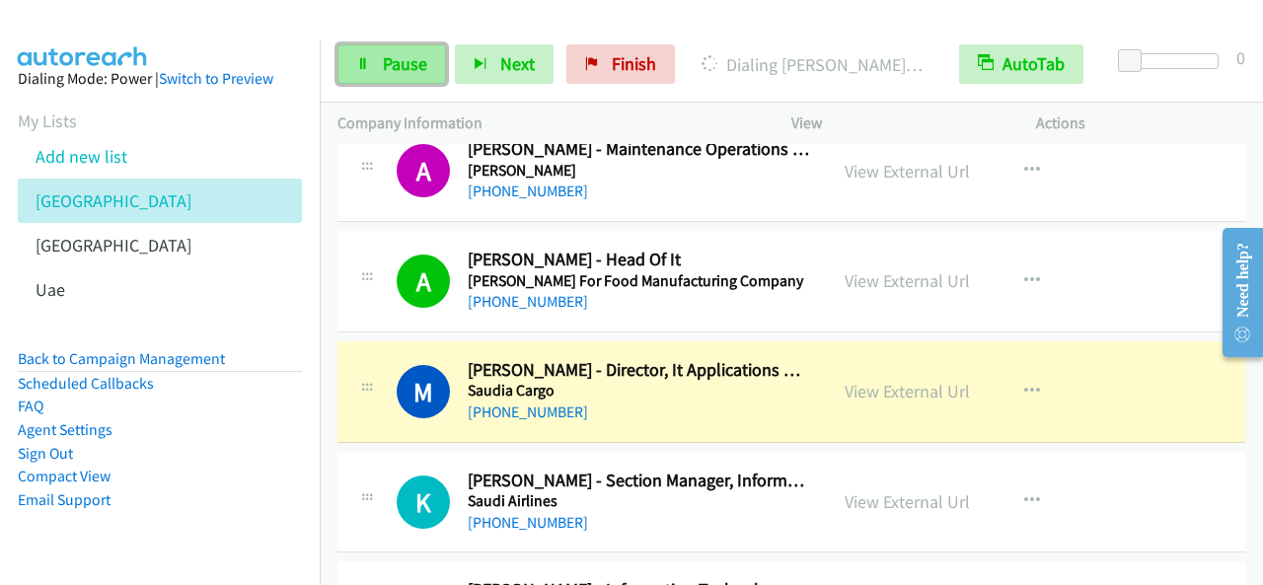
click at [392, 74] on span "Pause" at bounding box center [405, 63] width 44 height 23
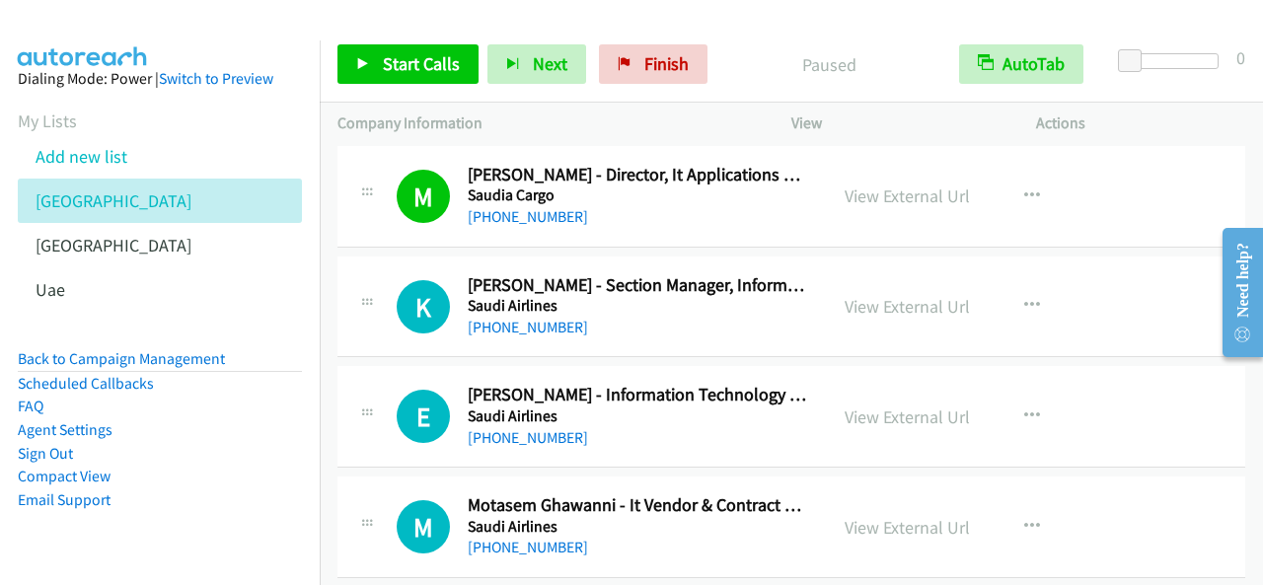
scroll to position [2763, 0]
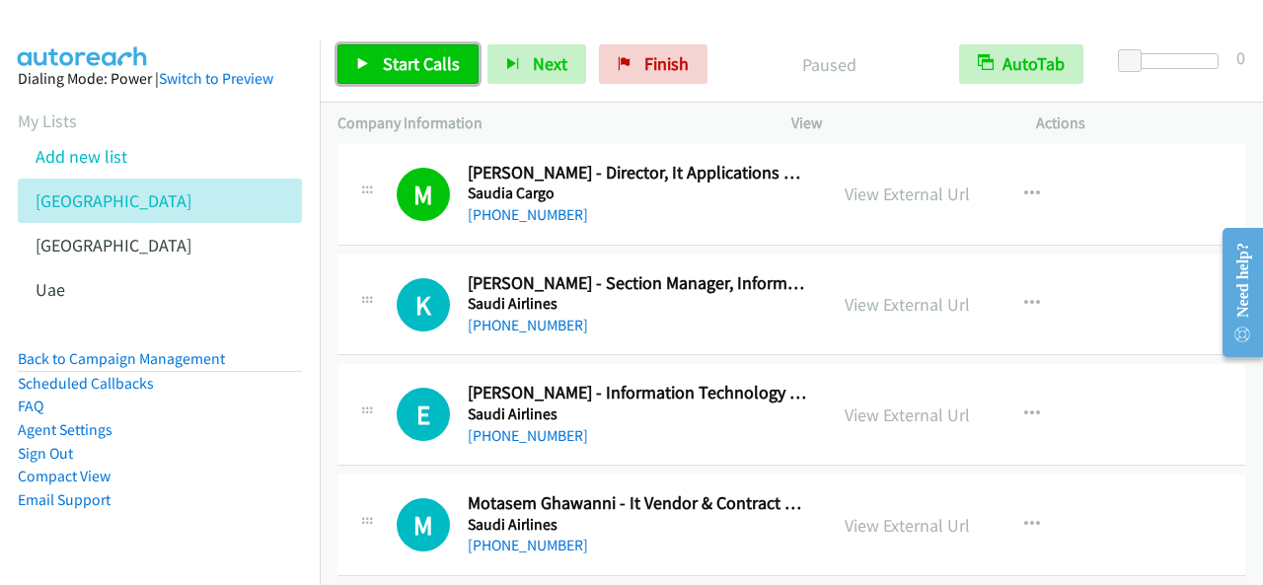
click at [422, 49] on link "Start Calls" at bounding box center [407, 63] width 141 height 39
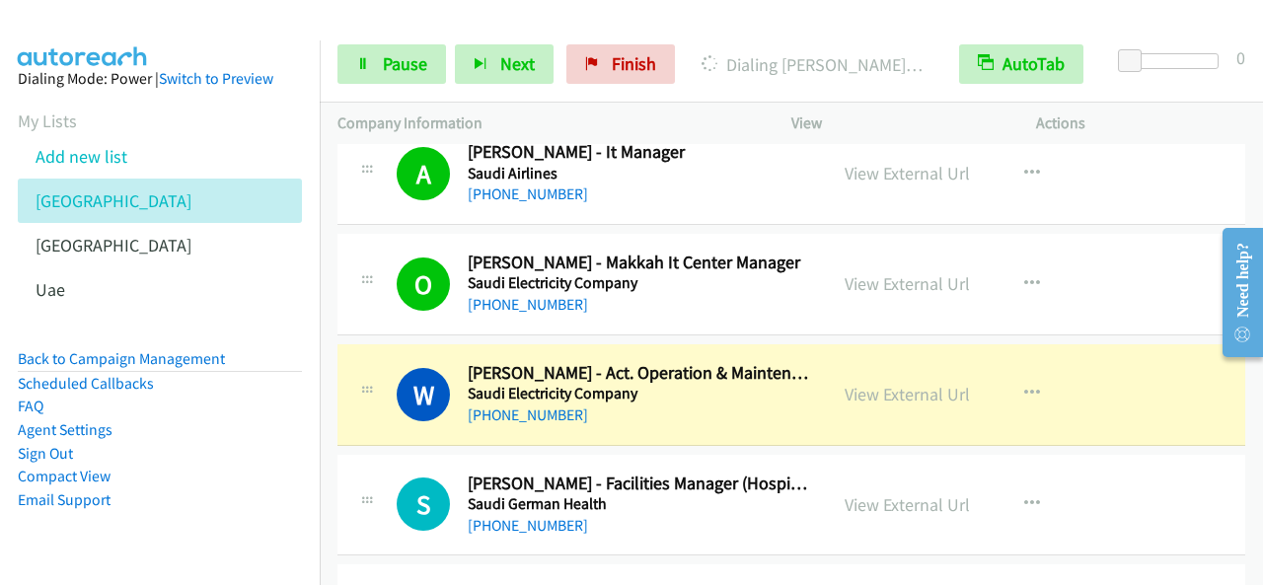
scroll to position [3257, 0]
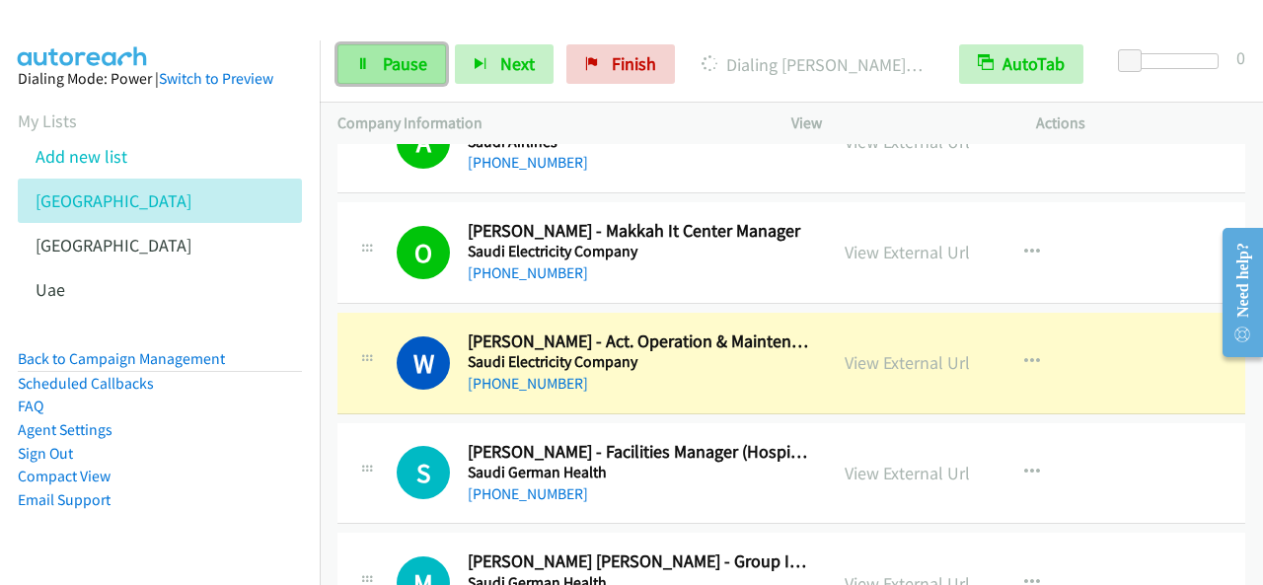
click at [435, 62] on link "Pause" at bounding box center [391, 63] width 109 height 39
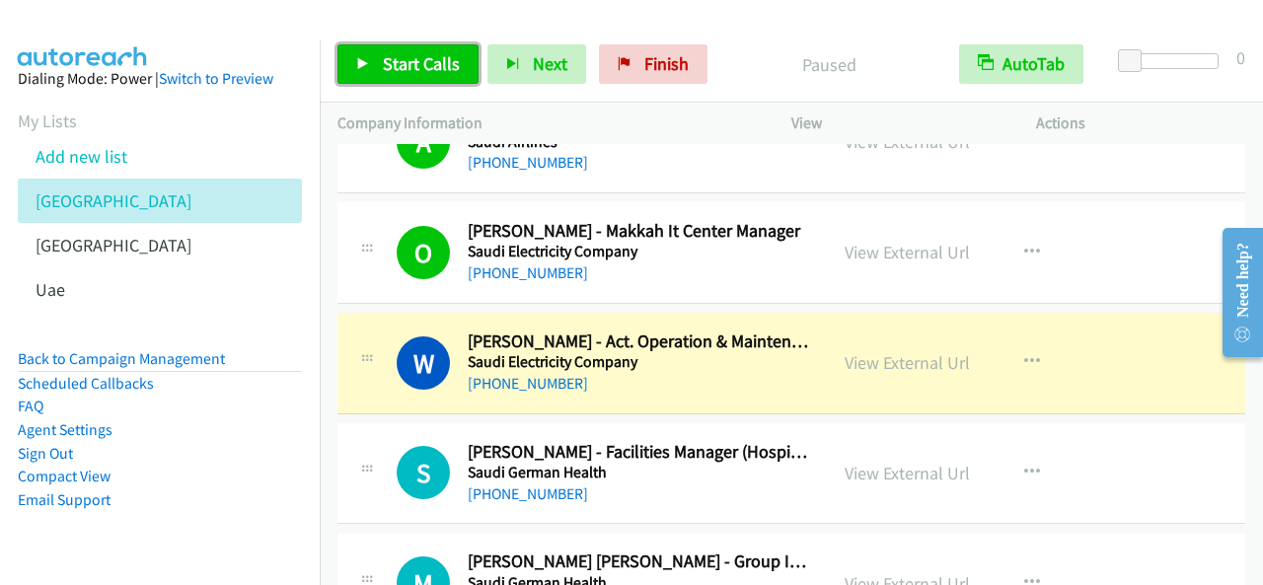
click at [438, 63] on span "Start Calls" at bounding box center [421, 63] width 77 height 23
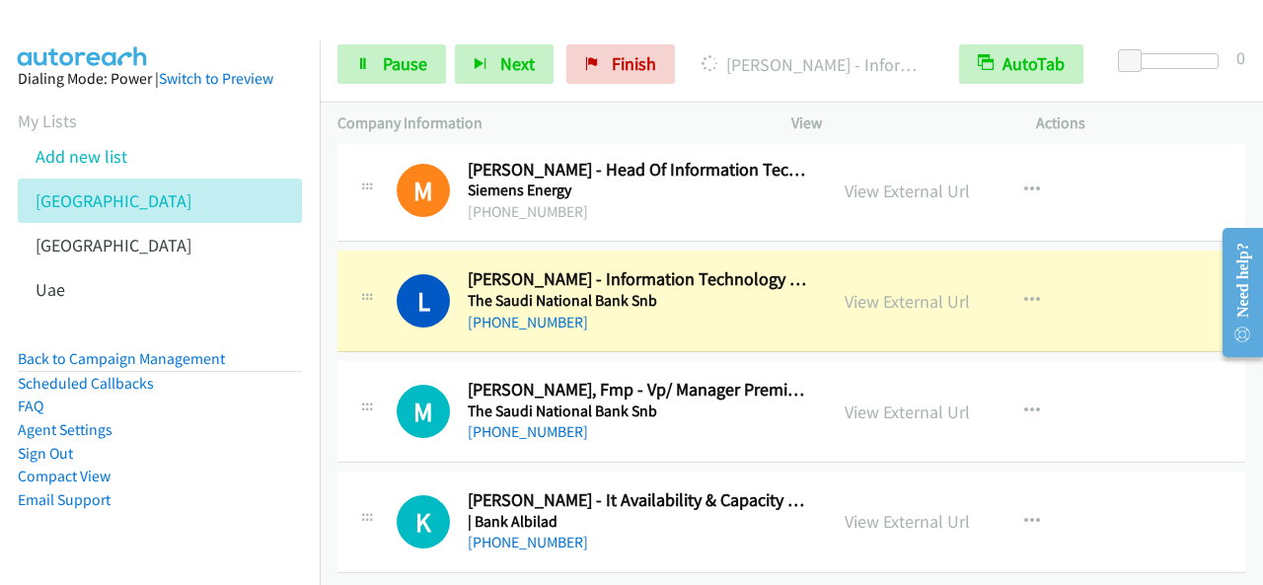
scroll to position [4093, 0]
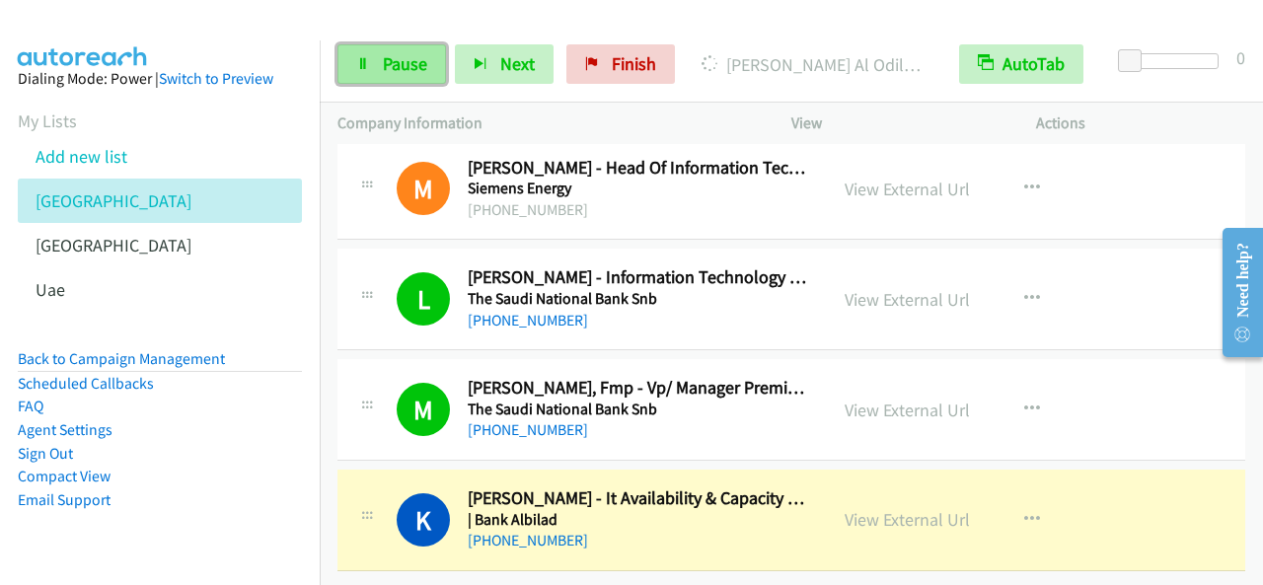
click at [412, 70] on span "Pause" at bounding box center [405, 63] width 44 height 23
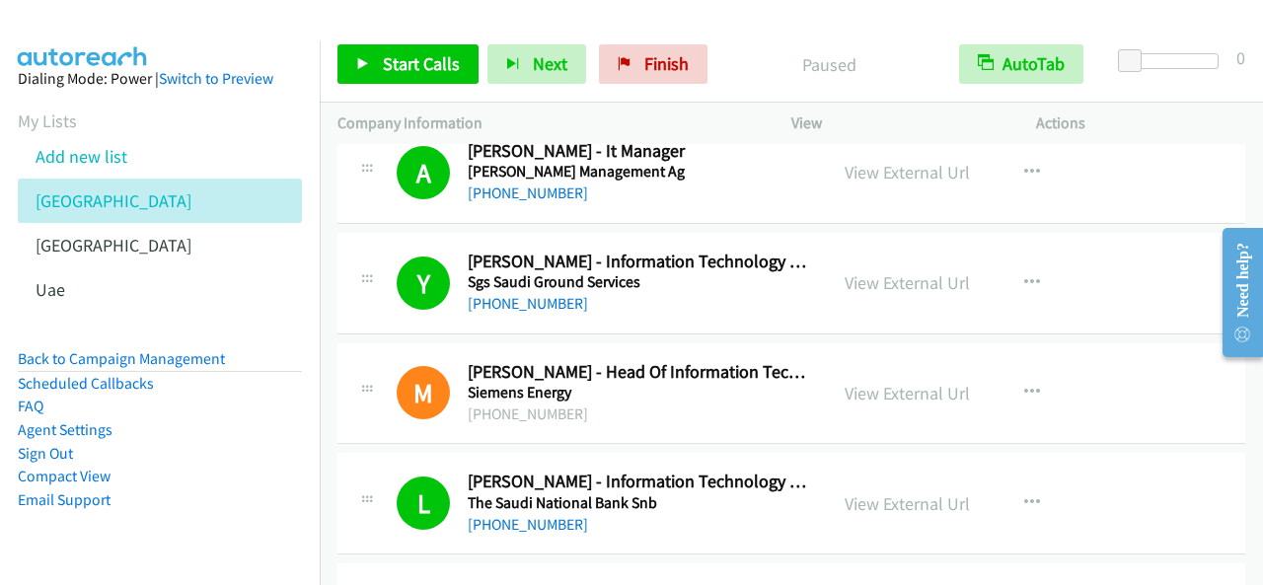
scroll to position [3797, 0]
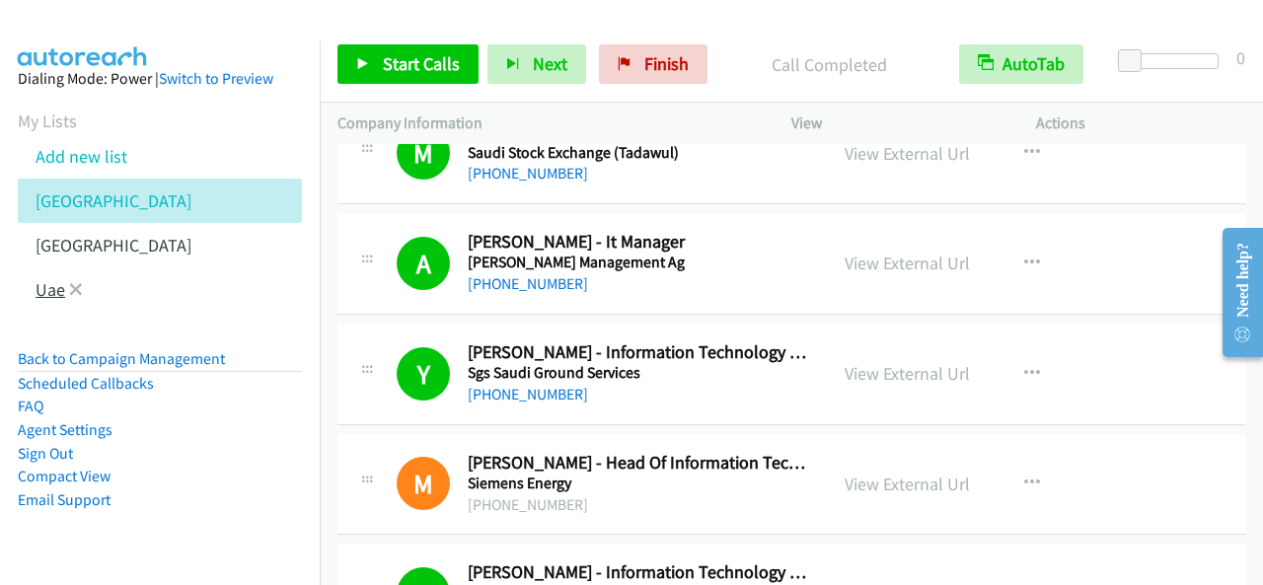
click at [55, 287] on link "Uae" at bounding box center [51, 289] width 30 height 23
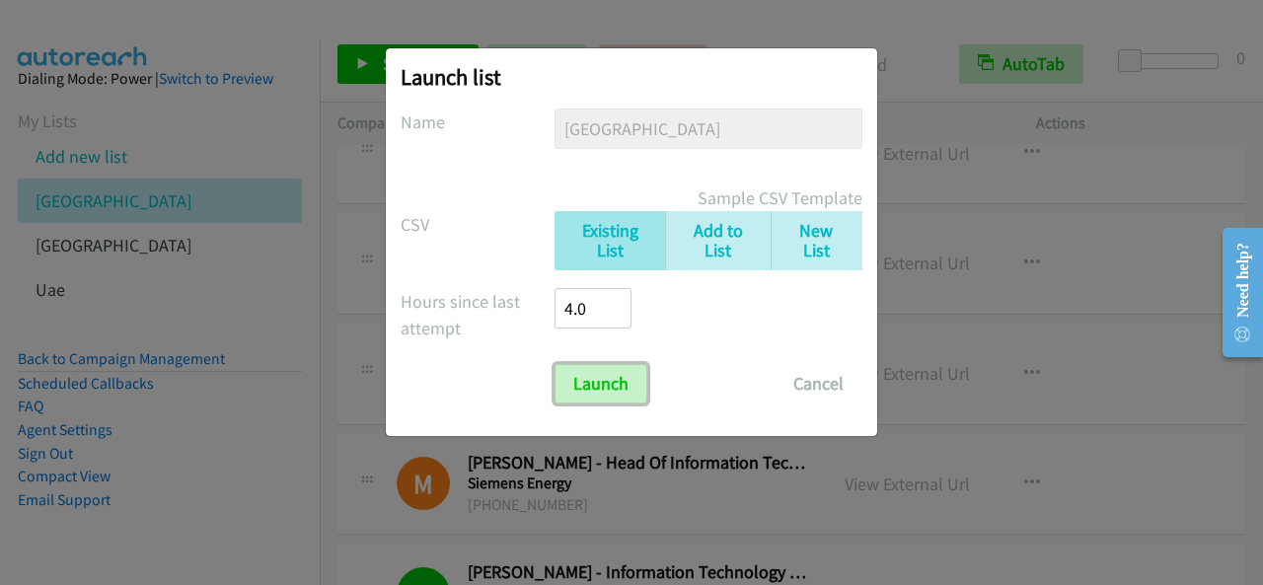
drag, startPoint x: 620, startPoint y: 383, endPoint x: 905, endPoint y: 395, distance: 285.4
click at [621, 383] on input "Launch" at bounding box center [601, 383] width 93 height 39
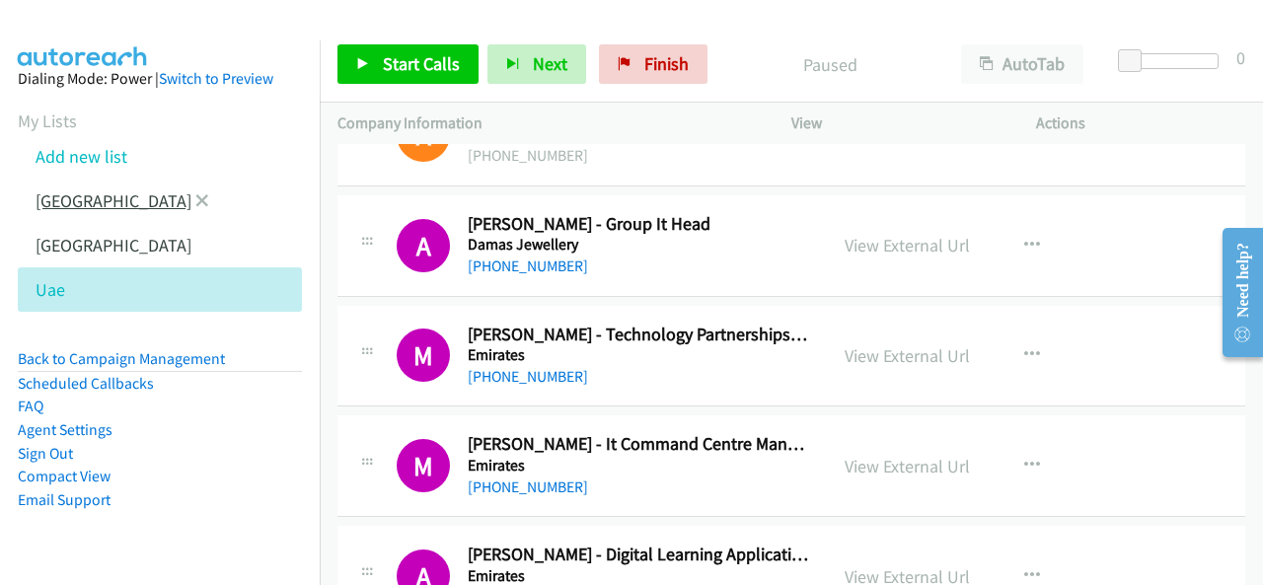
click at [46, 204] on link "[GEOGRAPHIC_DATA]" at bounding box center [114, 200] width 156 height 23
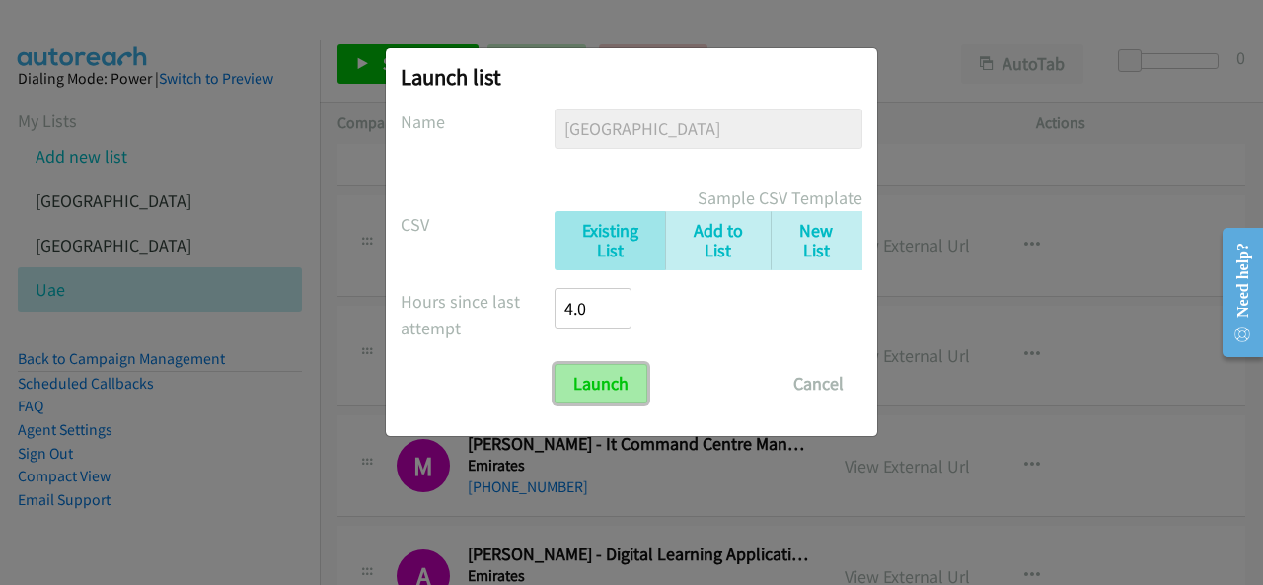
click at [620, 389] on input "Launch" at bounding box center [601, 383] width 93 height 39
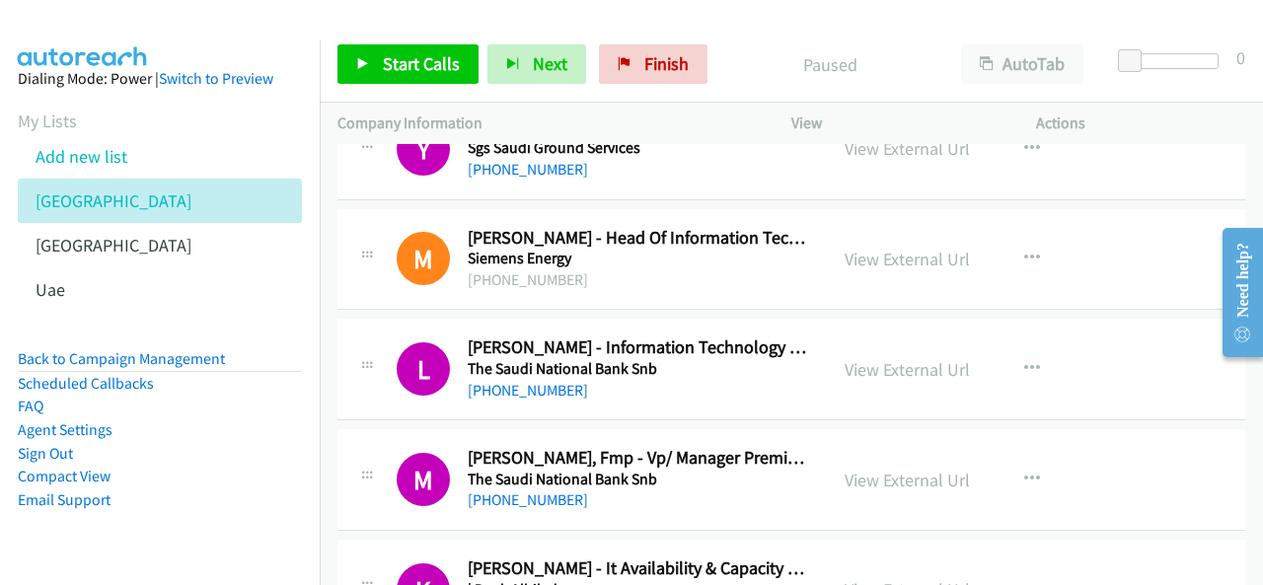
scroll to position [4093, 0]
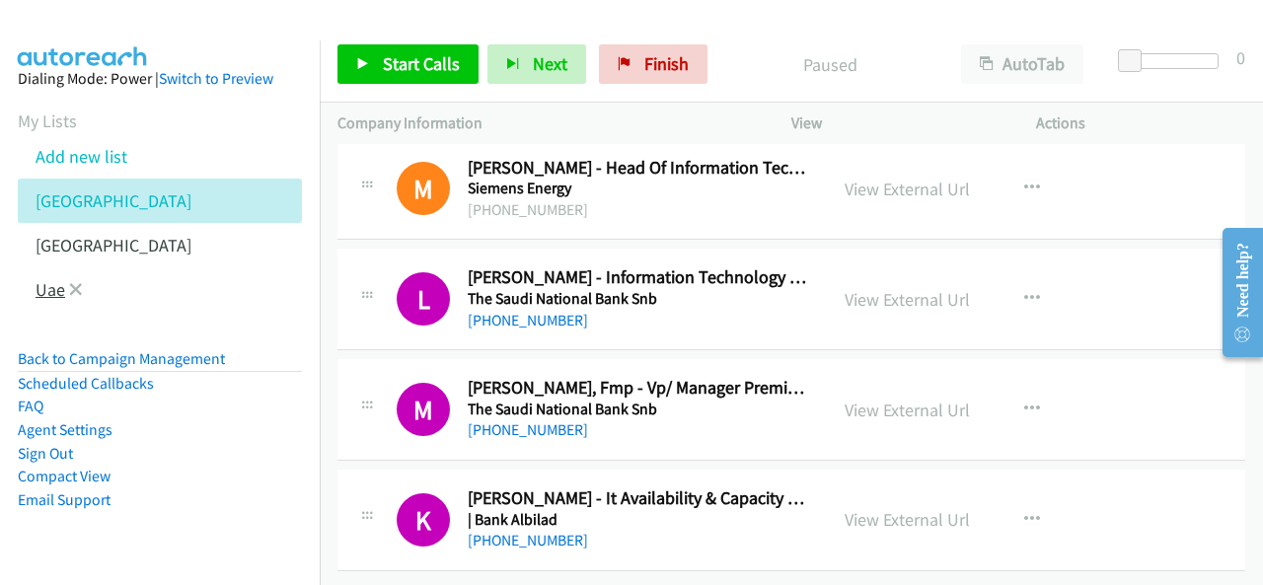
click at [57, 283] on link "Uae" at bounding box center [51, 289] width 30 height 23
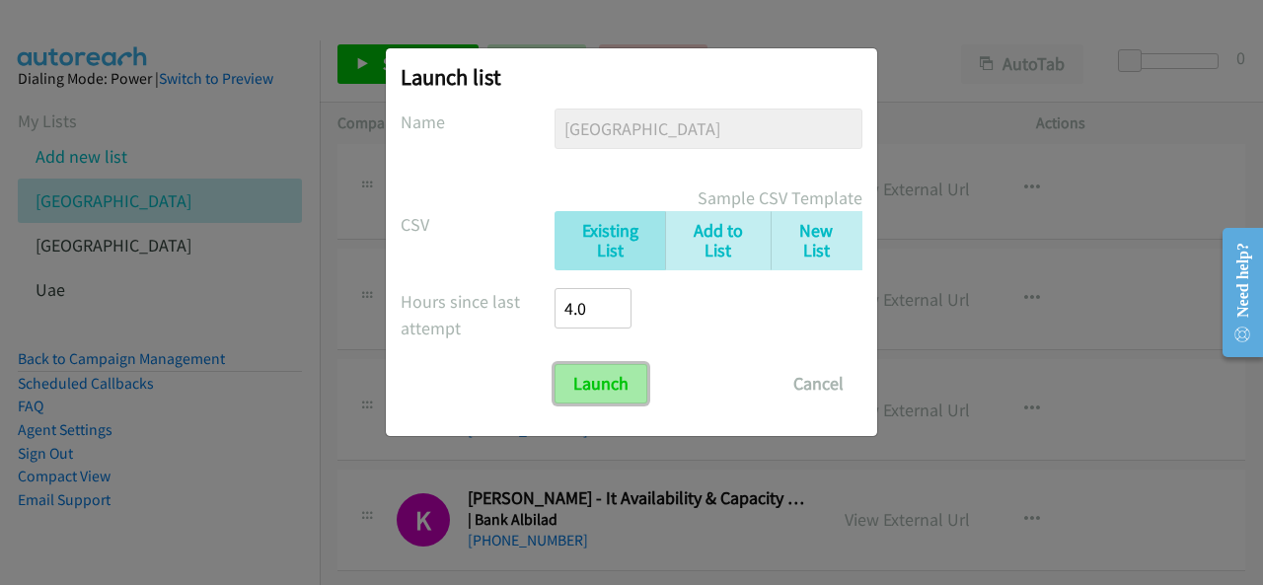
click at [566, 375] on input "Launch" at bounding box center [601, 383] width 93 height 39
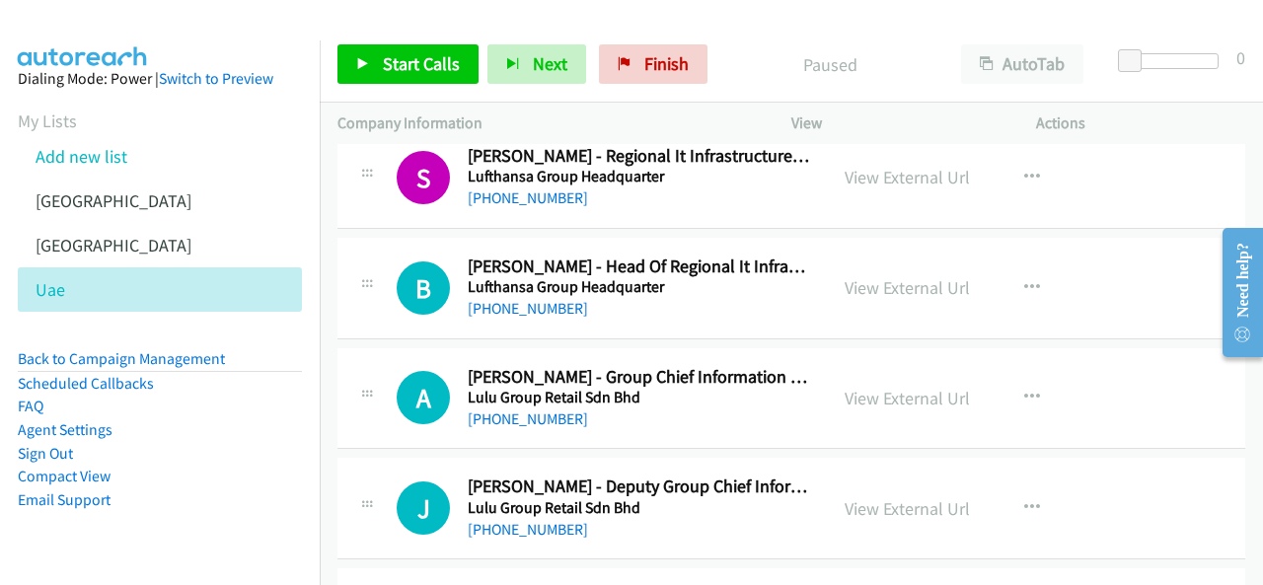
scroll to position [9177, 0]
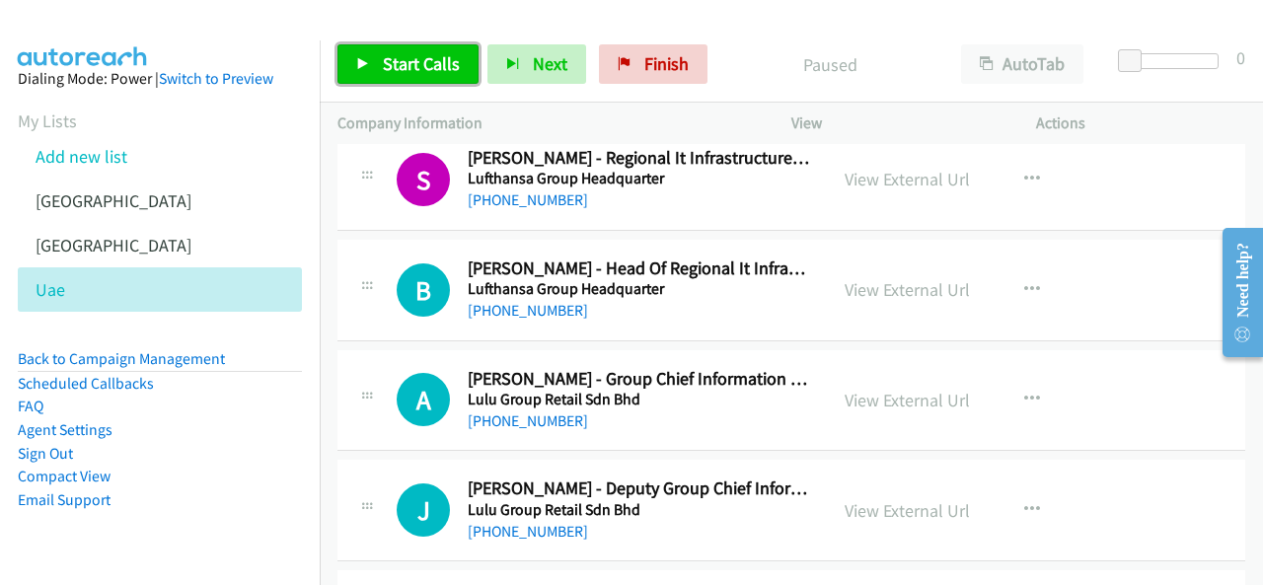
click at [443, 75] on link "Start Calls" at bounding box center [407, 63] width 141 height 39
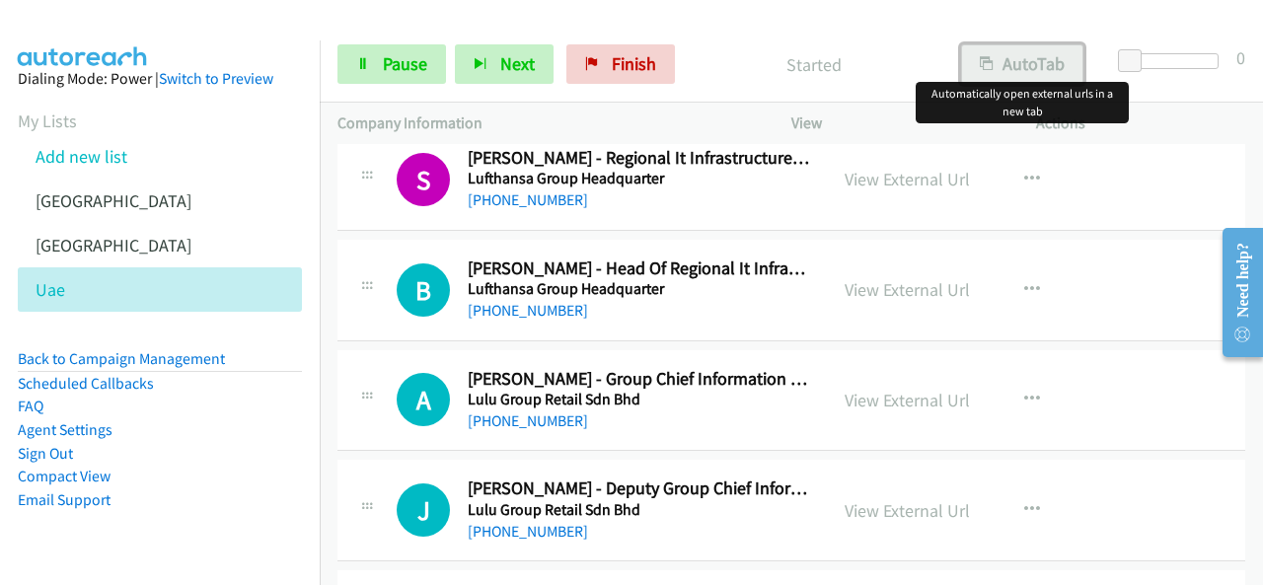
click at [1052, 80] on button "AutoTab" at bounding box center [1022, 63] width 122 height 39
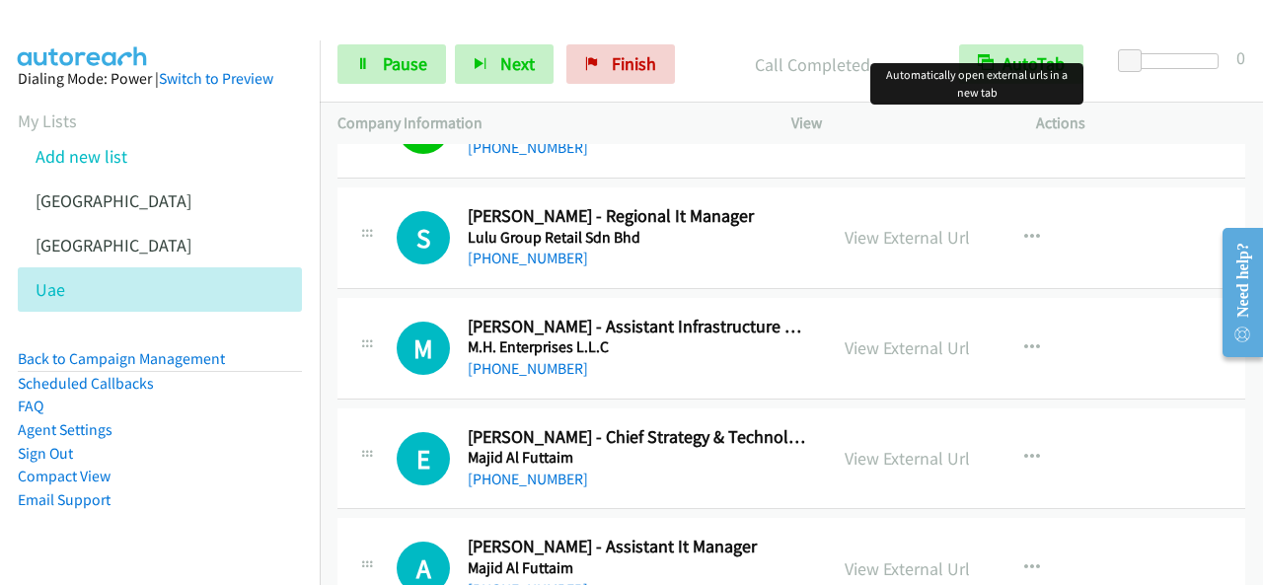
scroll to position [9572, 0]
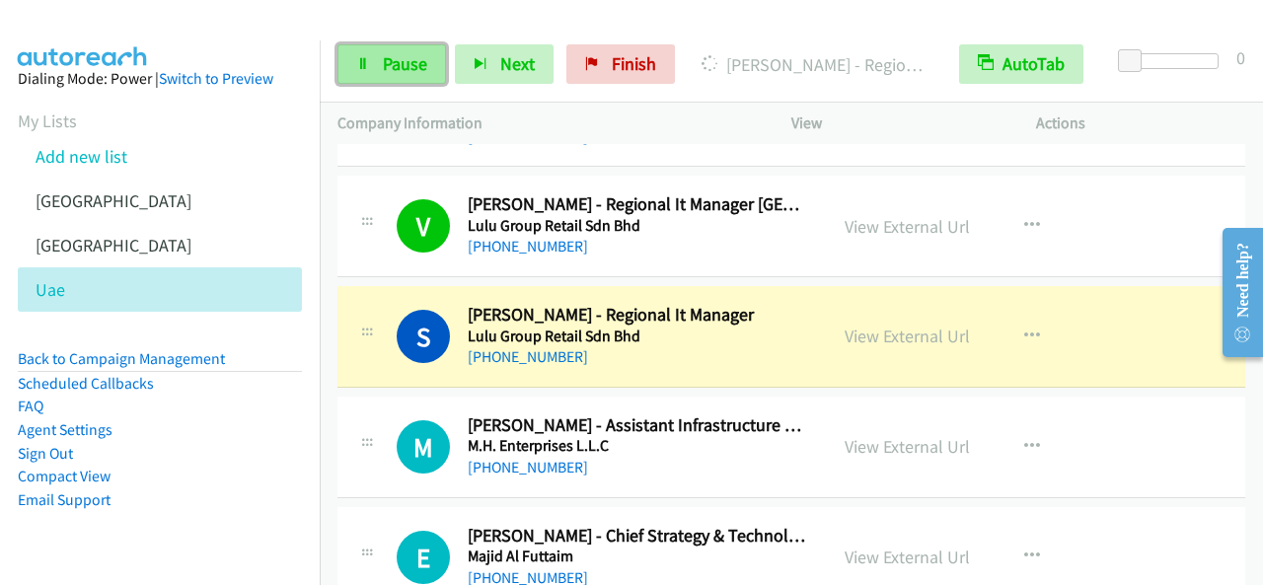
click at [371, 64] on link "Pause" at bounding box center [391, 63] width 109 height 39
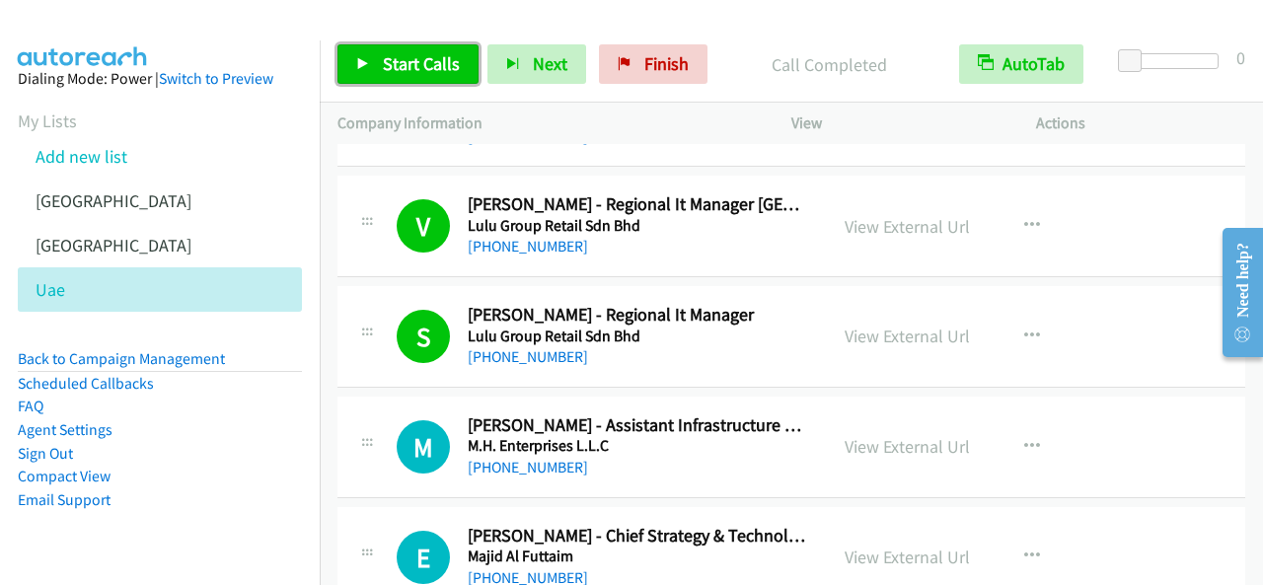
click at [379, 60] on link "Start Calls" at bounding box center [407, 63] width 141 height 39
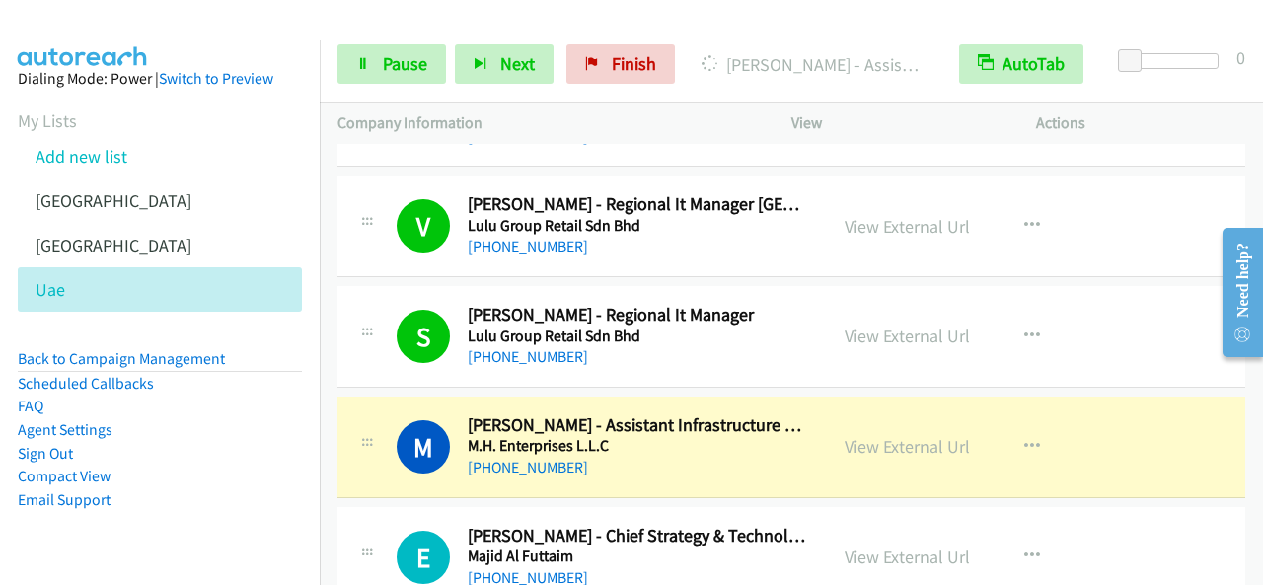
scroll to position [9671, 0]
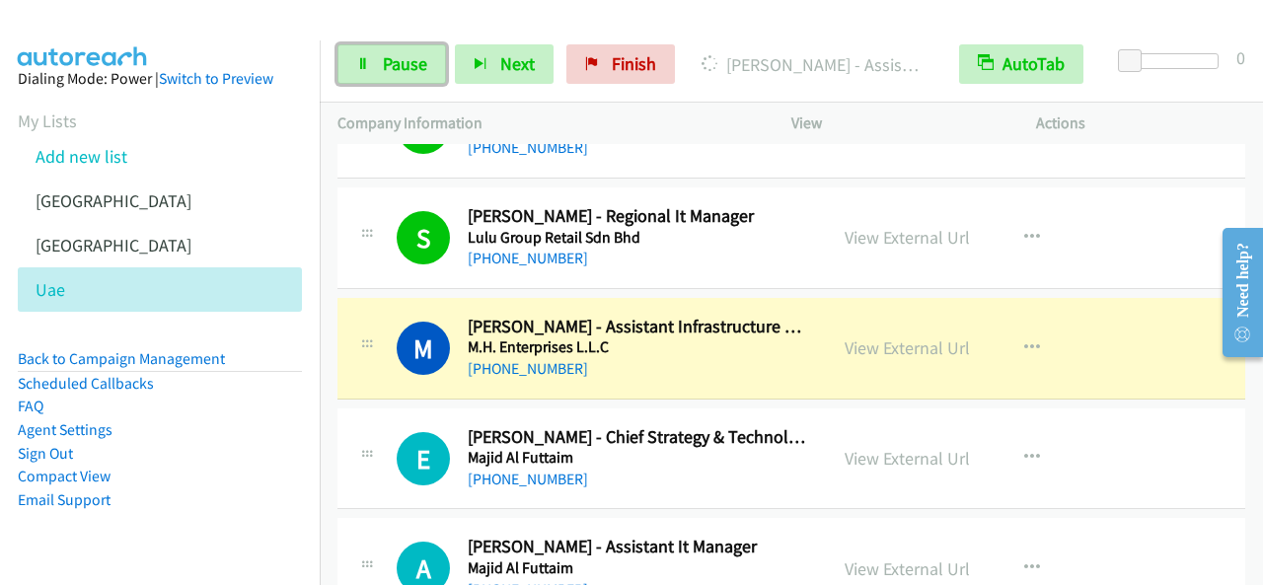
click at [407, 43] on div "Start Calls Pause Next Finish [PERSON_NAME] - Assistant Infrastructure Manager …" at bounding box center [791, 65] width 943 height 76
click at [428, 84] on div "Start Calls Pause Next Finish [PERSON_NAME] - Assistant Infrastructure Manager …" at bounding box center [791, 65] width 943 height 76
click at [428, 76] on link "Pause" at bounding box center [391, 63] width 109 height 39
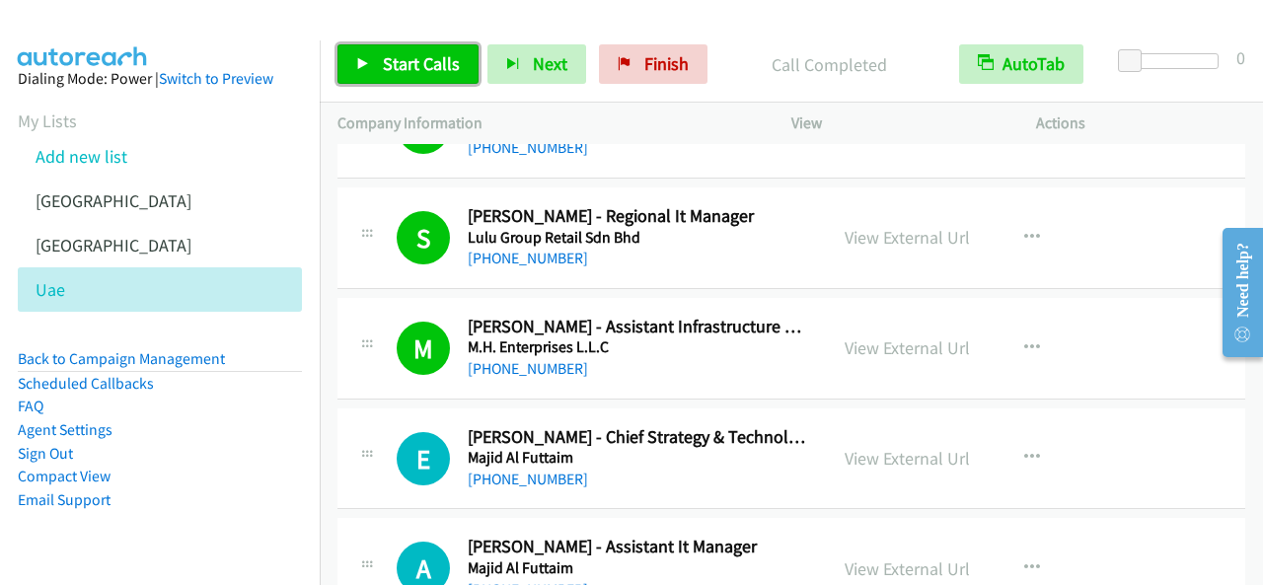
click at [420, 56] on span "Start Calls" at bounding box center [421, 63] width 77 height 23
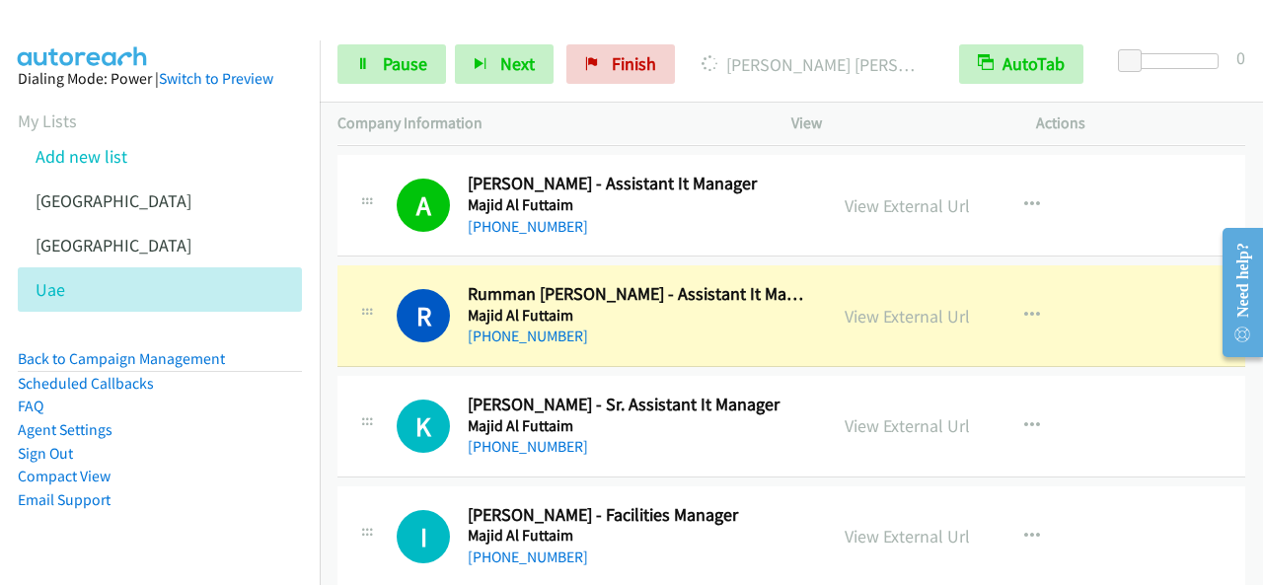
scroll to position [10066, 0]
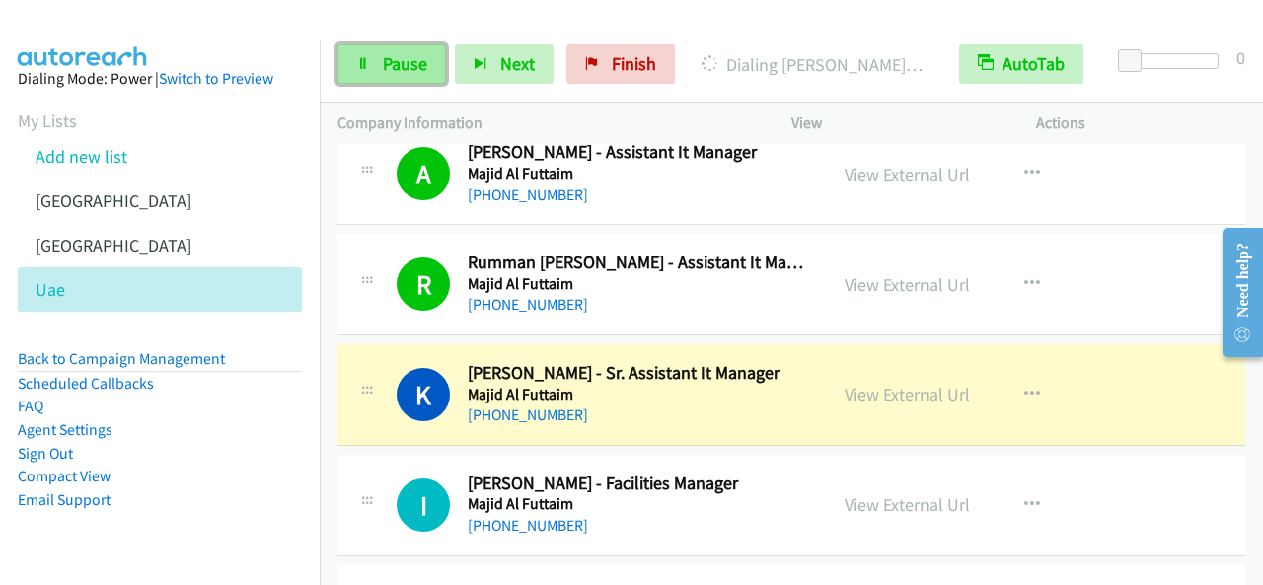
click at [379, 54] on link "Pause" at bounding box center [391, 63] width 109 height 39
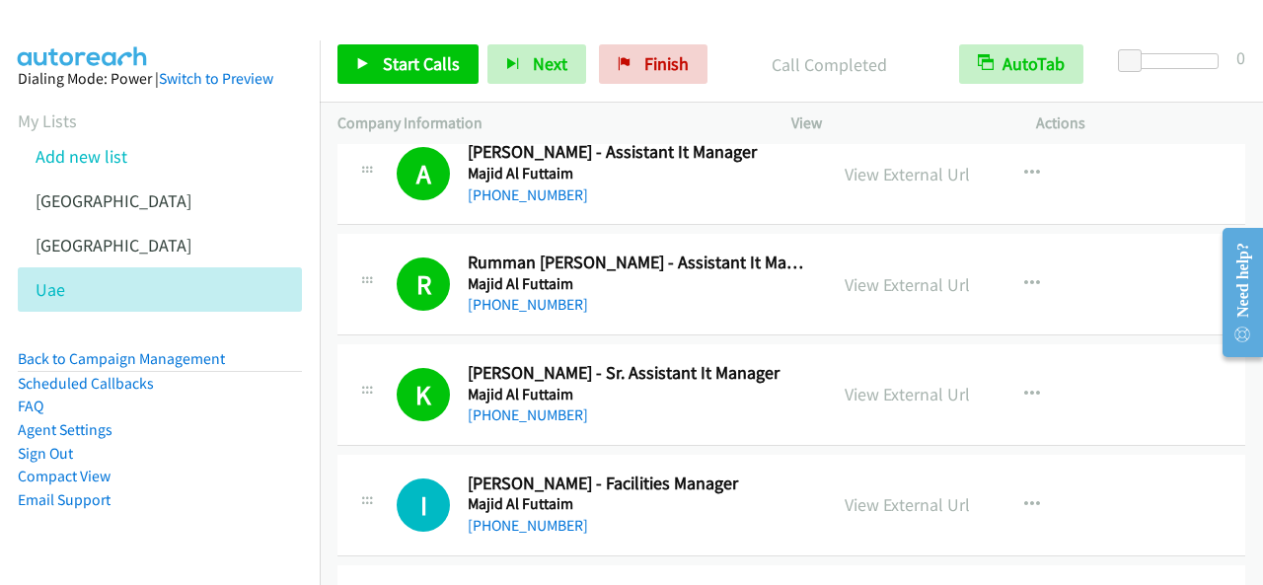
scroll to position [10164, 0]
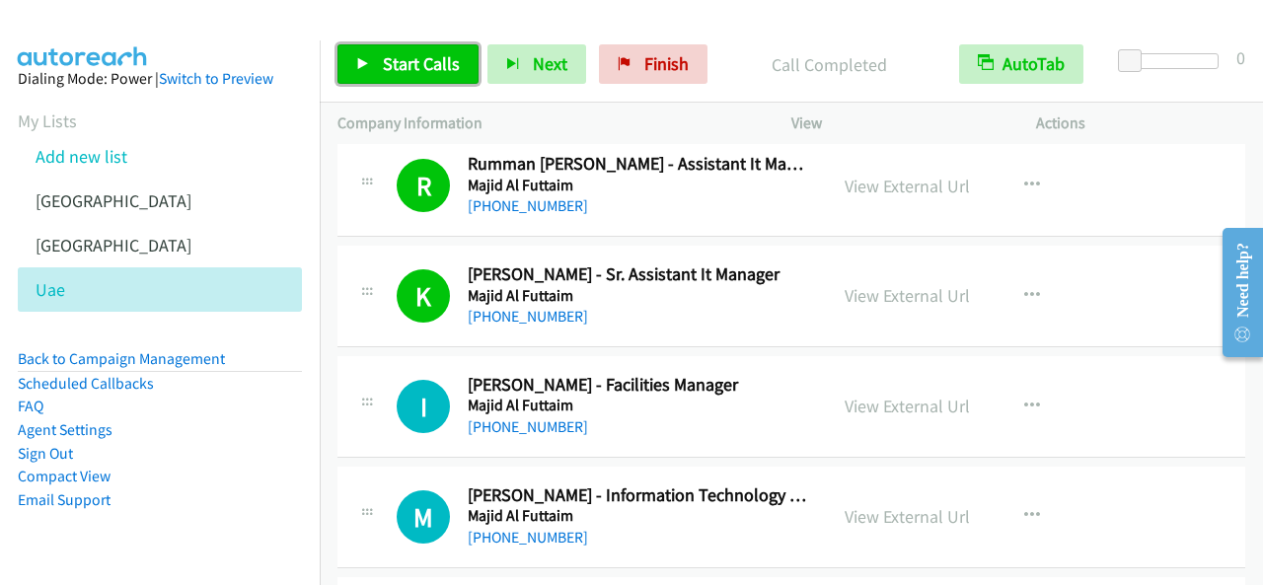
click at [412, 77] on link "Start Calls" at bounding box center [407, 63] width 141 height 39
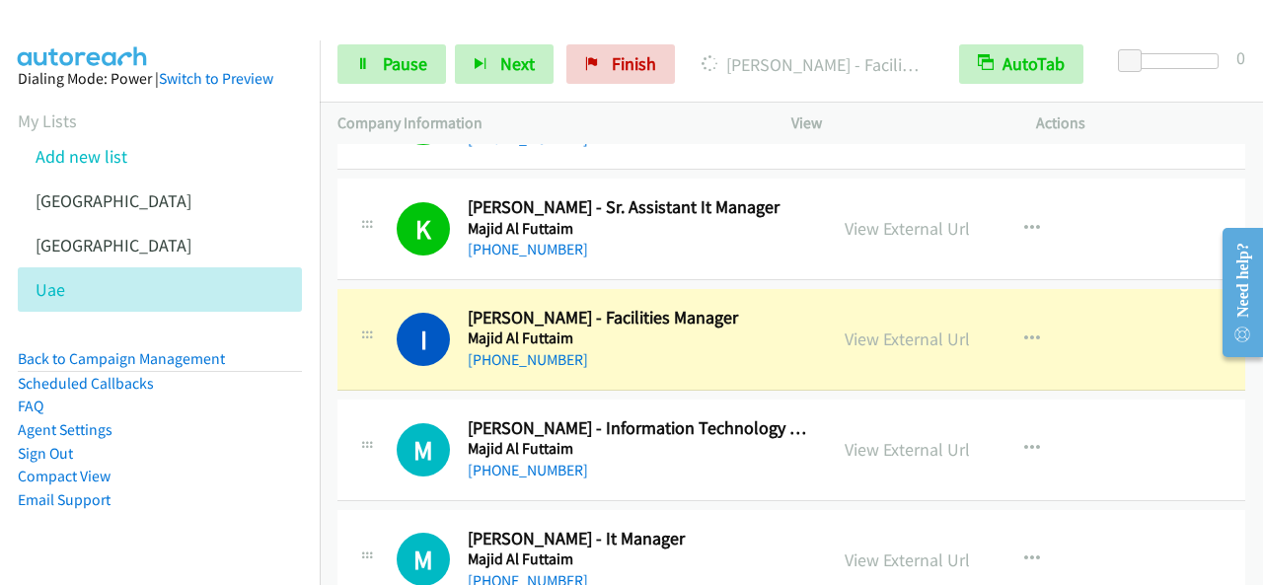
scroll to position [10263, 0]
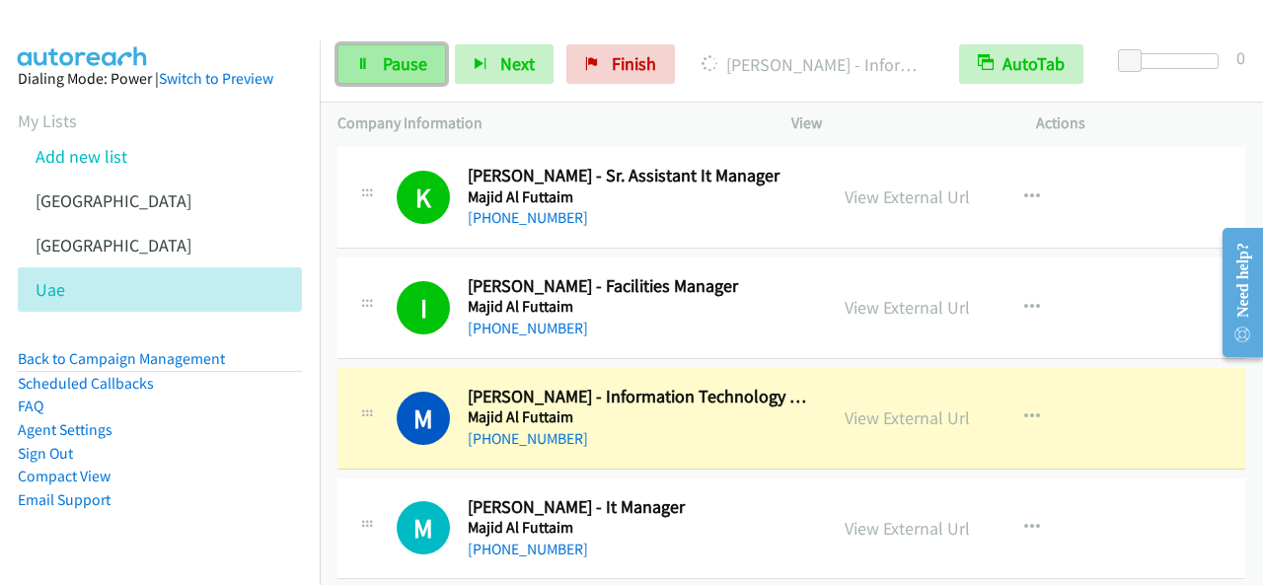
click at [416, 55] on span "Pause" at bounding box center [405, 63] width 44 height 23
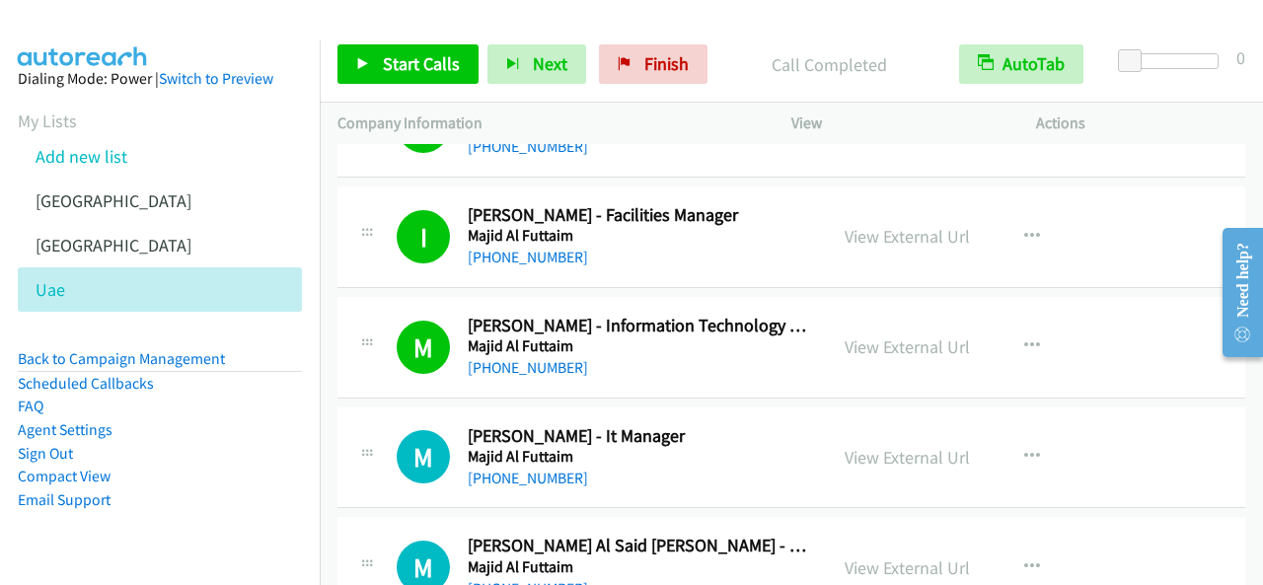
scroll to position [10362, 0]
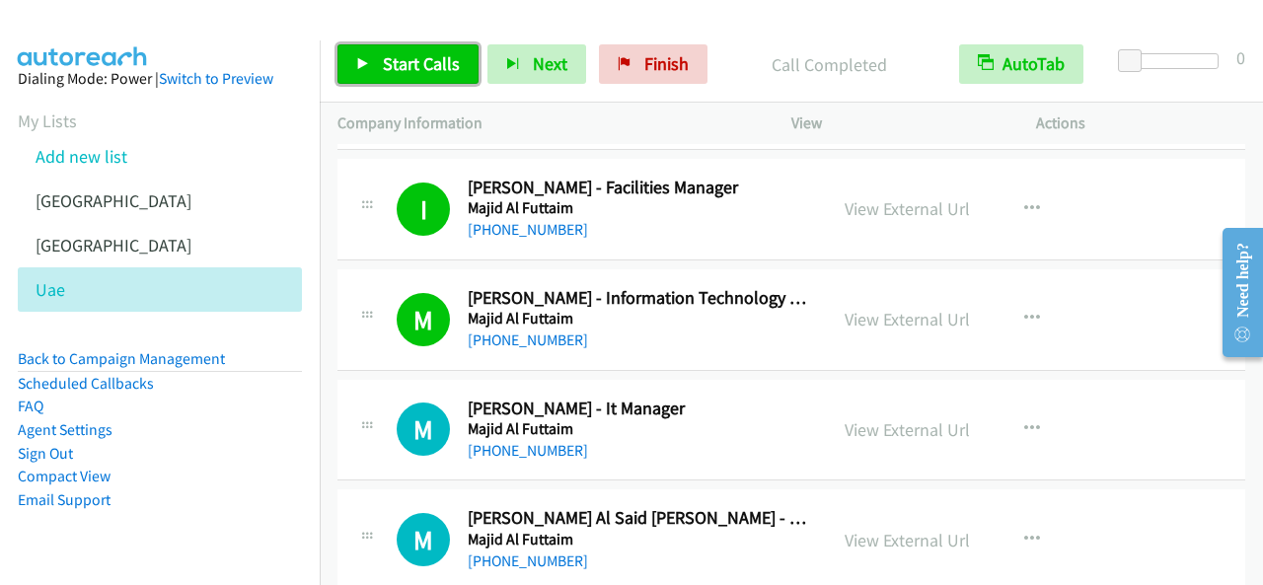
click at [418, 74] on span "Start Calls" at bounding box center [421, 63] width 77 height 23
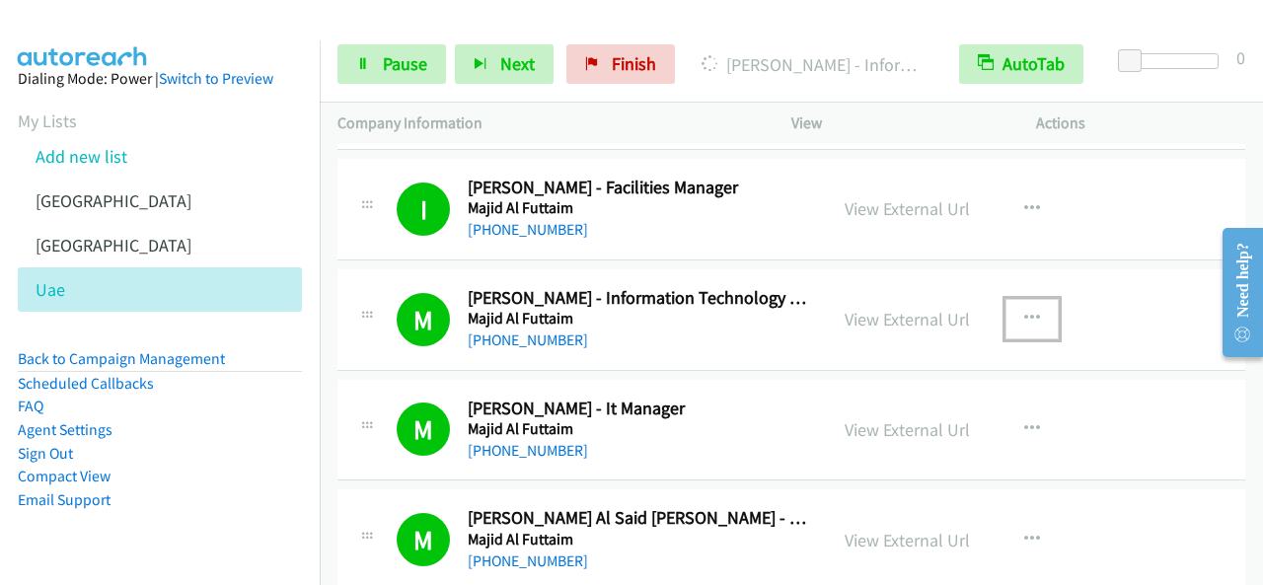
click at [1024, 311] on icon "button" at bounding box center [1032, 319] width 16 height 16
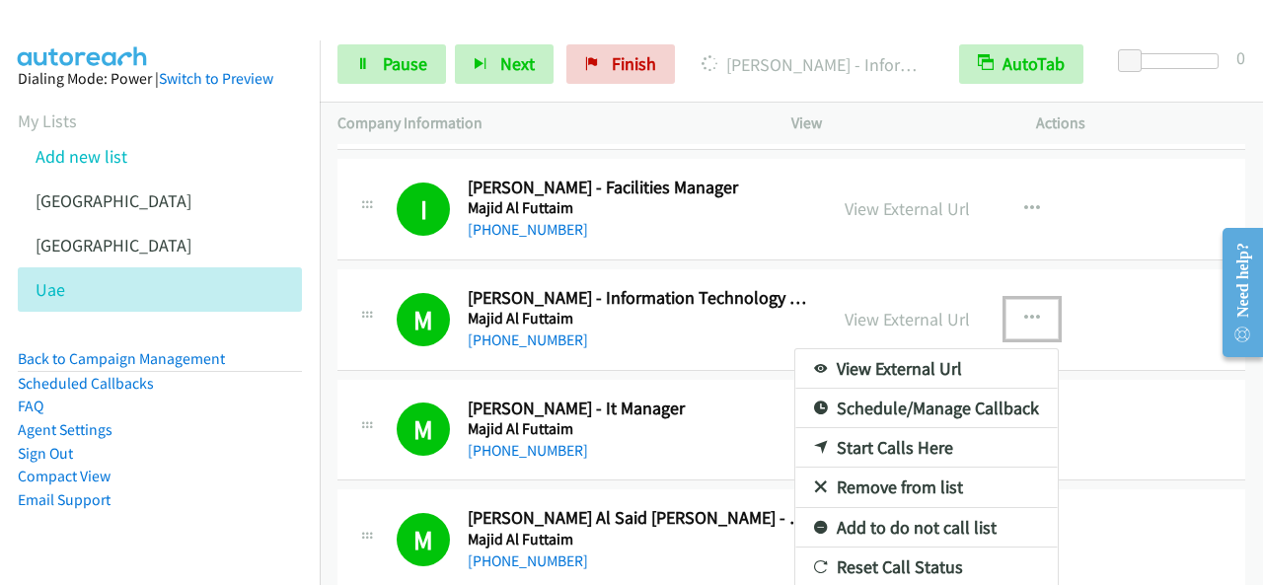
click at [911, 508] on link "Add to do not call list" at bounding box center [926, 527] width 262 height 39
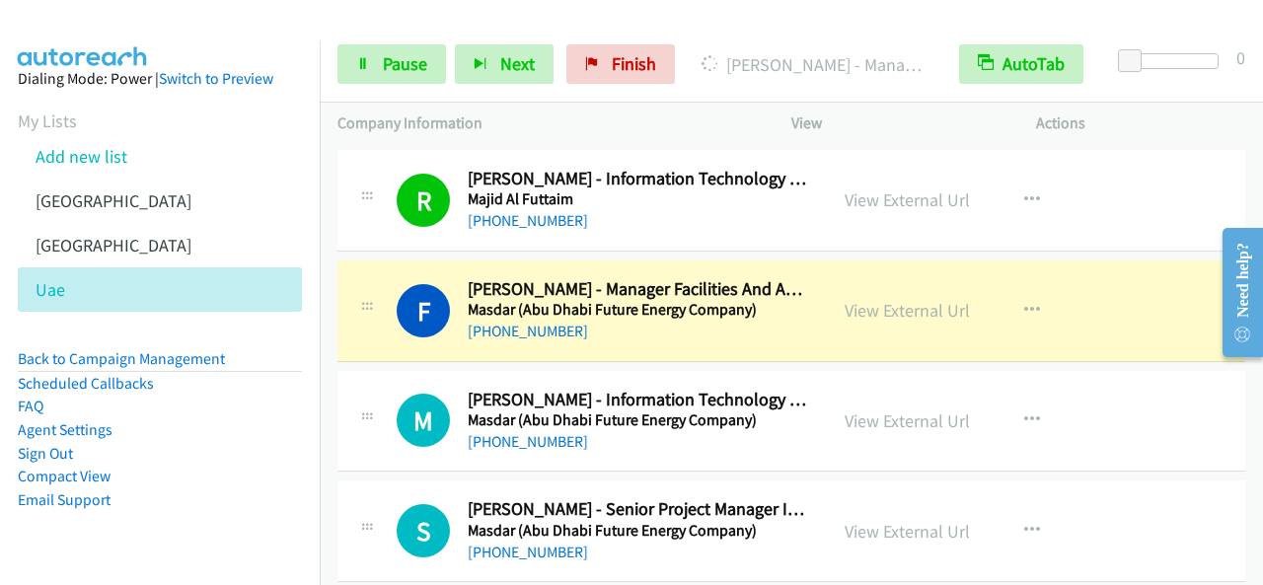
scroll to position [10954, 0]
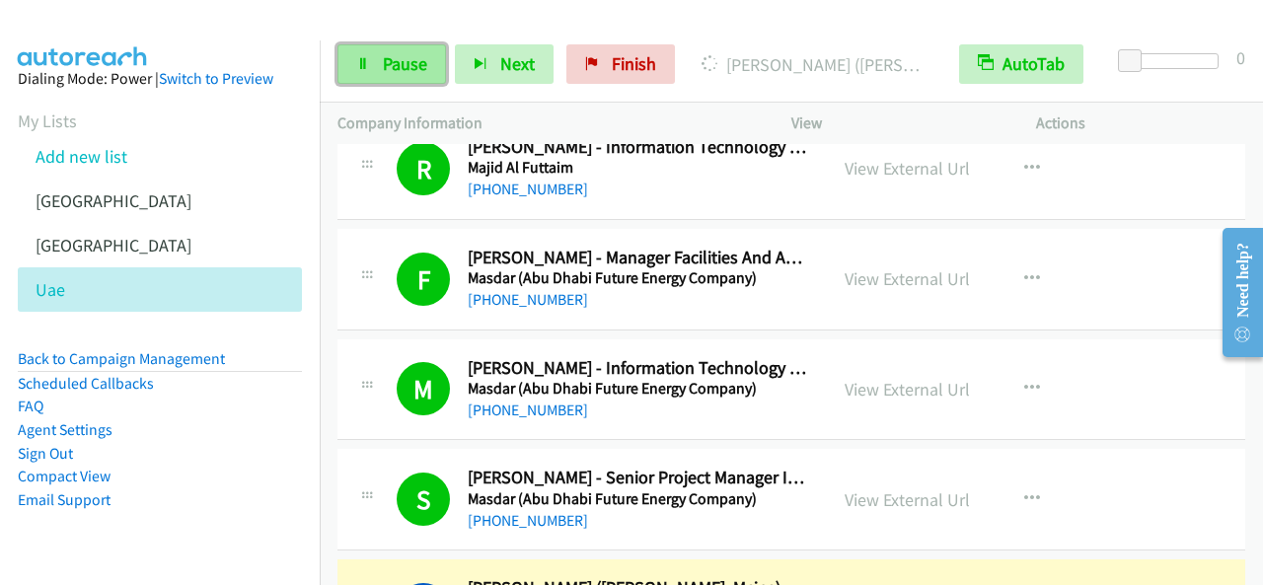
click at [407, 76] on link "Pause" at bounding box center [391, 63] width 109 height 39
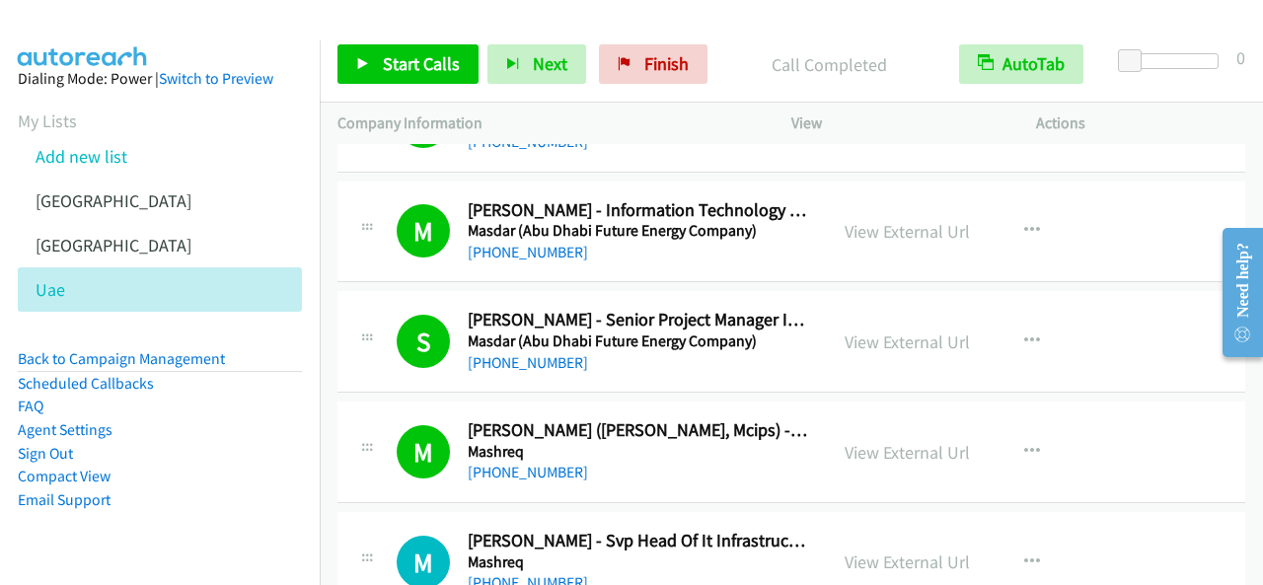
scroll to position [11250, 0]
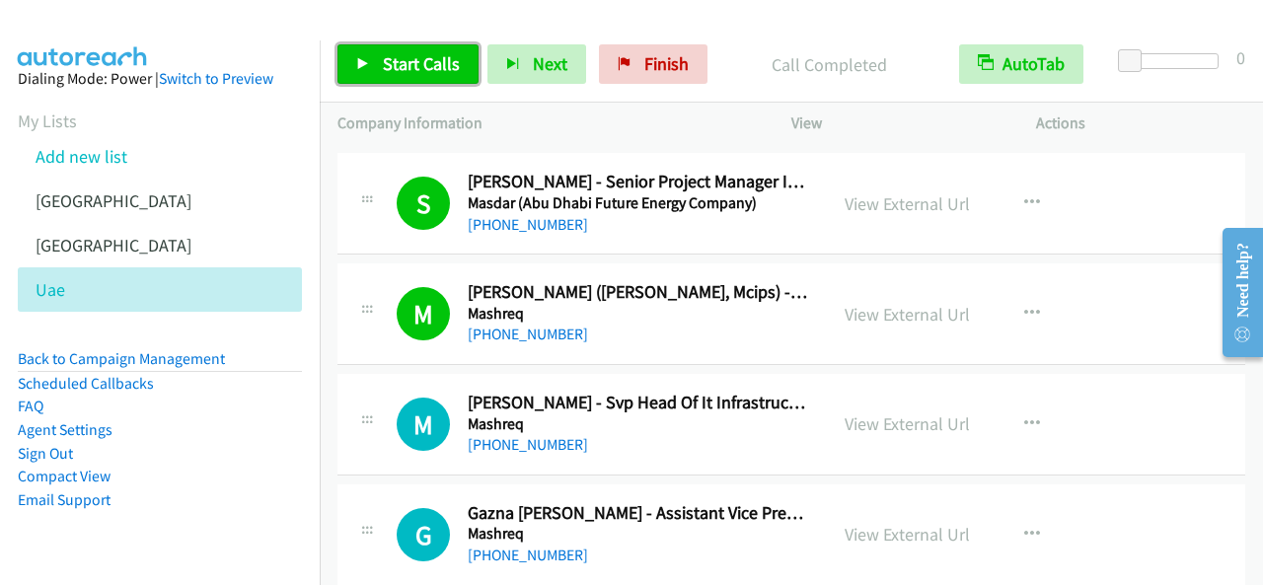
click at [421, 44] on link "Start Calls" at bounding box center [407, 63] width 141 height 39
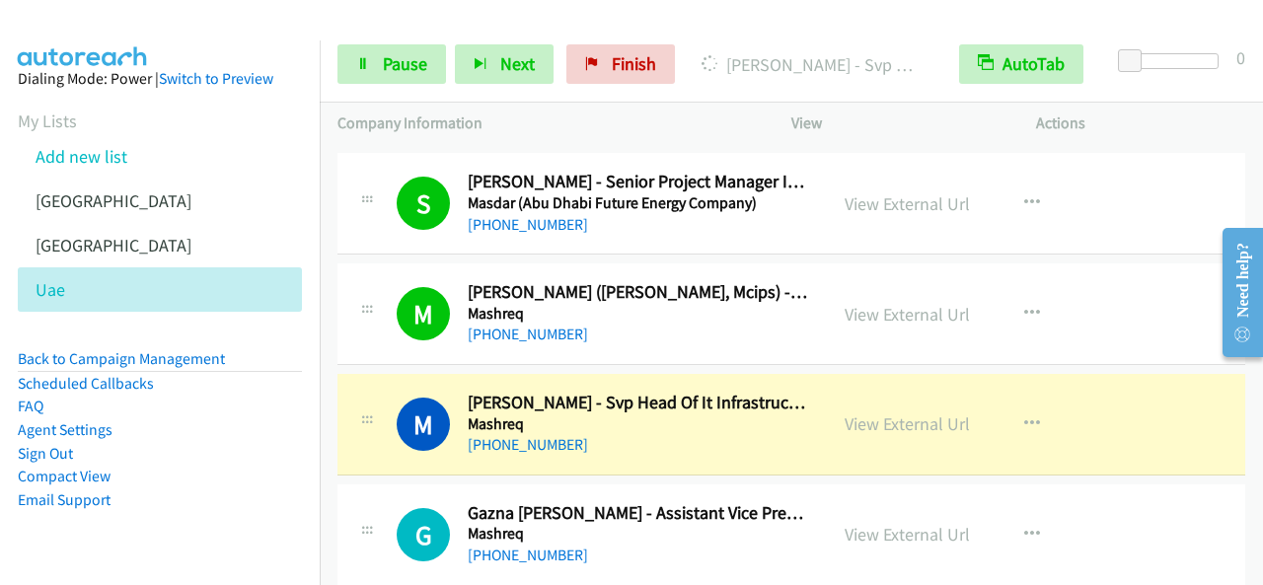
scroll to position [11349, 0]
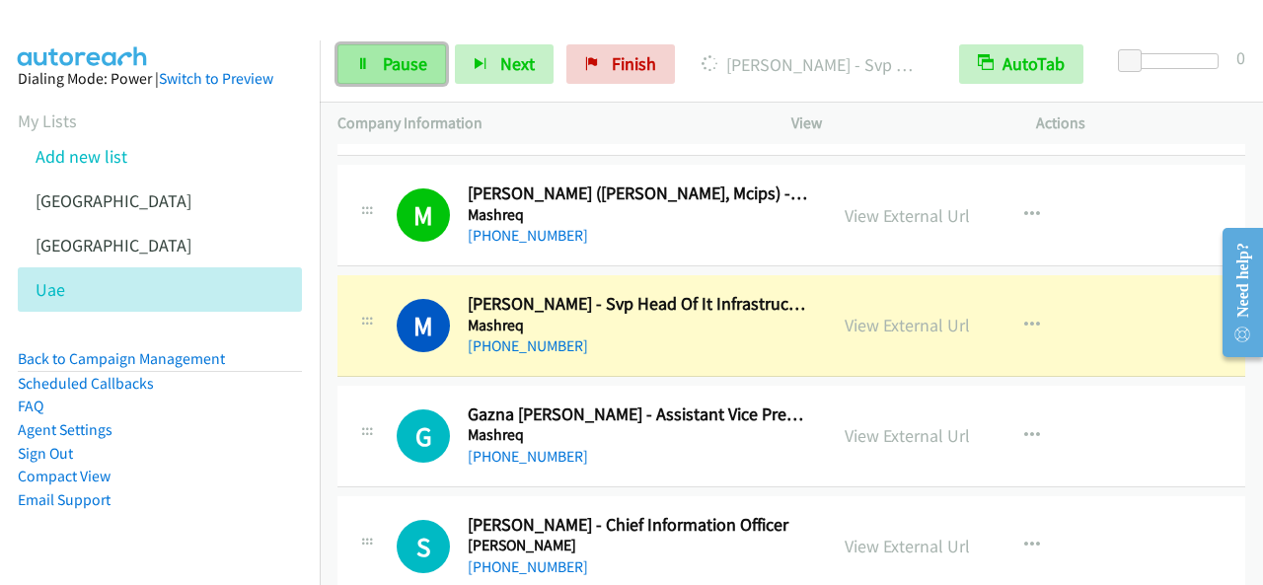
click at [391, 47] on link "Pause" at bounding box center [391, 63] width 109 height 39
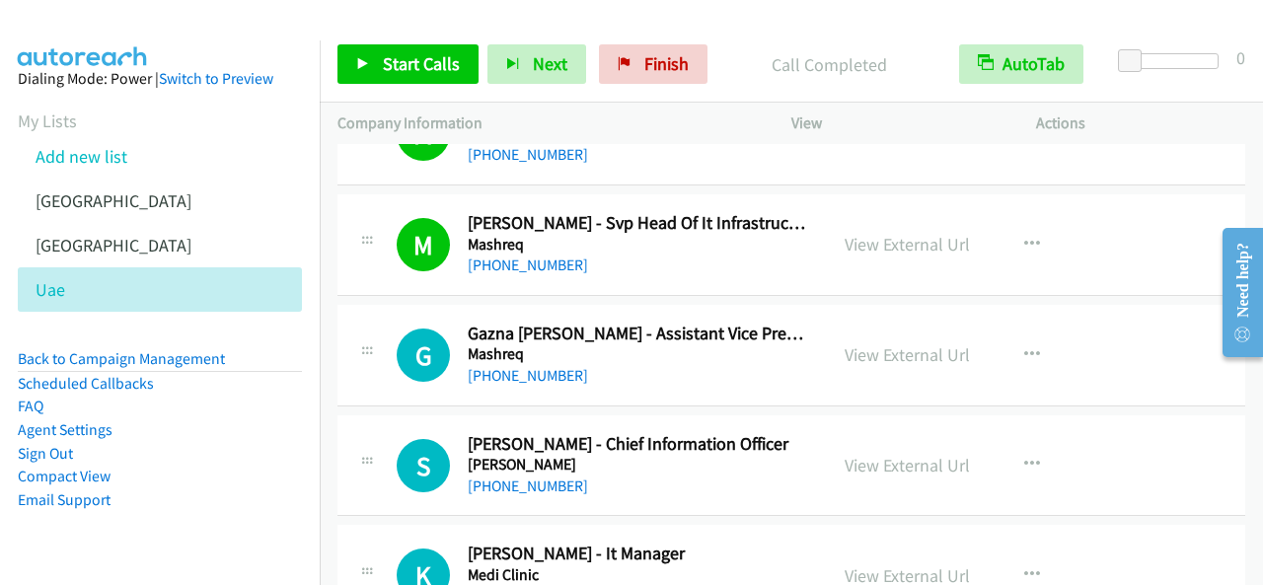
scroll to position [11447, 0]
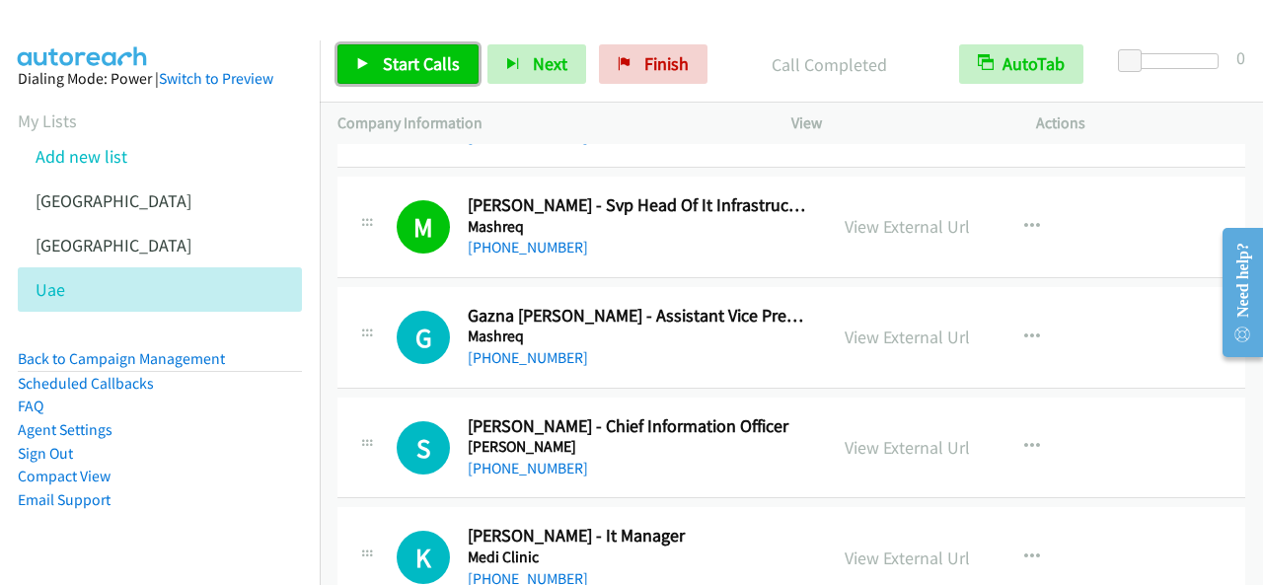
click at [470, 80] on link "Start Calls" at bounding box center [407, 63] width 141 height 39
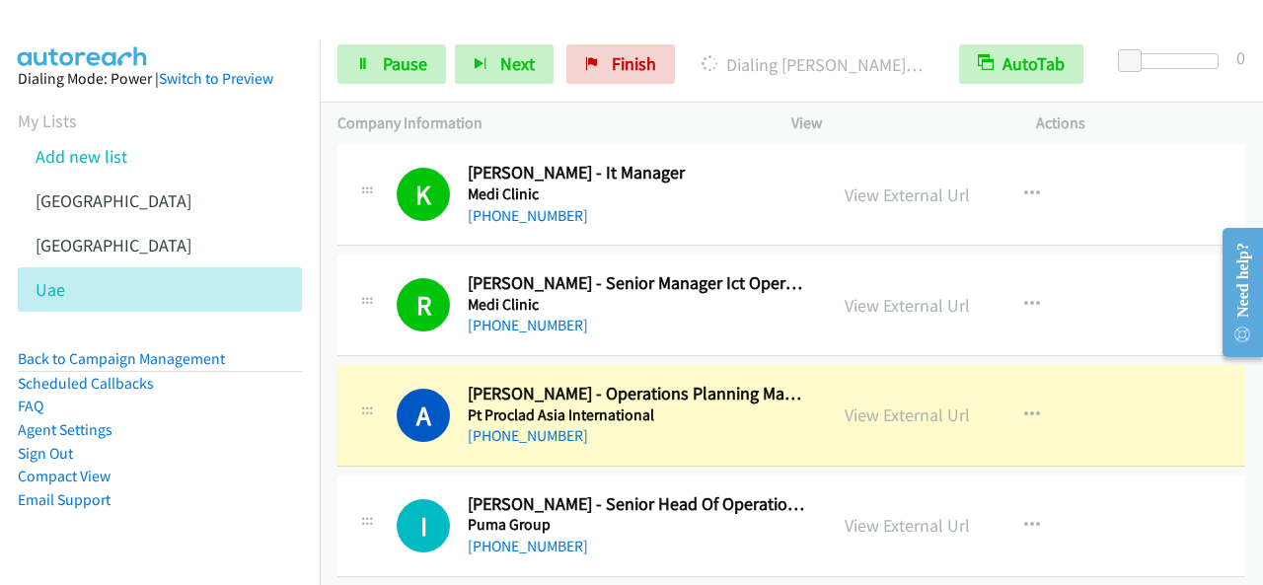
scroll to position [11941, 0]
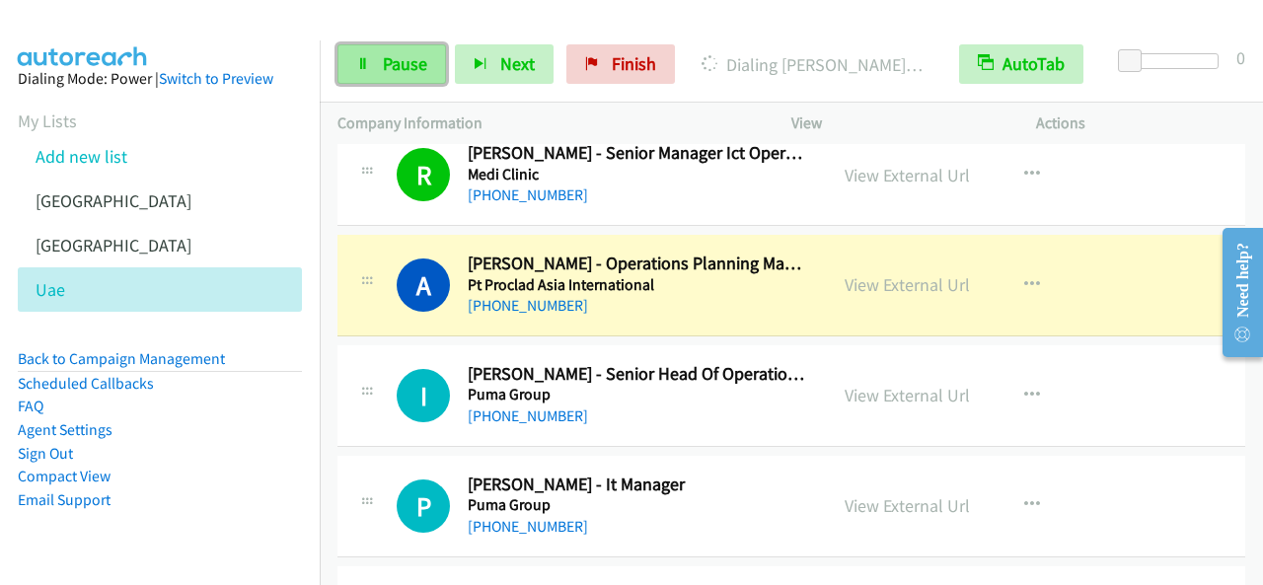
click at [399, 77] on link "Pause" at bounding box center [391, 63] width 109 height 39
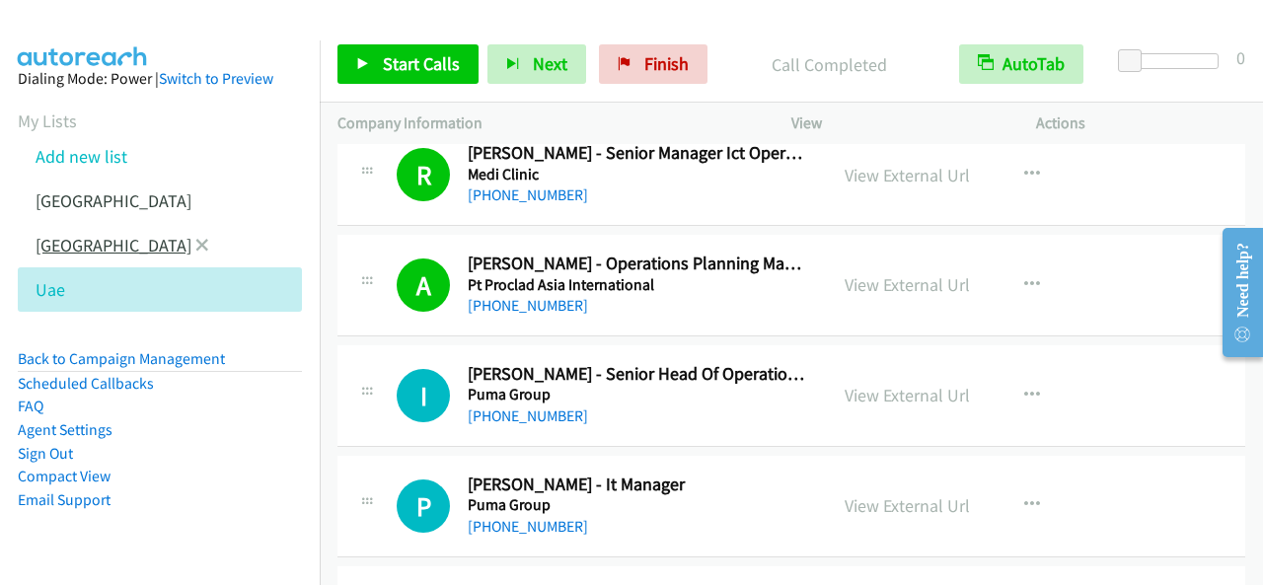
click at [82, 246] on link "[GEOGRAPHIC_DATA]" at bounding box center [114, 245] width 156 height 23
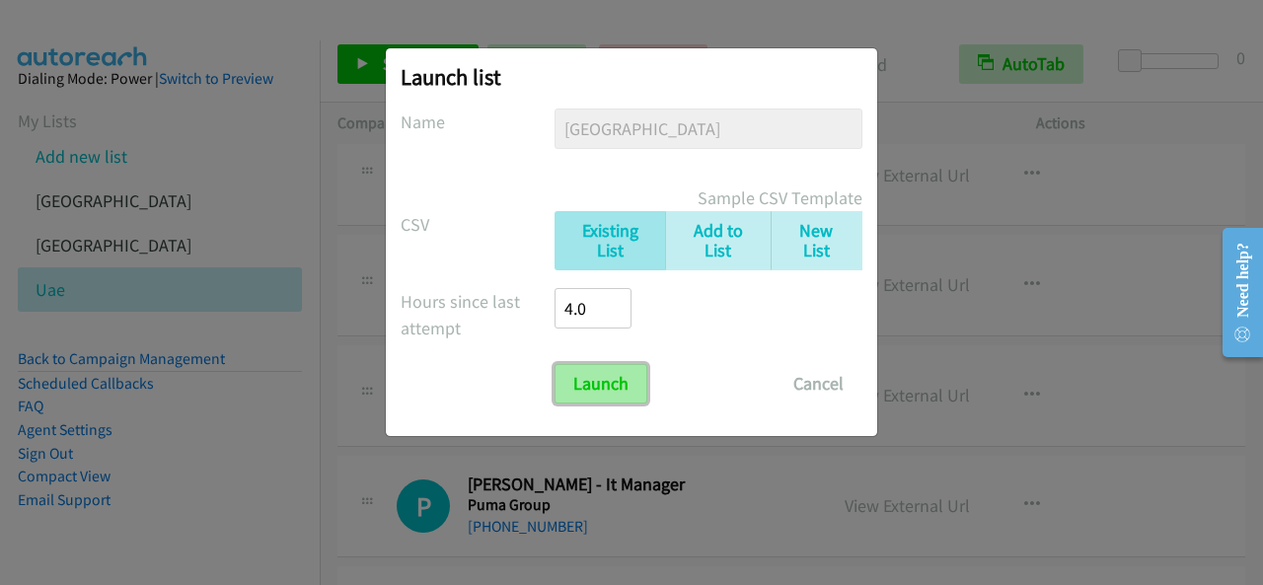
click at [592, 387] on input "Launch" at bounding box center [601, 383] width 93 height 39
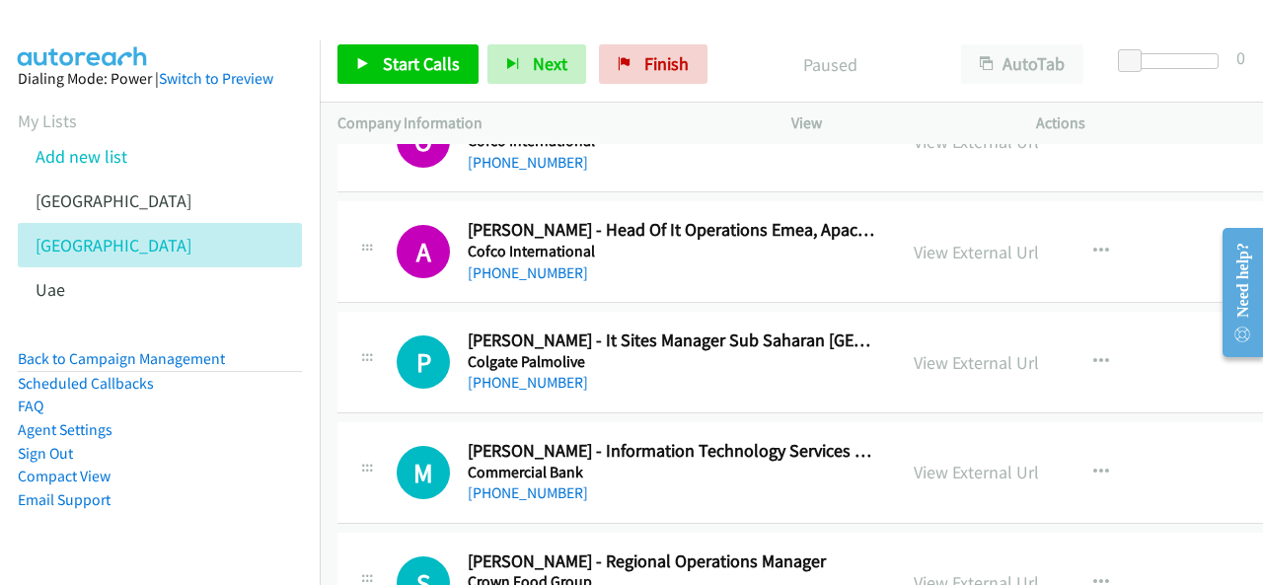
scroll to position [691, 0]
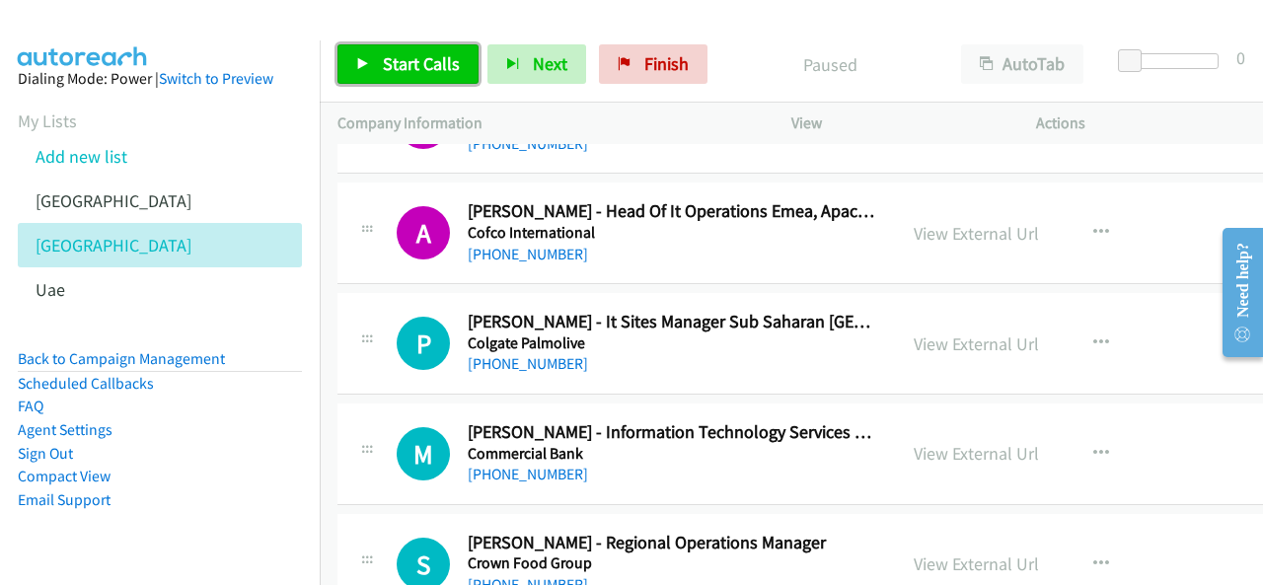
click at [424, 68] on span "Start Calls" at bounding box center [421, 63] width 77 height 23
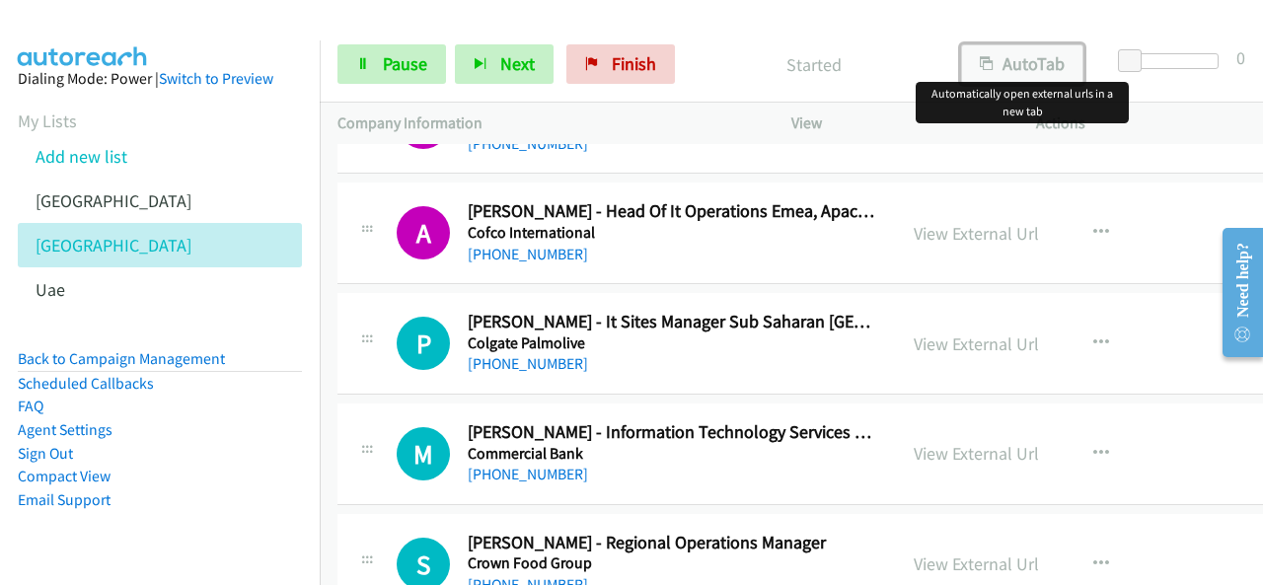
click at [1036, 69] on button "AutoTab" at bounding box center [1022, 63] width 122 height 39
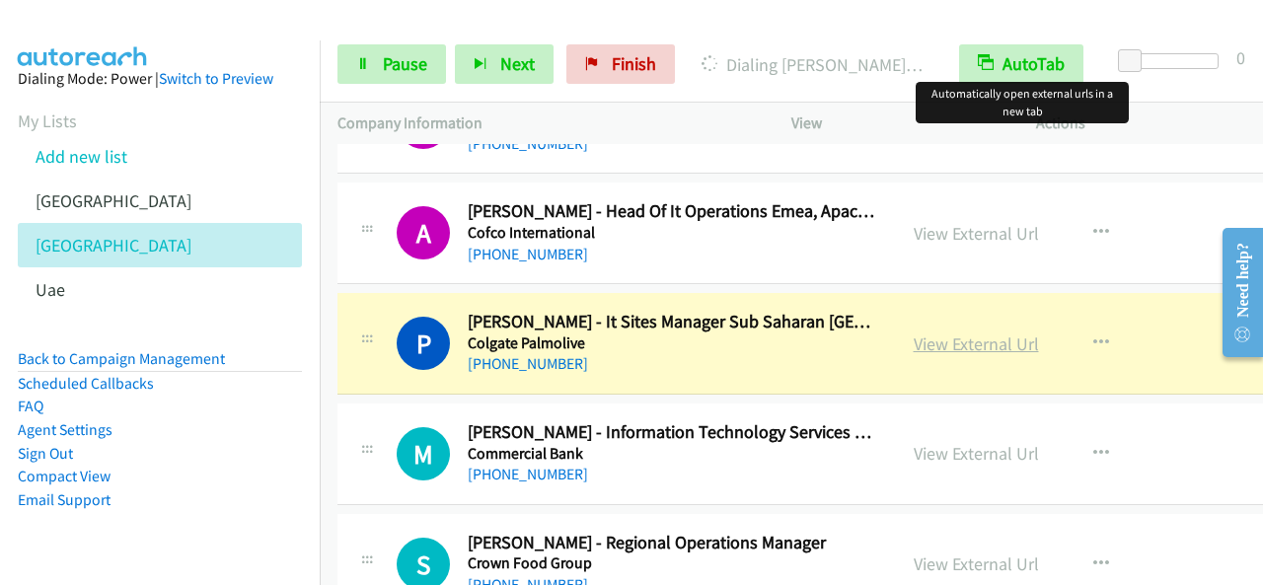
click at [961, 344] on link "View External Url" at bounding box center [976, 344] width 125 height 23
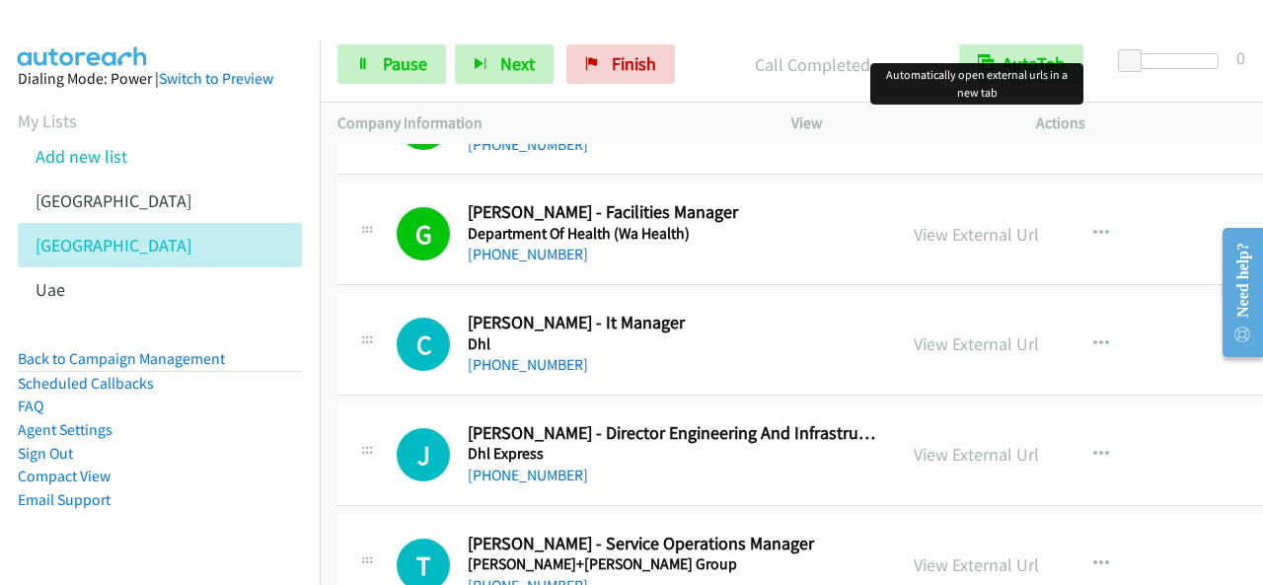
scroll to position [1382, 0]
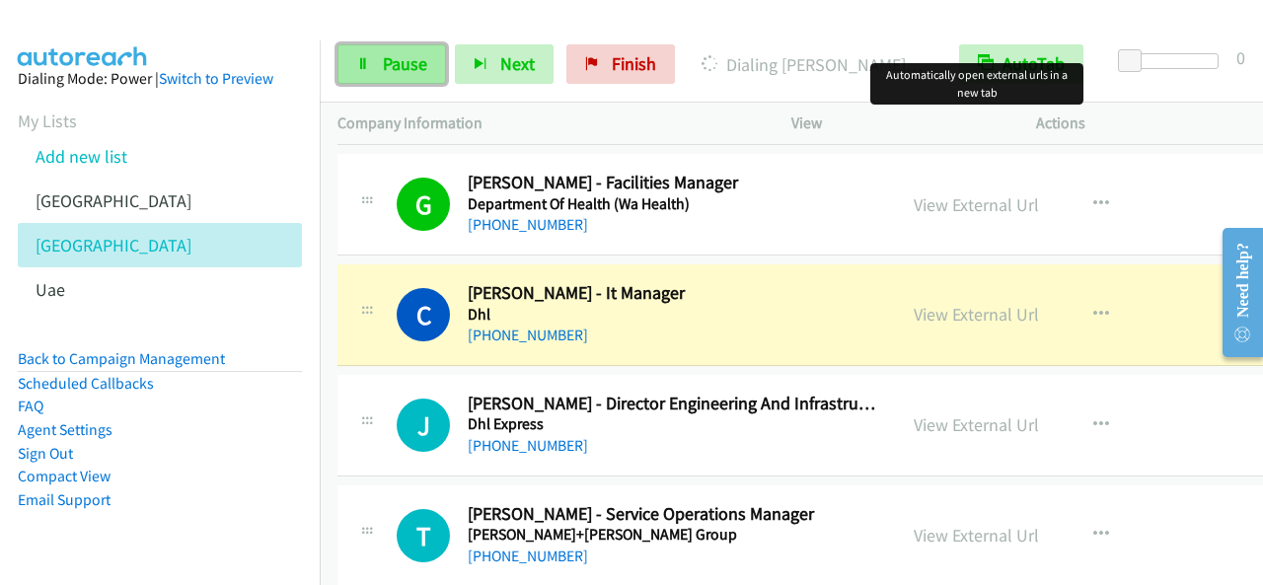
click at [412, 74] on span "Pause" at bounding box center [405, 63] width 44 height 23
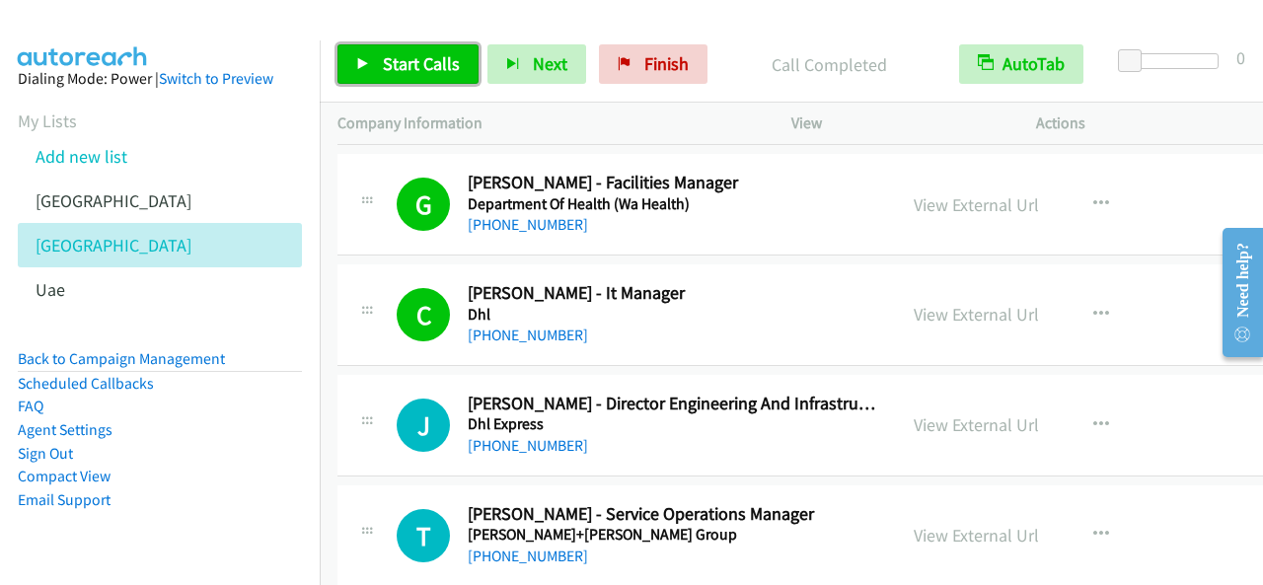
click at [434, 72] on span "Start Calls" at bounding box center [421, 63] width 77 height 23
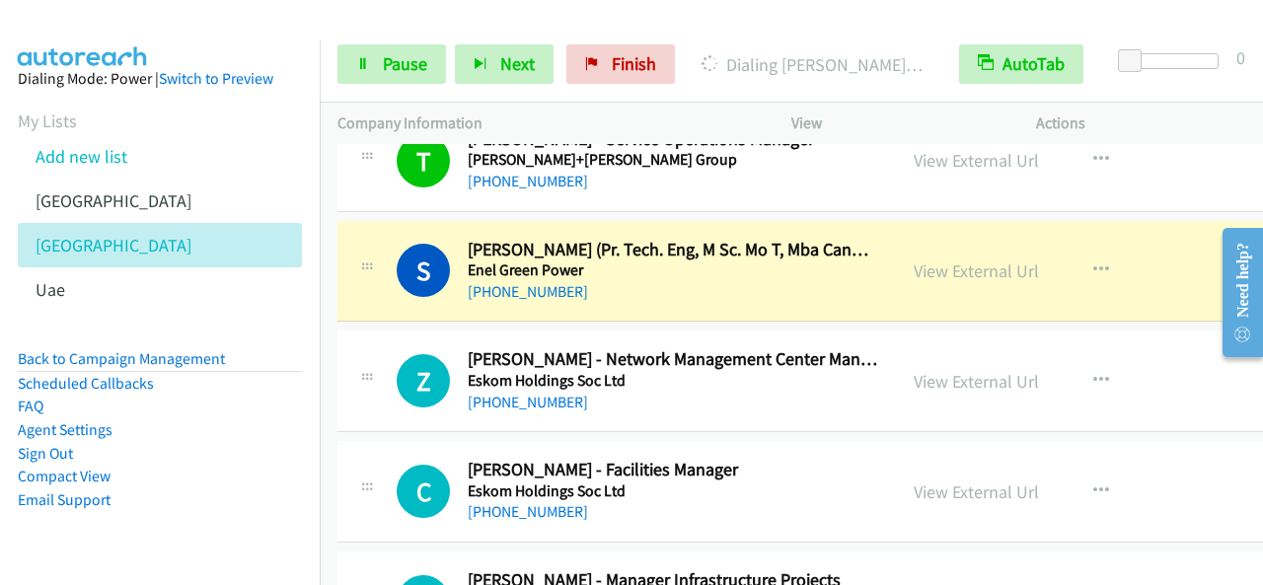
scroll to position [1776, 0]
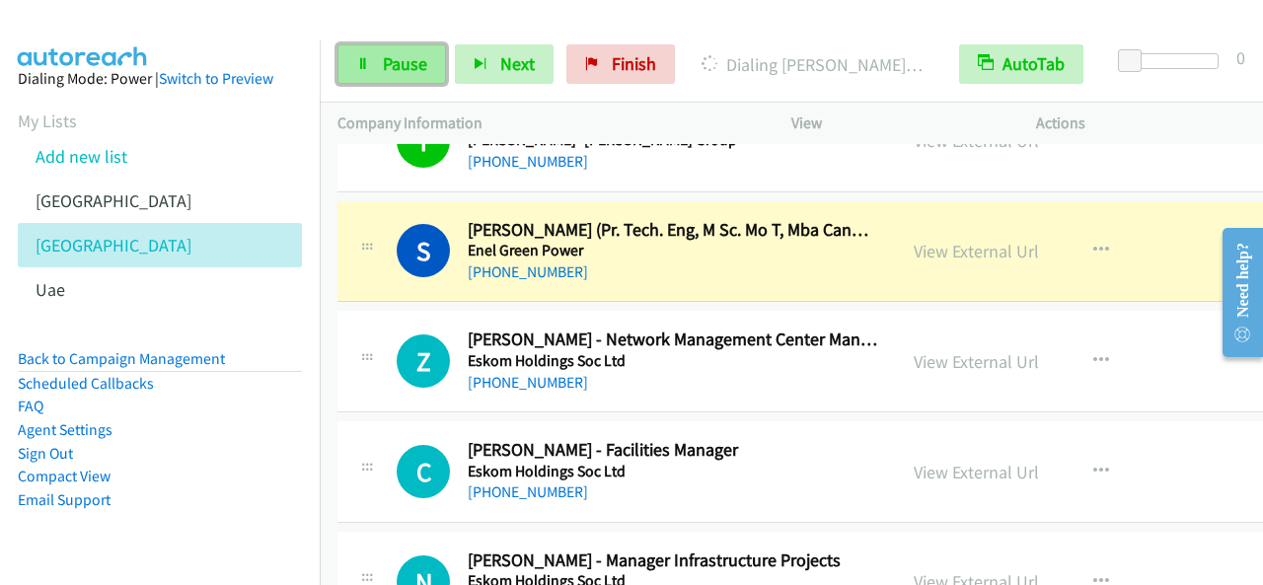
click at [422, 58] on span "Pause" at bounding box center [405, 63] width 44 height 23
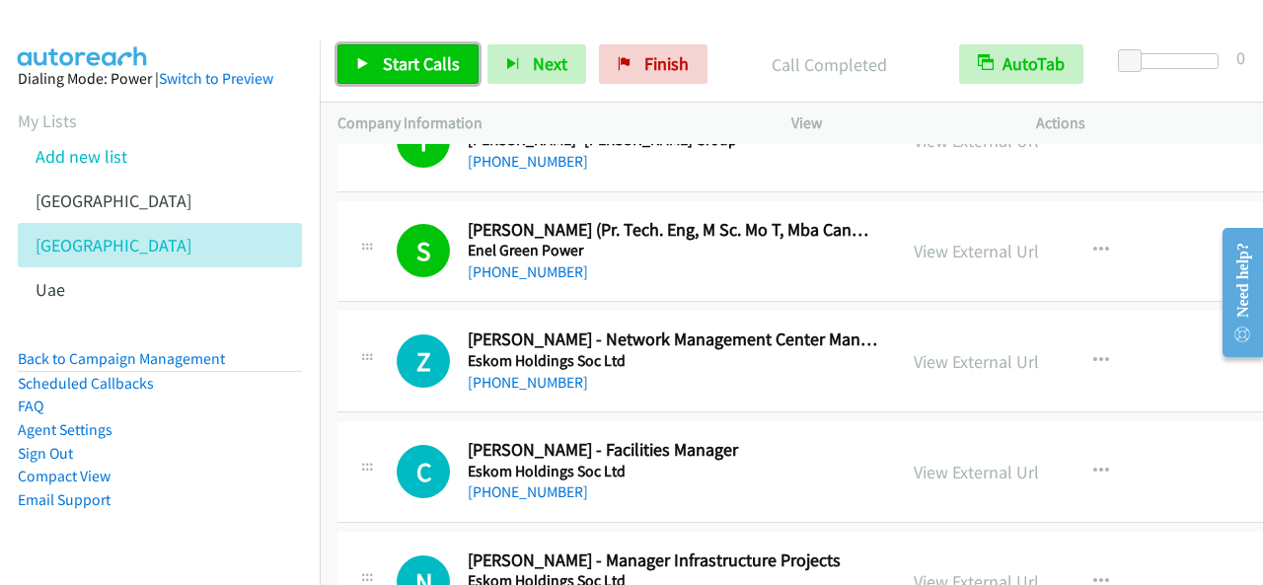
click at [447, 50] on link "Start Calls" at bounding box center [407, 63] width 141 height 39
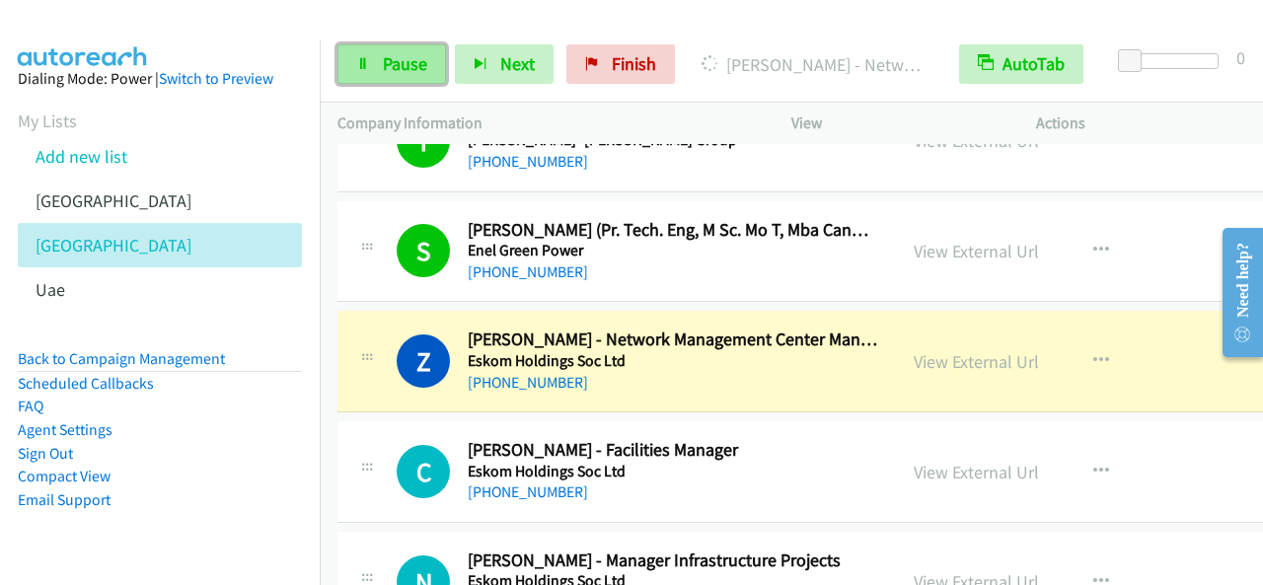
click at [374, 54] on link "Pause" at bounding box center [391, 63] width 109 height 39
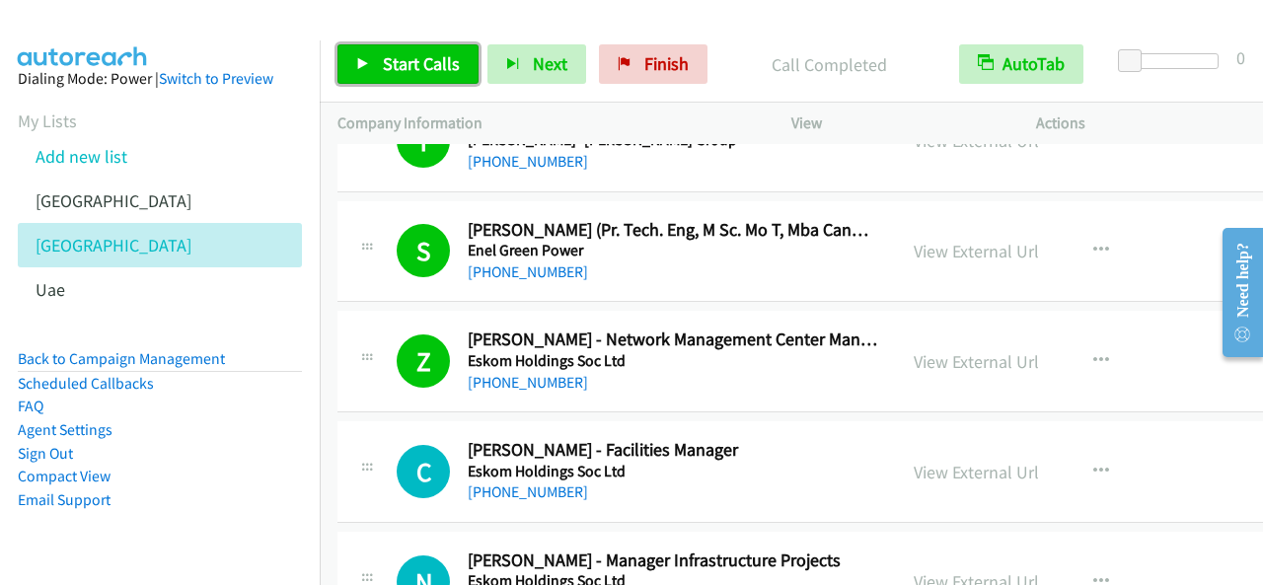
click at [383, 62] on span "Start Calls" at bounding box center [421, 63] width 77 height 23
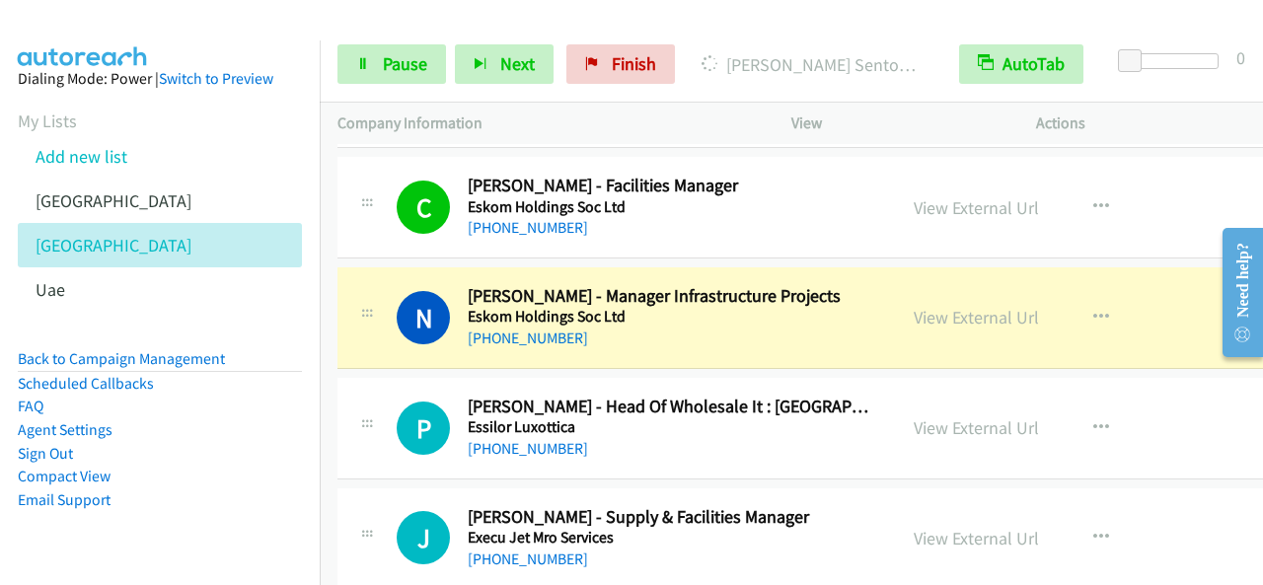
scroll to position [2072, 0]
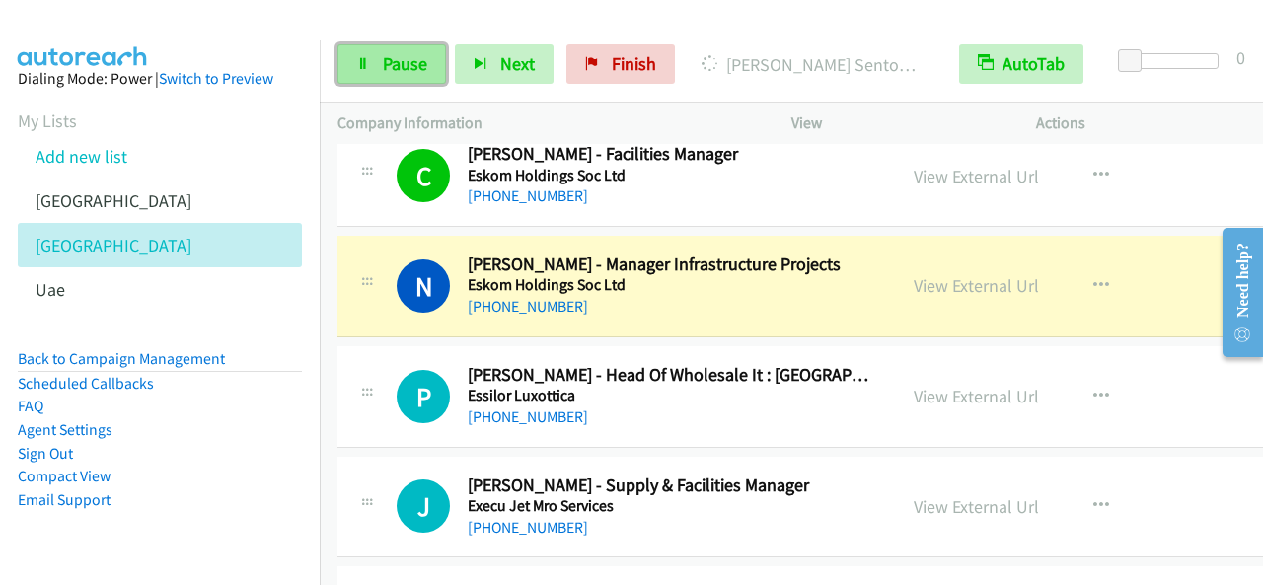
click at [421, 57] on span "Pause" at bounding box center [405, 63] width 44 height 23
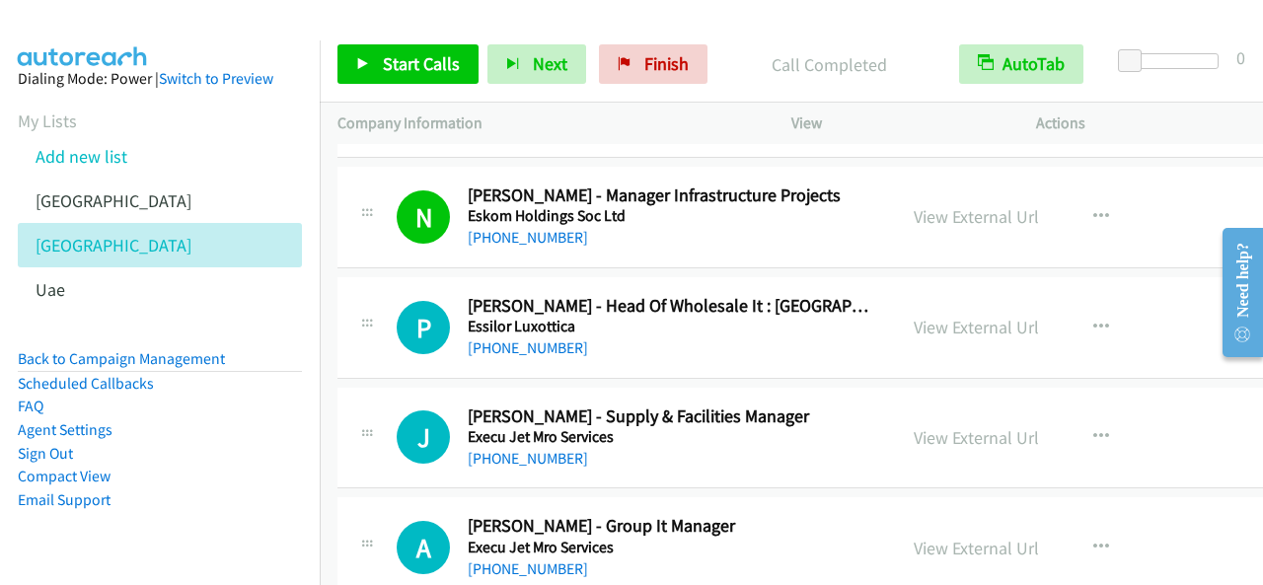
scroll to position [2171, 0]
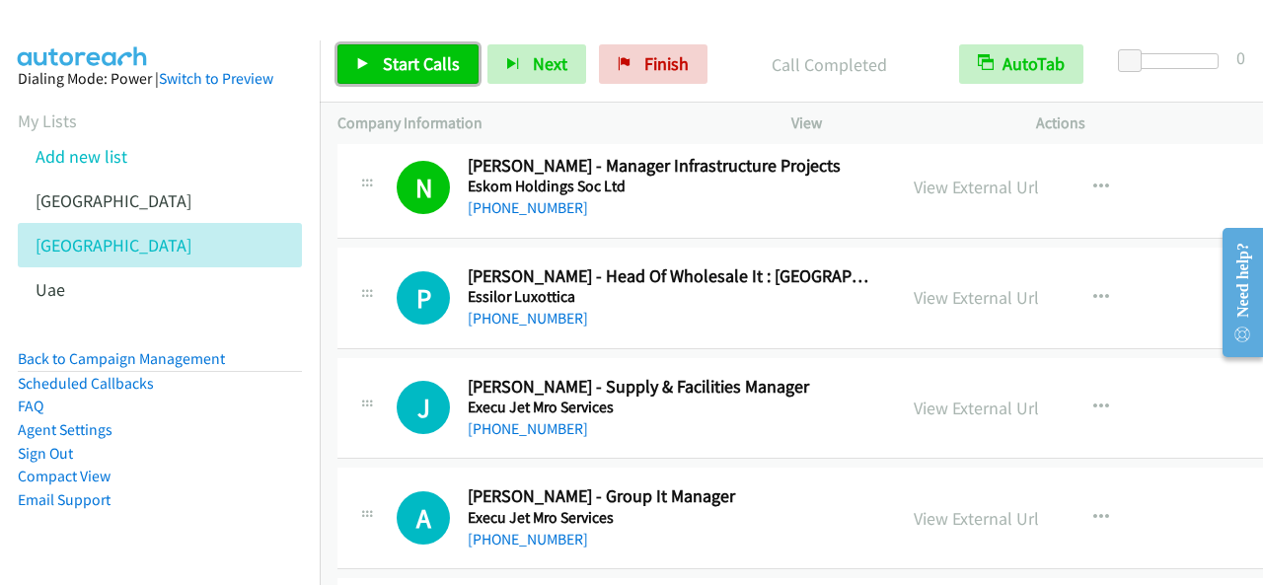
click at [432, 58] on span "Start Calls" at bounding box center [421, 63] width 77 height 23
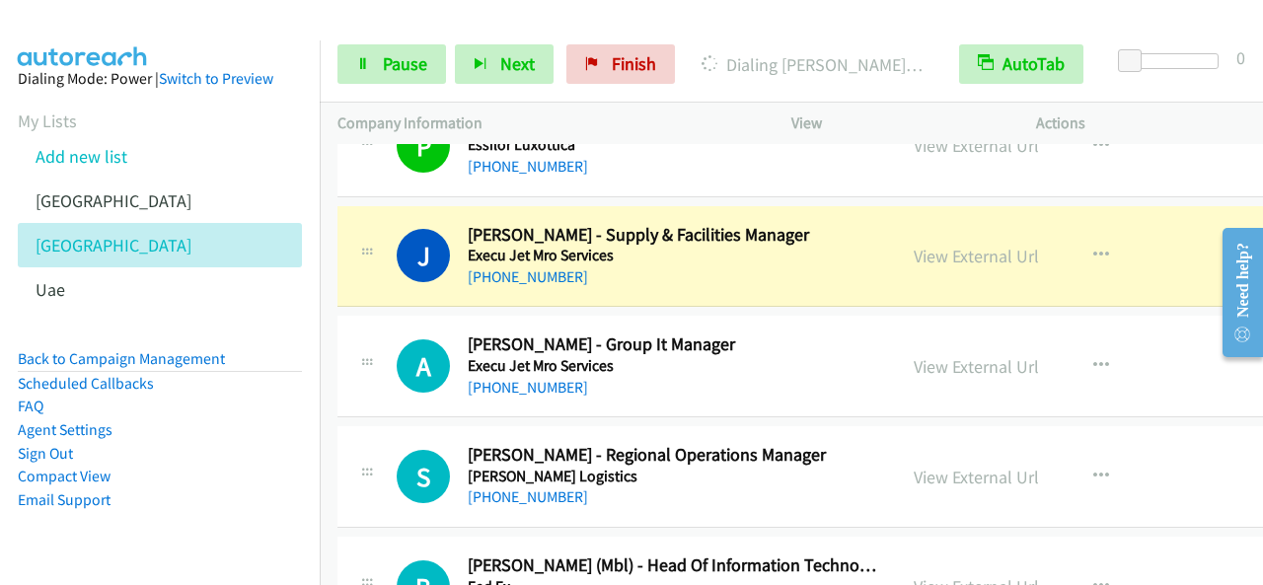
scroll to position [2368, 0]
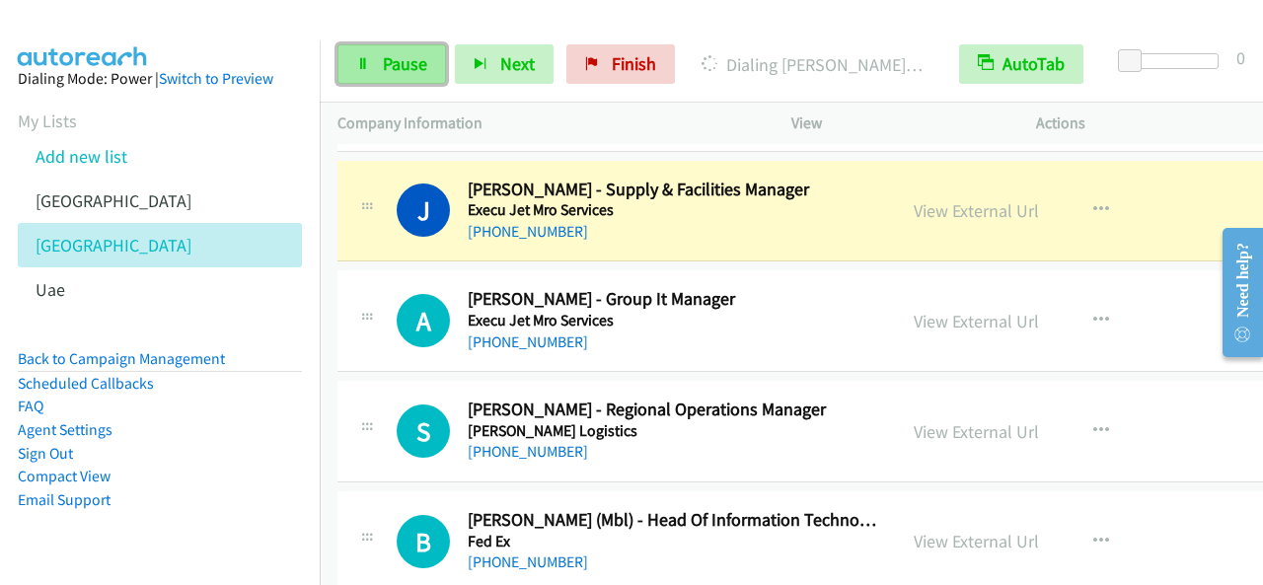
click at [370, 74] on link "Pause" at bounding box center [391, 63] width 109 height 39
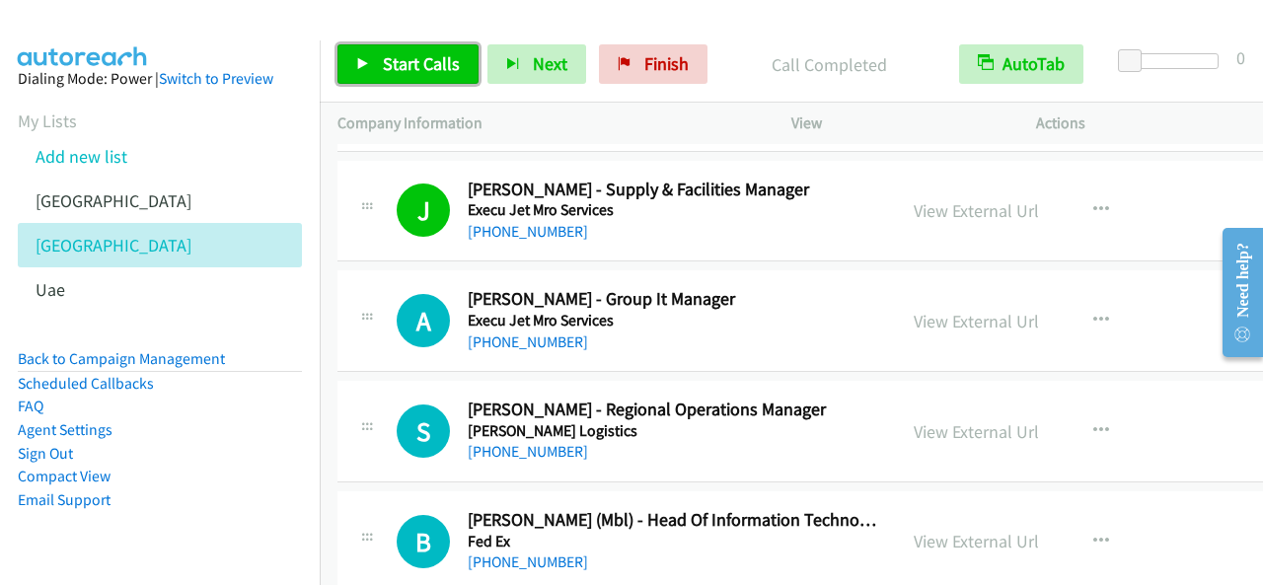
click at [434, 67] on span "Start Calls" at bounding box center [421, 63] width 77 height 23
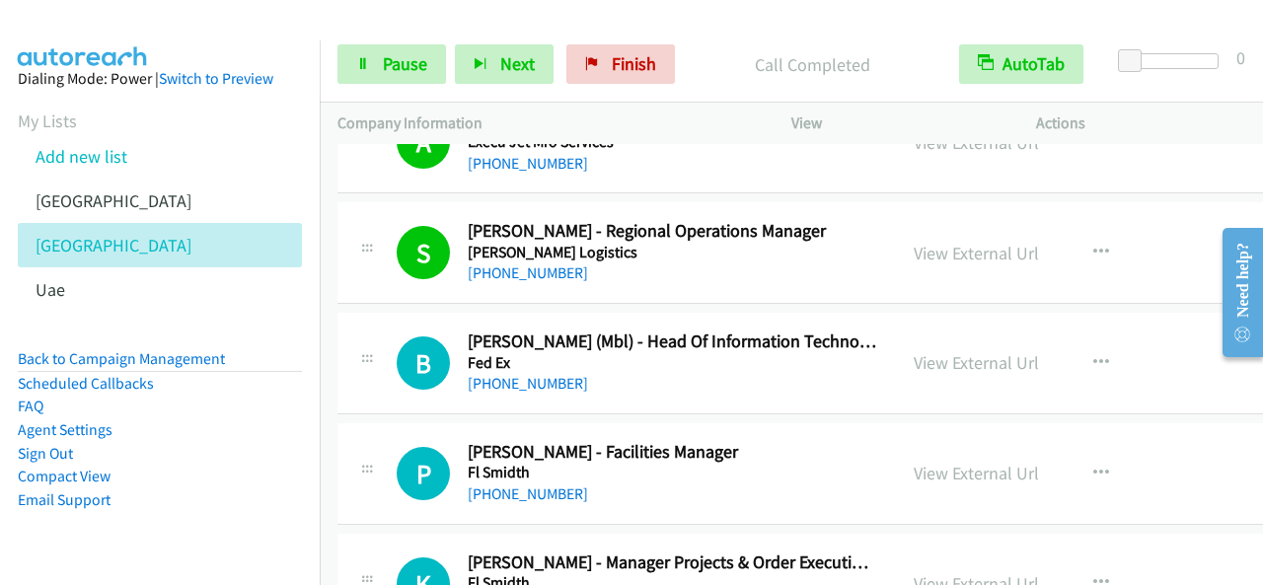
scroll to position [2566, 0]
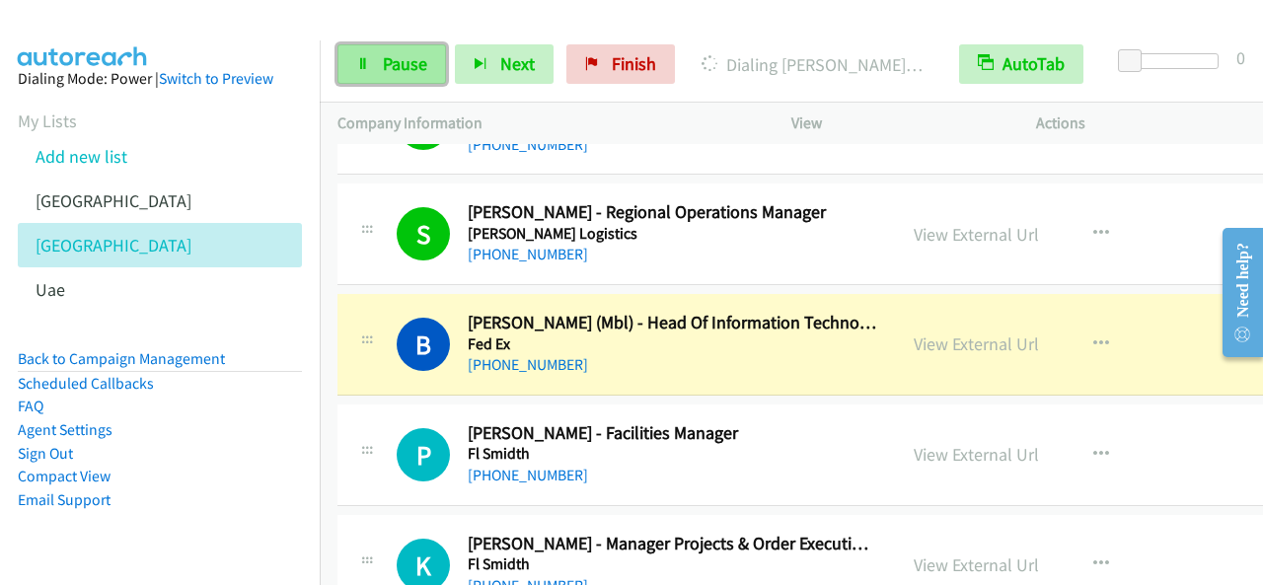
click at [438, 77] on link "Pause" at bounding box center [391, 63] width 109 height 39
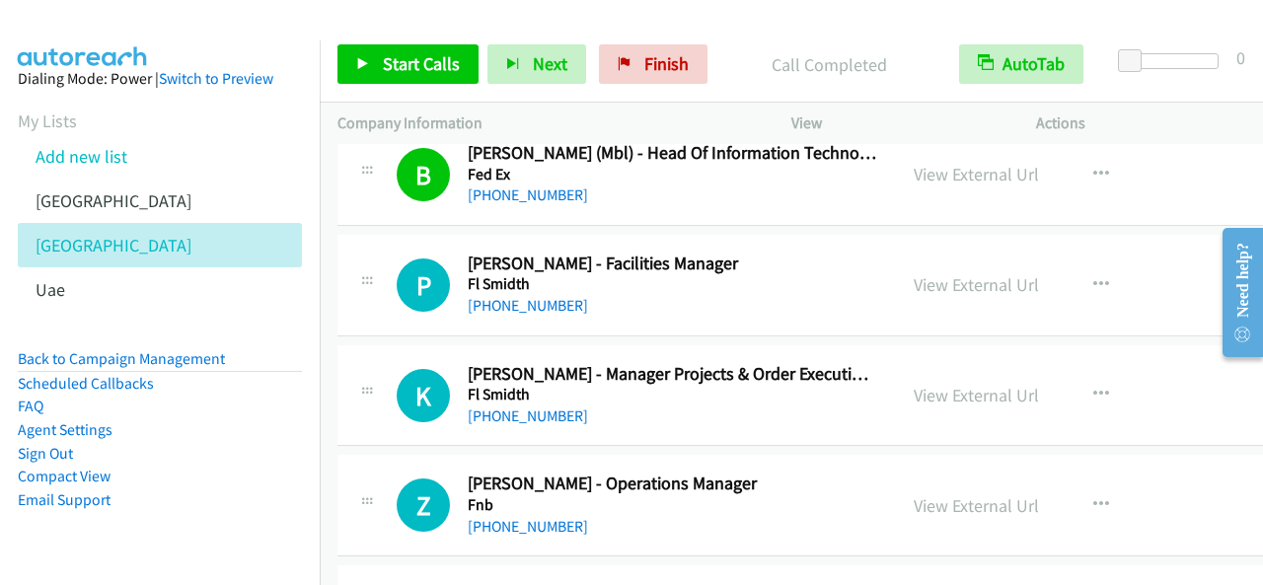
scroll to position [2763, 0]
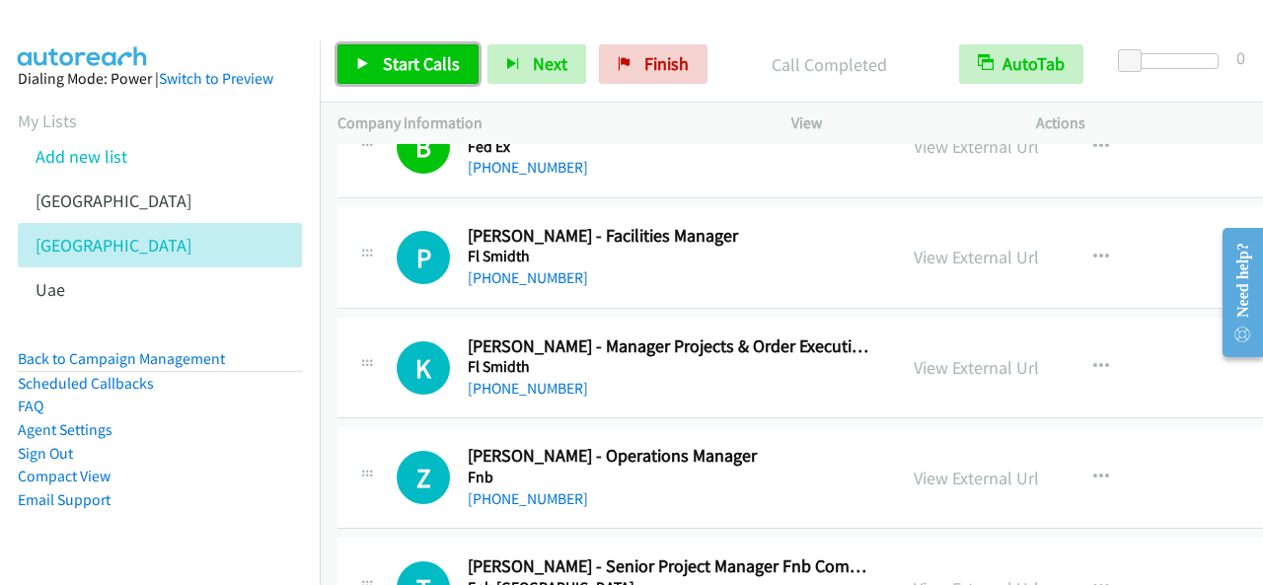
click at [455, 58] on span "Start Calls" at bounding box center [421, 63] width 77 height 23
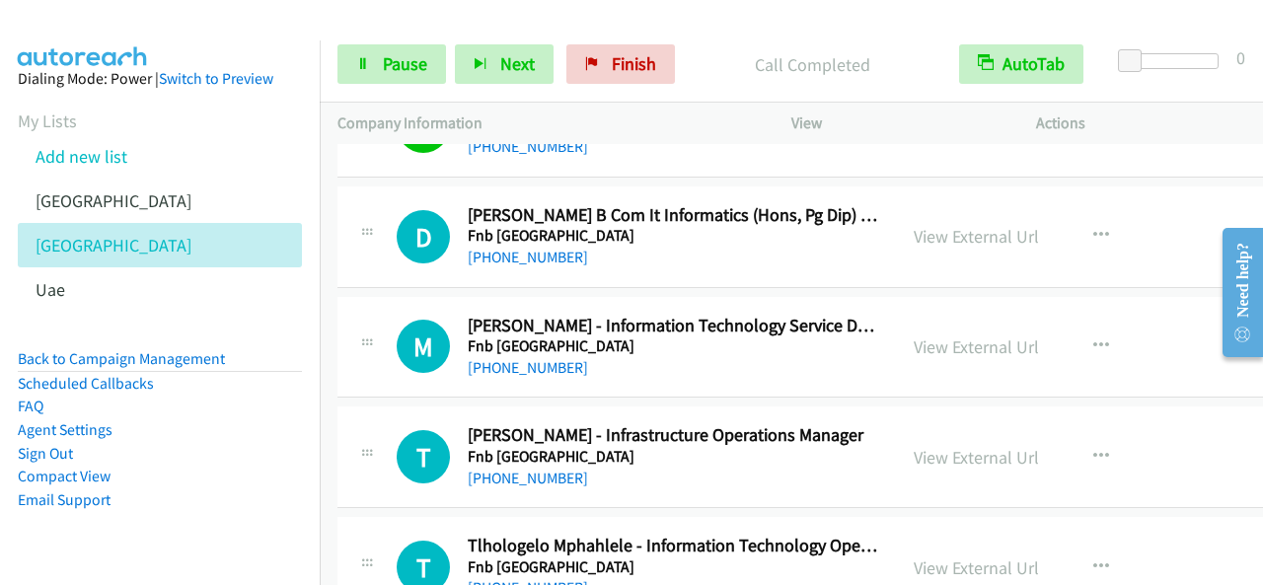
scroll to position [3454, 0]
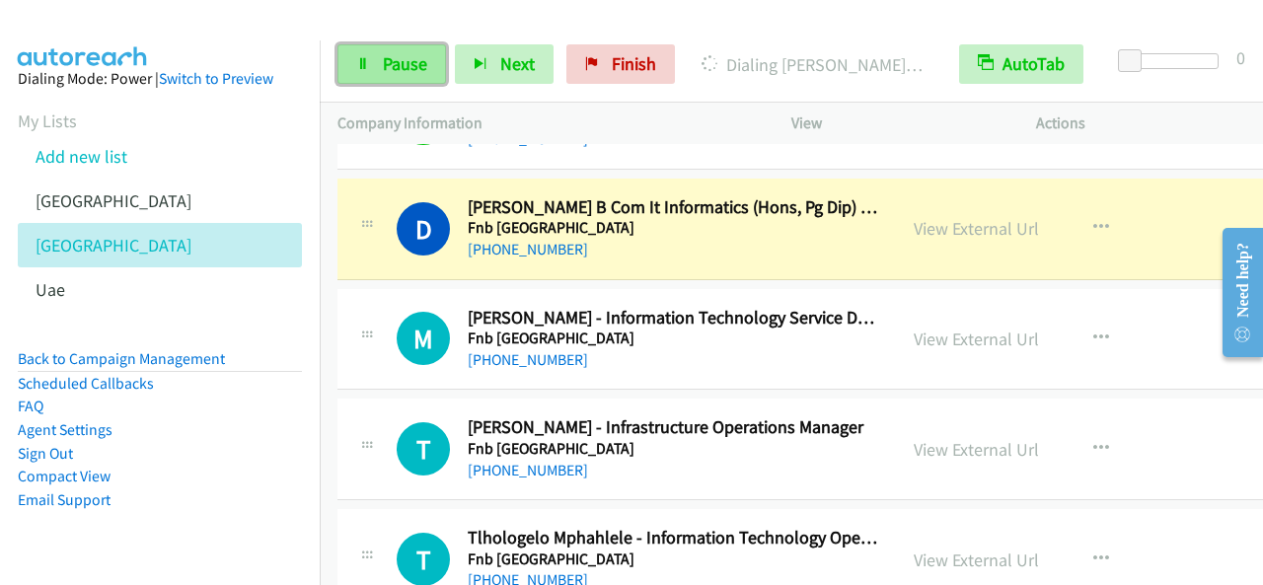
click at [396, 63] on span "Pause" at bounding box center [405, 63] width 44 height 23
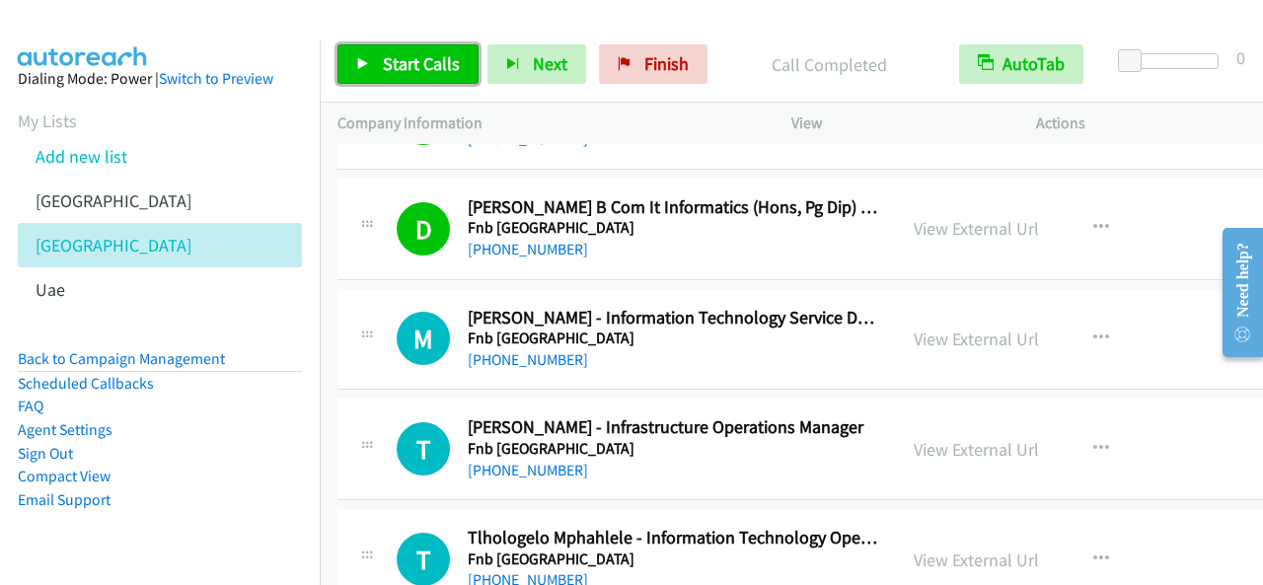
click at [430, 62] on span "Start Calls" at bounding box center [421, 63] width 77 height 23
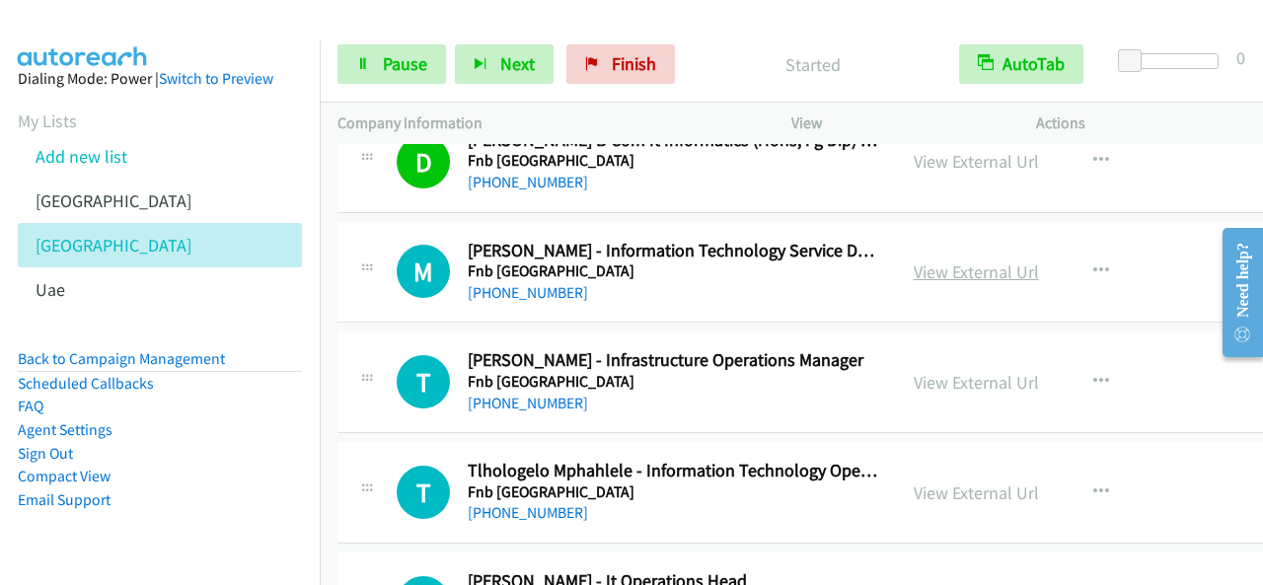
scroll to position [3553, 0]
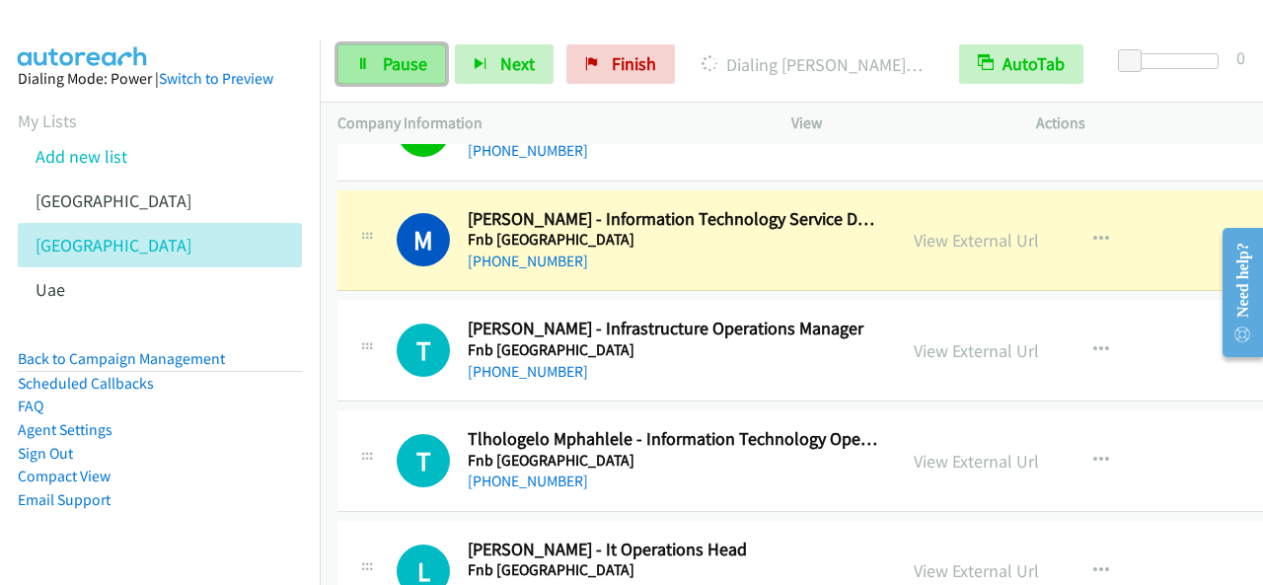
click at [409, 60] on span "Pause" at bounding box center [405, 63] width 44 height 23
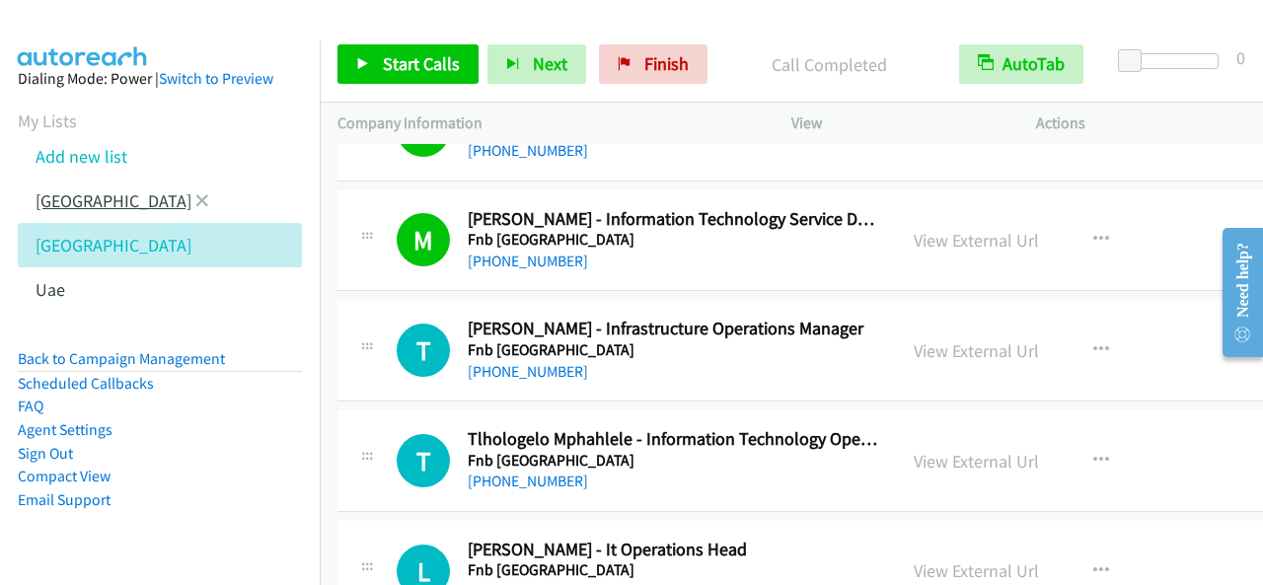
click at [65, 200] on link "[GEOGRAPHIC_DATA]" at bounding box center [114, 200] width 156 height 23
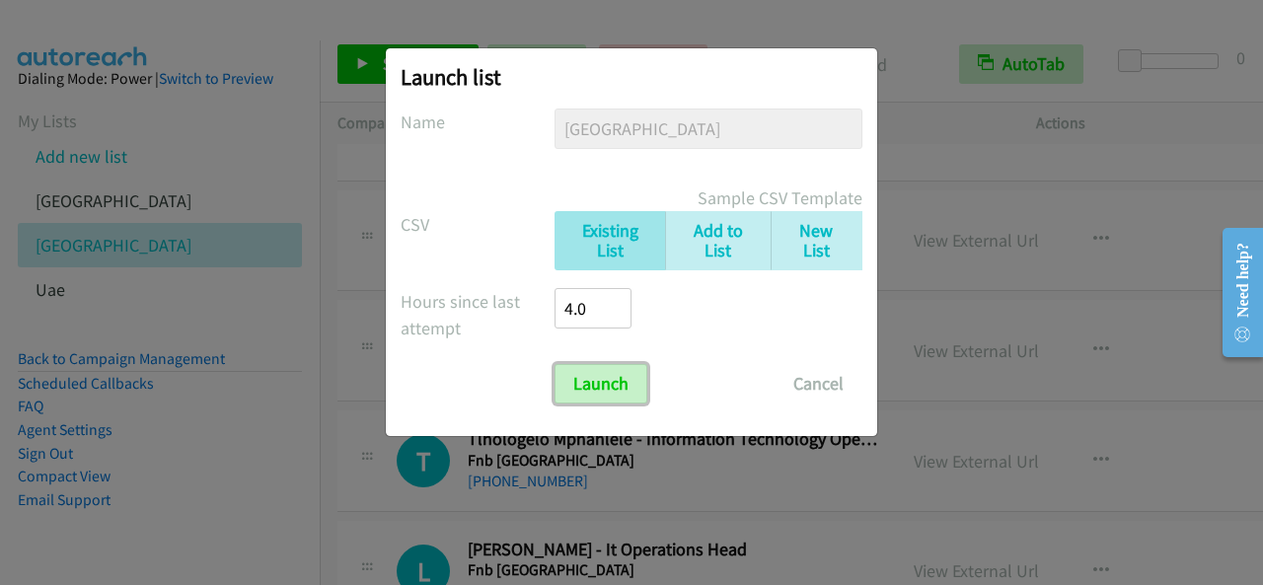
drag, startPoint x: 600, startPoint y: 368, endPoint x: 845, endPoint y: 342, distance: 246.1
click at [600, 368] on input "Launch" at bounding box center [601, 383] width 93 height 39
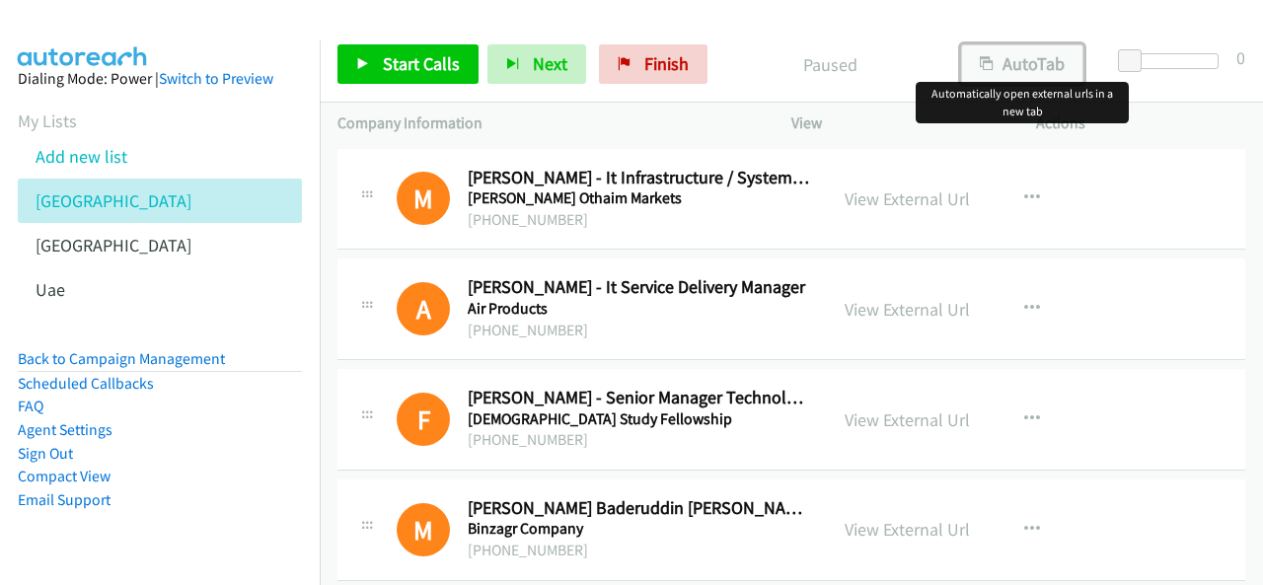
drag, startPoint x: 1060, startPoint y: 56, endPoint x: 843, endPoint y: 168, distance: 244.1
click at [1060, 56] on button "AutoTab" at bounding box center [1022, 63] width 122 height 39
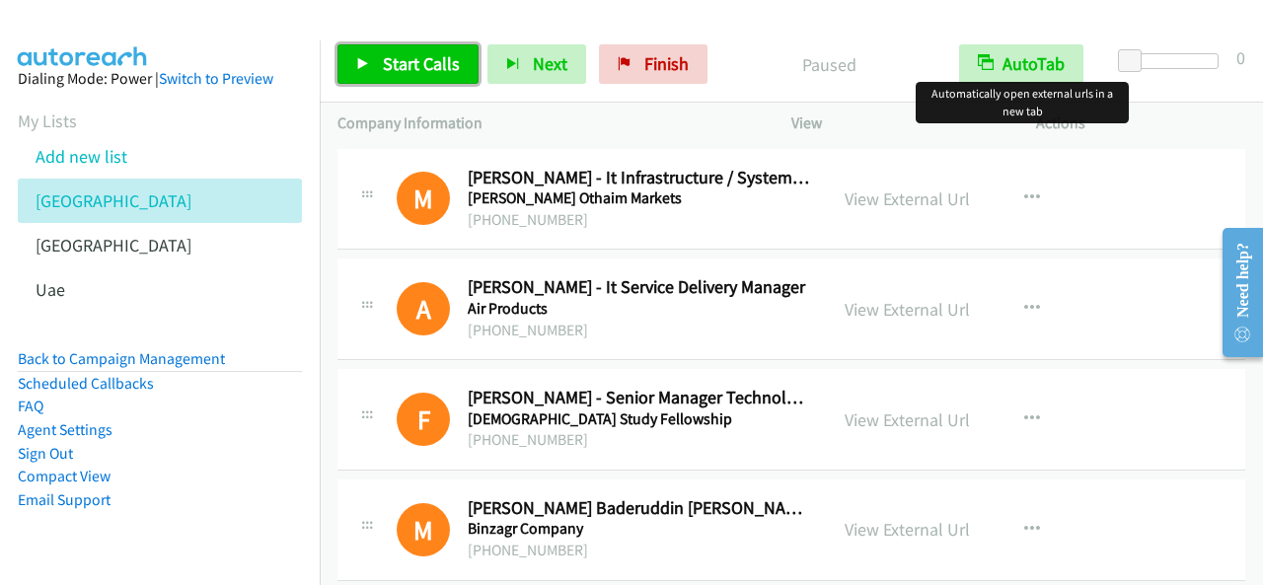
click at [446, 69] on span "Start Calls" at bounding box center [421, 63] width 77 height 23
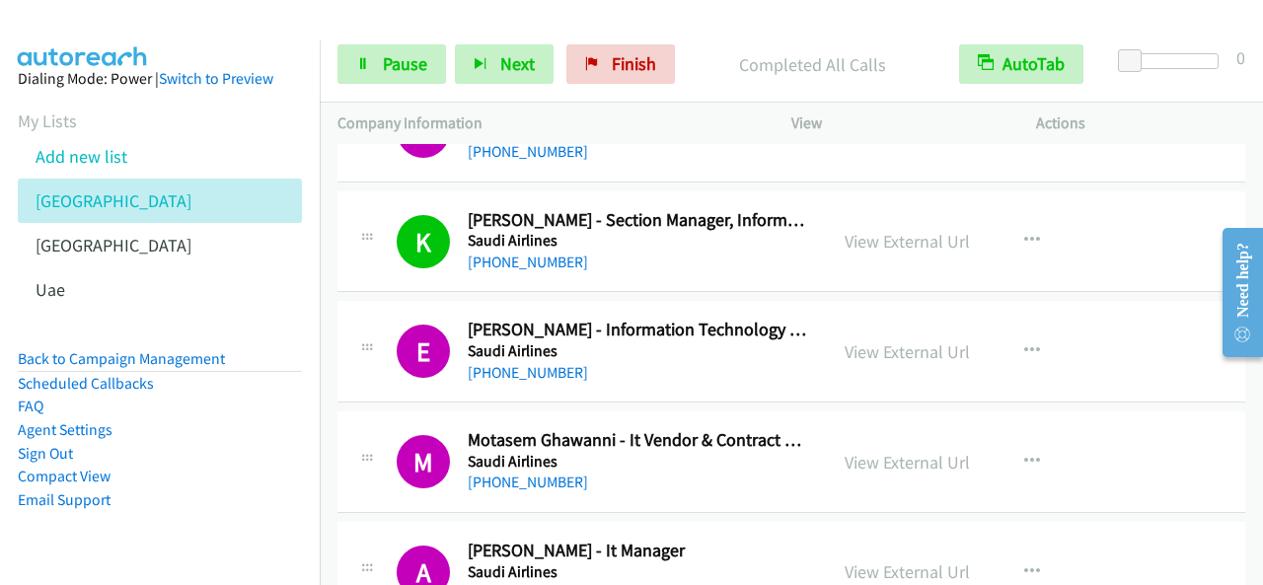
scroll to position [2763, 0]
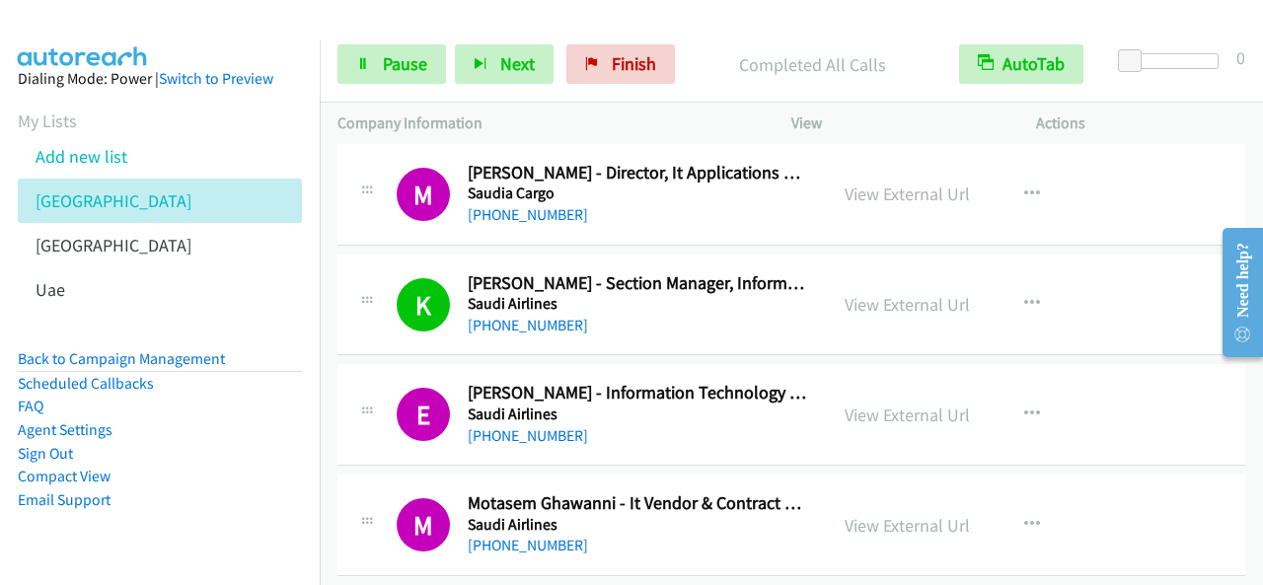
click at [651, 316] on div "[PHONE_NUMBER]" at bounding box center [638, 326] width 341 height 24
click at [511, 72] on span "Next" at bounding box center [517, 63] width 35 height 23
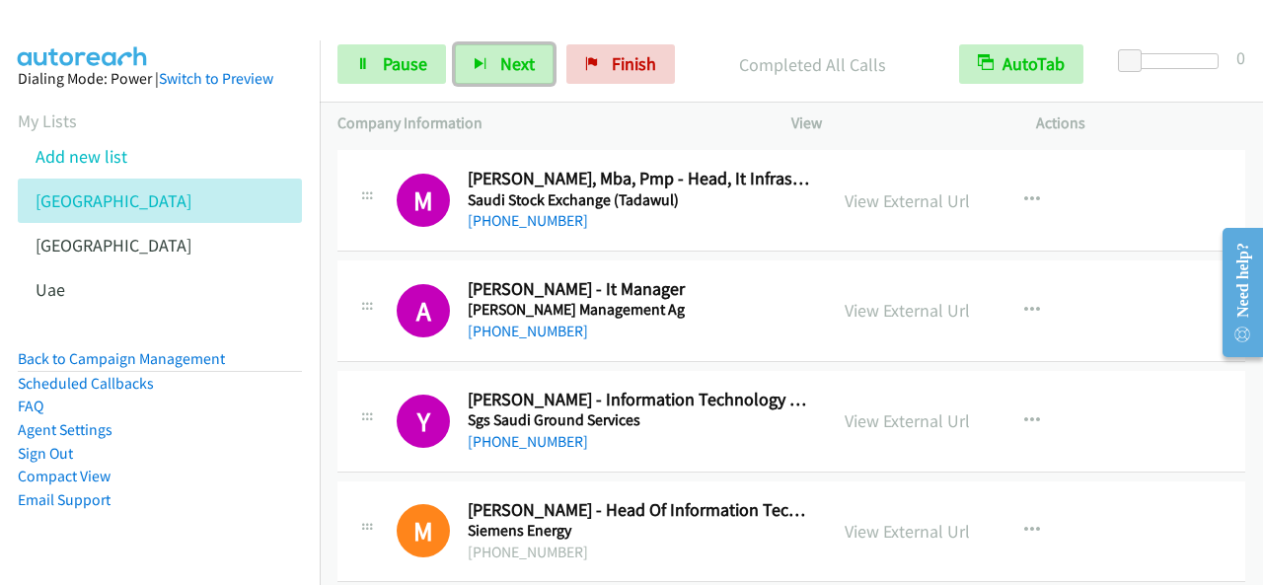
scroll to position [3947, 0]
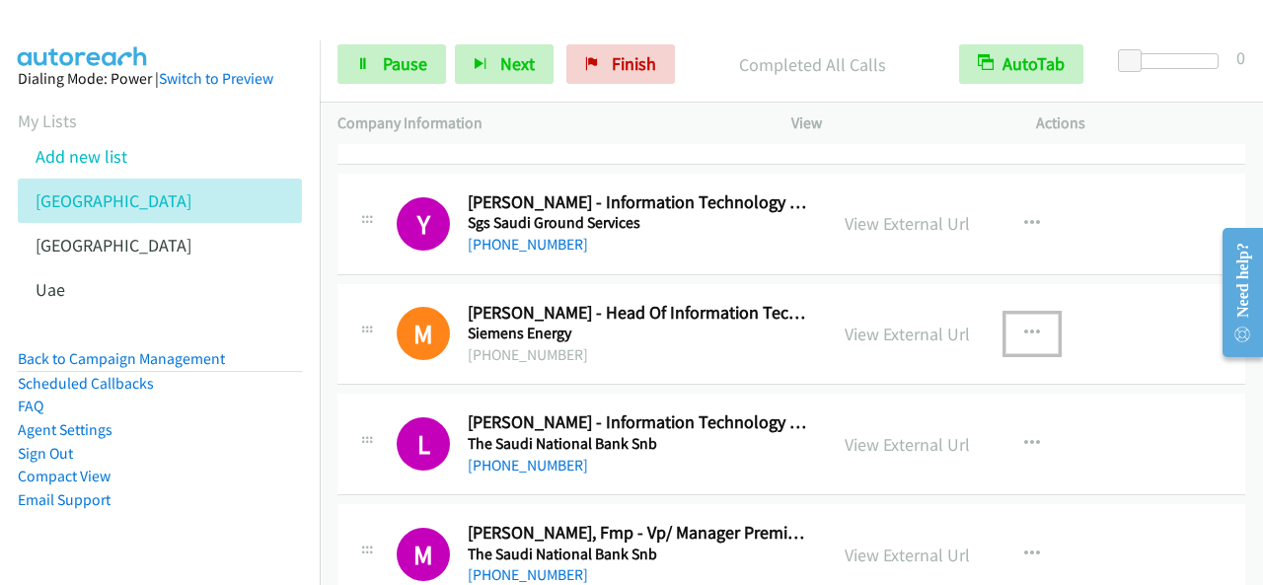
click at [1025, 326] on icon "button" at bounding box center [1032, 334] width 16 height 16
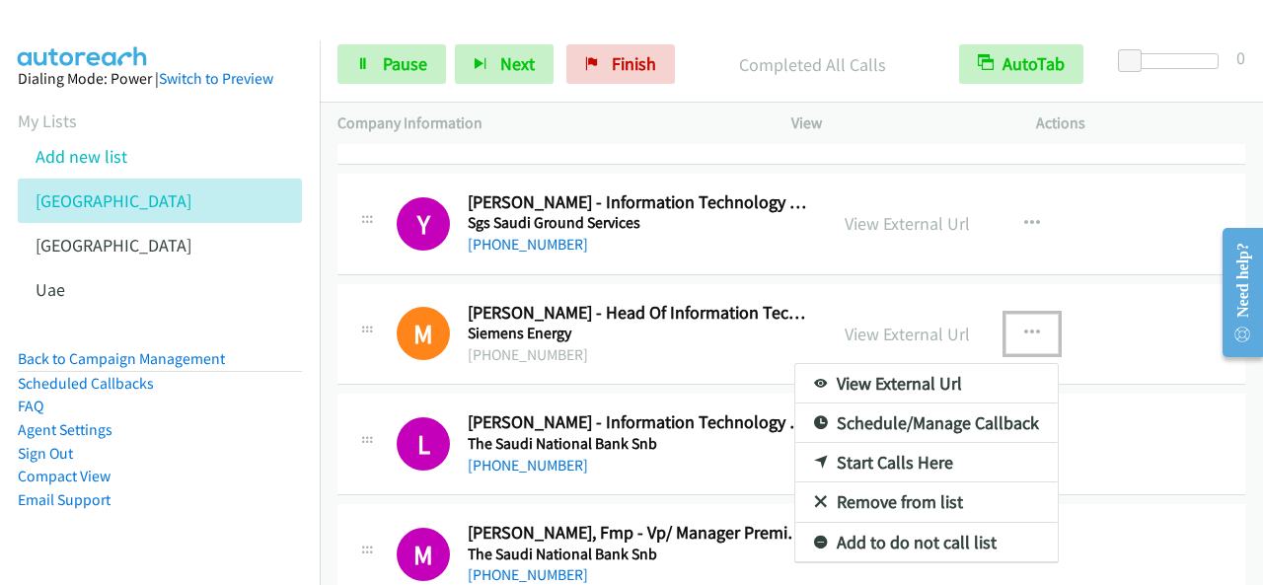
click at [895, 453] on link "Start Calls Here" at bounding box center [926, 462] width 262 height 39
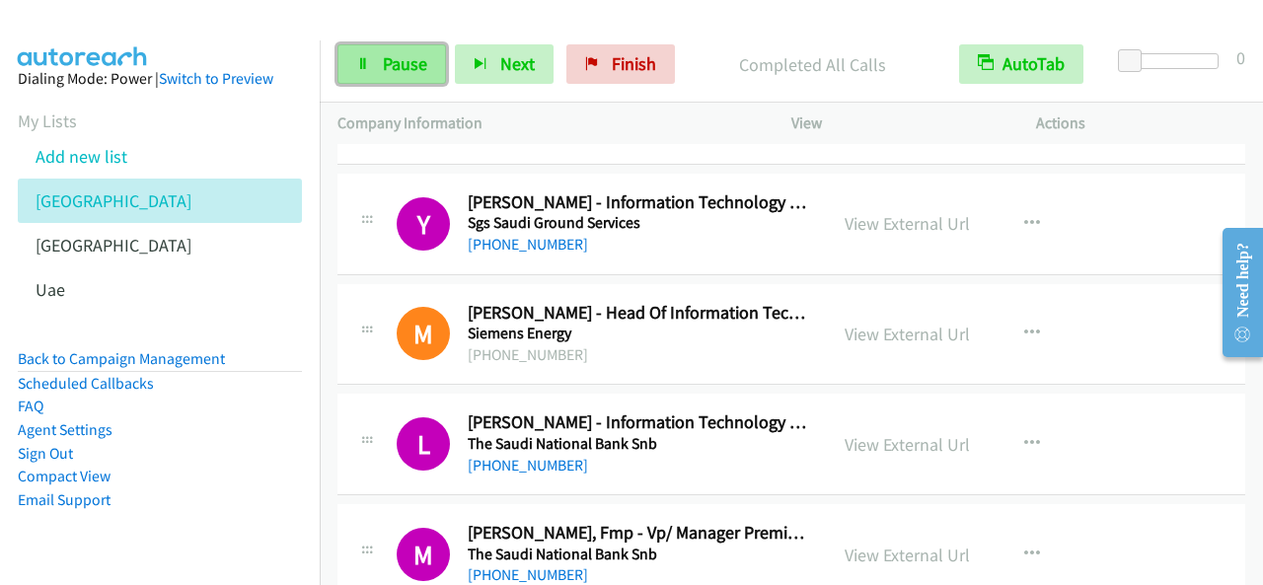
click at [421, 72] on span "Pause" at bounding box center [405, 63] width 44 height 23
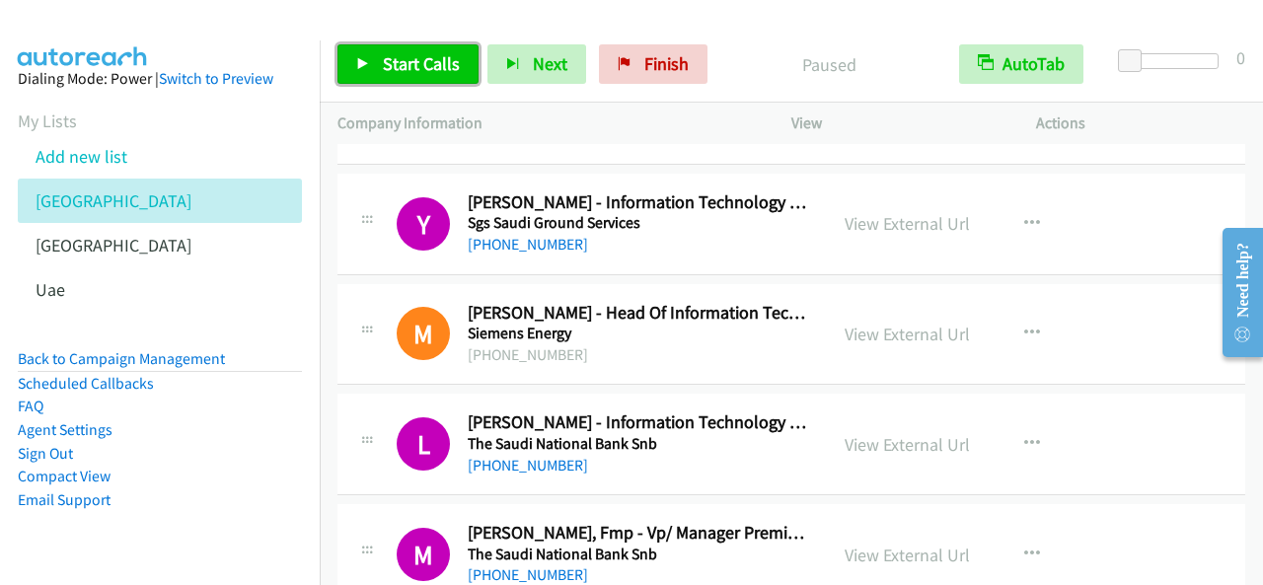
click at [383, 69] on span "Start Calls" at bounding box center [421, 63] width 77 height 23
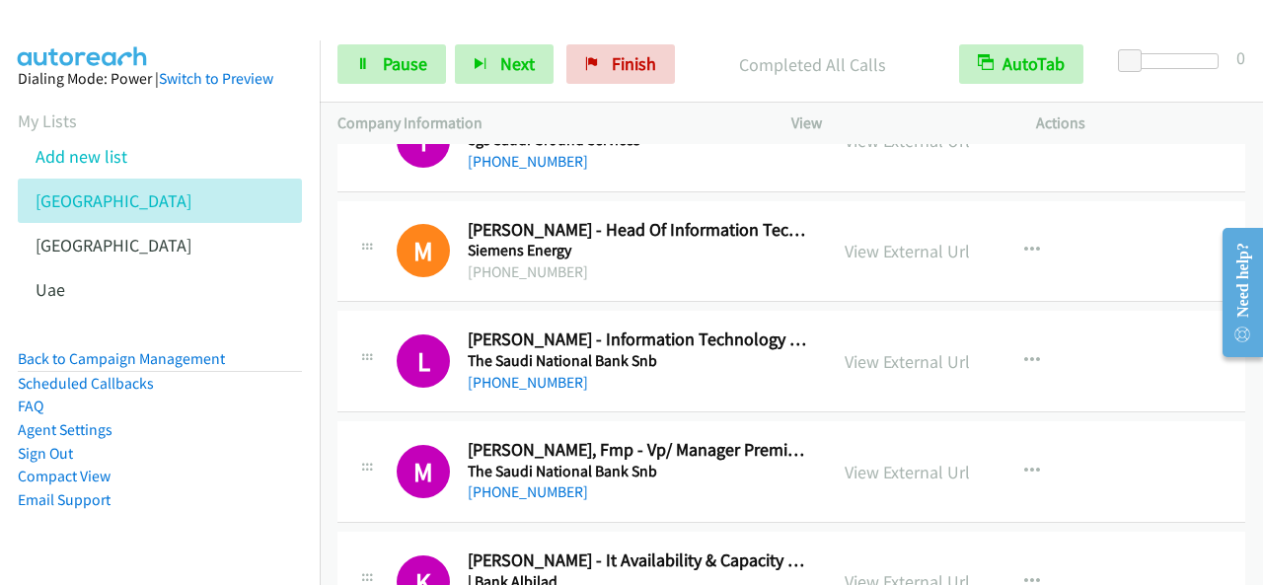
scroll to position [4093, 0]
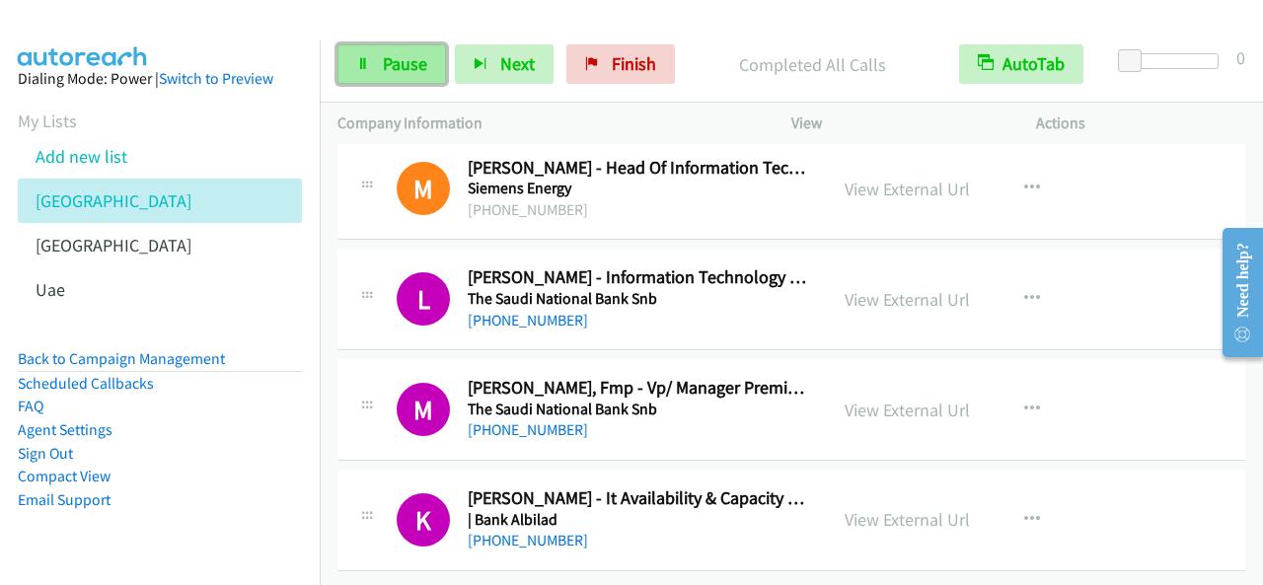
click at [430, 46] on link "Pause" at bounding box center [391, 63] width 109 height 39
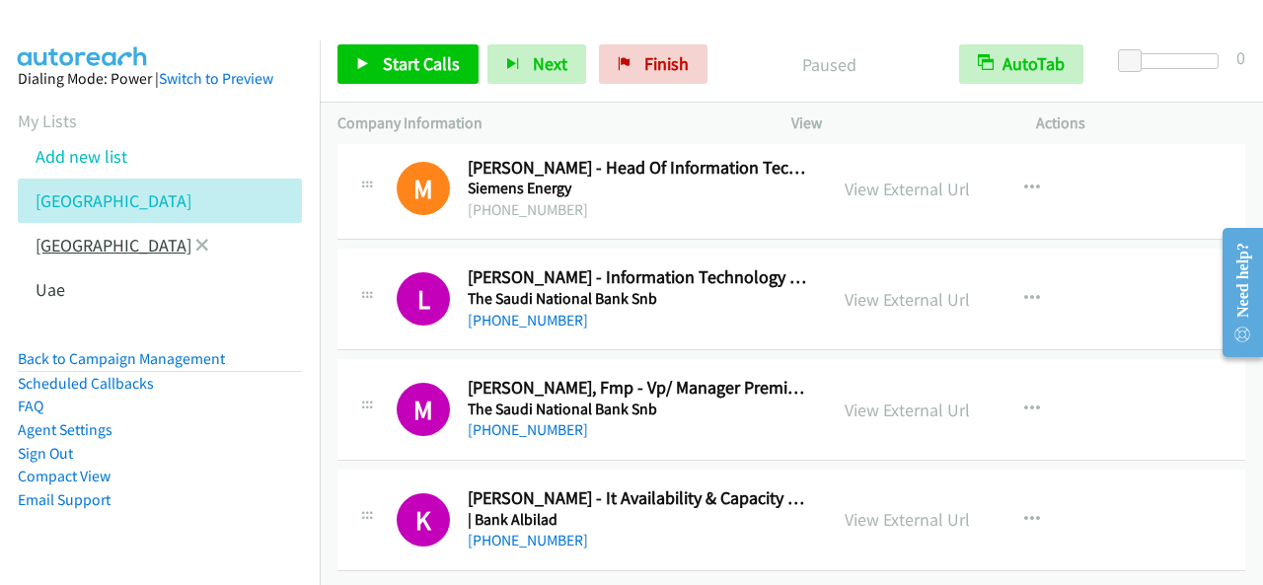
click at [73, 242] on link "[GEOGRAPHIC_DATA]" at bounding box center [114, 245] width 156 height 23
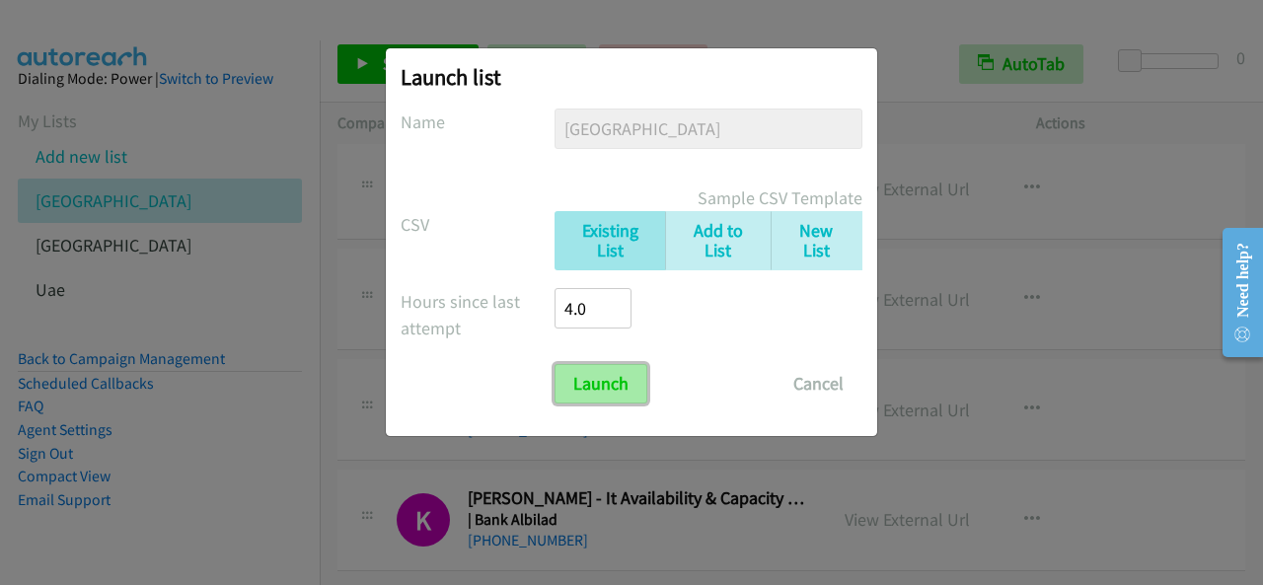
click at [603, 392] on input "Launch" at bounding box center [601, 383] width 93 height 39
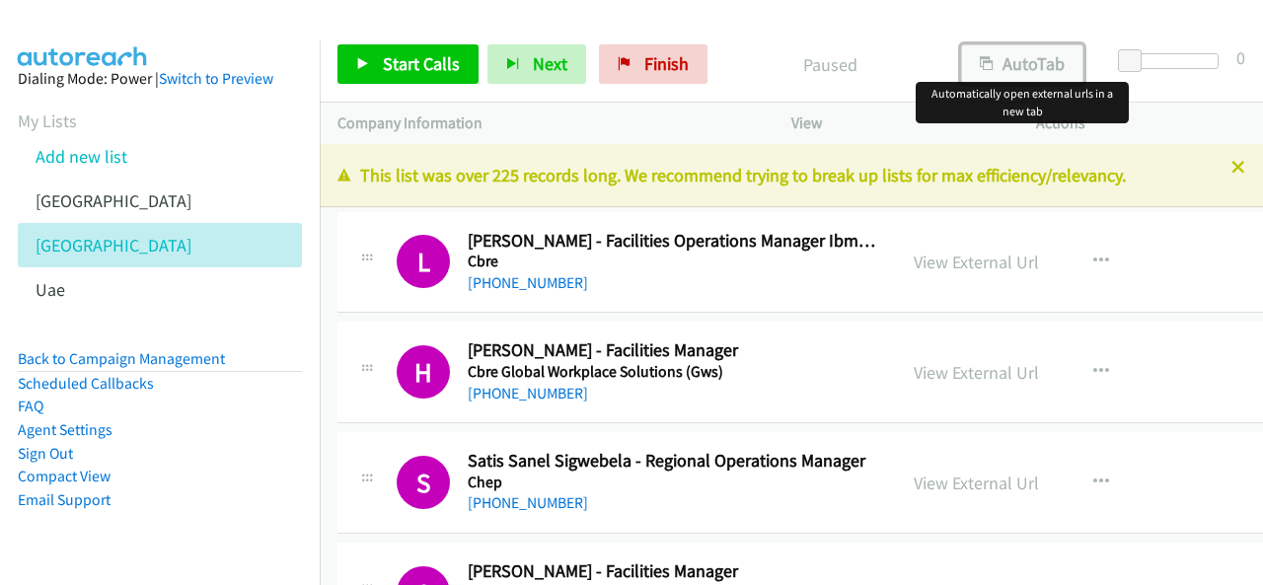
click at [1054, 66] on button "AutoTab" at bounding box center [1022, 63] width 122 height 39
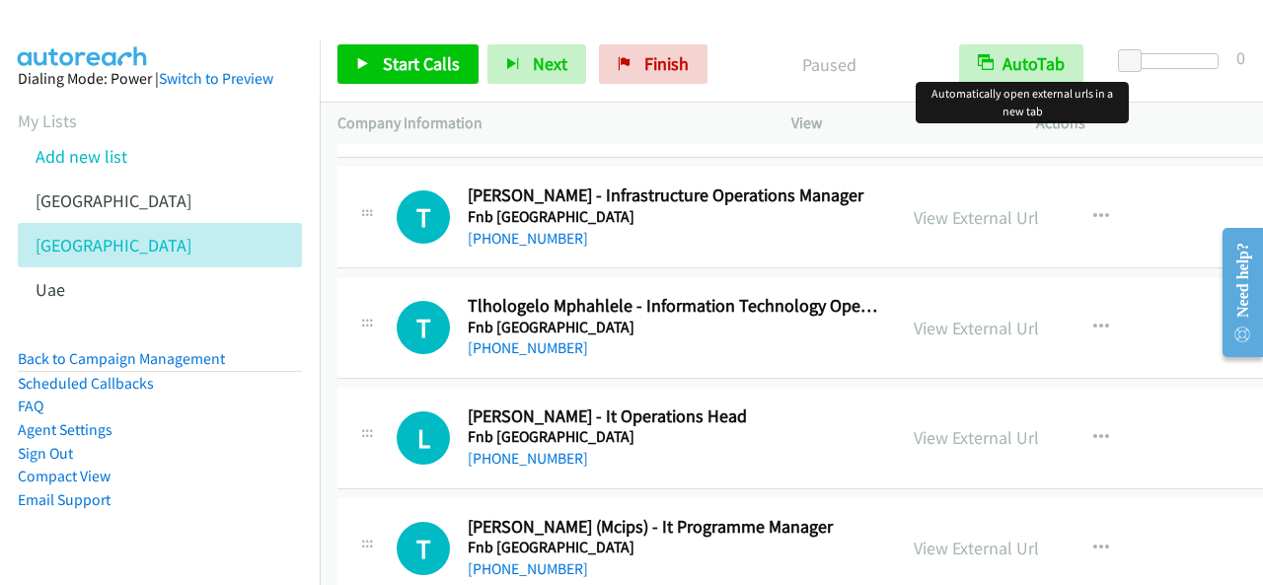
scroll to position [3651, 0]
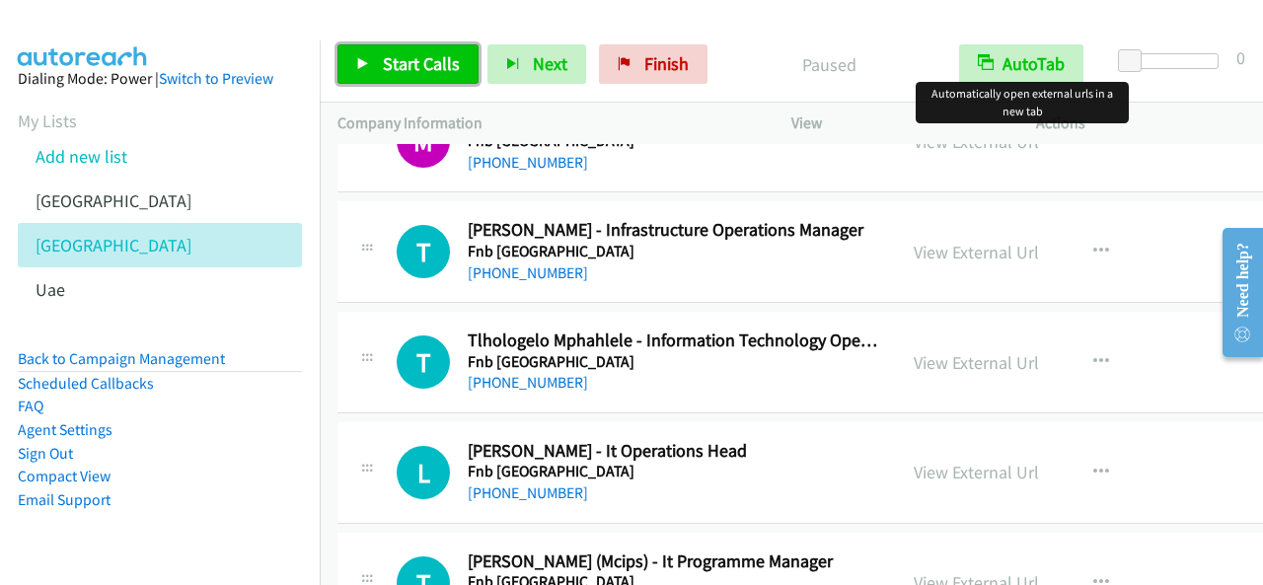
click at [397, 59] on span "Start Calls" at bounding box center [421, 63] width 77 height 23
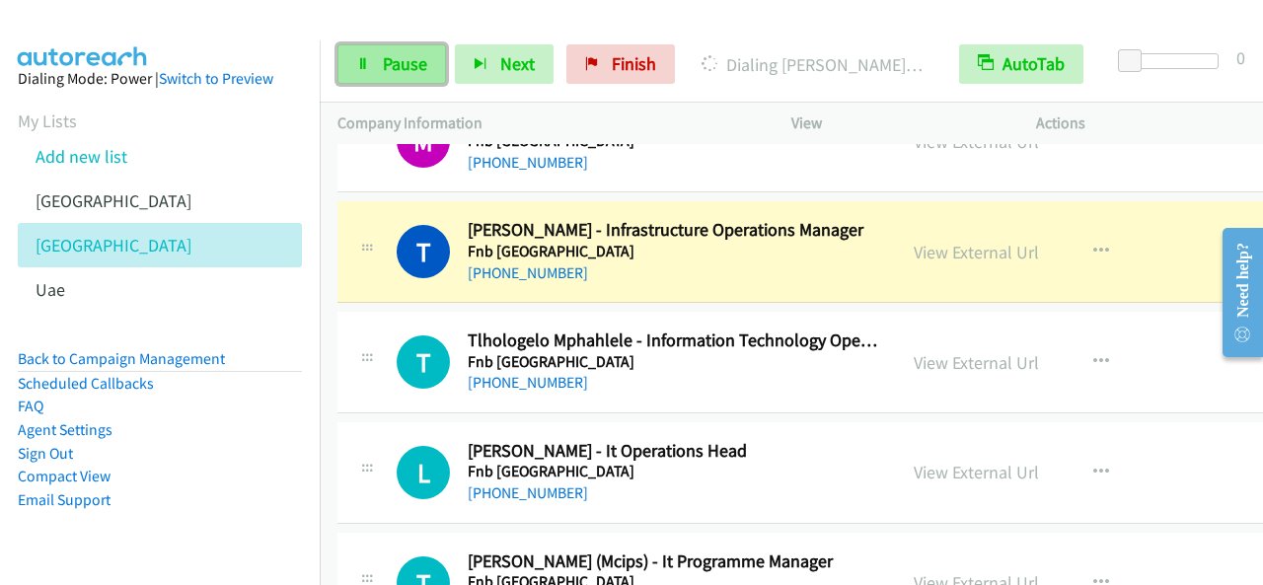
click at [389, 54] on span "Pause" at bounding box center [405, 63] width 44 height 23
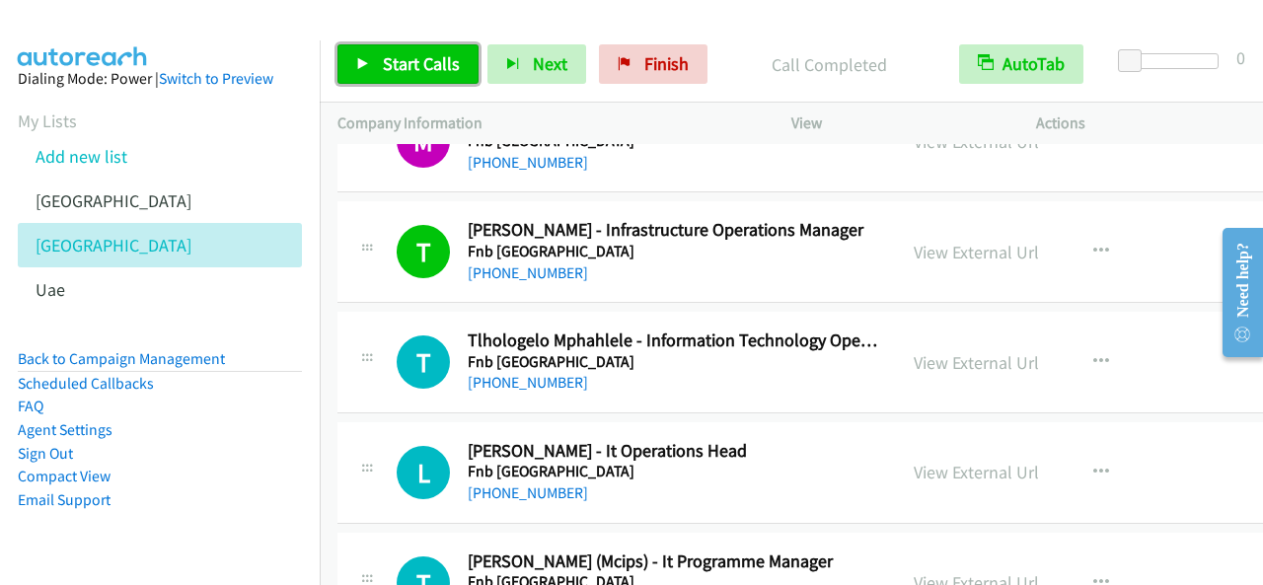
click at [416, 77] on link "Start Calls" at bounding box center [407, 63] width 141 height 39
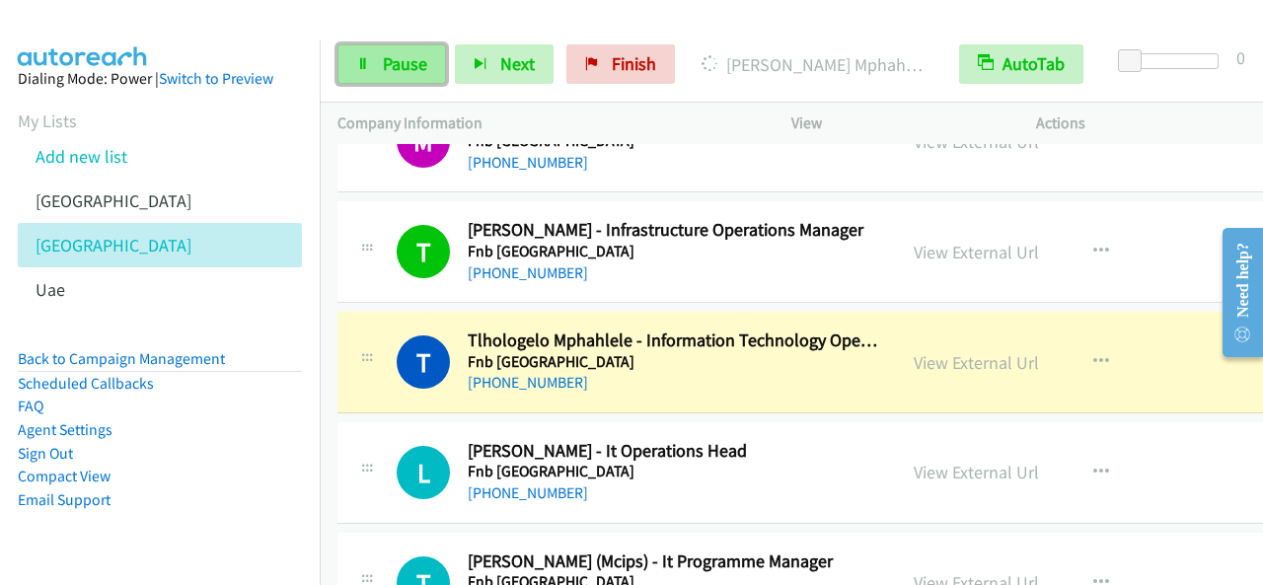
click at [388, 61] on span "Pause" at bounding box center [405, 63] width 44 height 23
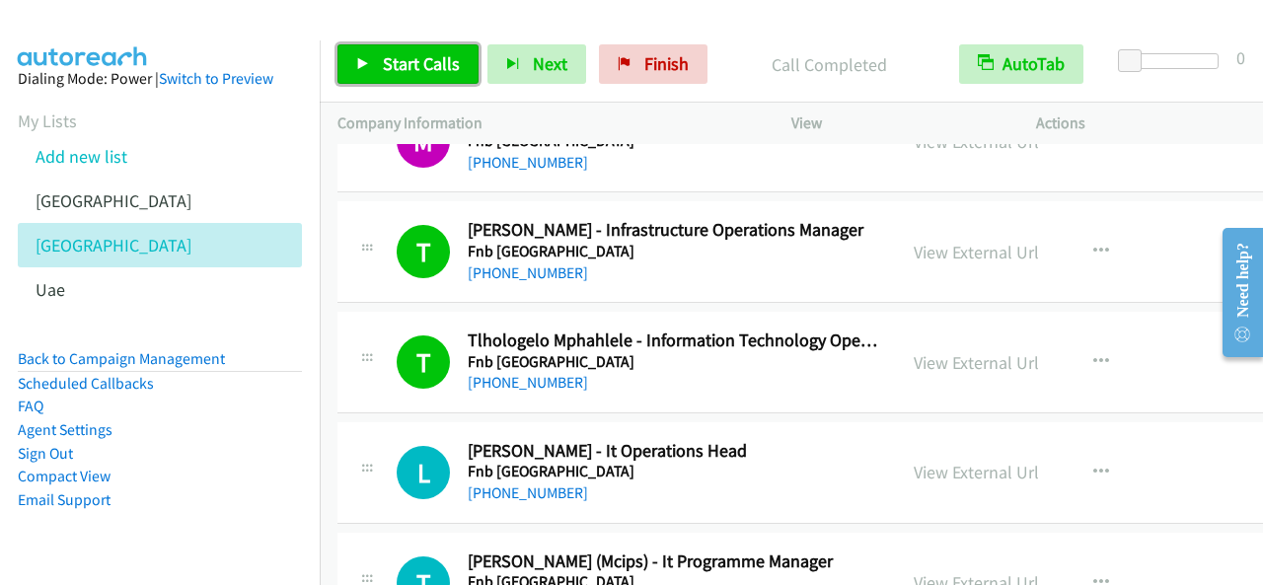
click at [419, 70] on span "Start Calls" at bounding box center [421, 63] width 77 height 23
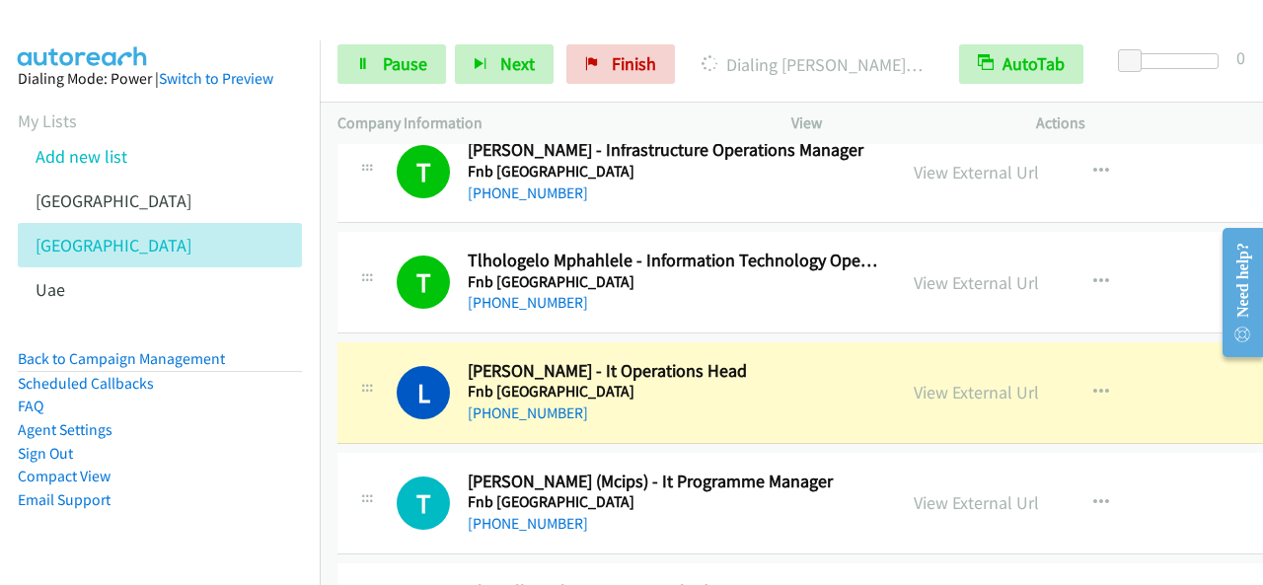
scroll to position [3750, 0]
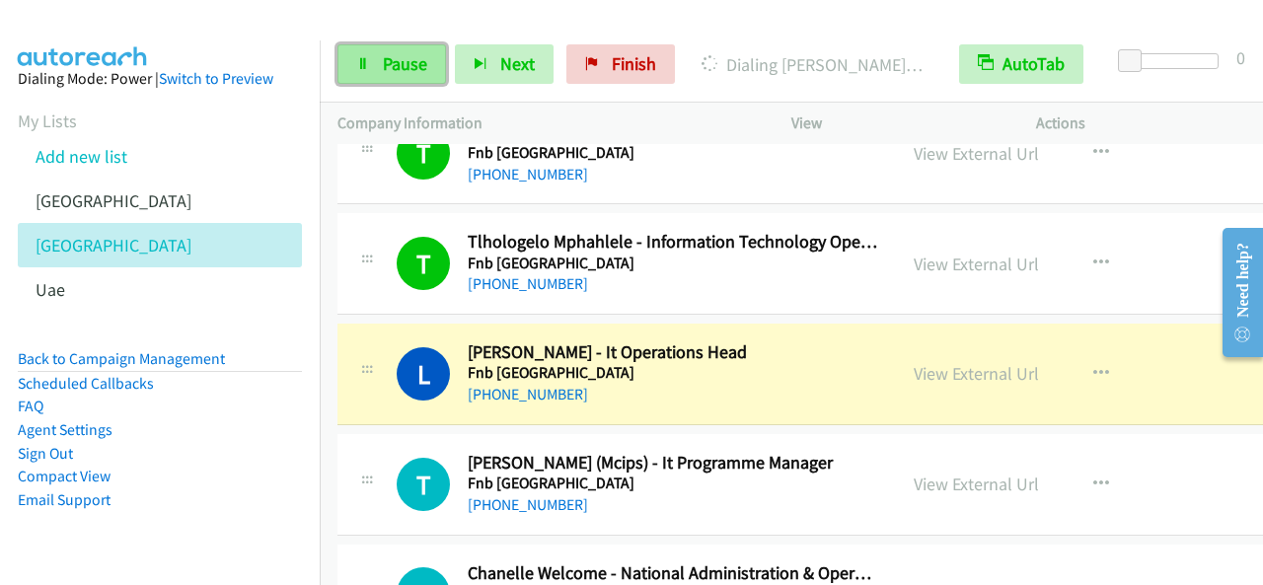
click at [380, 62] on link "Pause" at bounding box center [391, 63] width 109 height 39
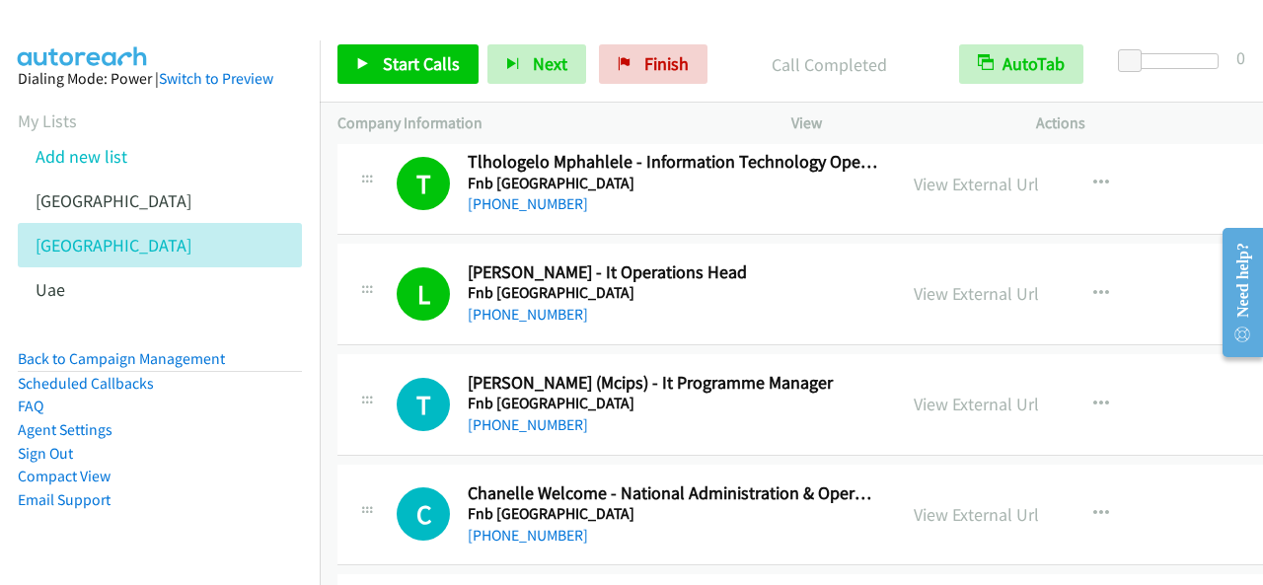
scroll to position [3849, 0]
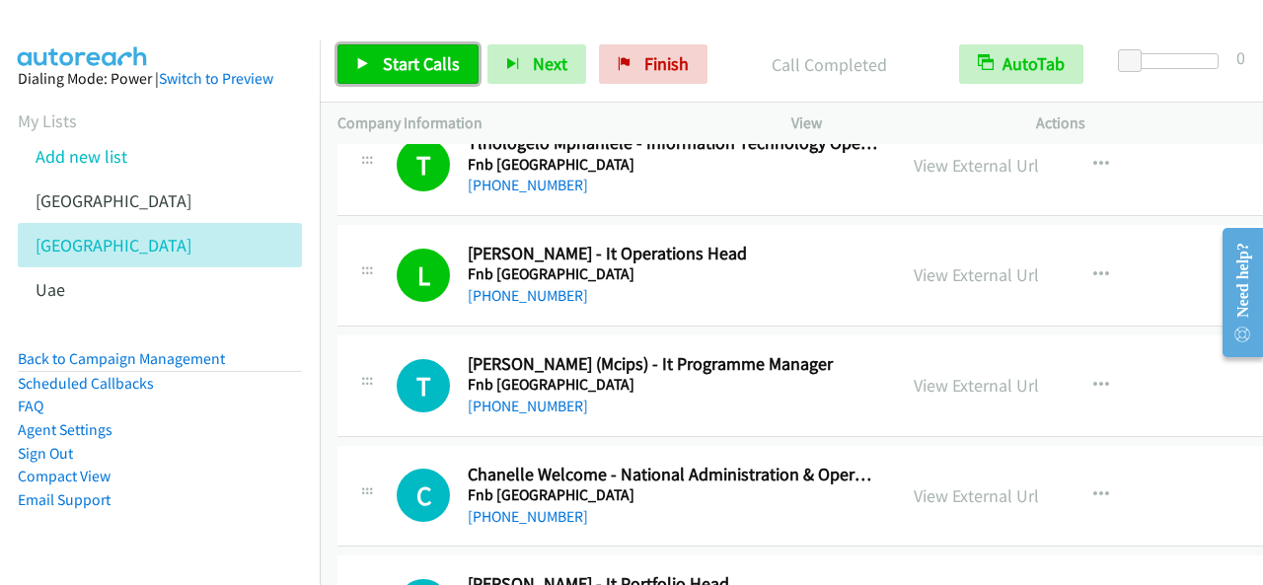
click at [434, 49] on link "Start Calls" at bounding box center [407, 63] width 141 height 39
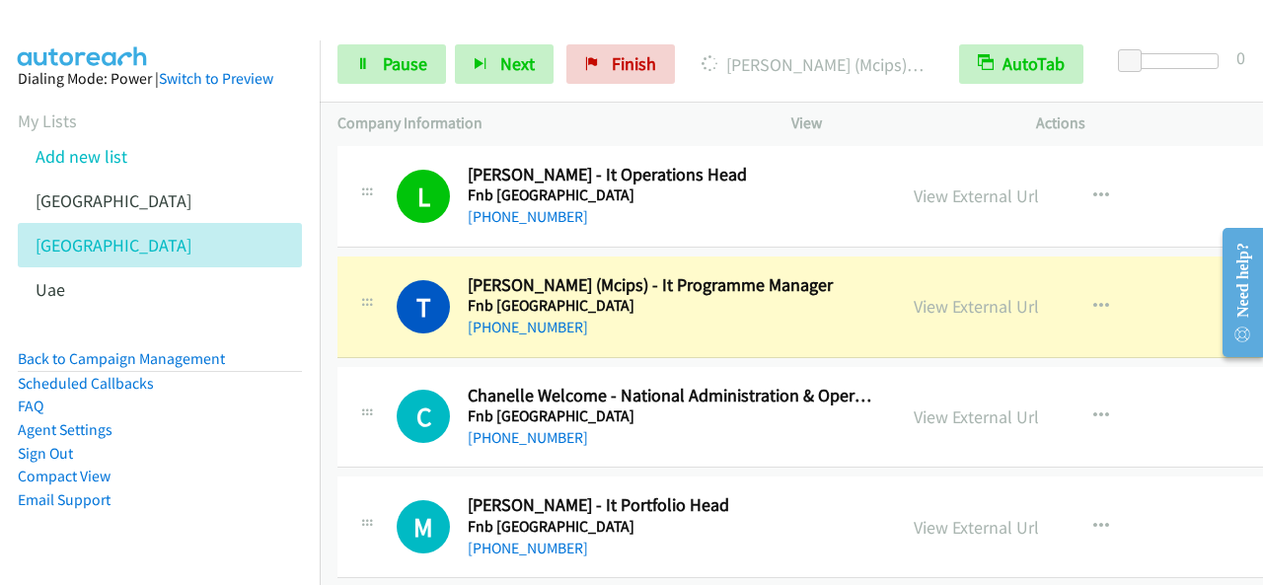
scroll to position [3947, 0]
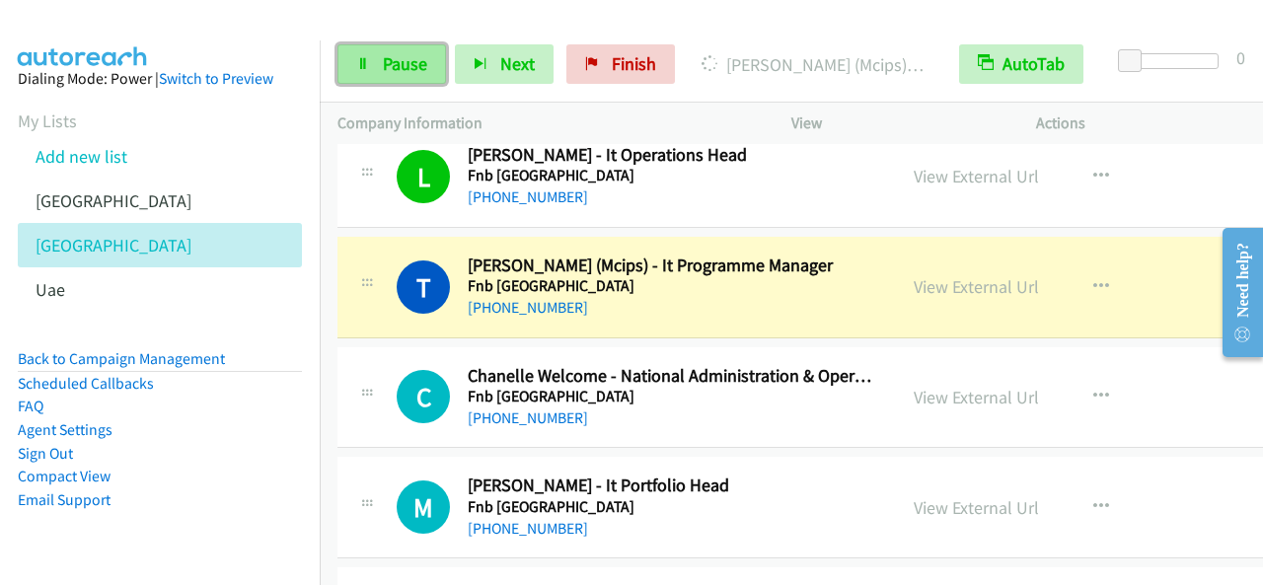
click at [411, 55] on span "Pause" at bounding box center [405, 63] width 44 height 23
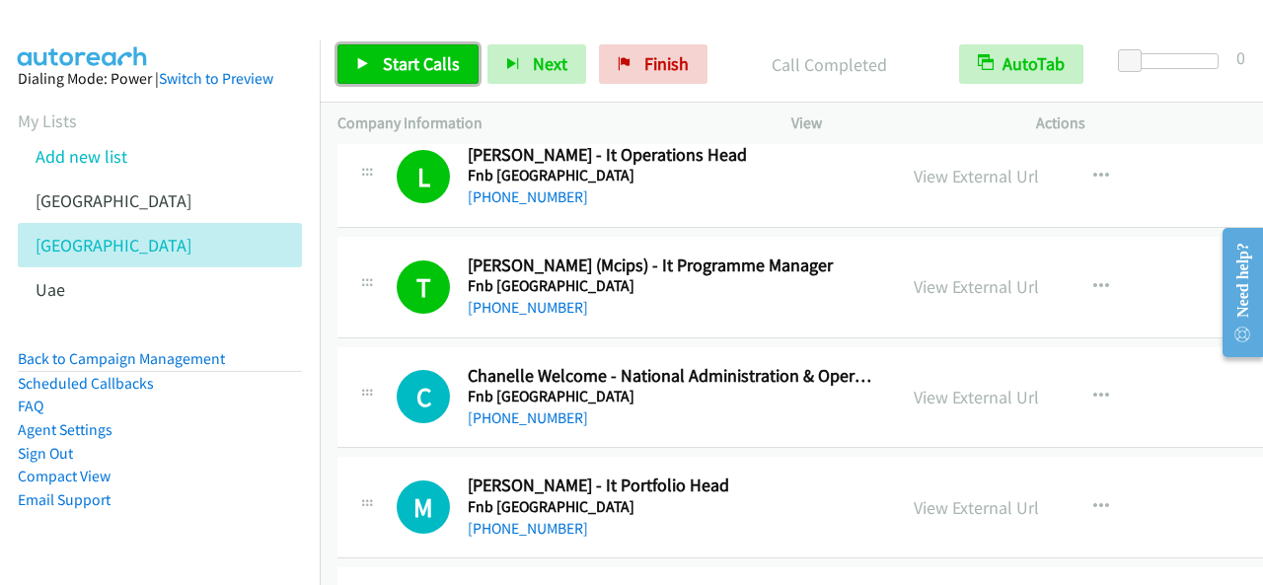
click at [422, 62] on span "Start Calls" at bounding box center [421, 63] width 77 height 23
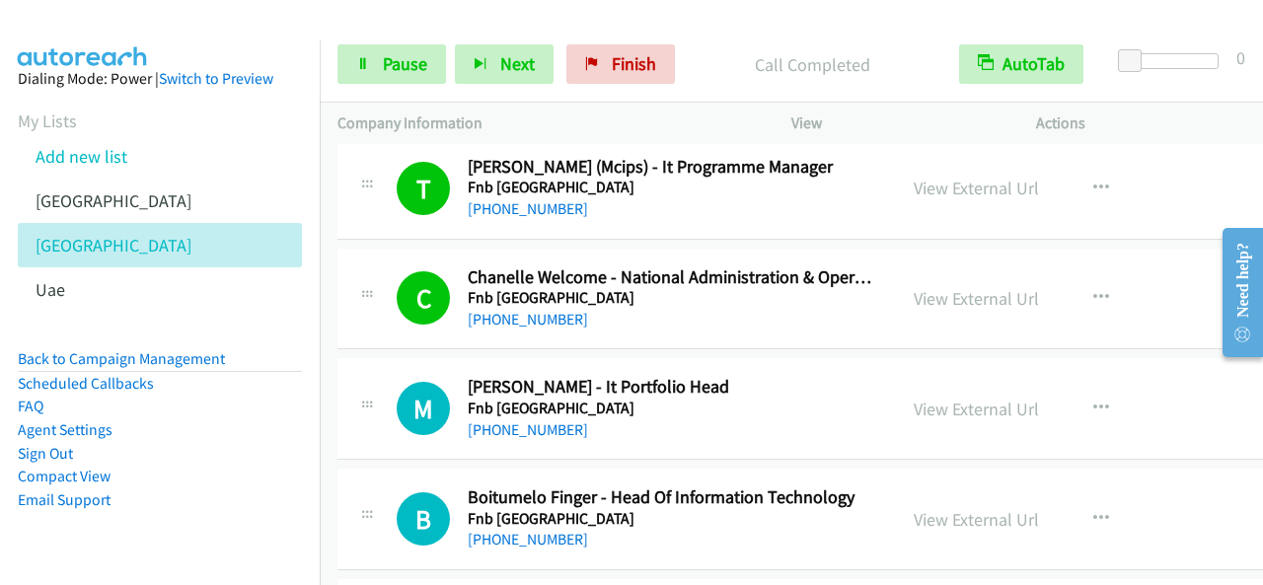
scroll to position [4243, 0]
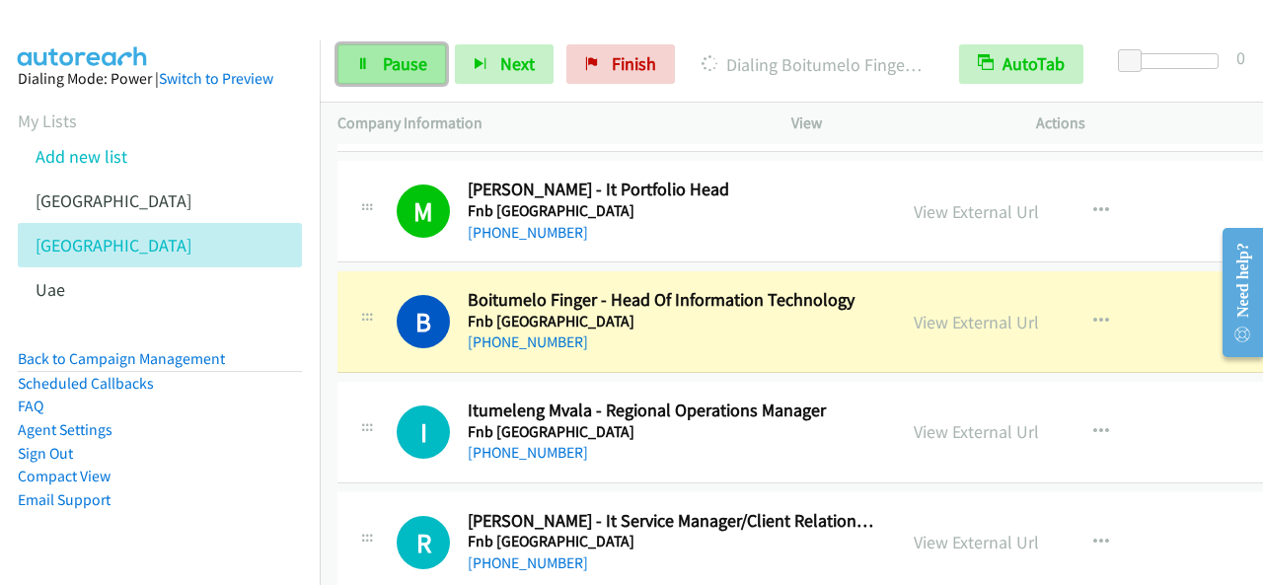
click at [403, 62] on span "Pause" at bounding box center [405, 63] width 44 height 23
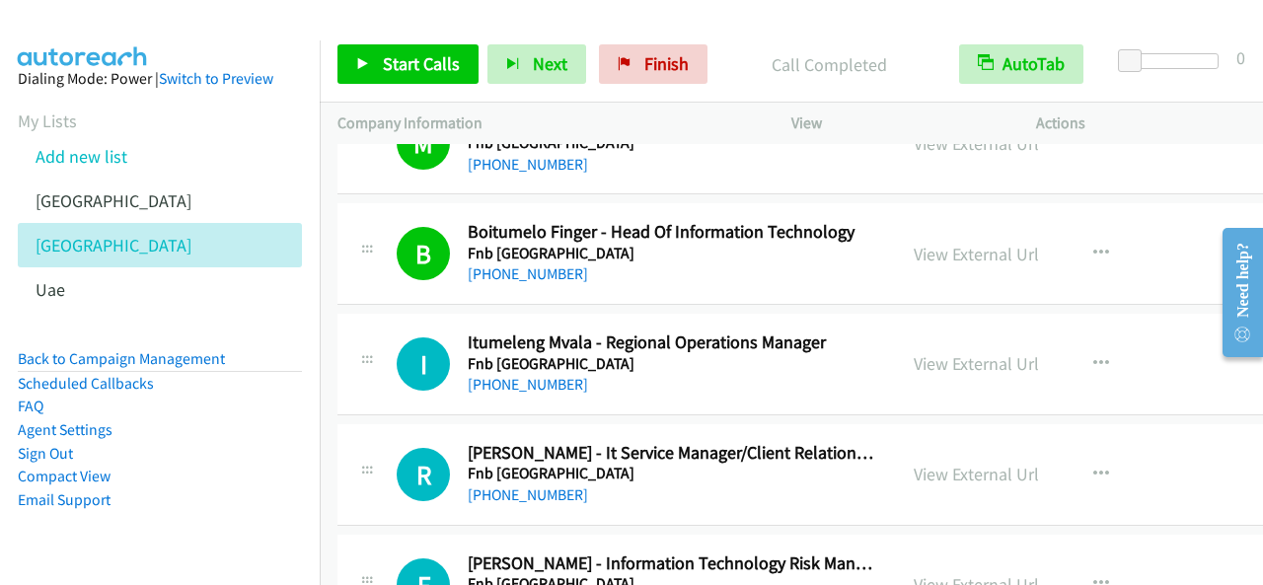
scroll to position [4342, 0]
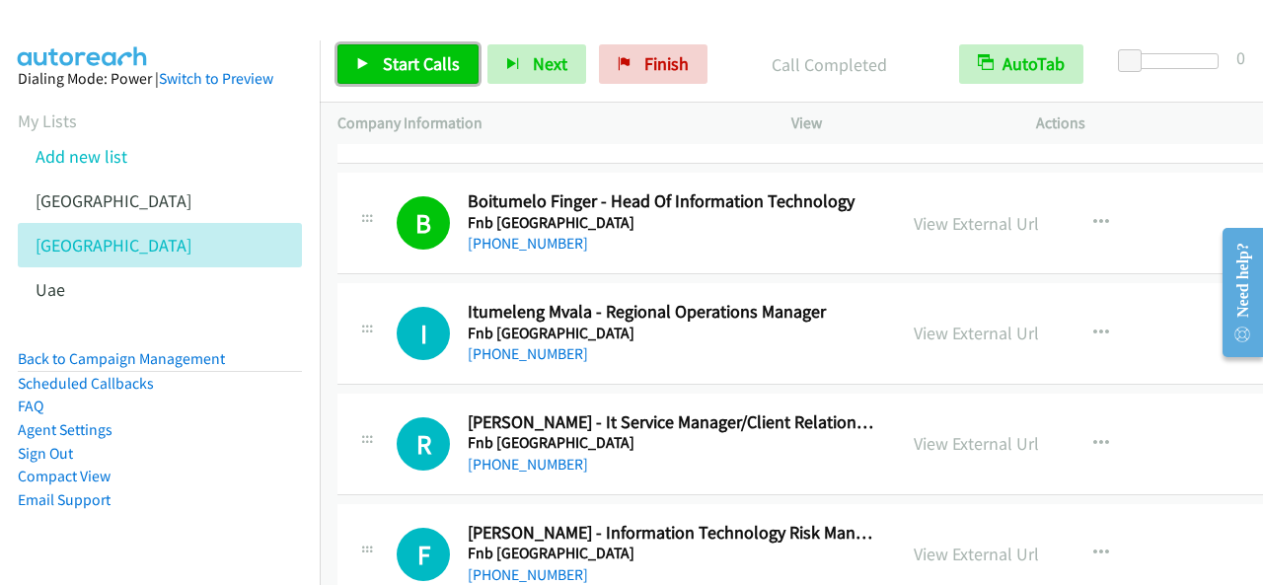
click at [428, 74] on span "Start Calls" at bounding box center [421, 63] width 77 height 23
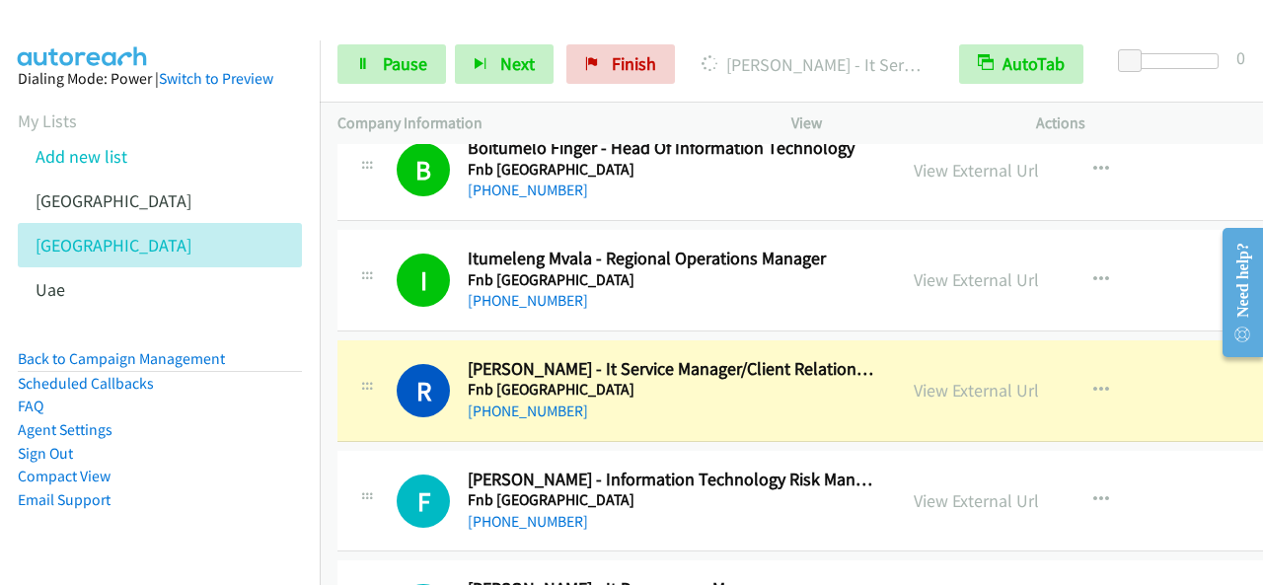
scroll to position [4441, 0]
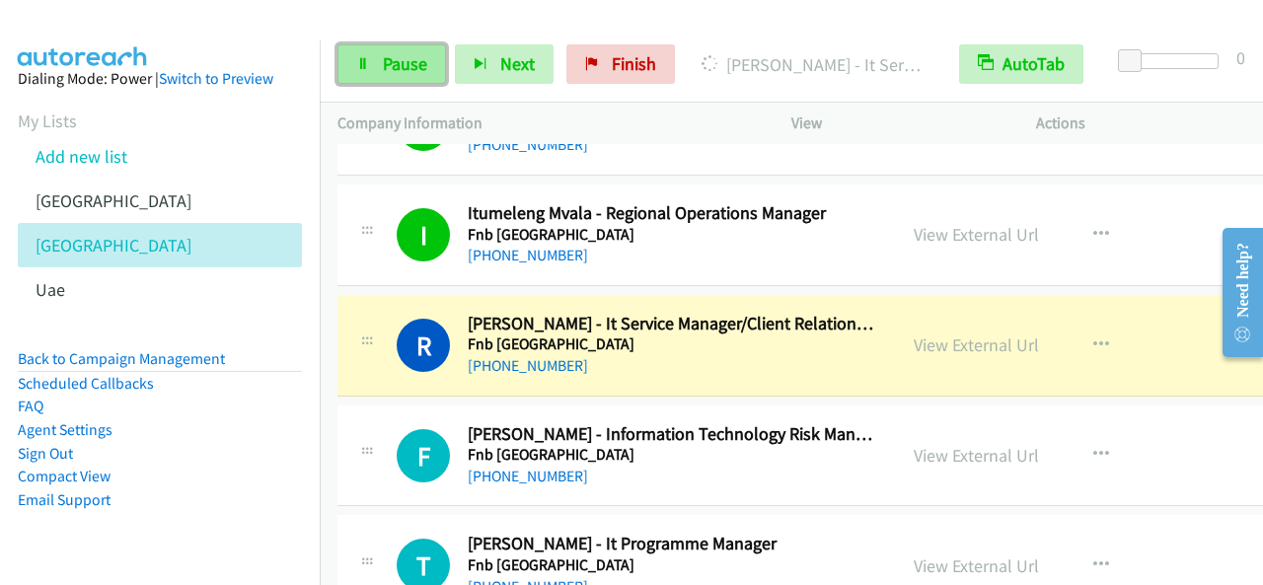
click at [430, 72] on link "Pause" at bounding box center [391, 63] width 109 height 39
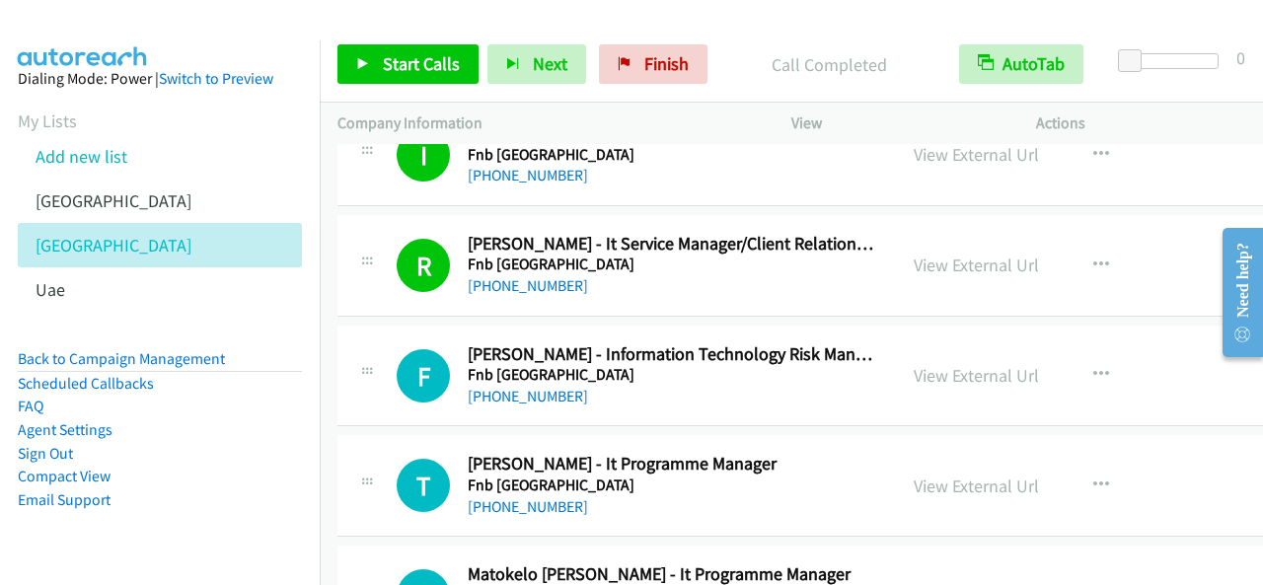
scroll to position [4539, 0]
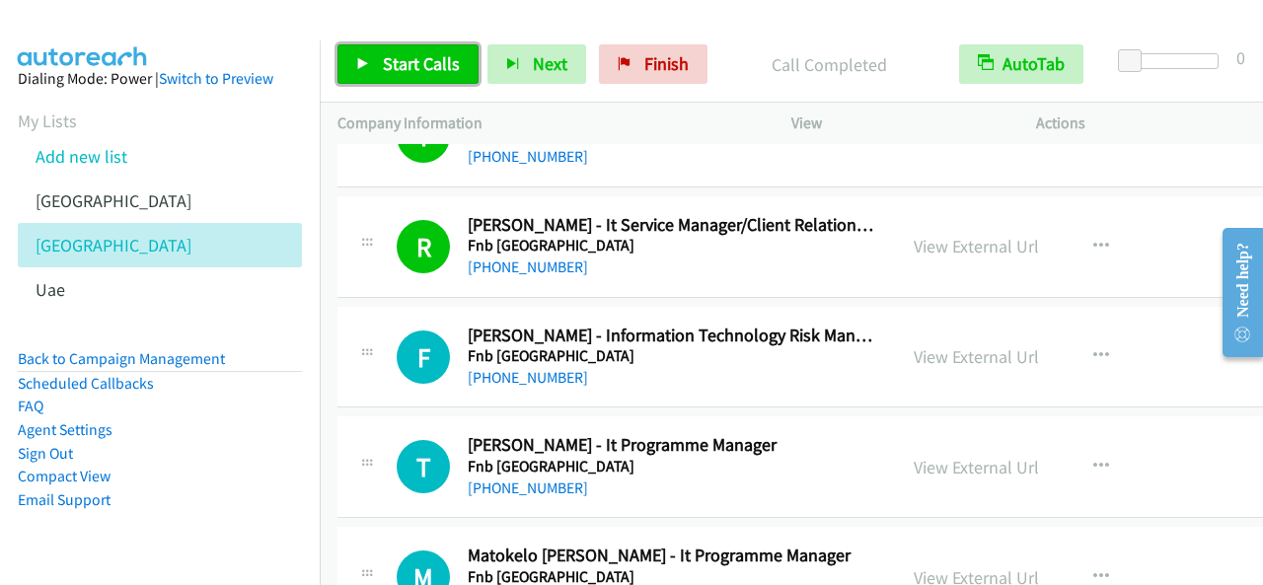
click at [449, 56] on span "Start Calls" at bounding box center [421, 63] width 77 height 23
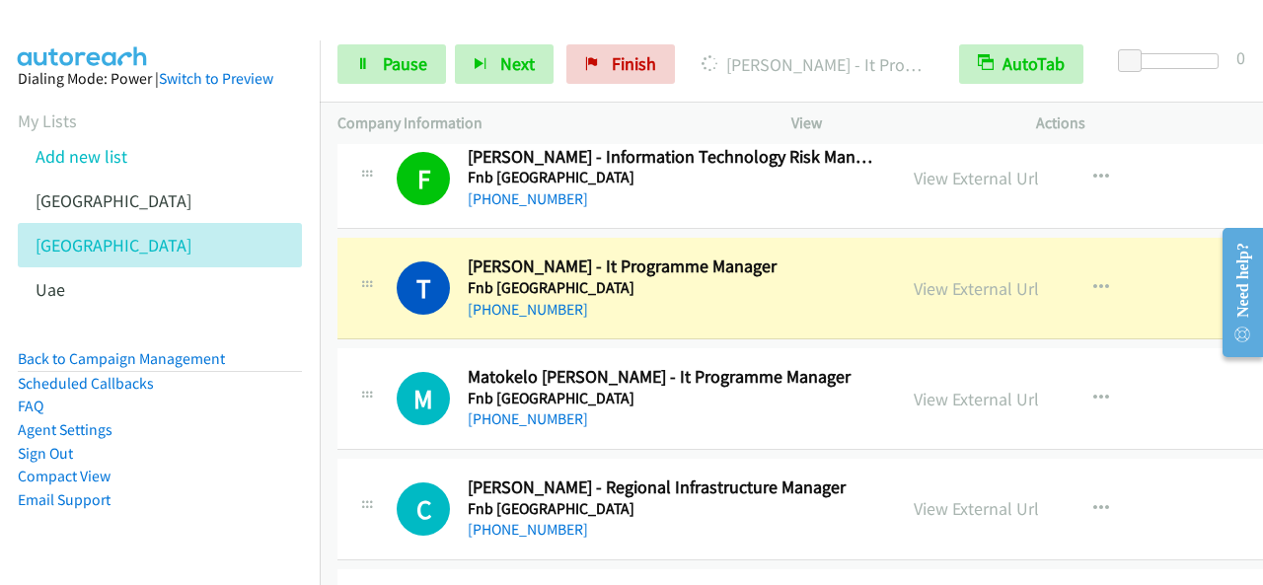
scroll to position [4737, 0]
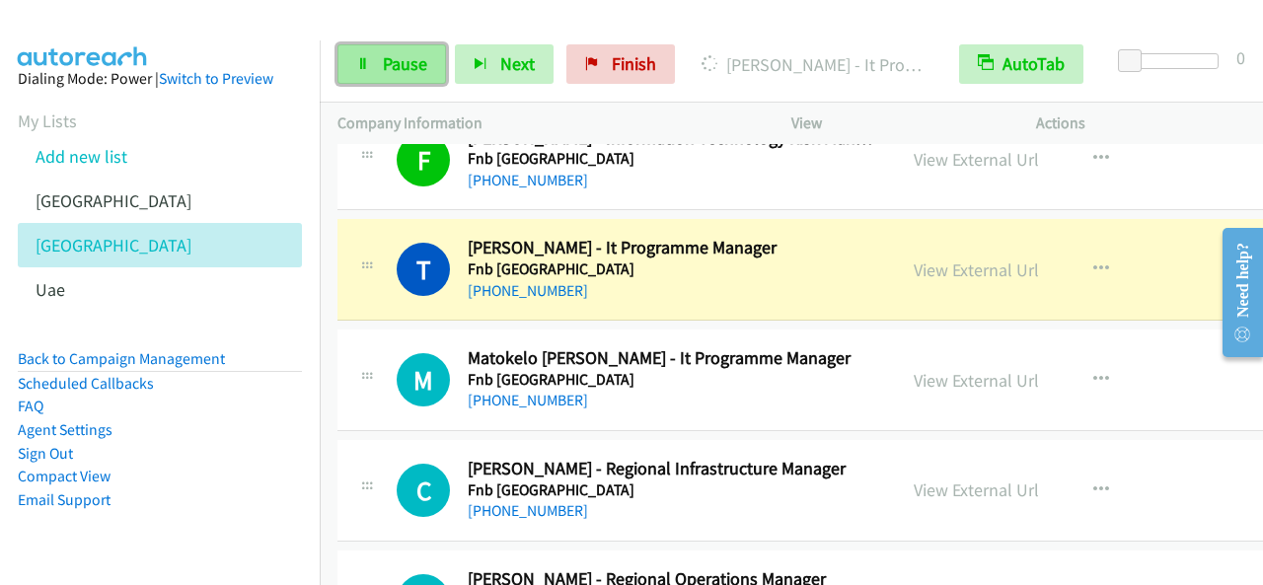
click at [375, 72] on link "Pause" at bounding box center [391, 63] width 109 height 39
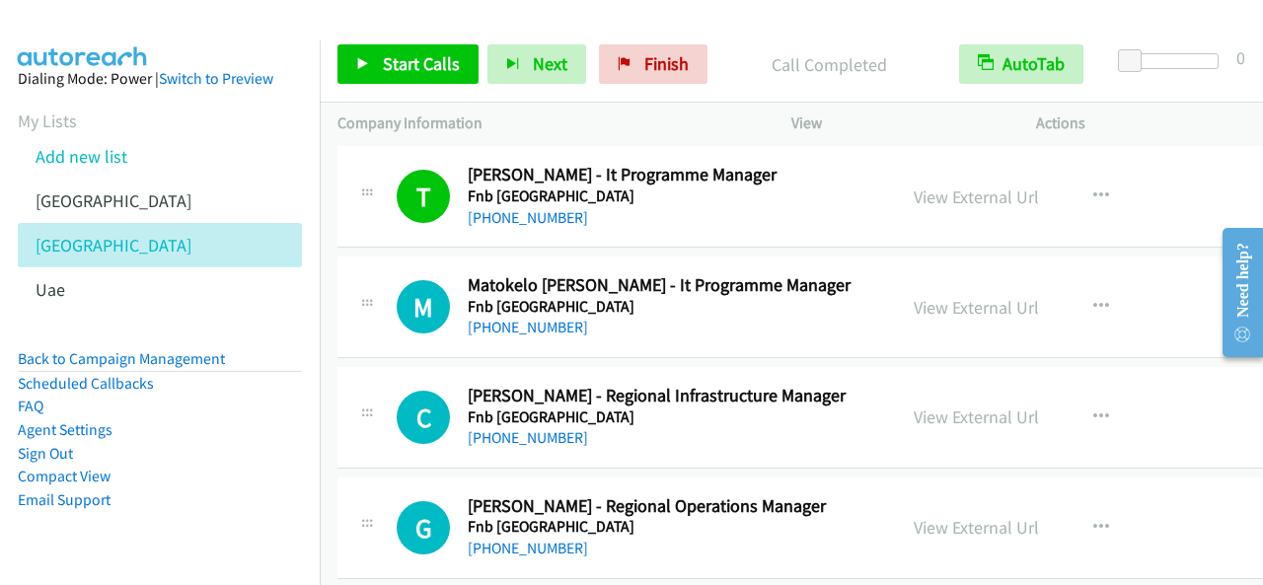
scroll to position [4835, 0]
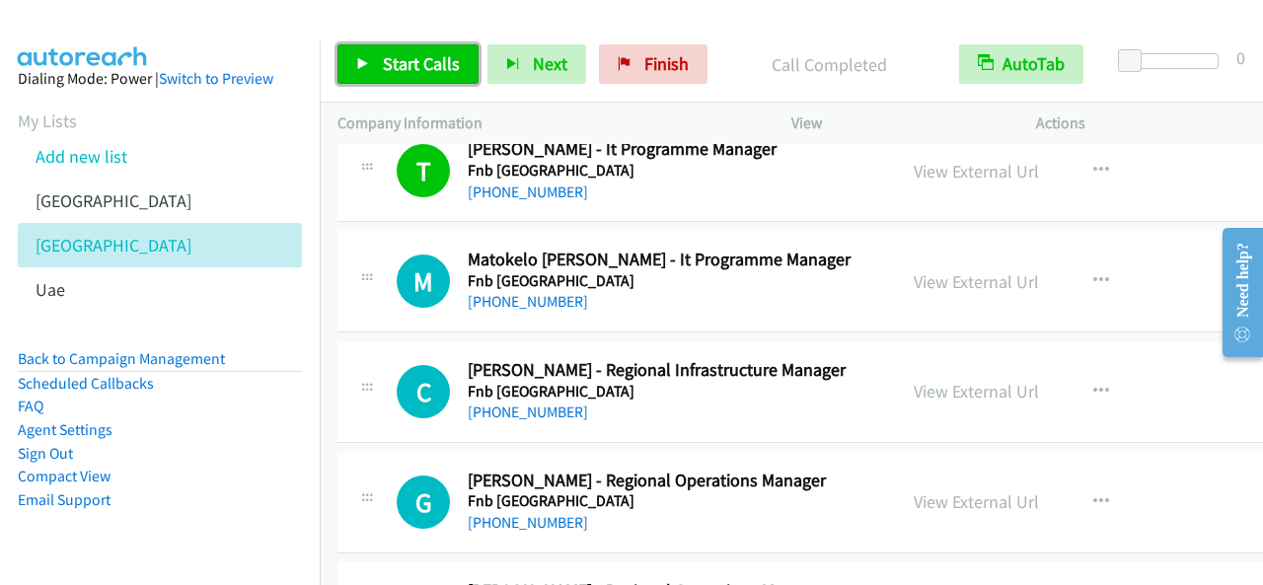
click at [429, 56] on span "Start Calls" at bounding box center [421, 63] width 77 height 23
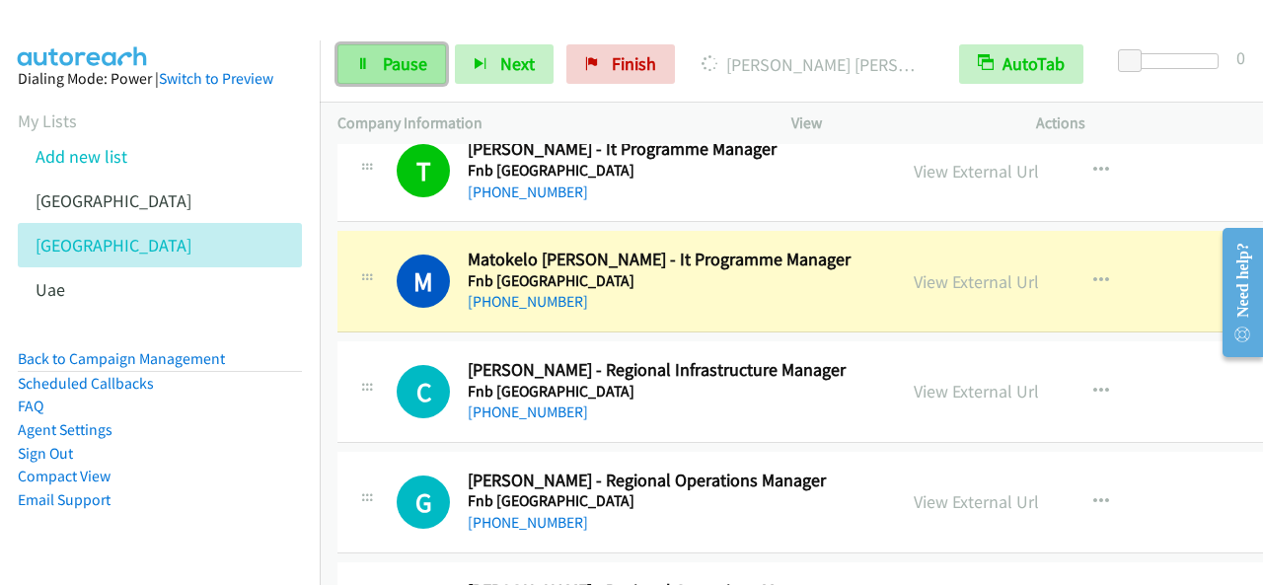
click at [377, 58] on link "Pause" at bounding box center [391, 63] width 109 height 39
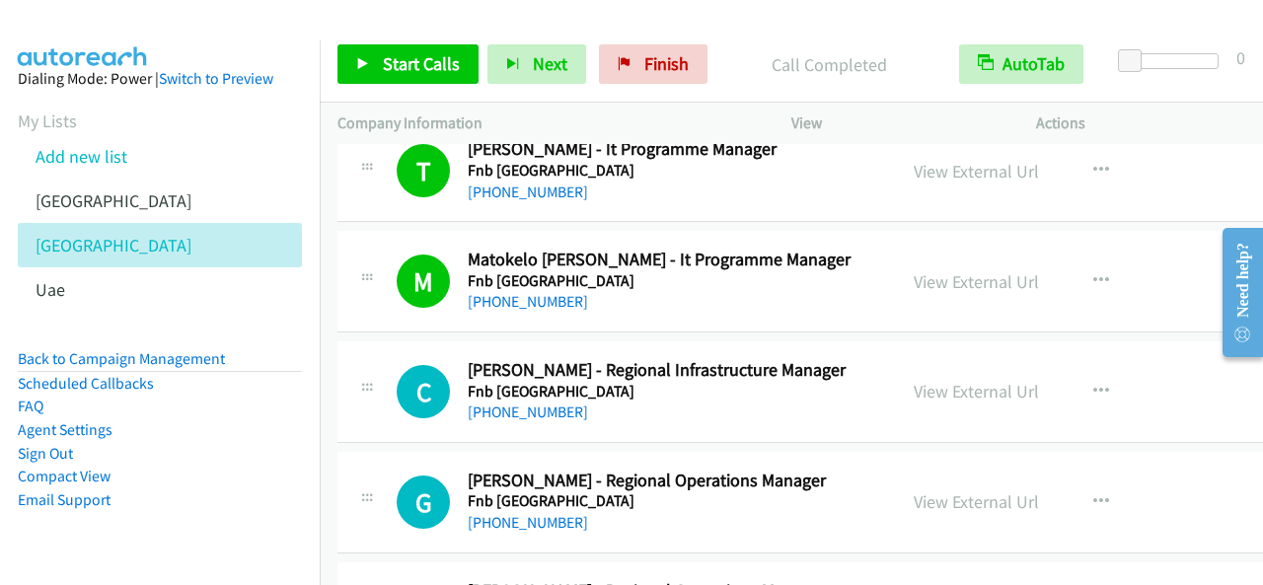
scroll to position [4934, 0]
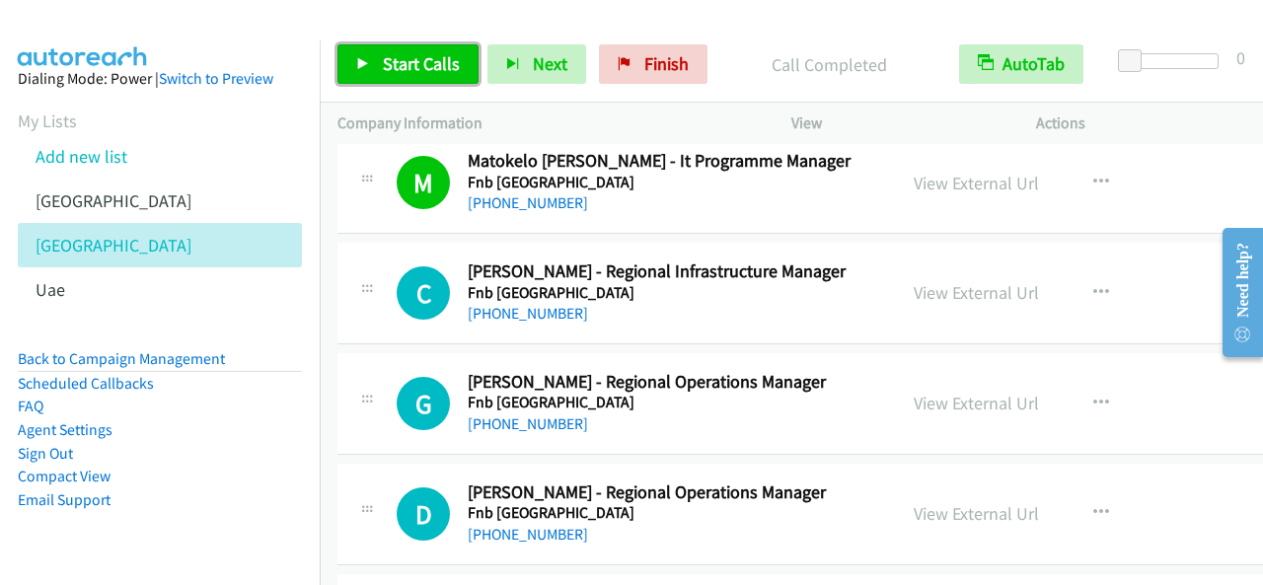
click at [456, 76] on link "Start Calls" at bounding box center [407, 63] width 141 height 39
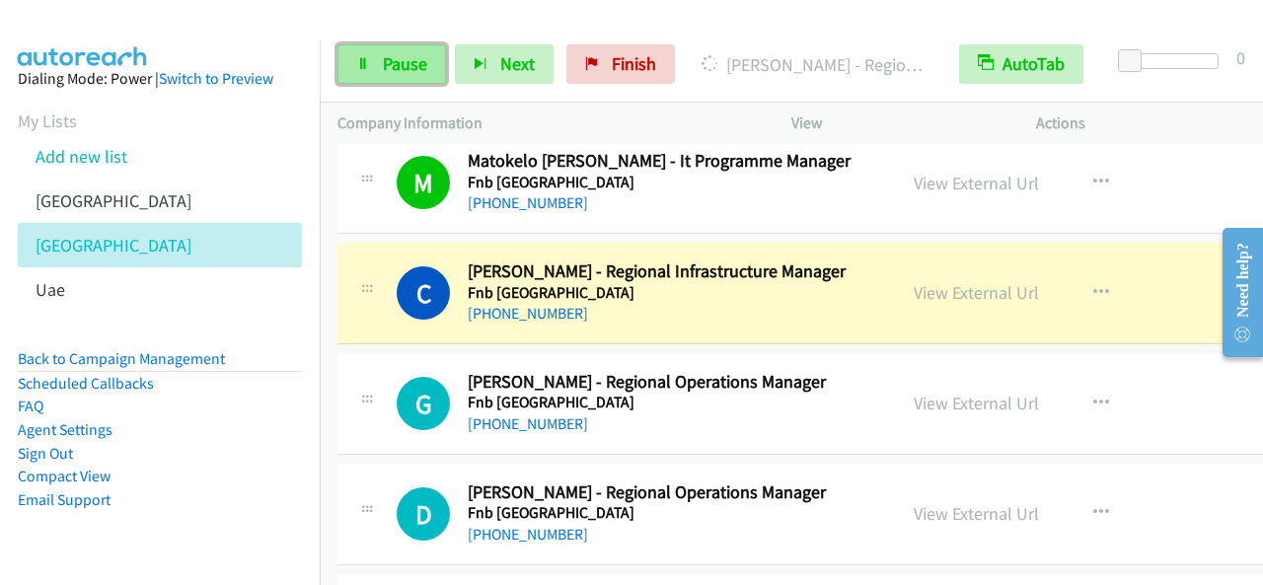
click at [432, 60] on link "Pause" at bounding box center [391, 63] width 109 height 39
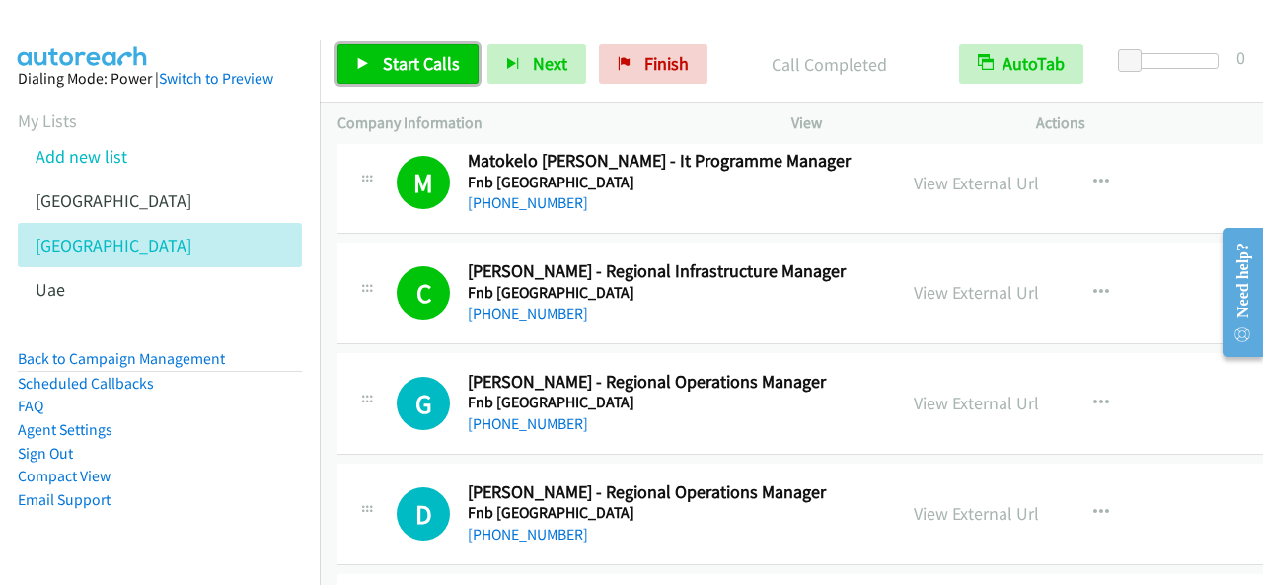
click at [365, 72] on link "Start Calls" at bounding box center [407, 63] width 141 height 39
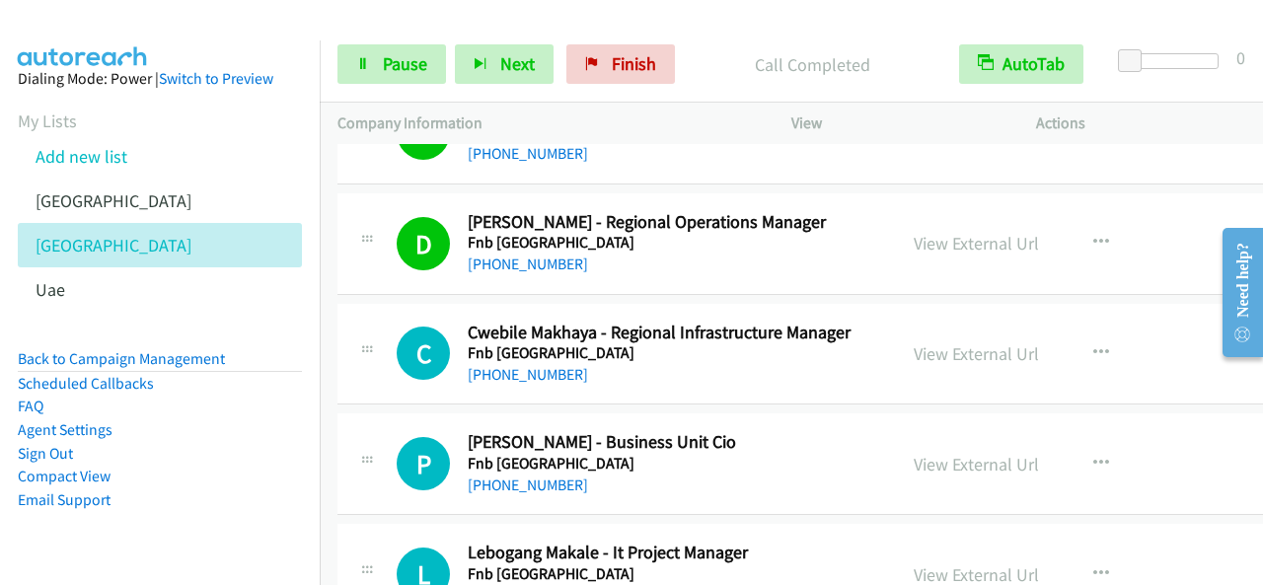
scroll to position [5230, 0]
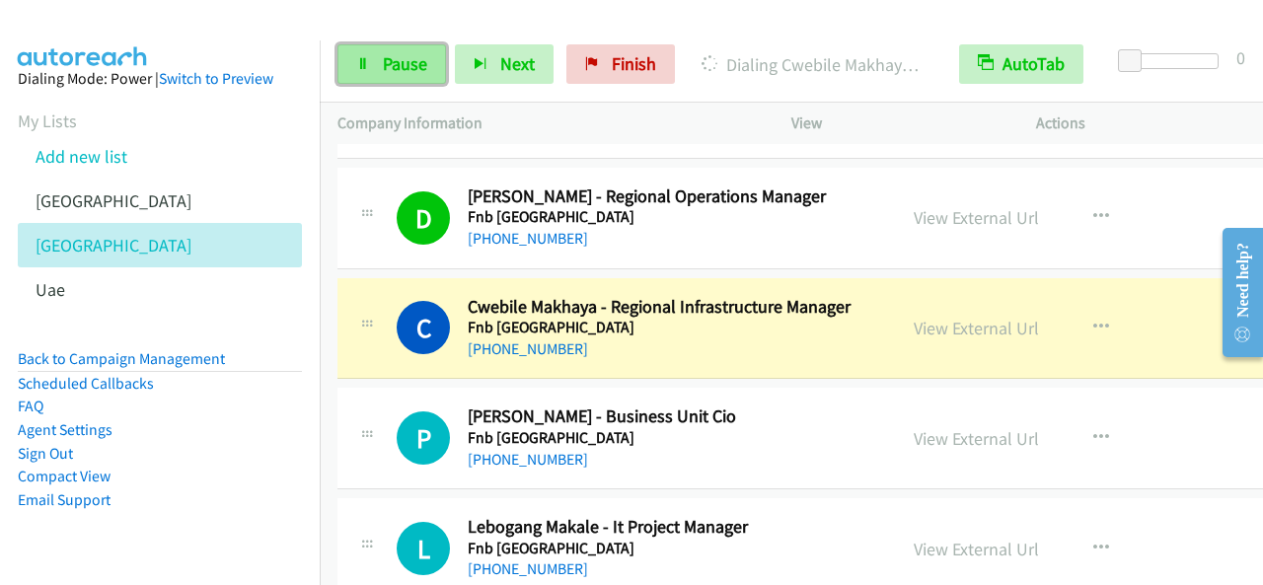
click at [414, 58] on span "Pause" at bounding box center [405, 63] width 44 height 23
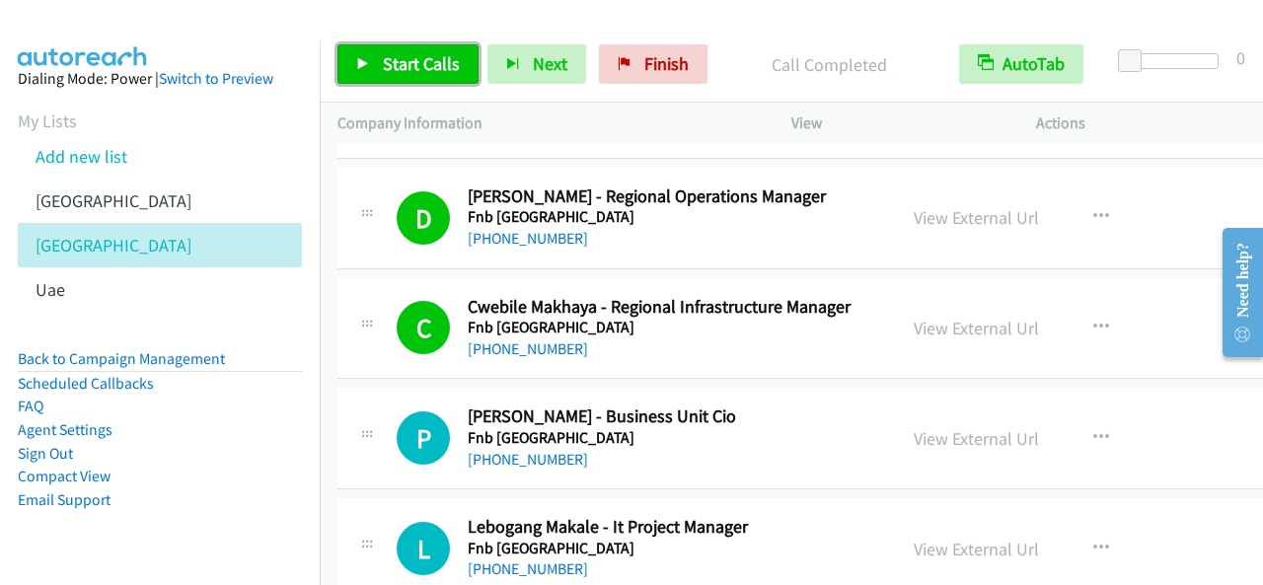
drag, startPoint x: 462, startPoint y: 65, endPoint x: 503, endPoint y: 90, distance: 48.2
click at [462, 64] on link "Start Calls" at bounding box center [407, 63] width 141 height 39
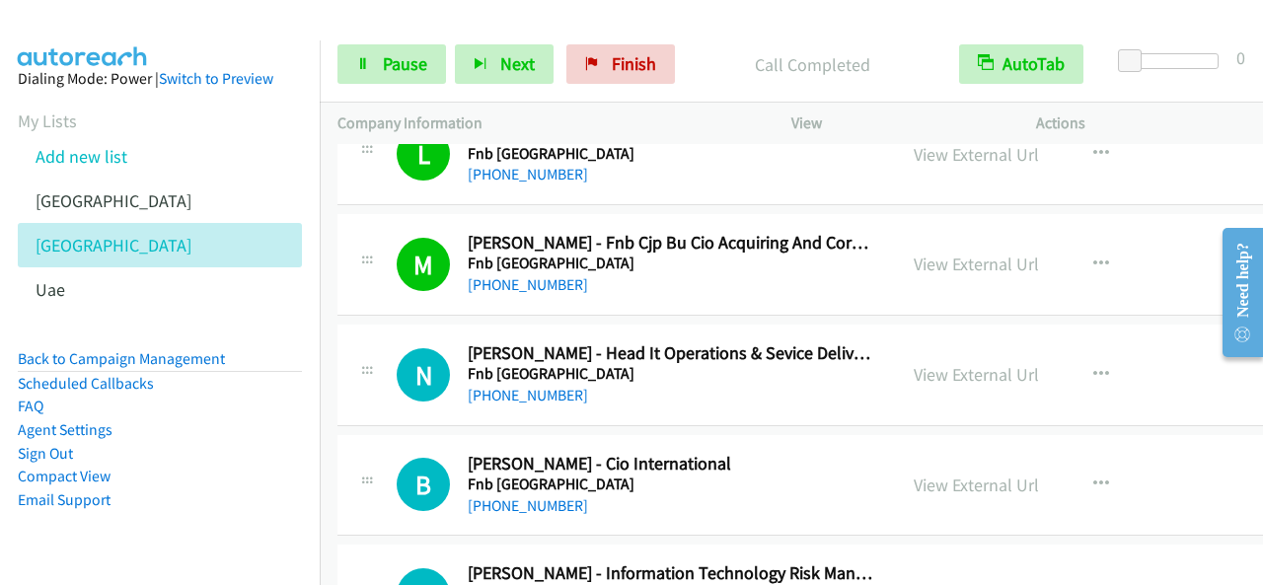
scroll to position [5724, 0]
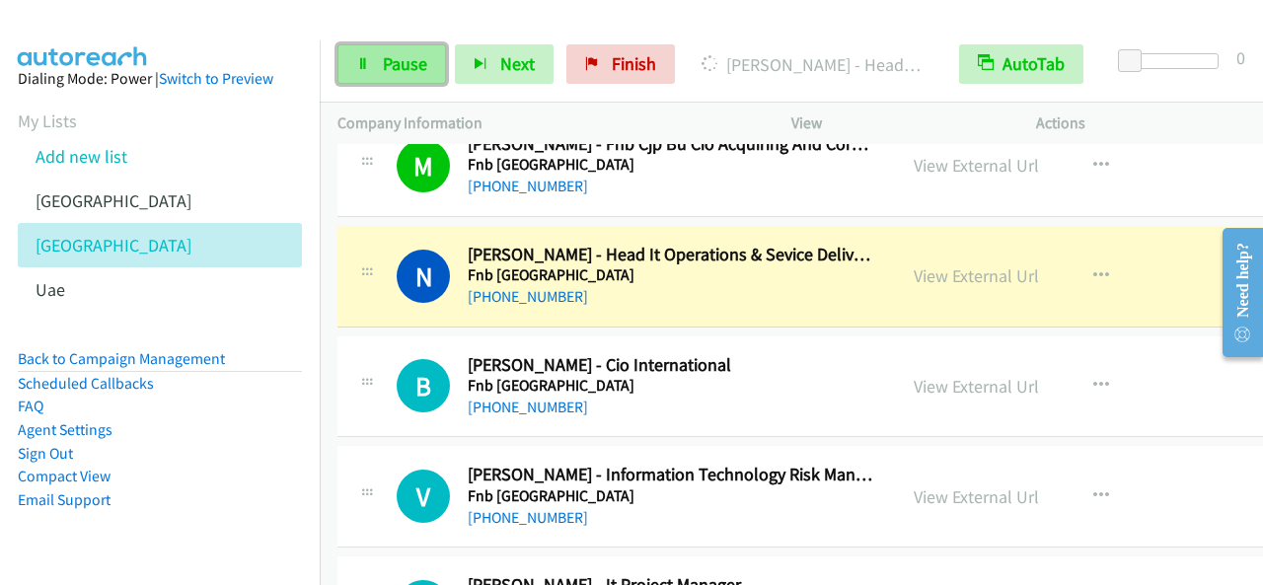
click at [351, 66] on link "Pause" at bounding box center [391, 63] width 109 height 39
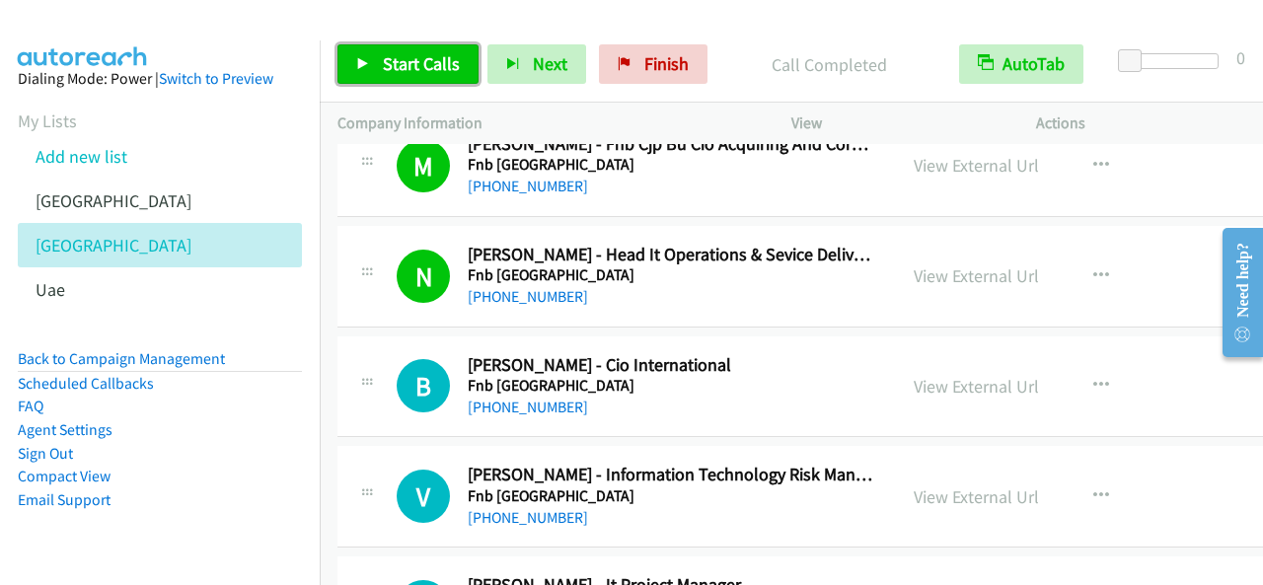
click at [394, 47] on link "Start Calls" at bounding box center [407, 63] width 141 height 39
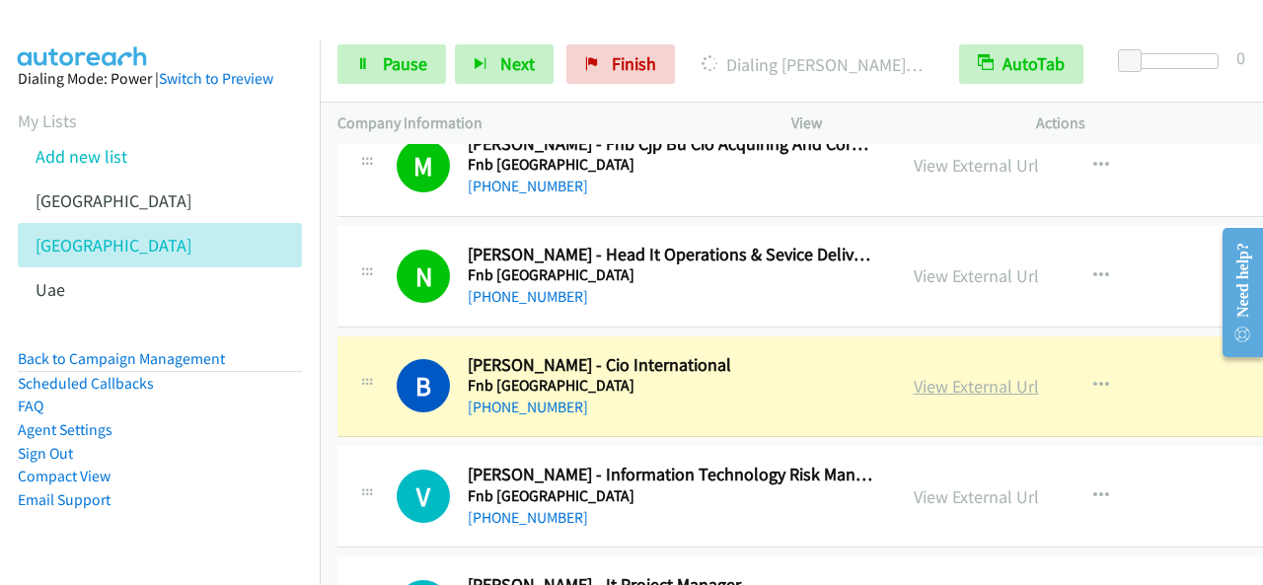
click at [949, 375] on link "View External Url" at bounding box center [976, 386] width 125 height 23
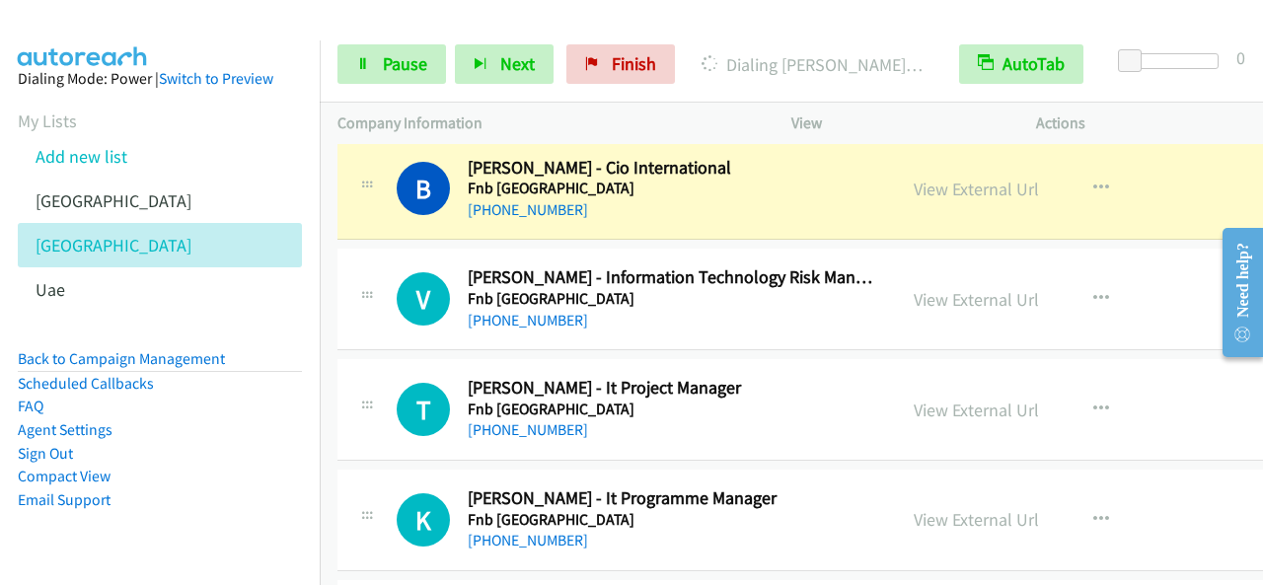
scroll to position [5822, 0]
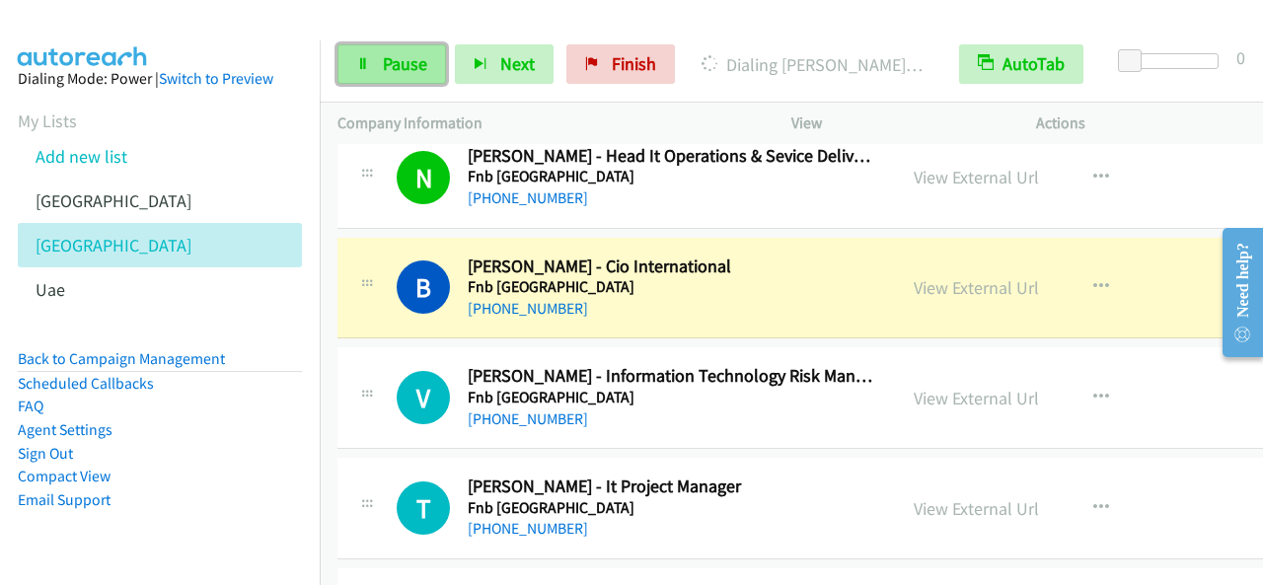
click at [408, 56] on span "Pause" at bounding box center [405, 63] width 44 height 23
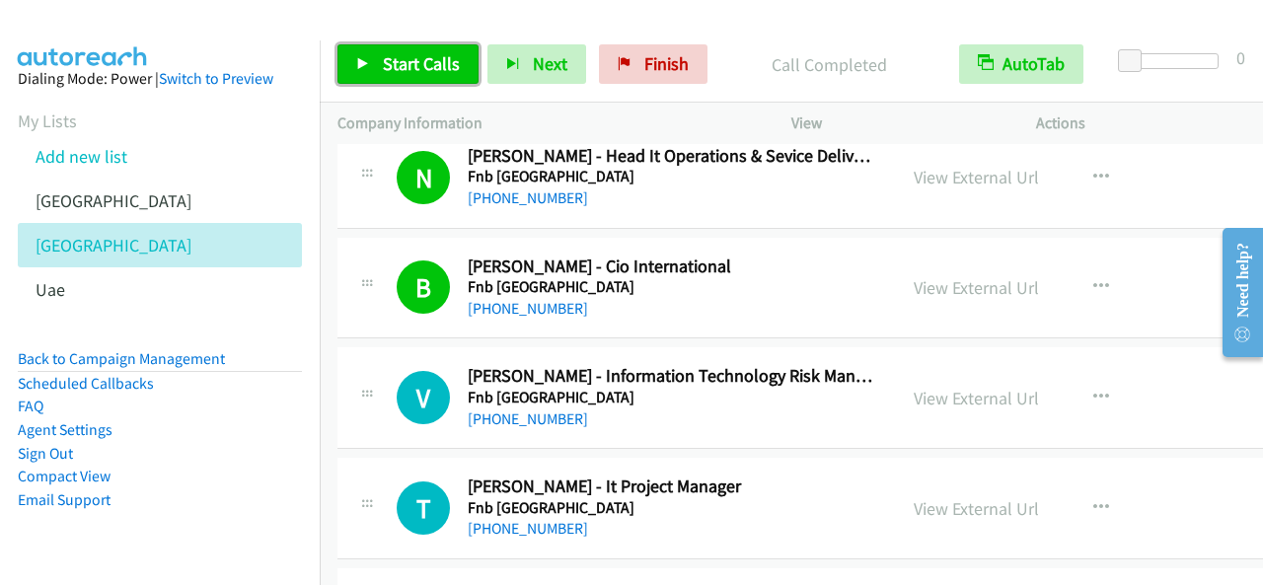
click at [438, 58] on span "Start Calls" at bounding box center [421, 63] width 77 height 23
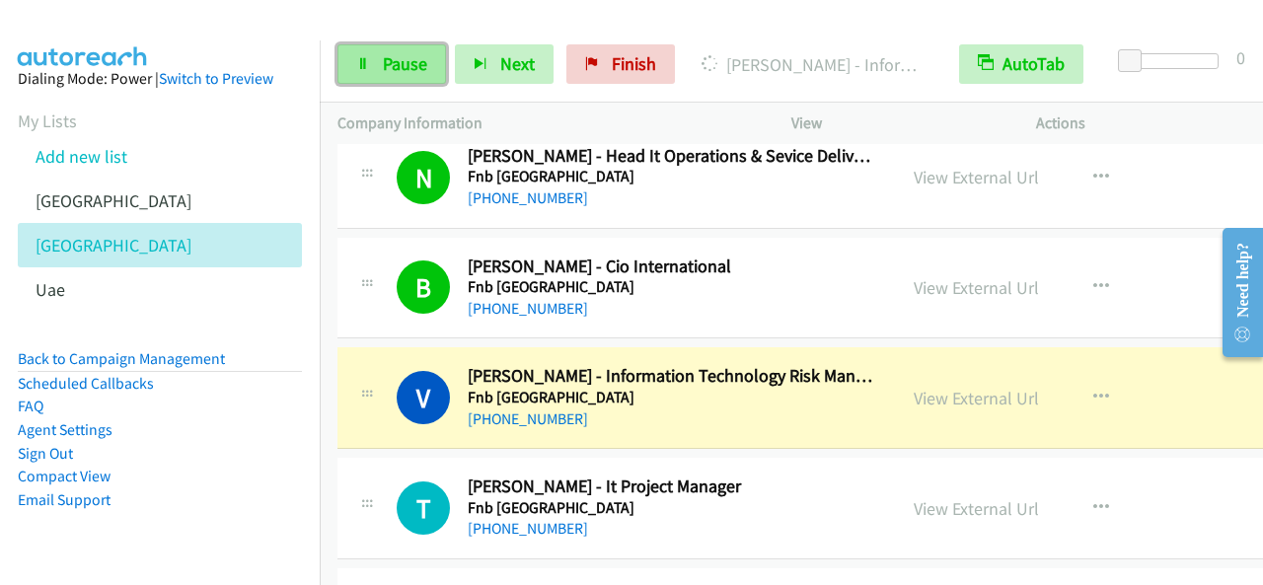
click at [388, 61] on span "Pause" at bounding box center [405, 63] width 44 height 23
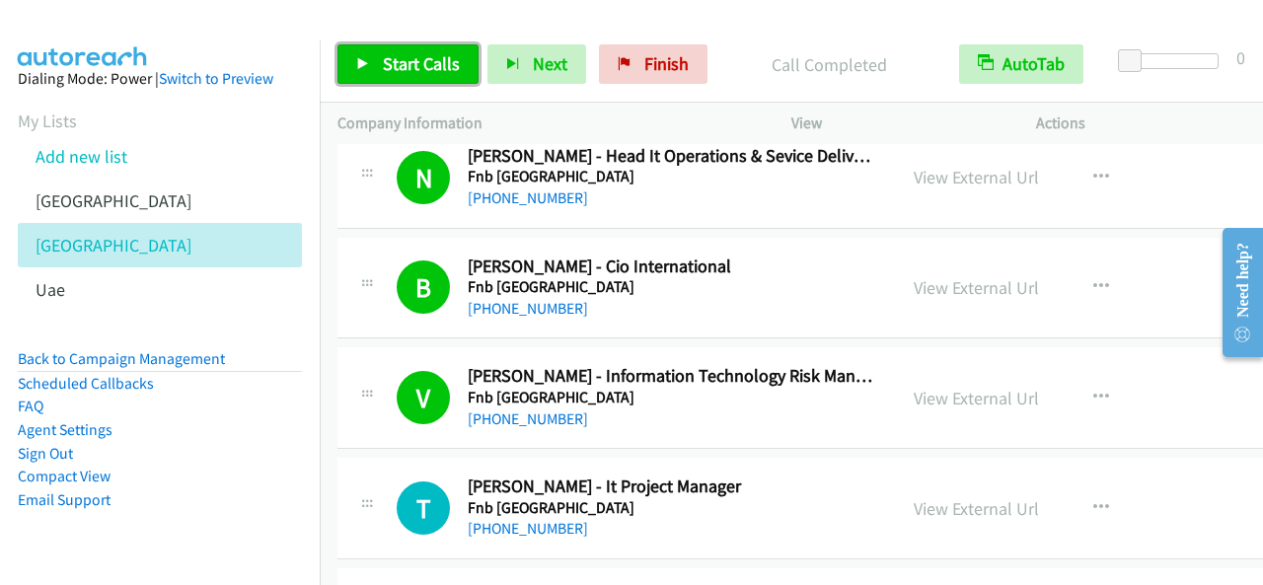
click at [376, 56] on link "Start Calls" at bounding box center [407, 63] width 141 height 39
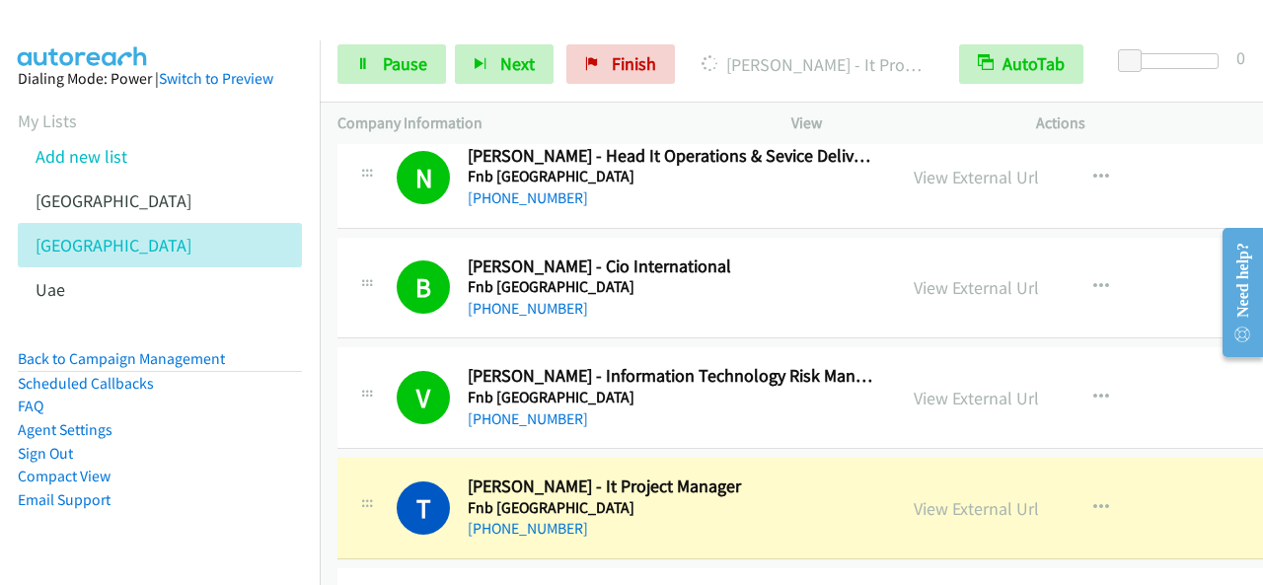
scroll to position [5921, 0]
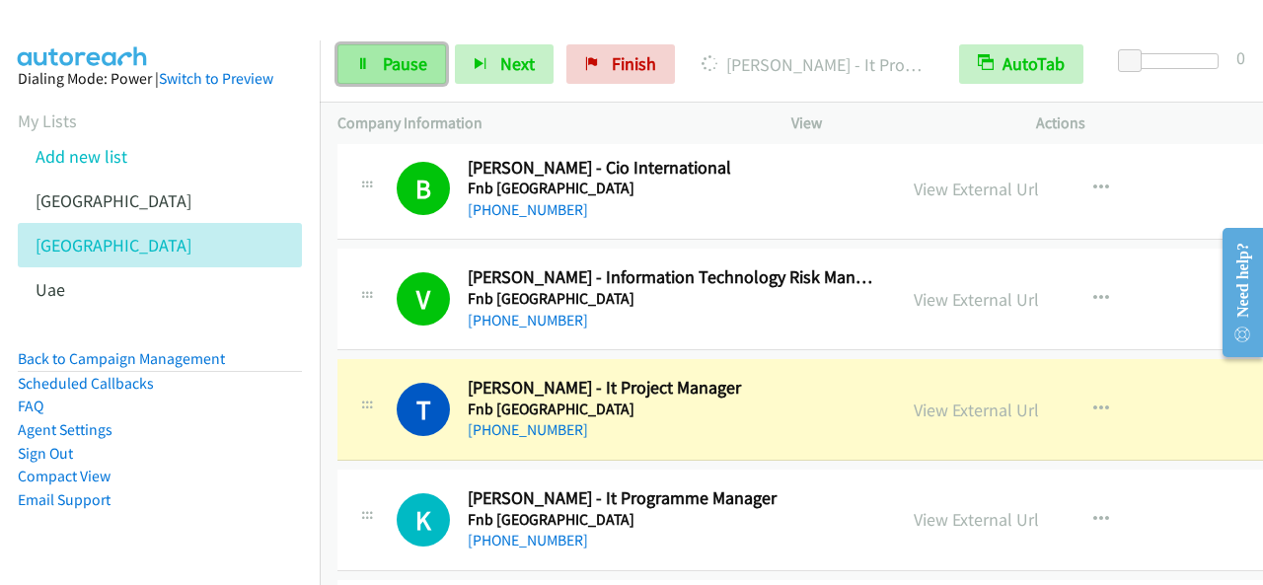
click at [438, 69] on link "Pause" at bounding box center [391, 63] width 109 height 39
